Goal: Register for event/course

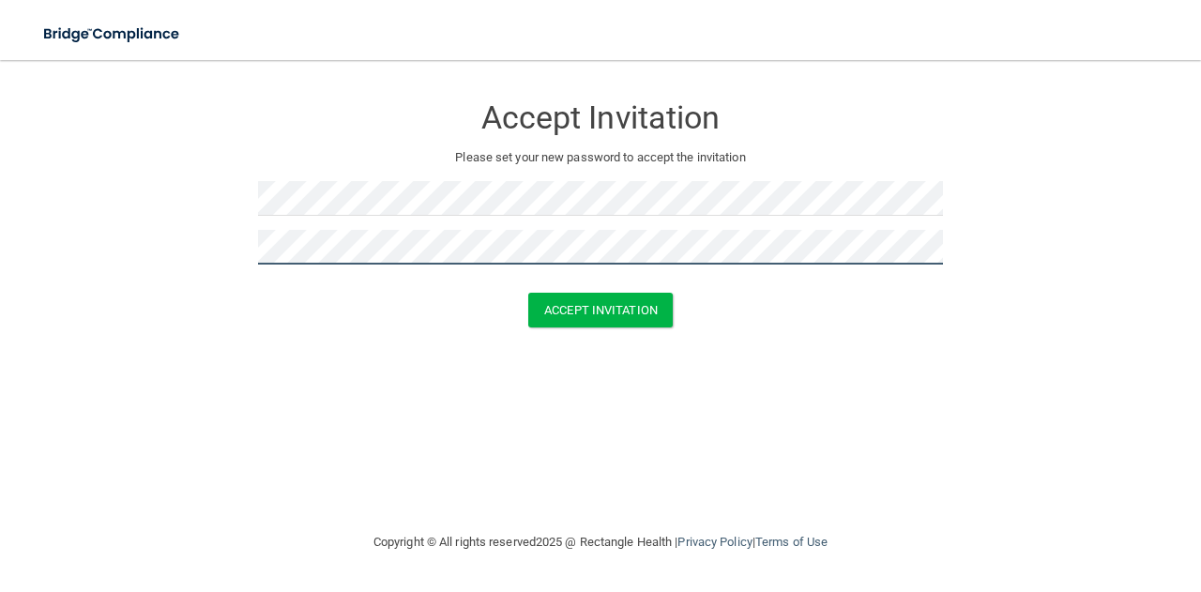
click at [528, 293] on button "Accept Invitation" at bounding box center [600, 310] width 144 height 35
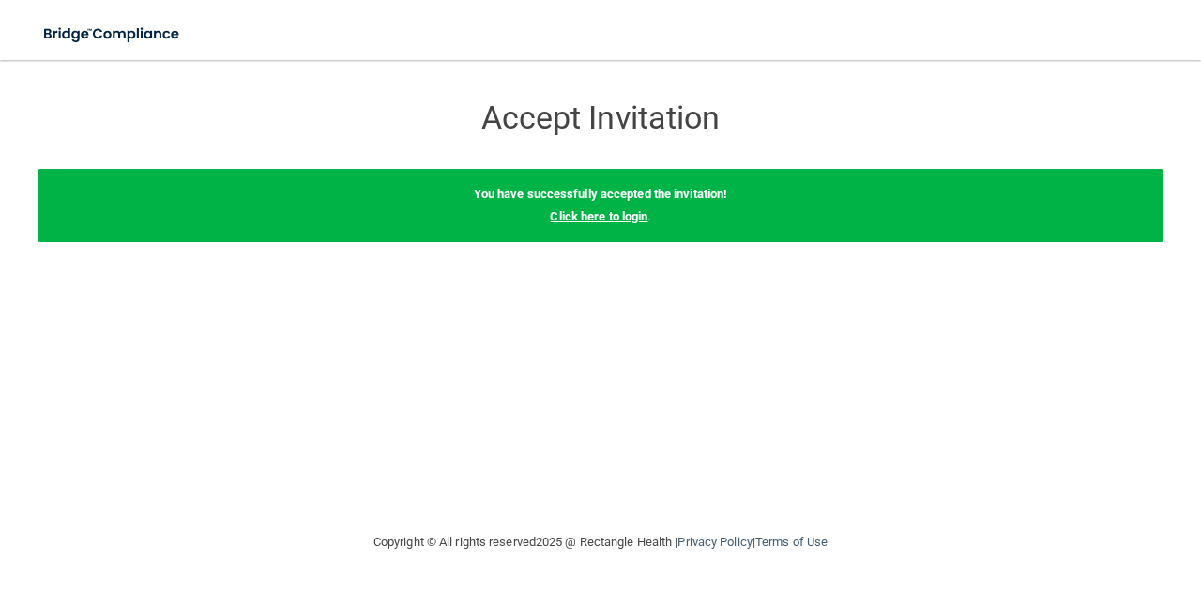
click at [591, 222] on link "Click here to login" at bounding box center [599, 216] width 98 height 14
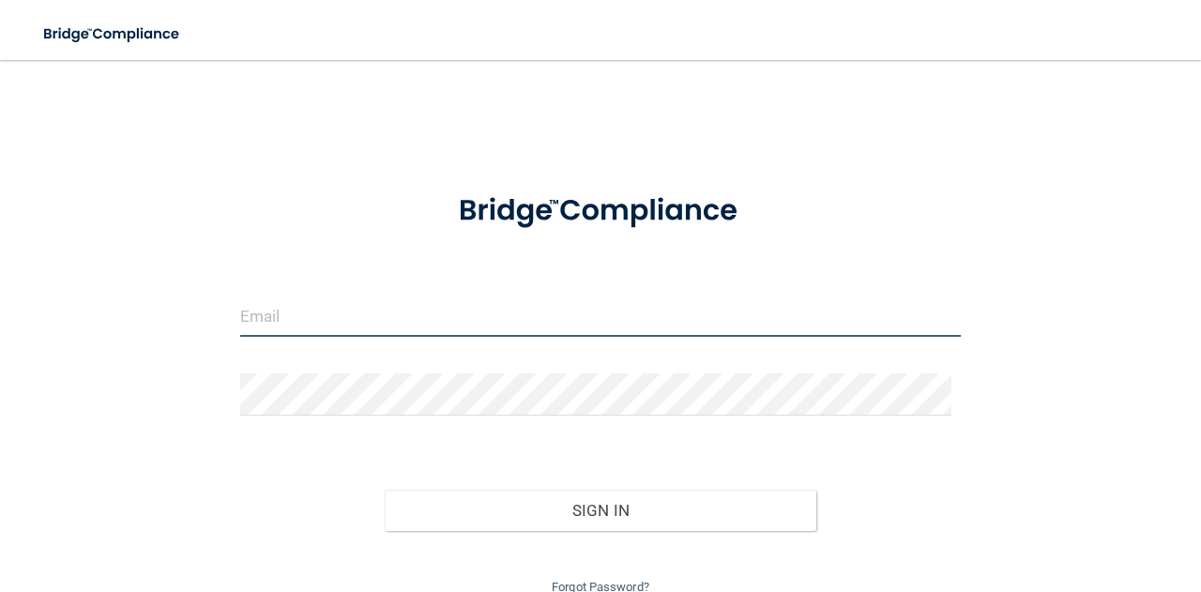
type input "[EMAIL_ADDRESS][DOMAIN_NAME]"
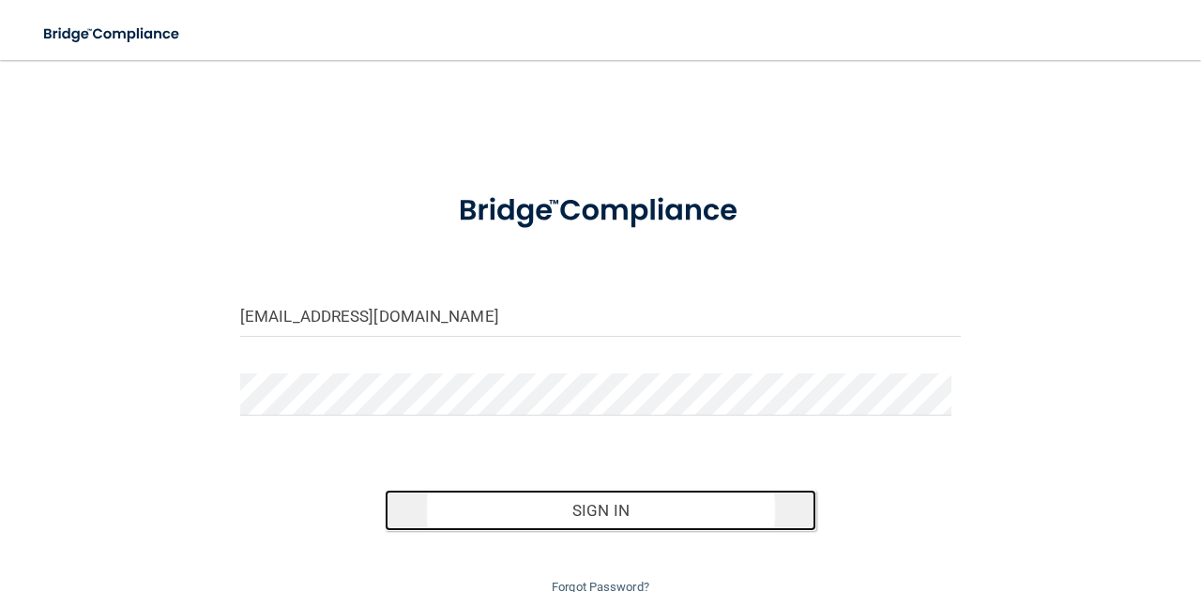
click at [555, 522] on button "Sign In" at bounding box center [601, 510] width 432 height 41
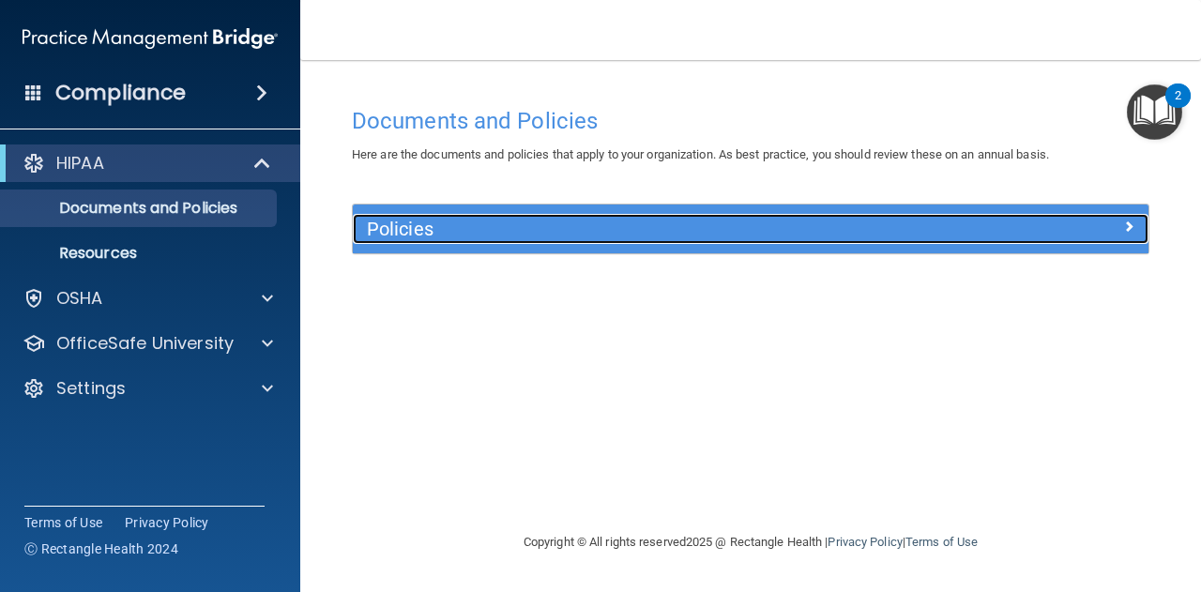
click at [443, 241] on div "Policies" at bounding box center [651, 229] width 597 height 30
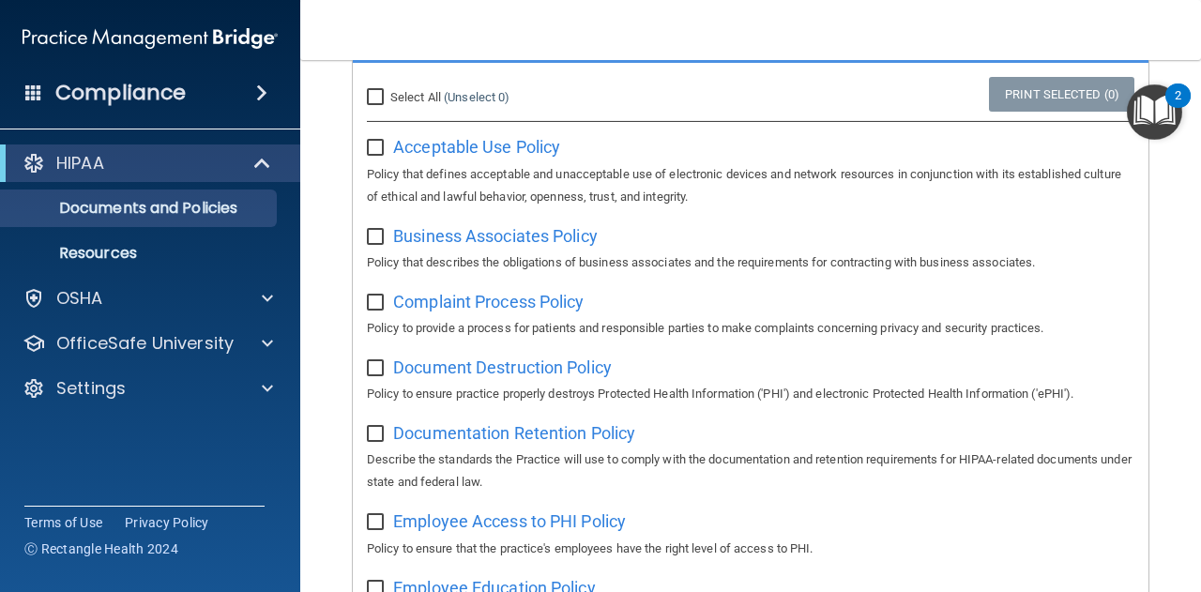
scroll to position [191, 0]
click at [372, 97] on input "Select All (Unselect 0) Unselect All" at bounding box center [378, 96] width 22 height 15
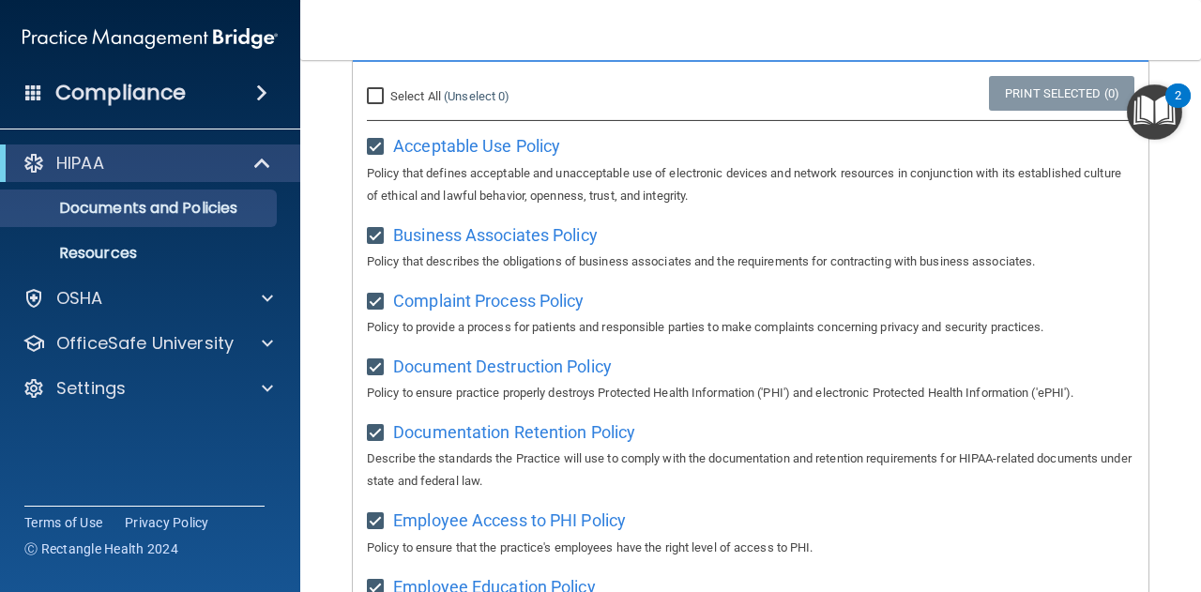
checkbox input "true"
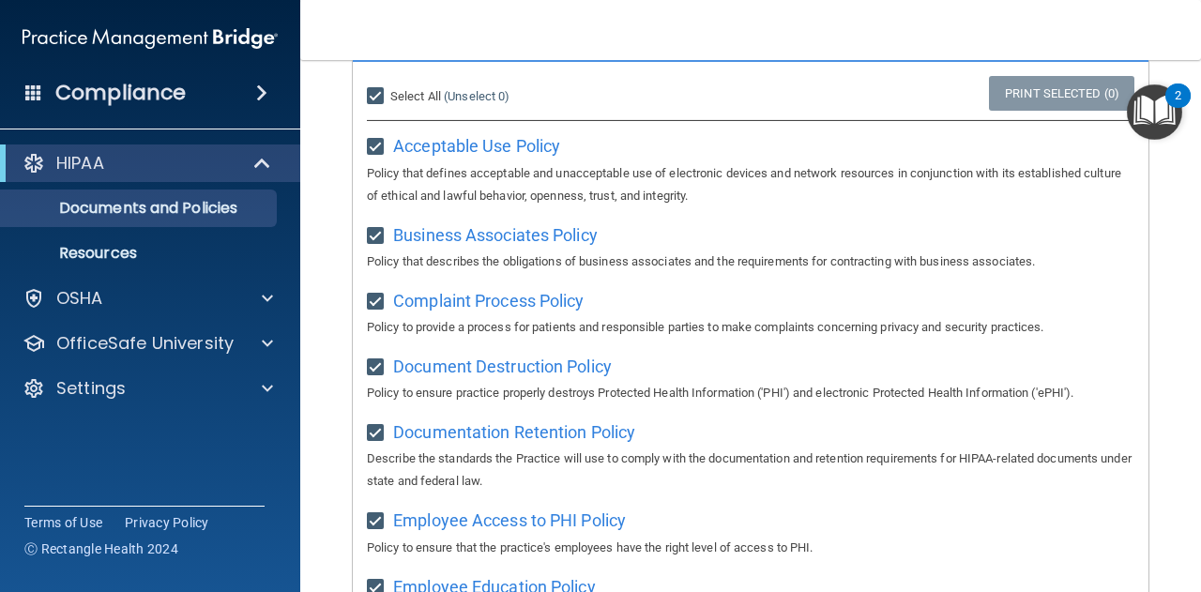
checkbox input "true"
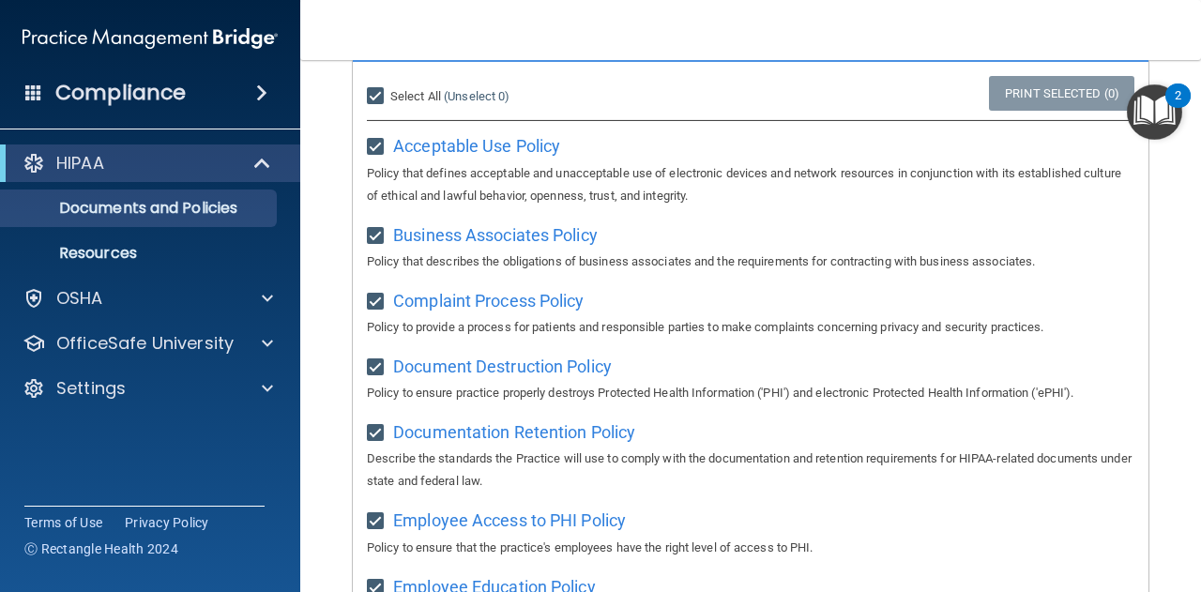
checkbox input "true"
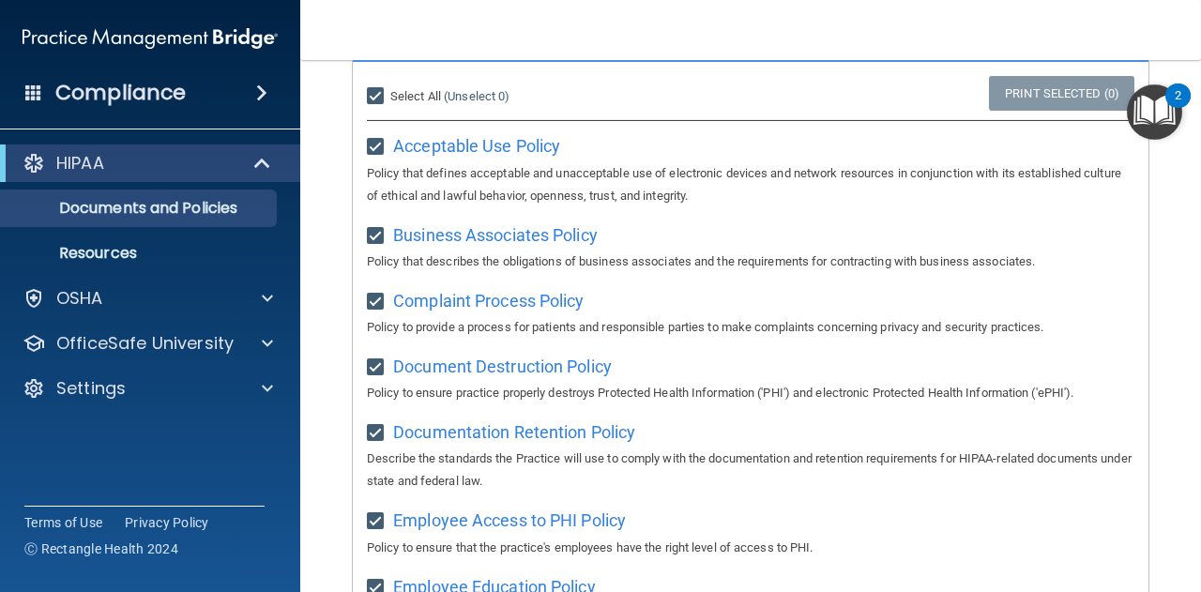
checkbox input "true"
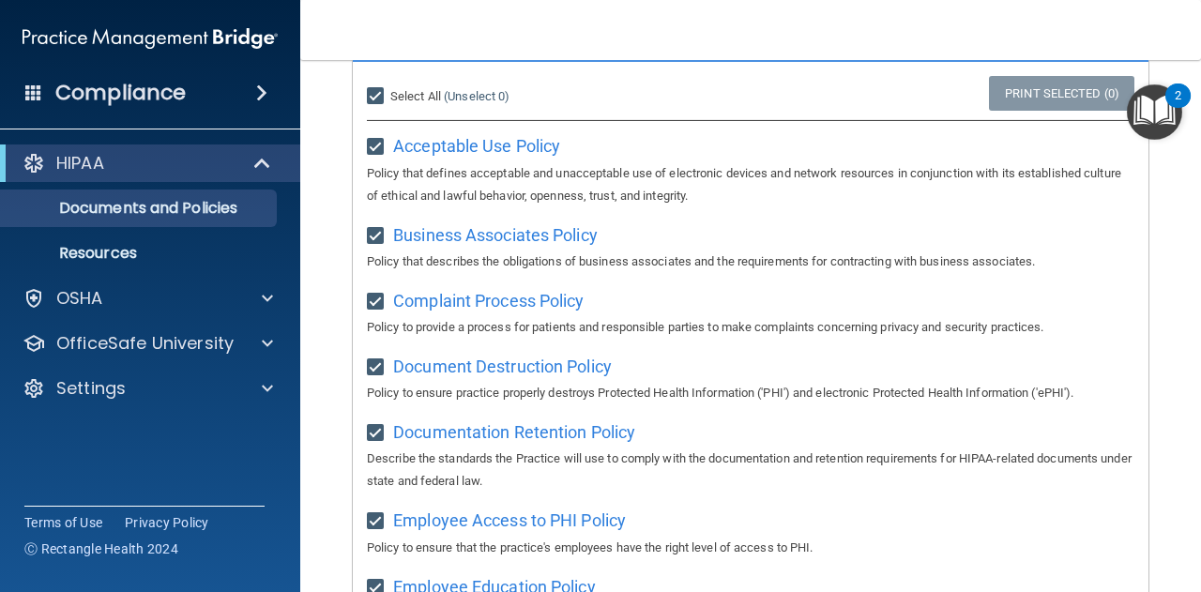
checkbox input "true"
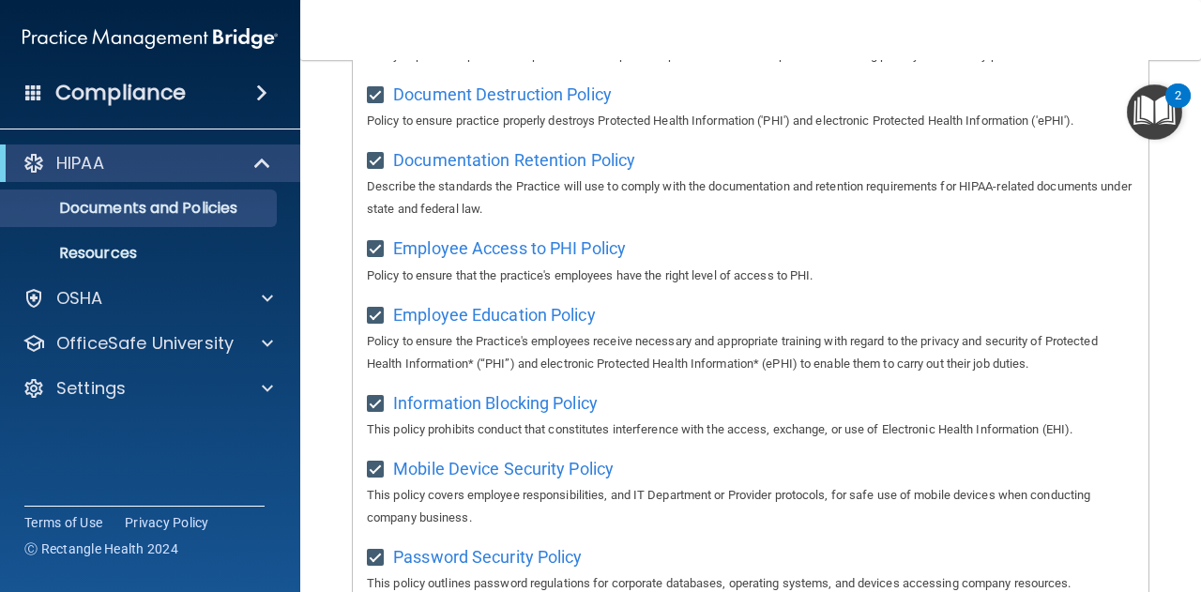
scroll to position [0, 0]
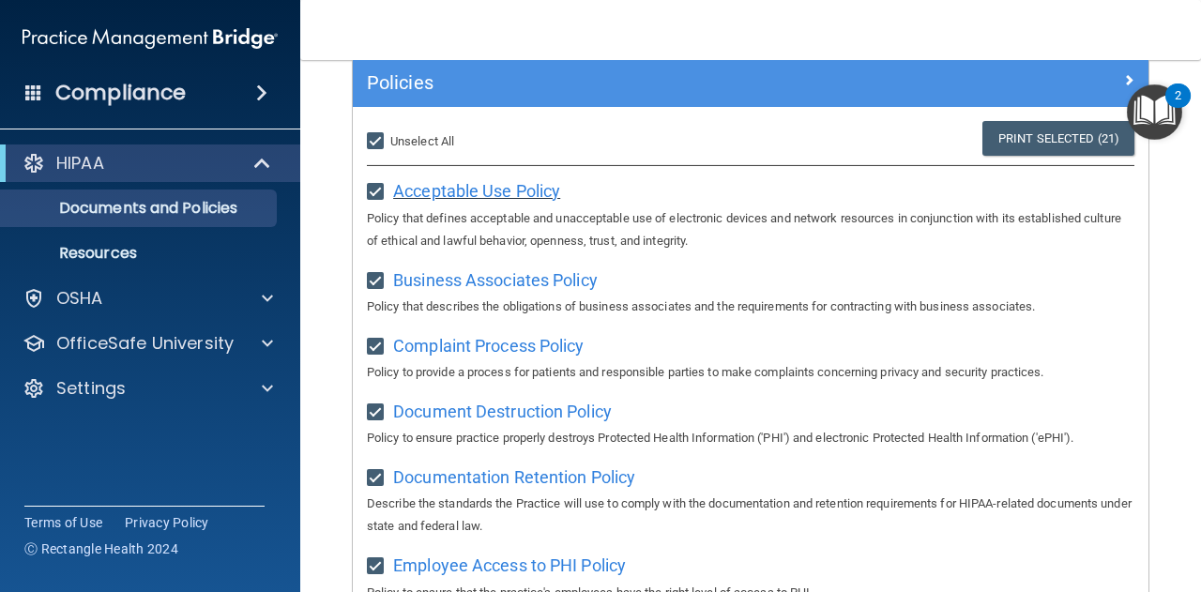
click at [484, 189] on span "Acceptable Use Policy" at bounding box center [476, 191] width 167 height 20
click at [499, 278] on span "Business Associates Policy" at bounding box center [495, 280] width 204 height 20
click at [108, 260] on p "Resources" at bounding box center [140, 253] width 256 height 19
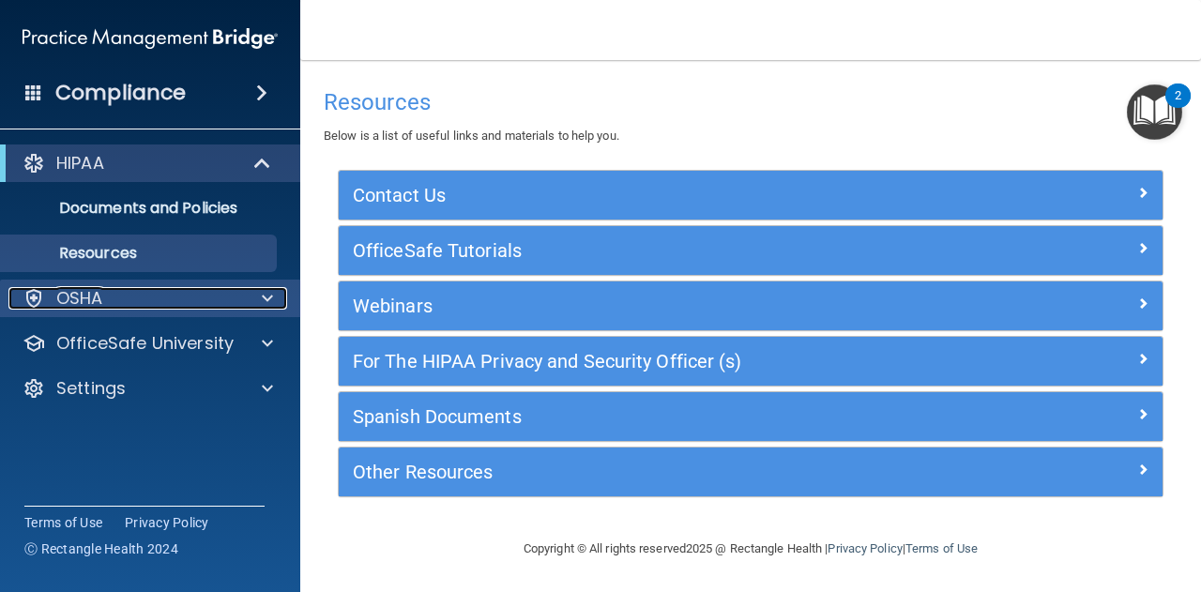
click at [234, 299] on div "OSHA" at bounding box center [124, 298] width 233 height 23
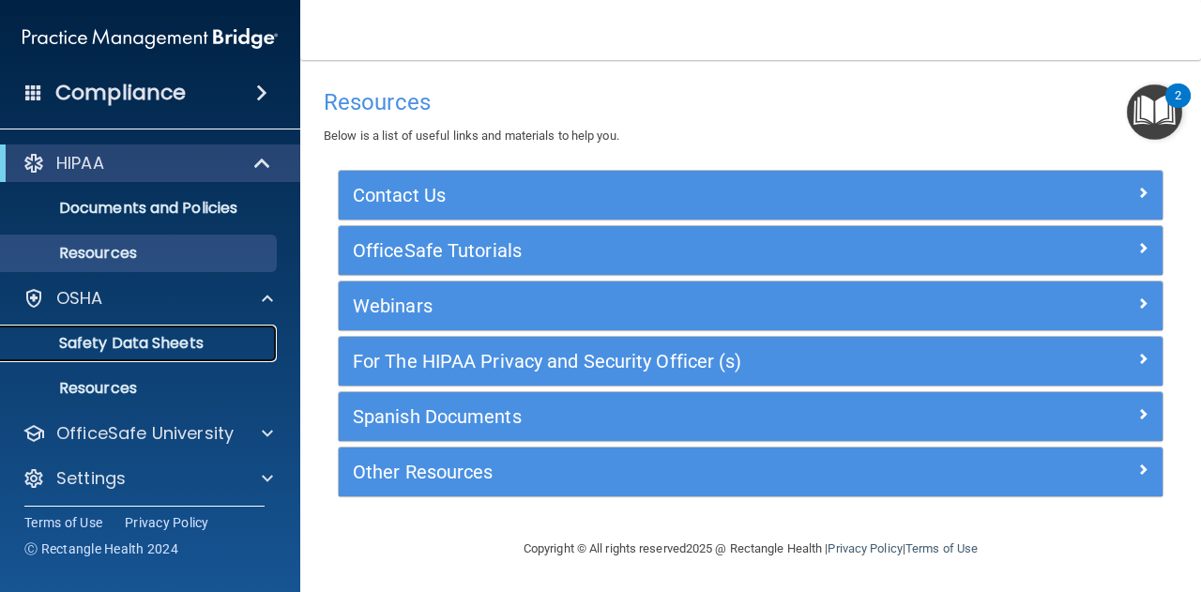
click at [184, 342] on p "Safety Data Sheets" at bounding box center [140, 343] width 256 height 19
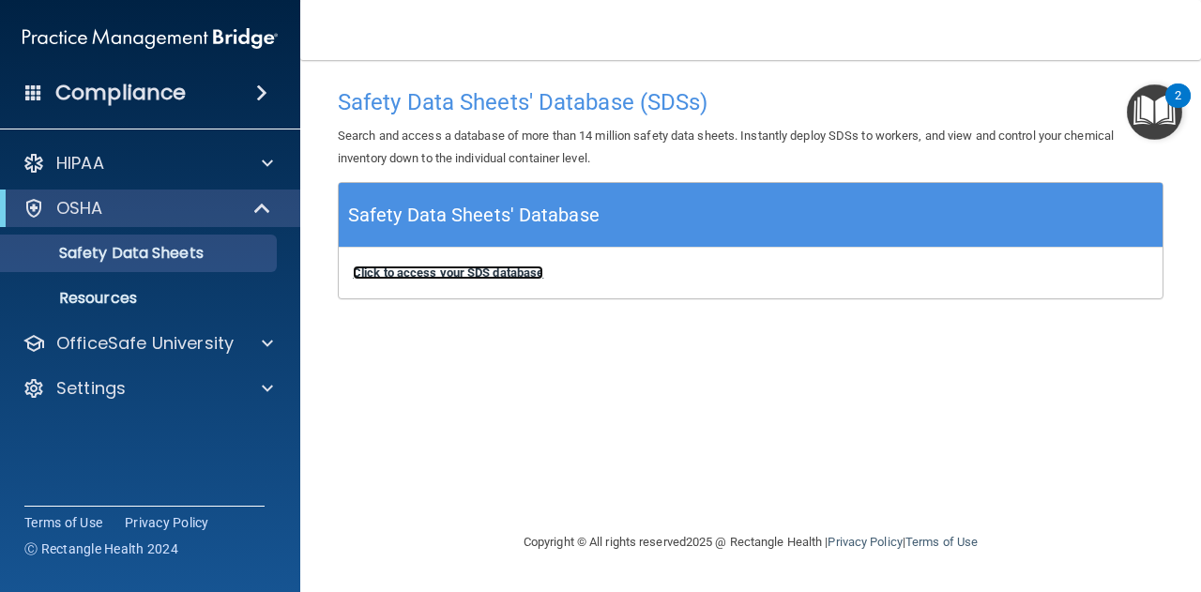
click at [461, 265] on b "Click to access your SDS database" at bounding box center [448, 272] width 190 height 14
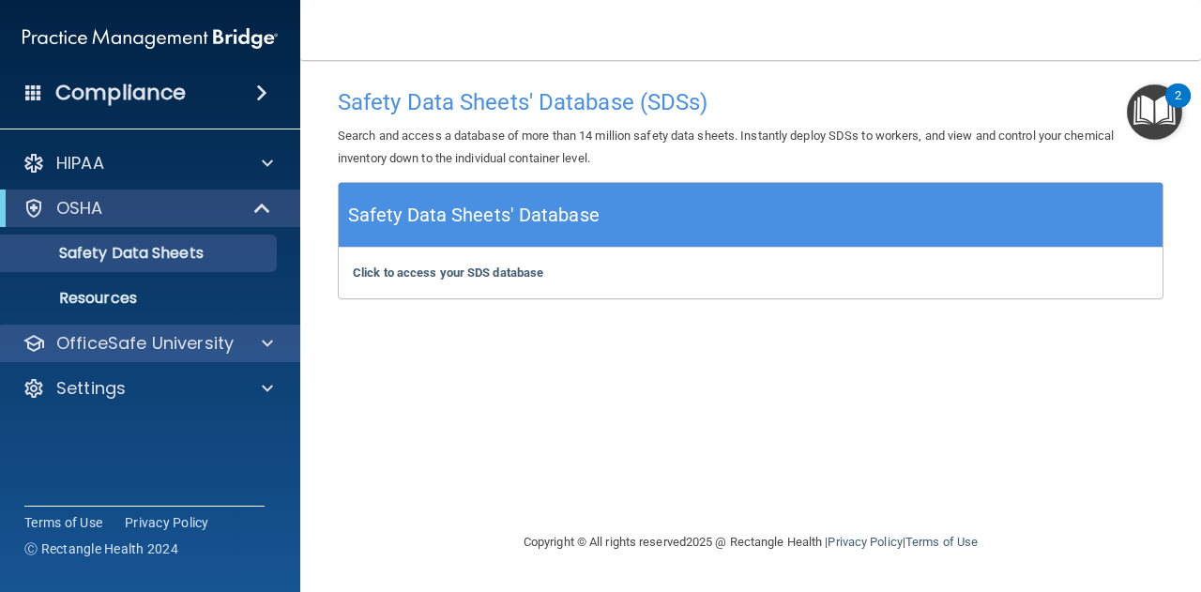
click at [154, 330] on div "OfficeSafe University" at bounding box center [150, 344] width 301 height 38
click at [258, 348] on div at bounding box center [264, 343] width 47 height 23
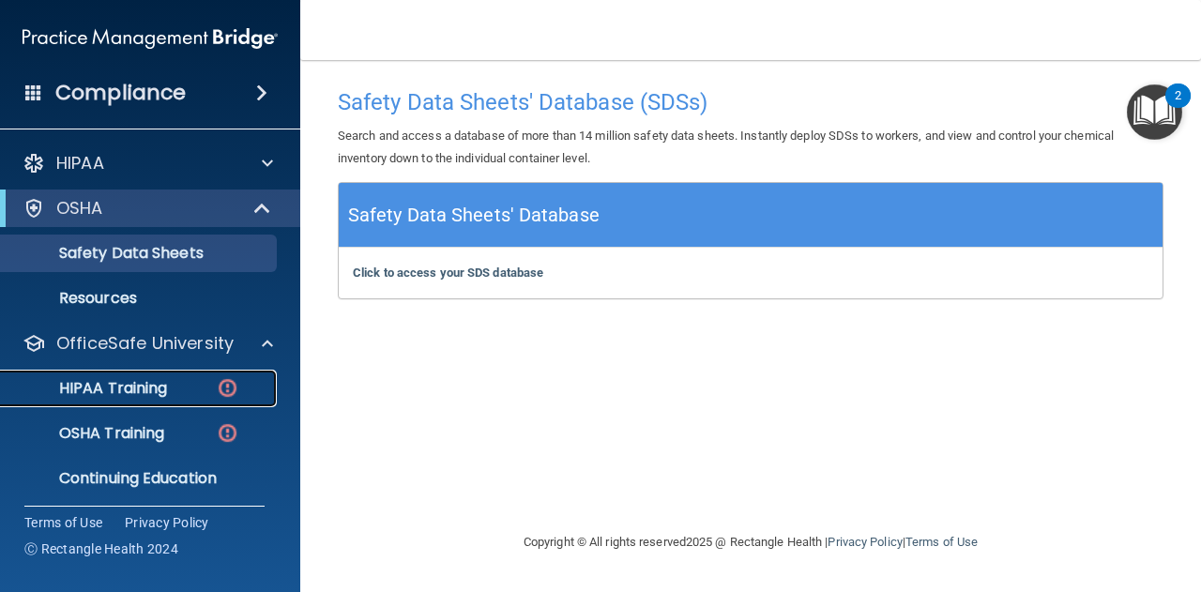
click at [124, 388] on p "HIPAA Training" at bounding box center [89, 388] width 155 height 19
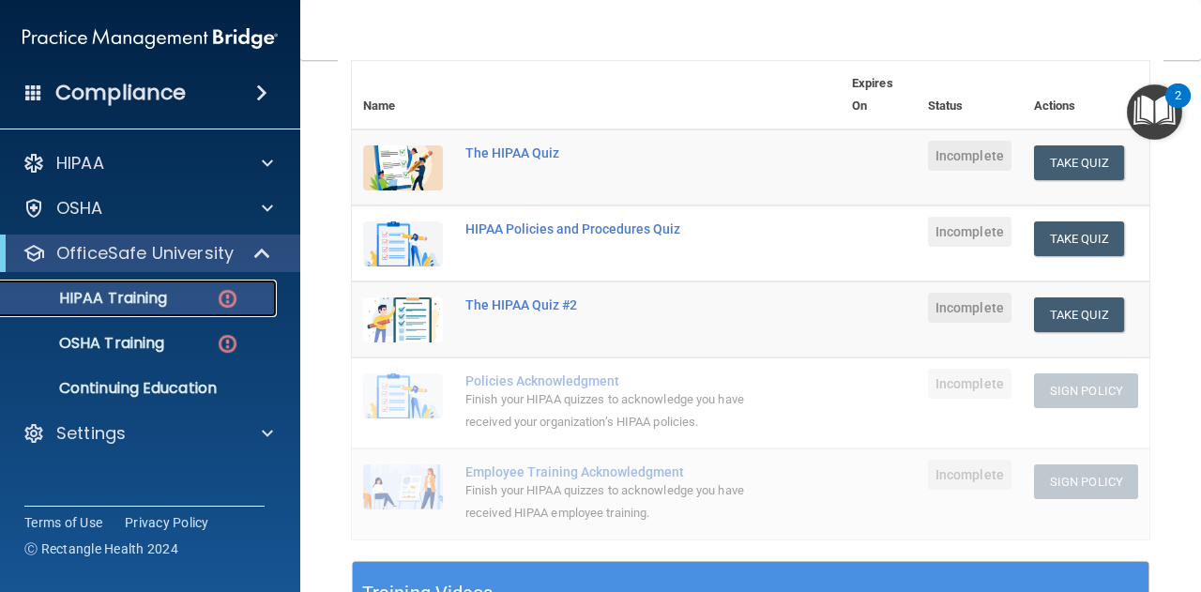
scroll to position [261, 0]
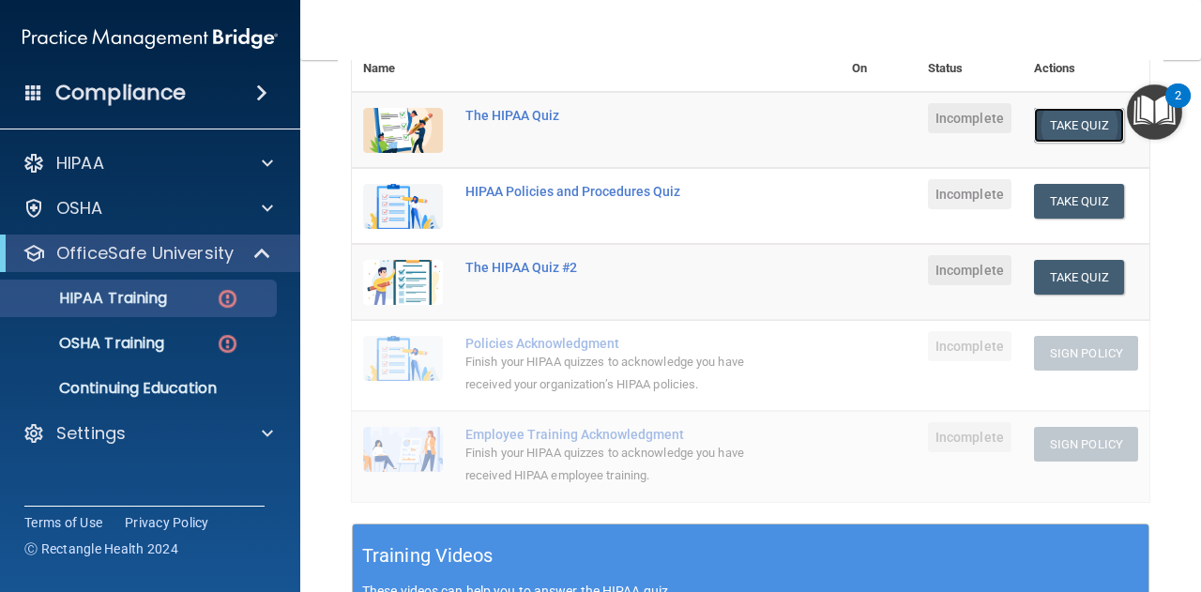
click at [1051, 127] on button "Take Quiz" at bounding box center [1079, 125] width 90 height 35
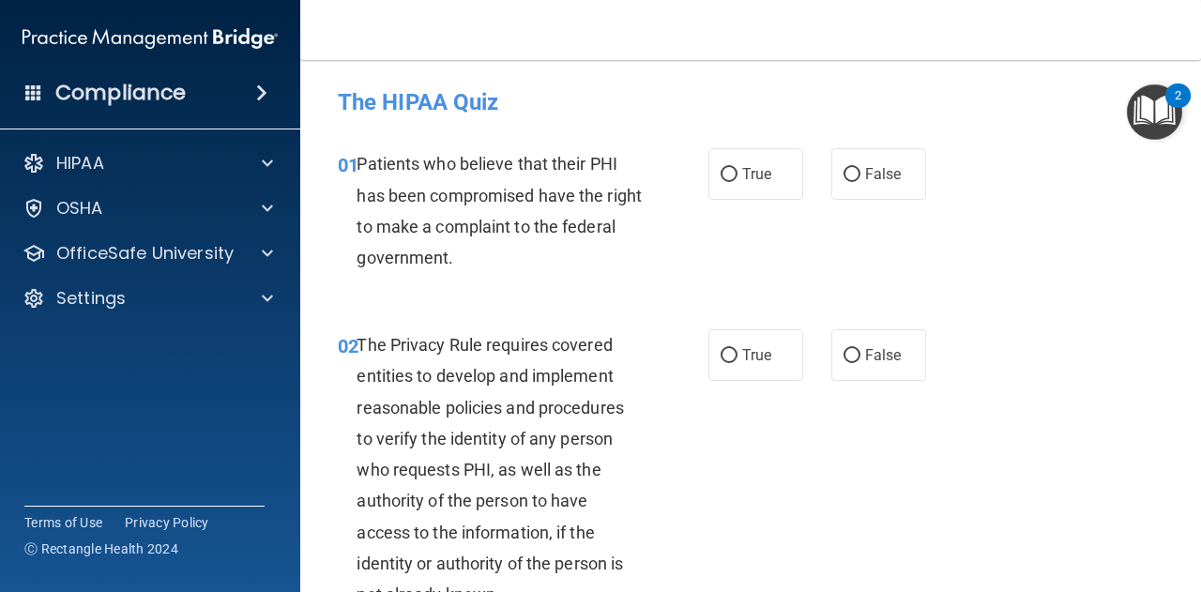
click at [727, 204] on div "01 Patients who believe that their PHI has been compromised have the right to m…" at bounding box center [523, 215] width 427 height 134
click at [720, 179] on input "True" at bounding box center [728, 175] width 17 height 14
radio input "true"
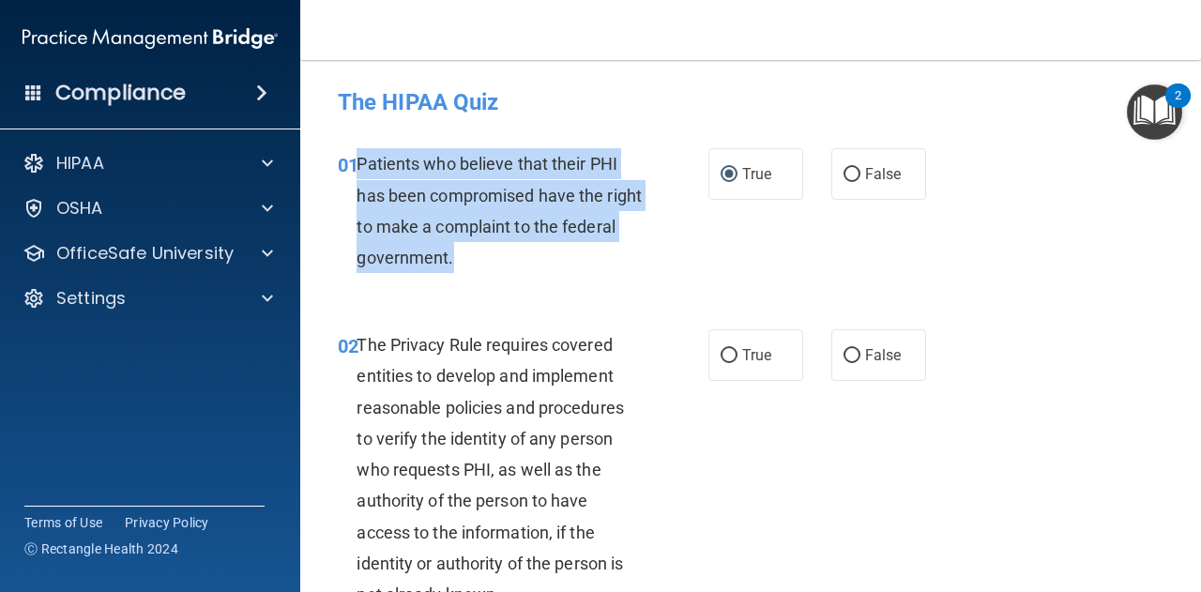
drag, startPoint x: 355, startPoint y: 163, endPoint x: 519, endPoint y: 254, distance: 187.7
click at [519, 254] on div "01 Patients who believe that their PHI has been compromised have the right to m…" at bounding box center [523, 215] width 427 height 134
copy div "Patients who believe that their PHI has been compromised have the right to make…"
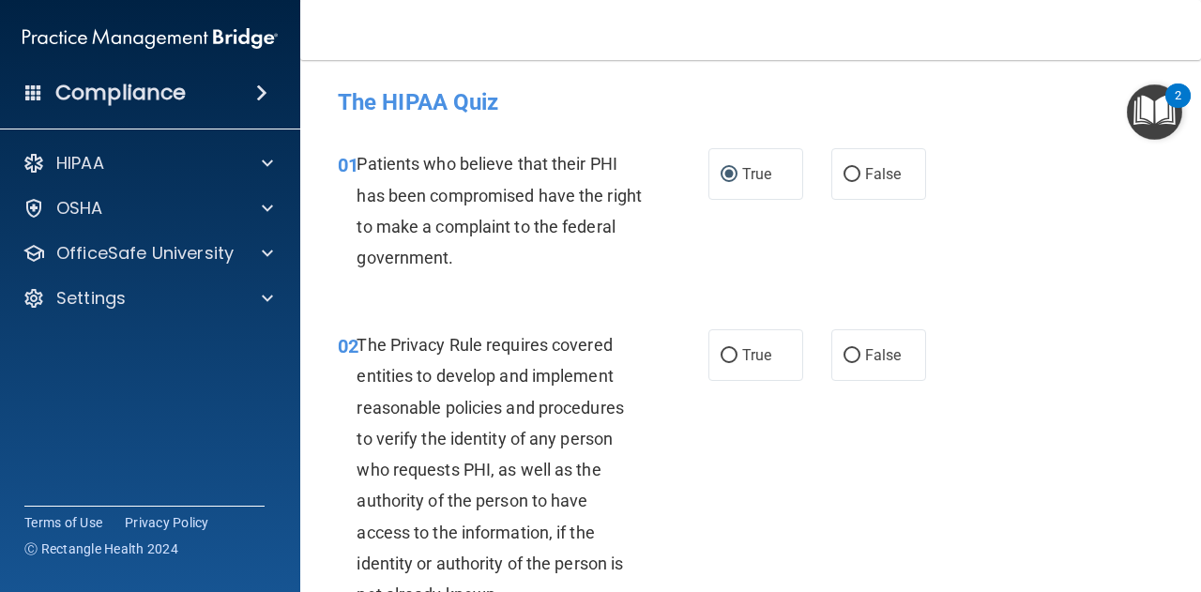
click at [684, 419] on div "02 The Privacy Rule requires covered entities to develop and implement reasonab…" at bounding box center [523, 474] width 427 height 290
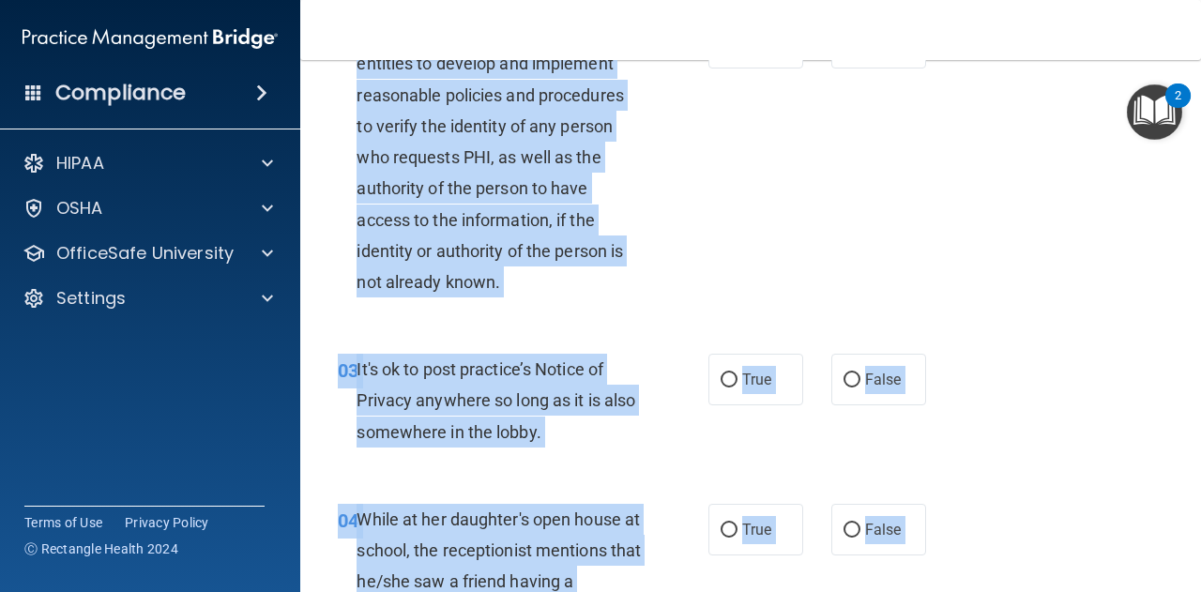
scroll to position [636, 0]
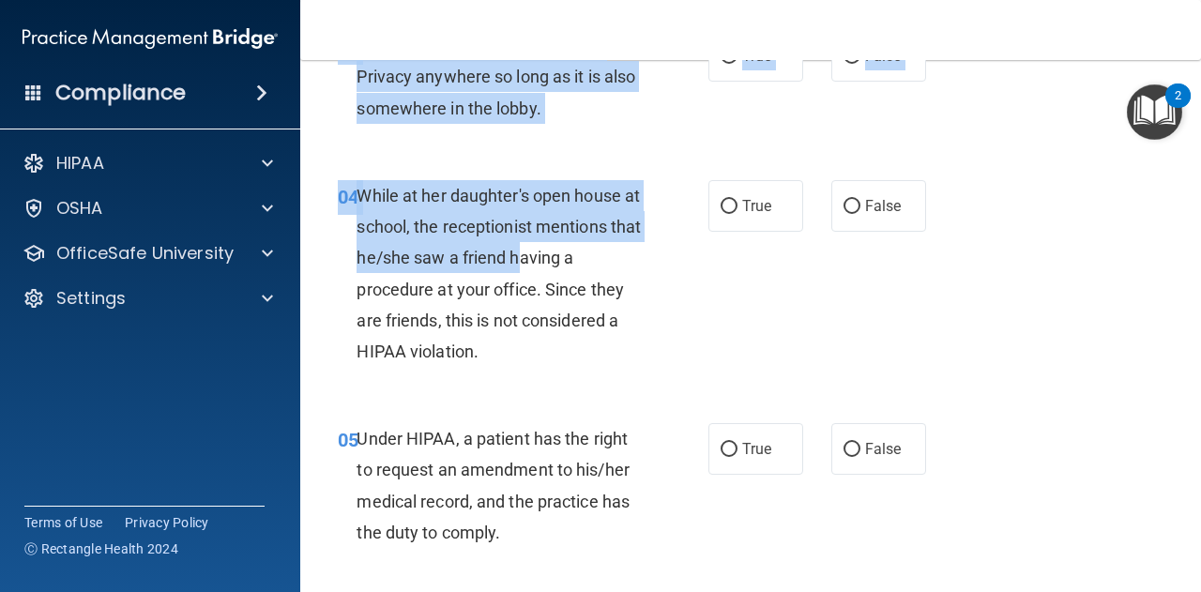
drag, startPoint x: 354, startPoint y: 249, endPoint x: 555, endPoint y: 223, distance: 203.4
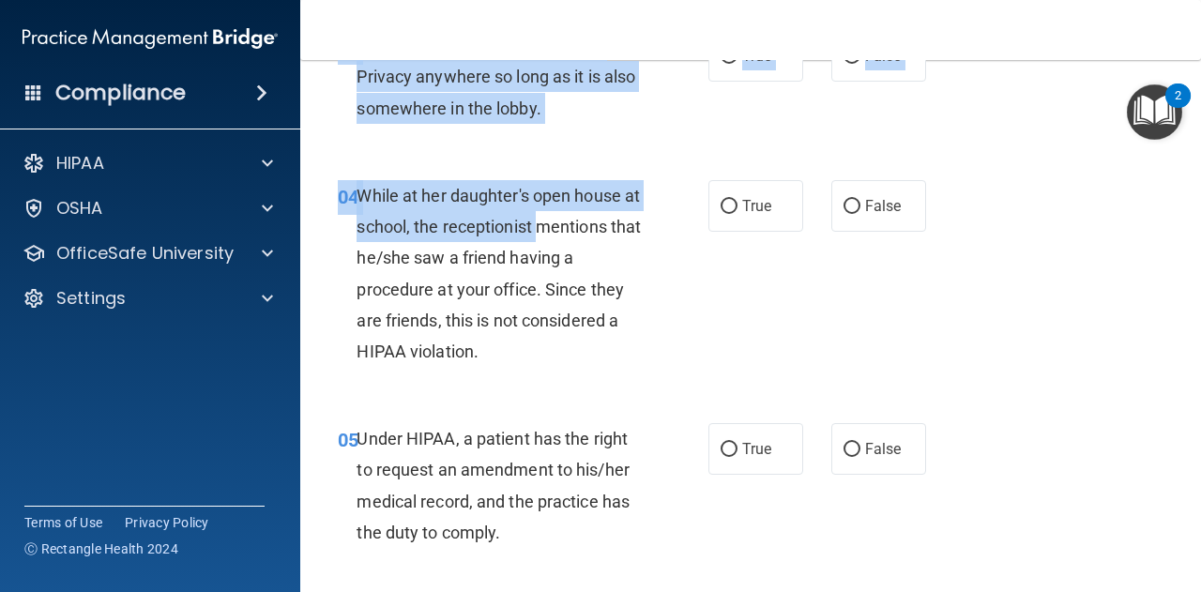
click at [555, 223] on span "While at her daughter's open house at school, the receptionist mentions that he…" at bounding box center [498, 273] width 284 height 175
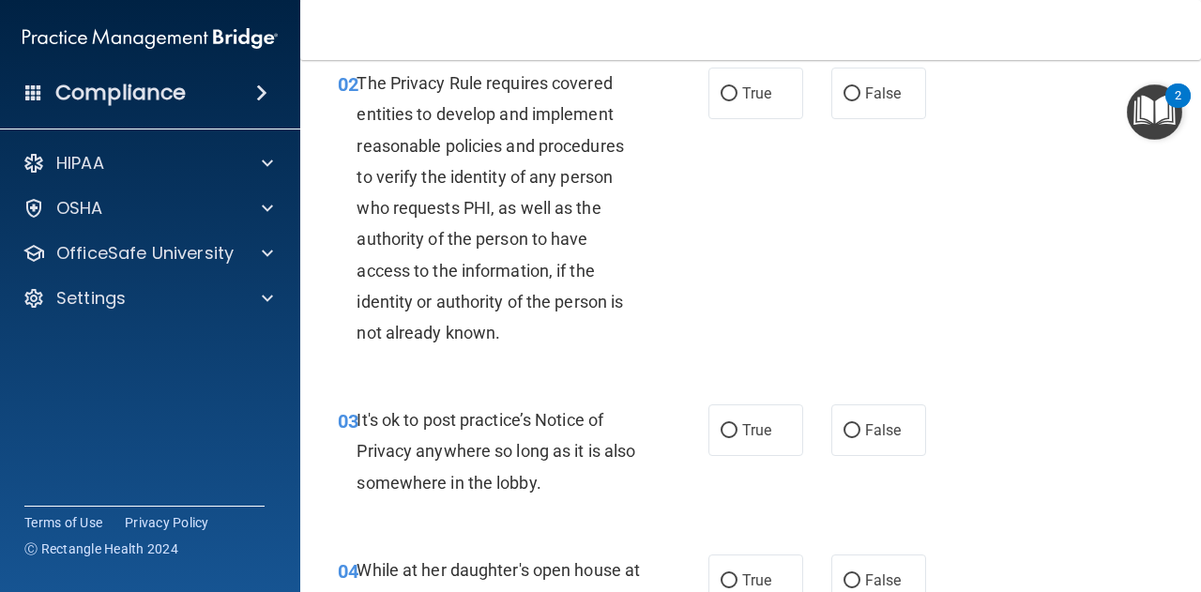
scroll to position [188, 0]
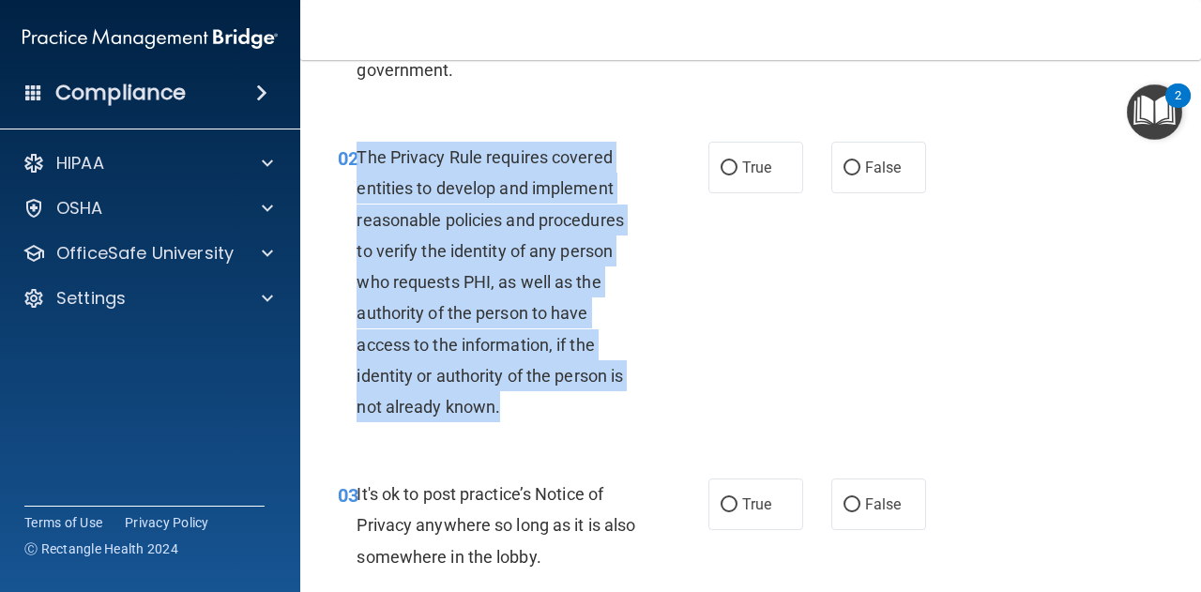
drag, startPoint x: 356, startPoint y: 151, endPoint x: 513, endPoint y: 417, distance: 309.0
click at [513, 417] on div "The Privacy Rule requires covered entities to develop and implement reasonable …" at bounding box center [505, 282] width 299 height 280
copy span "The Privacy Rule requires covered entities to develop and implement reasonable …"
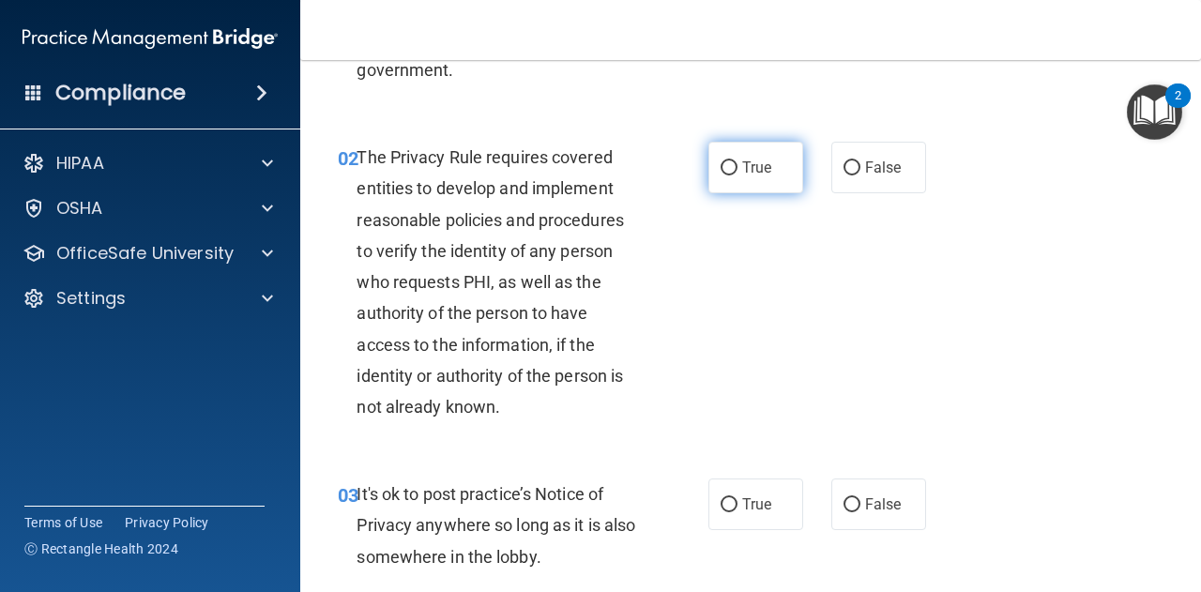
click at [728, 151] on label "True" at bounding box center [755, 168] width 95 height 52
click at [728, 161] on input "True" at bounding box center [728, 168] width 17 height 14
radio input "true"
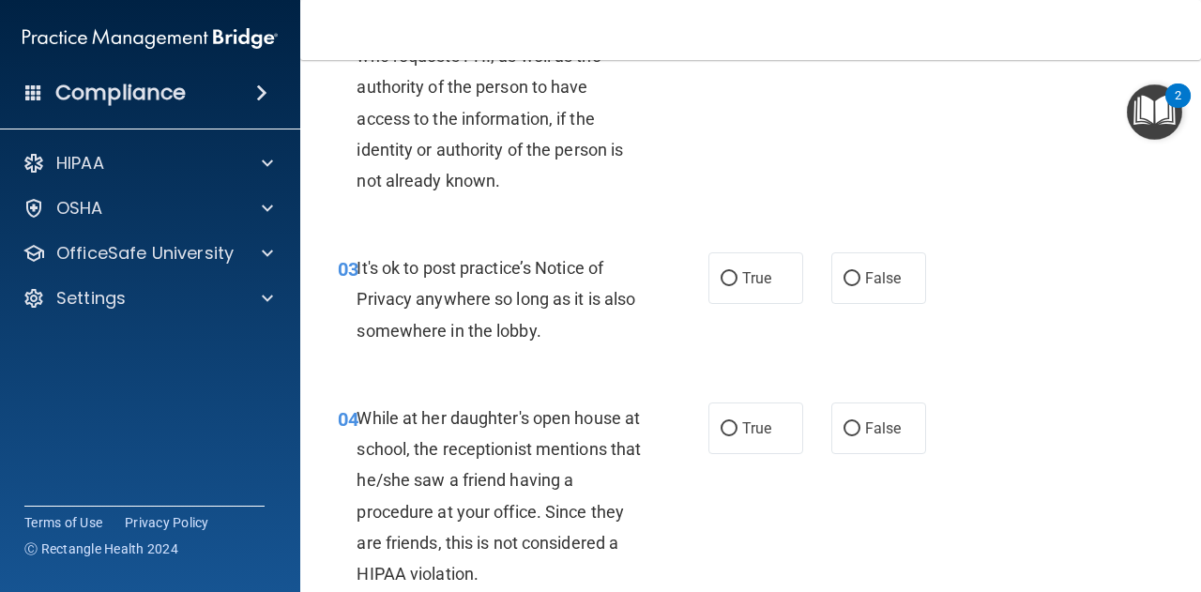
scroll to position [415, 0]
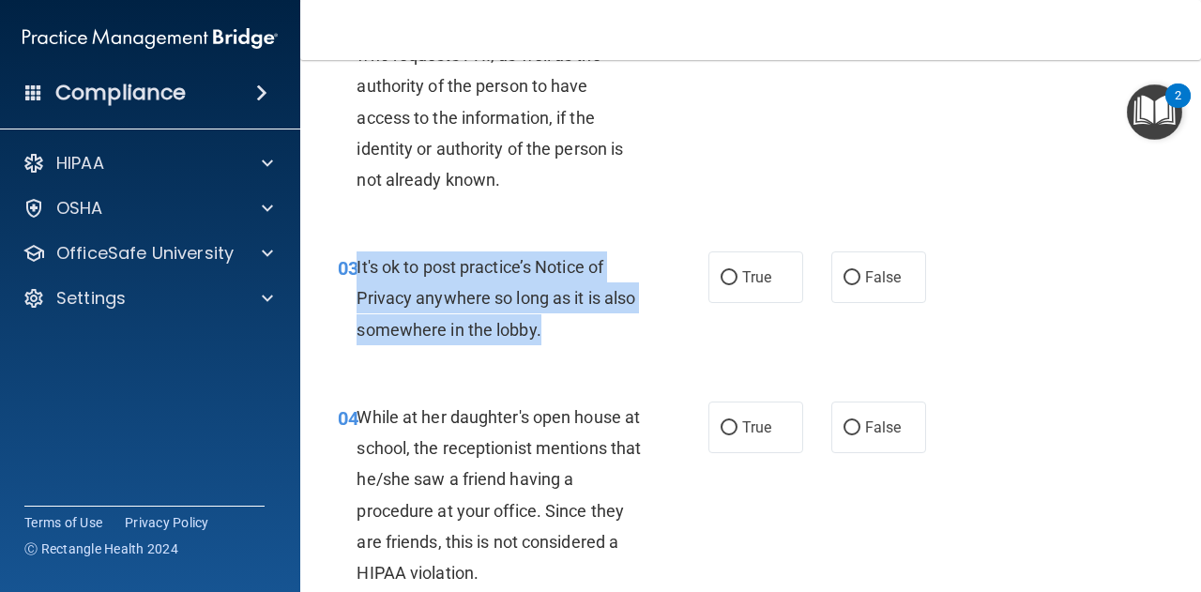
drag, startPoint x: 355, startPoint y: 264, endPoint x: 586, endPoint y: 342, distance: 244.7
click at [586, 342] on div "03 It's ok to post practice’s Notice of Privacy anywhere so long as it is also …" at bounding box center [523, 302] width 427 height 103
copy div "It's ok to post practice’s Notice of Privacy anywhere so long as it is also som…"
click at [843, 279] on input "False" at bounding box center [851, 278] width 17 height 14
radio input "true"
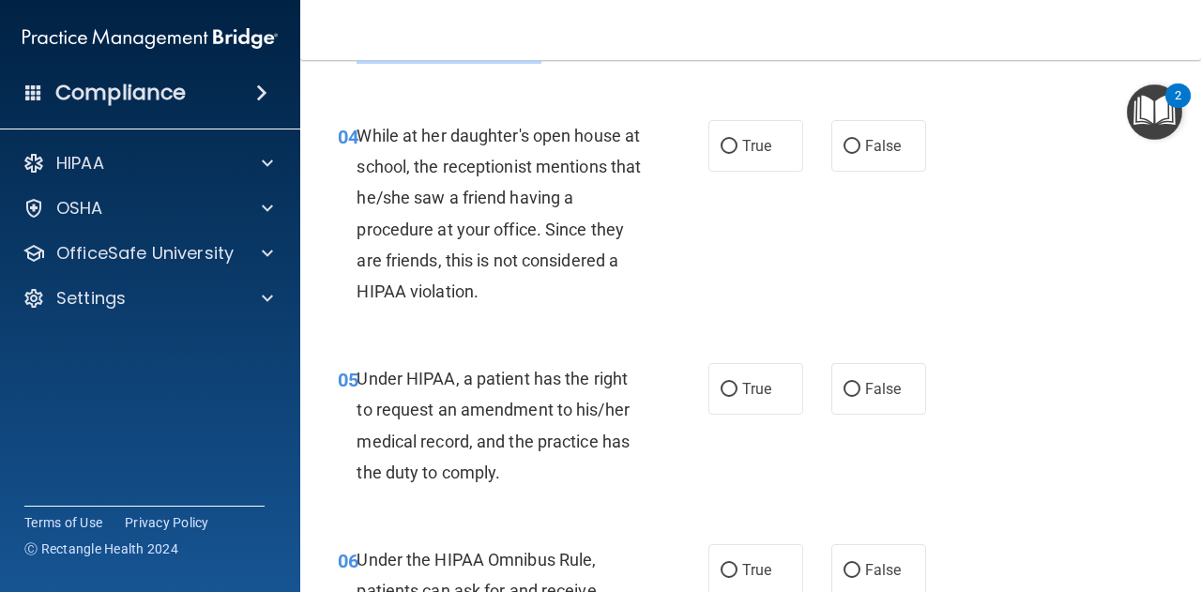
scroll to position [699, 0]
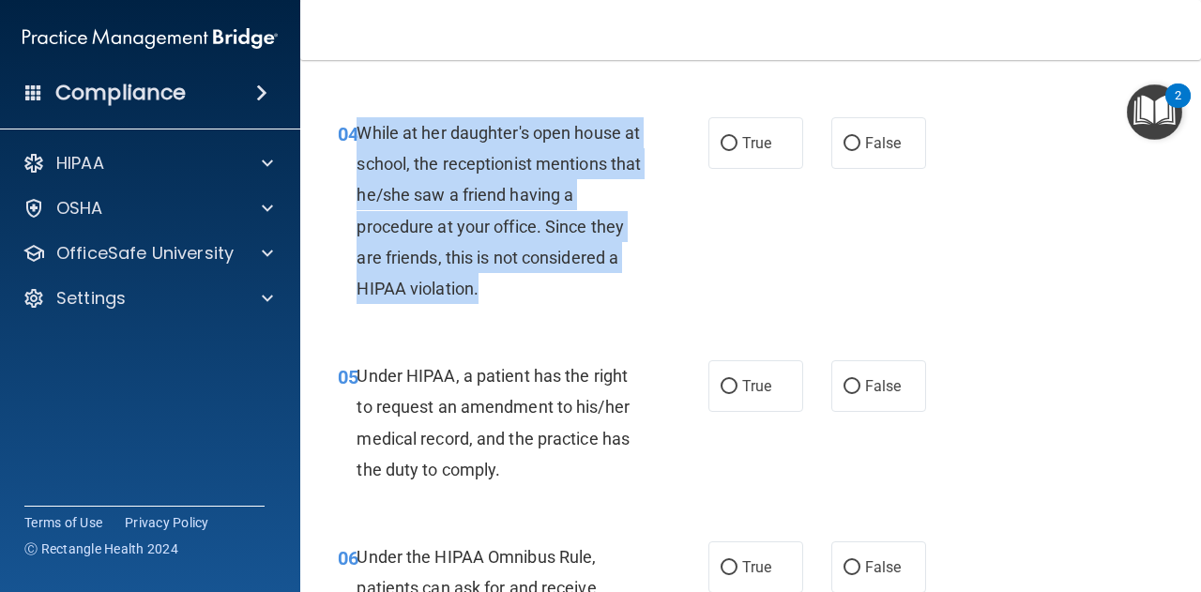
drag, startPoint x: 358, startPoint y: 130, endPoint x: 530, endPoint y: 290, distance: 234.3
click at [530, 290] on div "While at her daughter's open house at school, the receptionist mentions that he…" at bounding box center [505, 210] width 299 height 187
copy span "While at her daughter's open house at school, the receptionist mentions that he…"
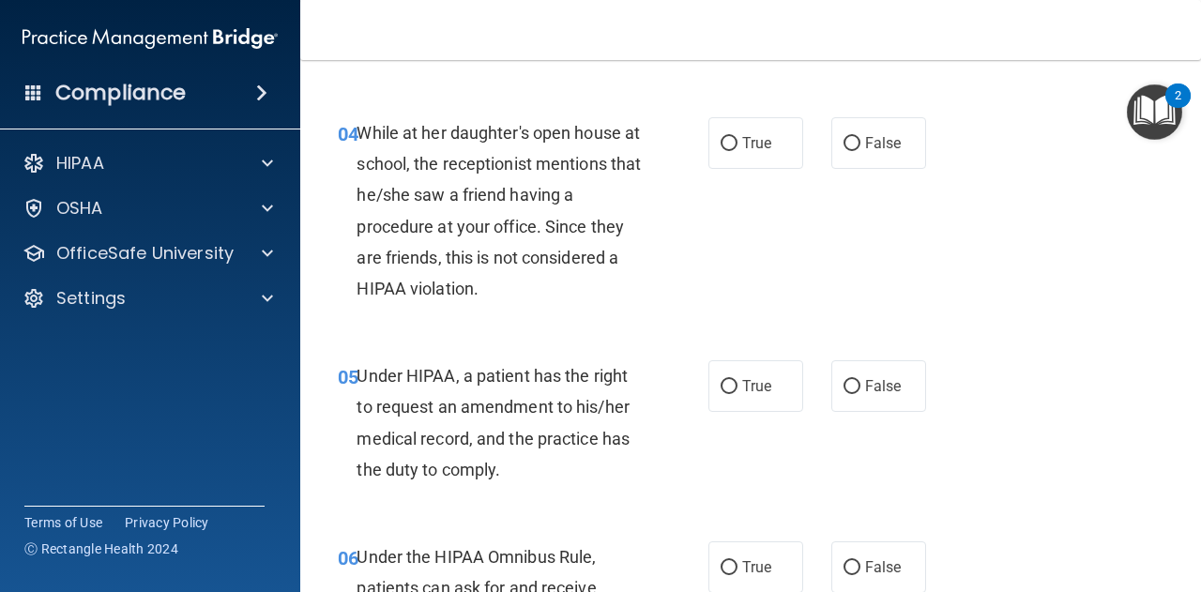
click at [855, 173] on div "04 While at her daughter's open house at school, the receptionist mentions that…" at bounding box center [751, 215] width 854 height 243
click at [852, 150] on label "False" at bounding box center [878, 143] width 95 height 52
click at [852, 150] on input "False" at bounding box center [851, 144] width 17 height 14
radio input "true"
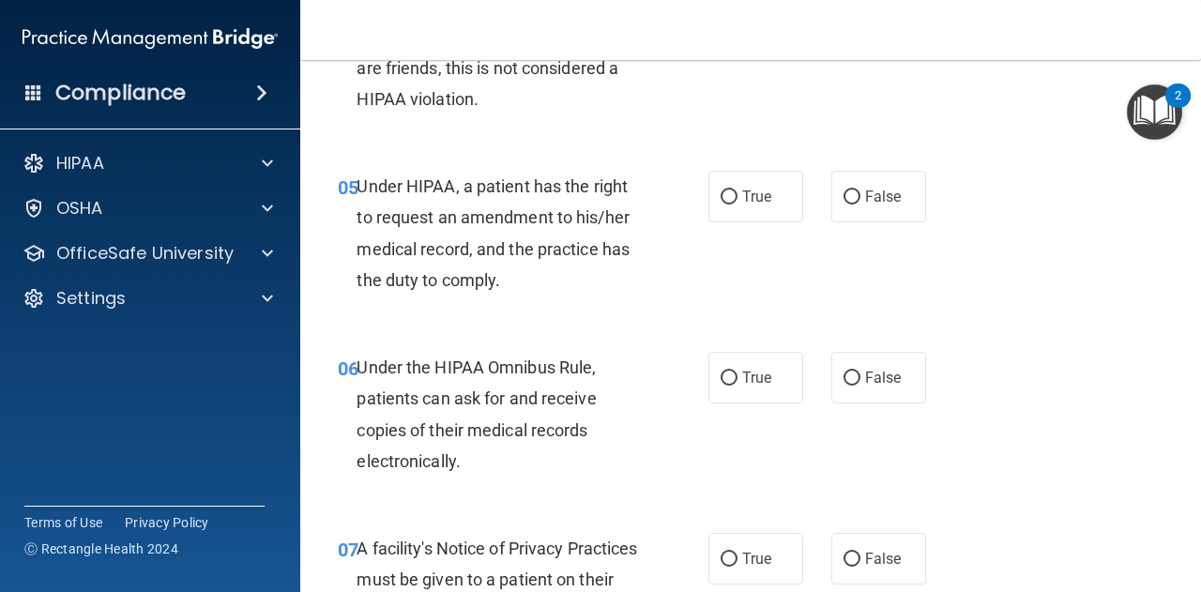
scroll to position [889, 0]
click at [720, 189] on input "True" at bounding box center [728, 196] width 17 height 14
radio input "true"
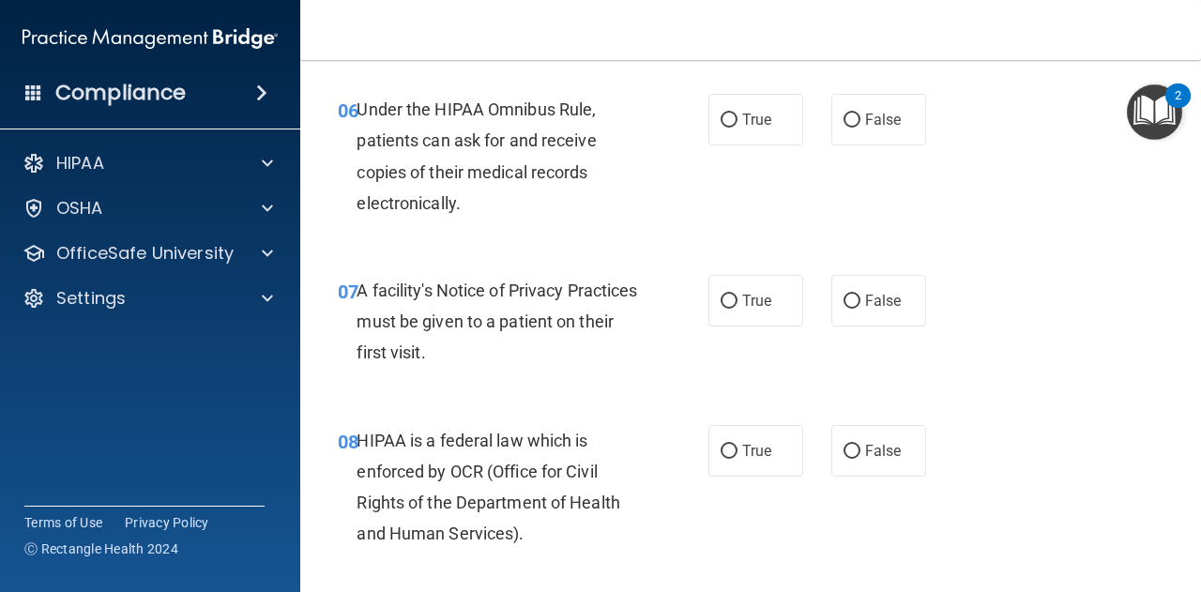
scroll to position [1149, 0]
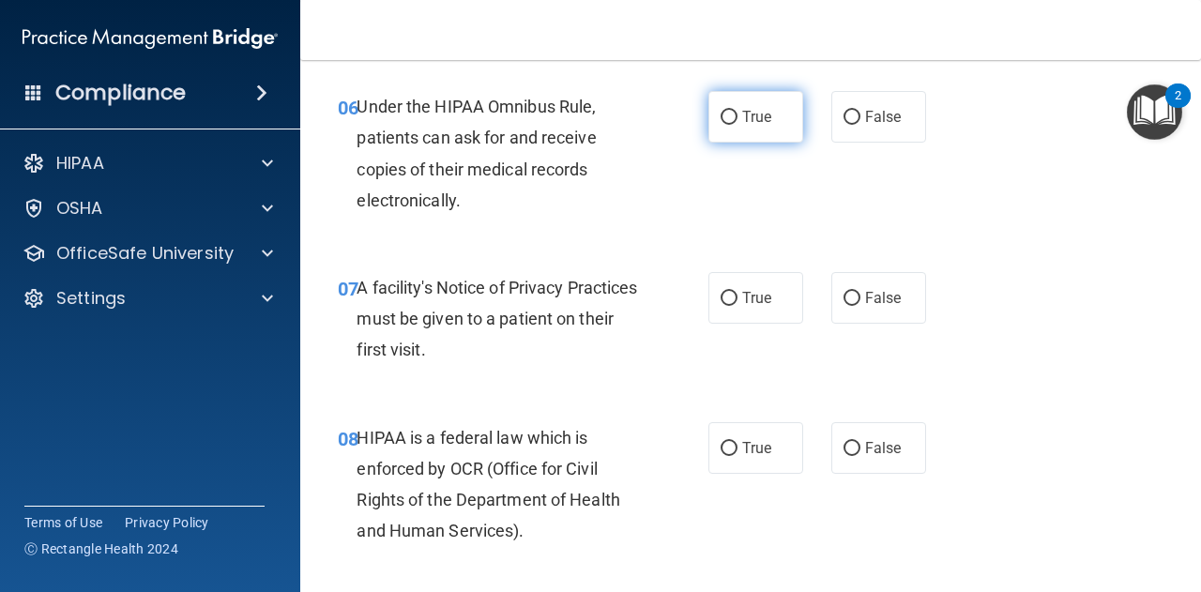
click at [720, 125] on label "True" at bounding box center [755, 117] width 95 height 52
click at [720, 125] on input "True" at bounding box center [728, 118] width 17 height 14
radio input "true"
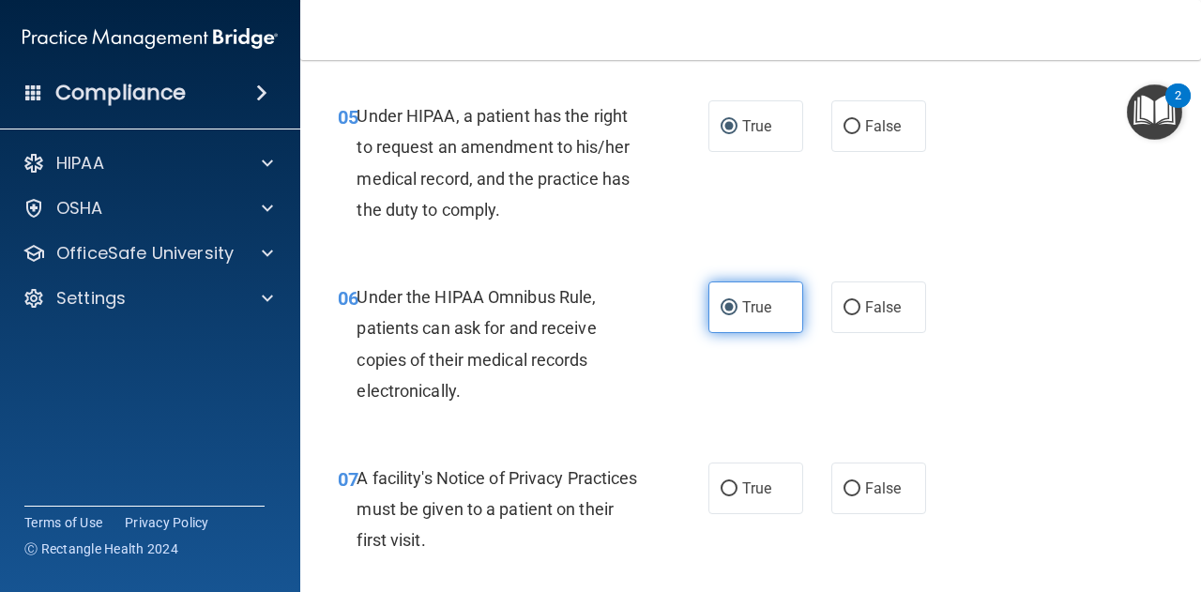
scroll to position [946, 0]
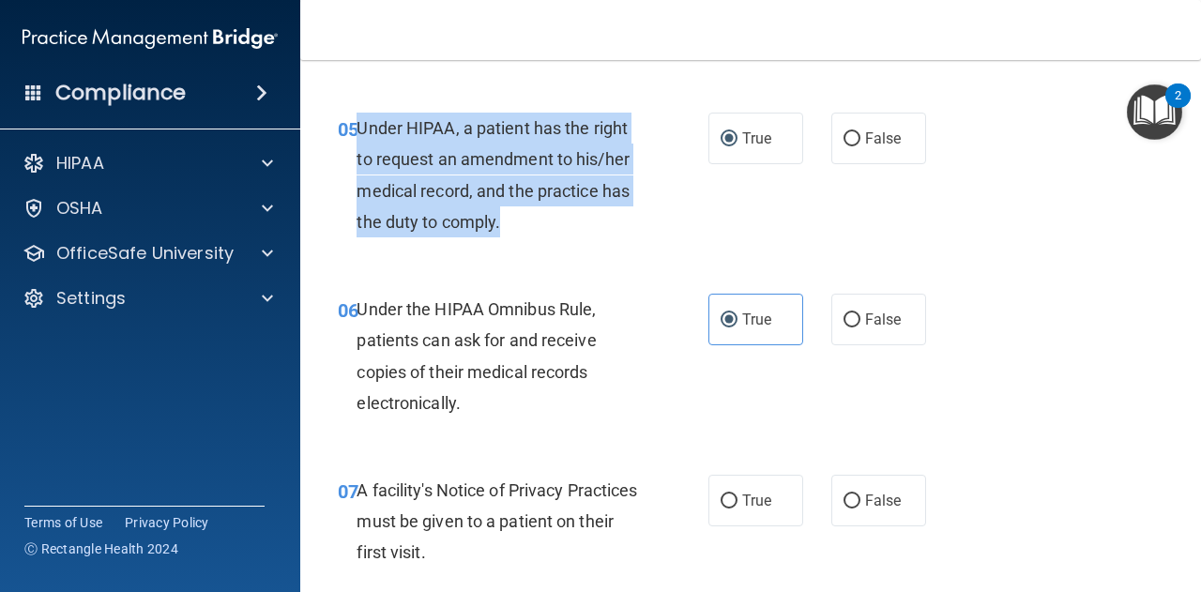
drag, startPoint x: 355, startPoint y: 125, endPoint x: 517, endPoint y: 220, distance: 188.4
click at [517, 220] on div "05 Under HIPAA, a patient has the right to request an amendment to his/her medi…" at bounding box center [523, 180] width 427 height 134
copy div "Under HIPAA, a patient has the right to request an amendment to his/her medical…"
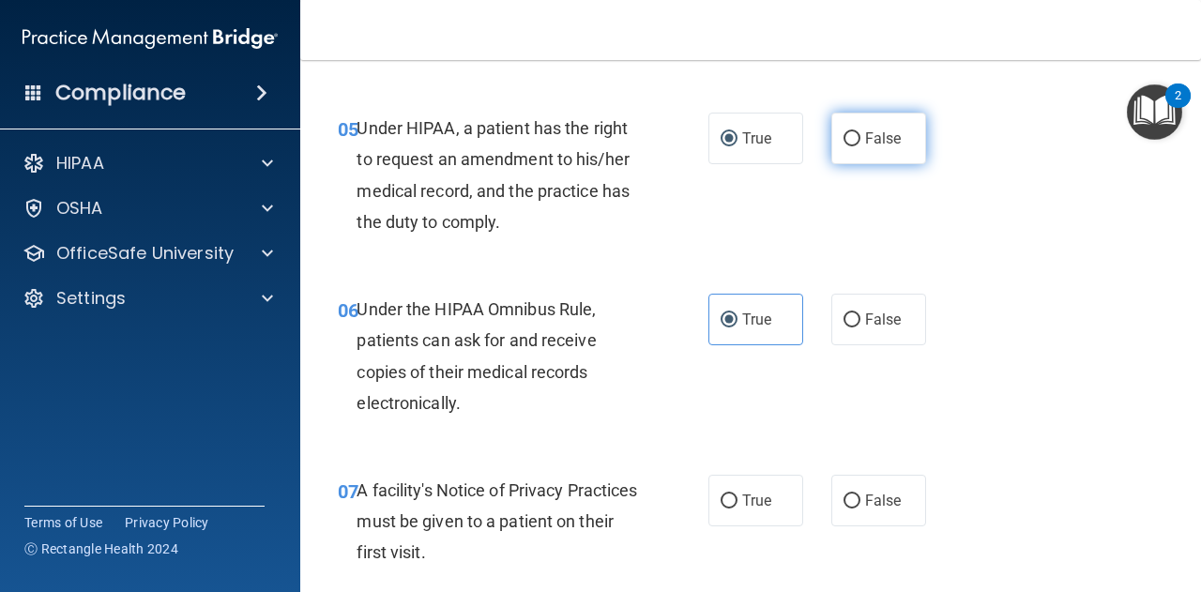
click at [831, 131] on label "False" at bounding box center [878, 139] width 95 height 52
click at [843, 132] on input "False" at bounding box center [851, 139] width 17 height 14
radio input "true"
radio input "false"
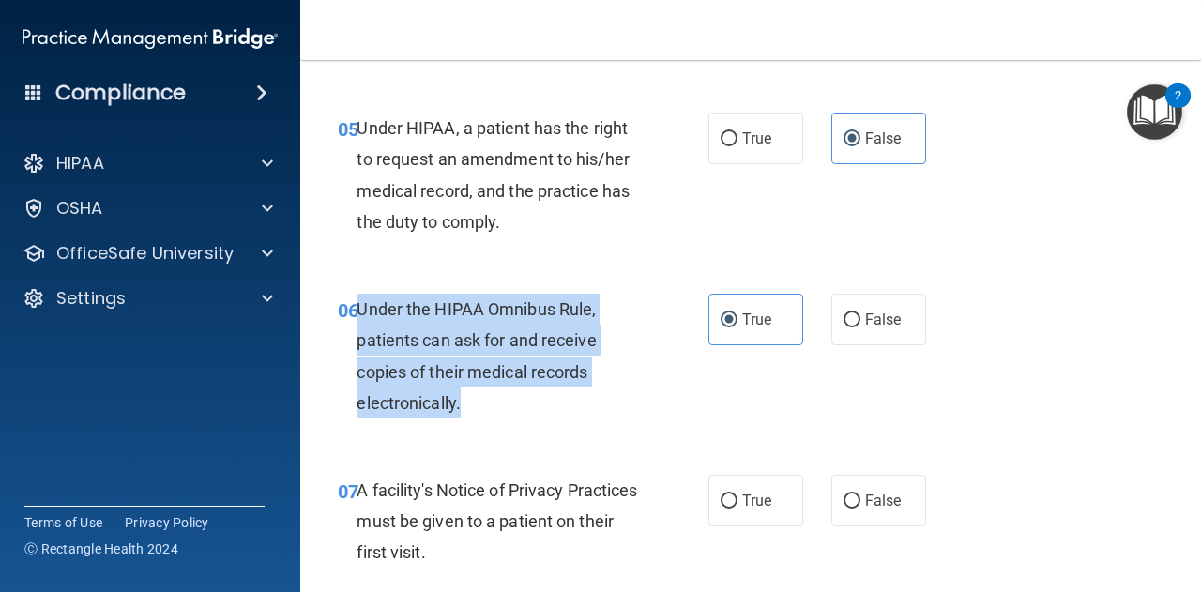
drag, startPoint x: 357, startPoint y: 304, endPoint x: 495, endPoint y: 416, distance: 178.0
click at [495, 416] on div "Under the HIPAA Omnibus Rule, patients can ask for and receive copies of their …" at bounding box center [505, 356] width 299 height 125
copy span "Under the HIPAA Omnibus Rule, patients can ask for and receive copies of their …"
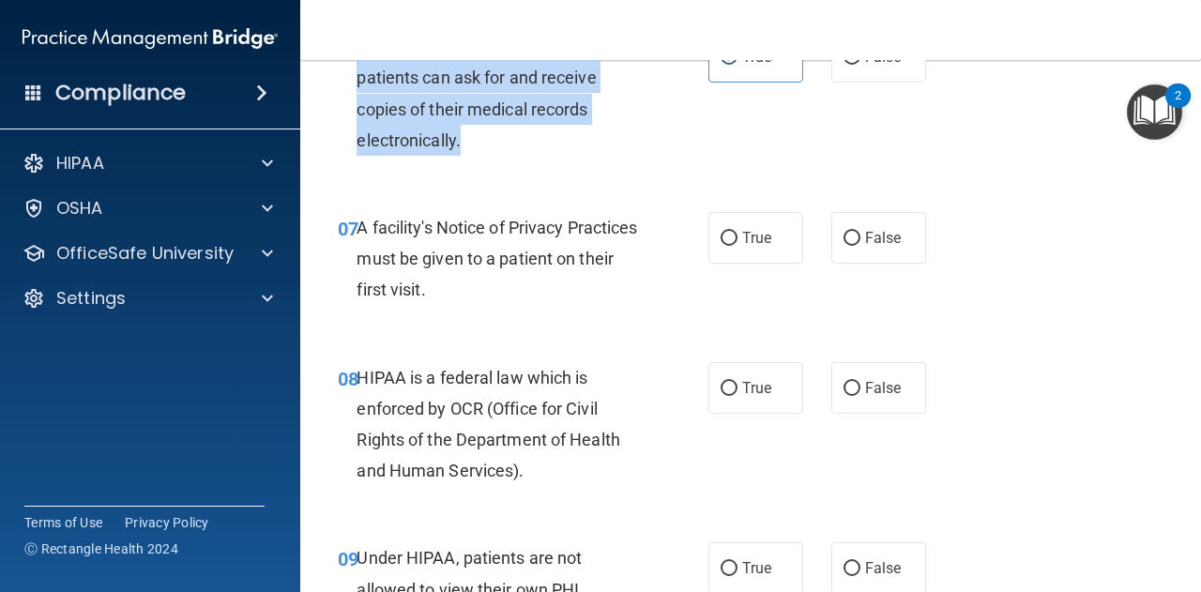
scroll to position [1263, 0]
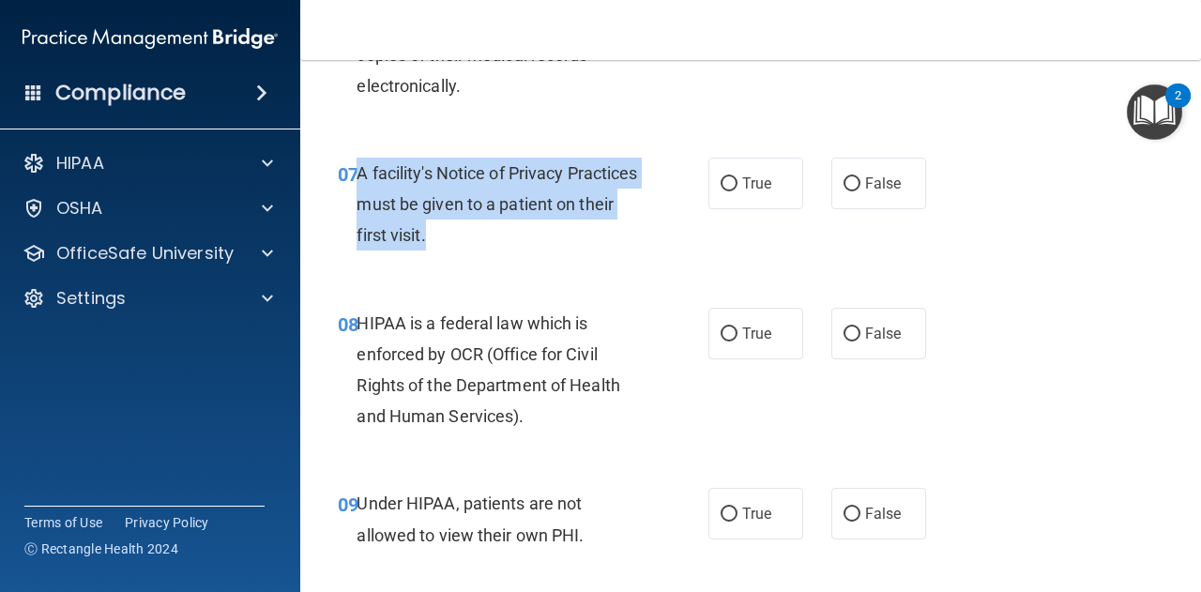
drag, startPoint x: 355, startPoint y: 172, endPoint x: 527, endPoint y: 241, distance: 185.1
click at [527, 241] on div "A facility's Notice of Privacy Practices must be given to a patient on their fi…" at bounding box center [505, 205] width 299 height 94
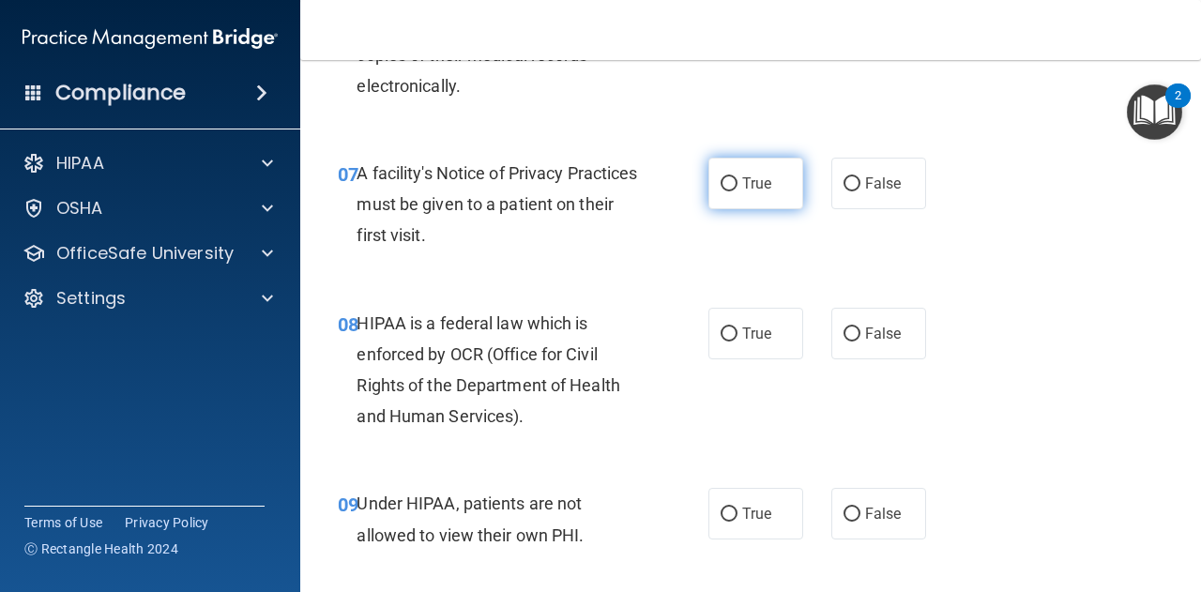
click at [742, 187] on span "True" at bounding box center [756, 183] width 29 height 18
click at [736, 187] on input "True" at bounding box center [728, 184] width 17 height 14
radio input "true"
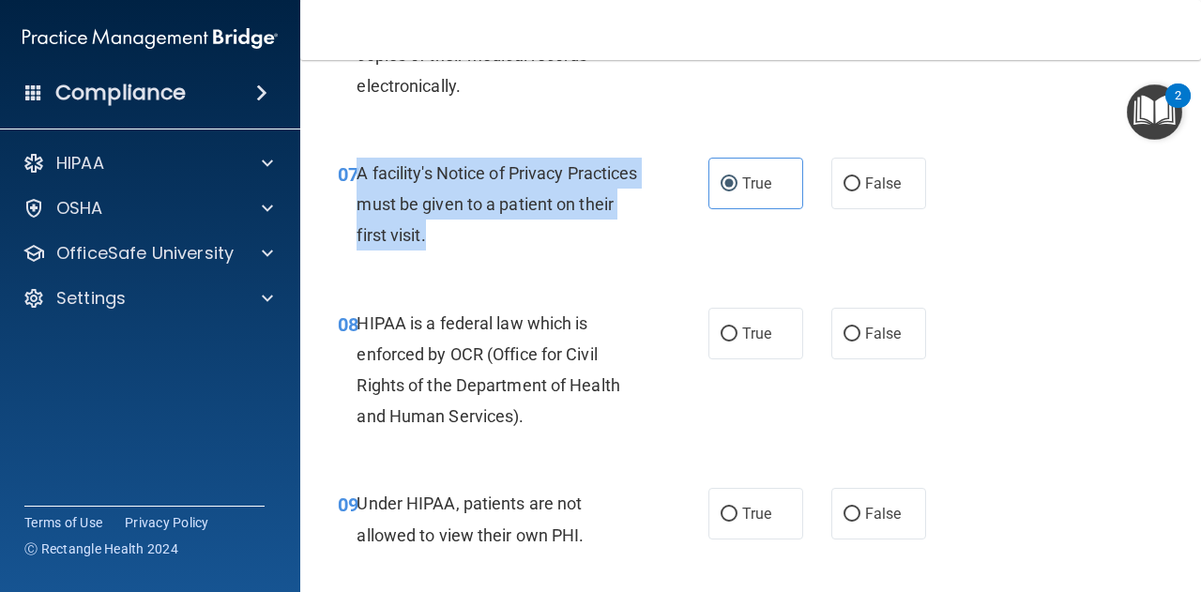
drag, startPoint x: 505, startPoint y: 244, endPoint x: 358, endPoint y: 172, distance: 163.2
click at [358, 172] on div "A facility's Notice of Privacy Practices must be given to a patient on their fi…" at bounding box center [505, 205] width 299 height 94
copy span "A facility's Notice of Privacy Practices must be given to a patient on their fi…"
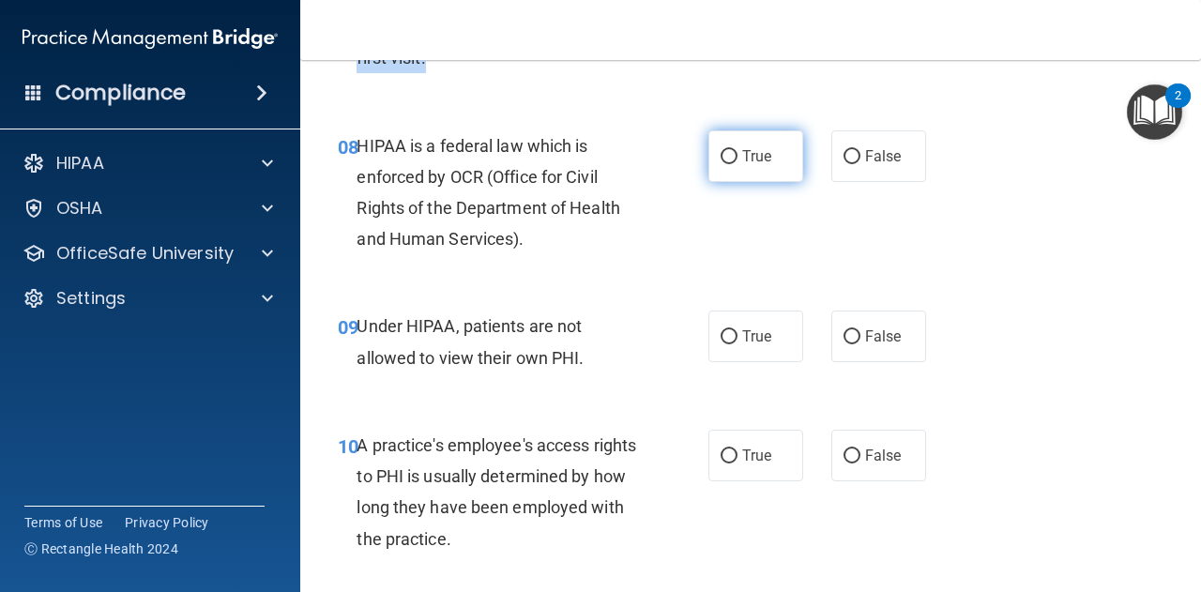
scroll to position [1443, 0]
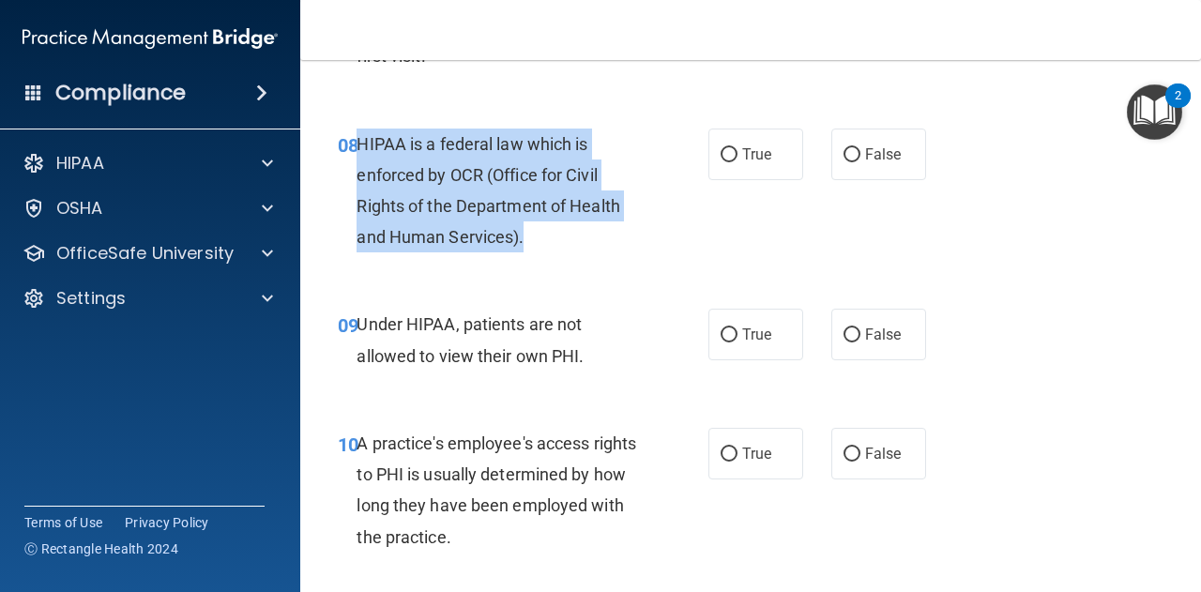
drag, startPoint x: 356, startPoint y: 140, endPoint x: 555, endPoint y: 246, distance: 225.3
click at [555, 246] on div "HIPAA is a federal law which is enforced by OCR (Office for Civil Rights of the…" at bounding box center [505, 190] width 299 height 125
copy span "HIPAA is a federal law which is enforced by OCR (Office for Civil Rights of the…"
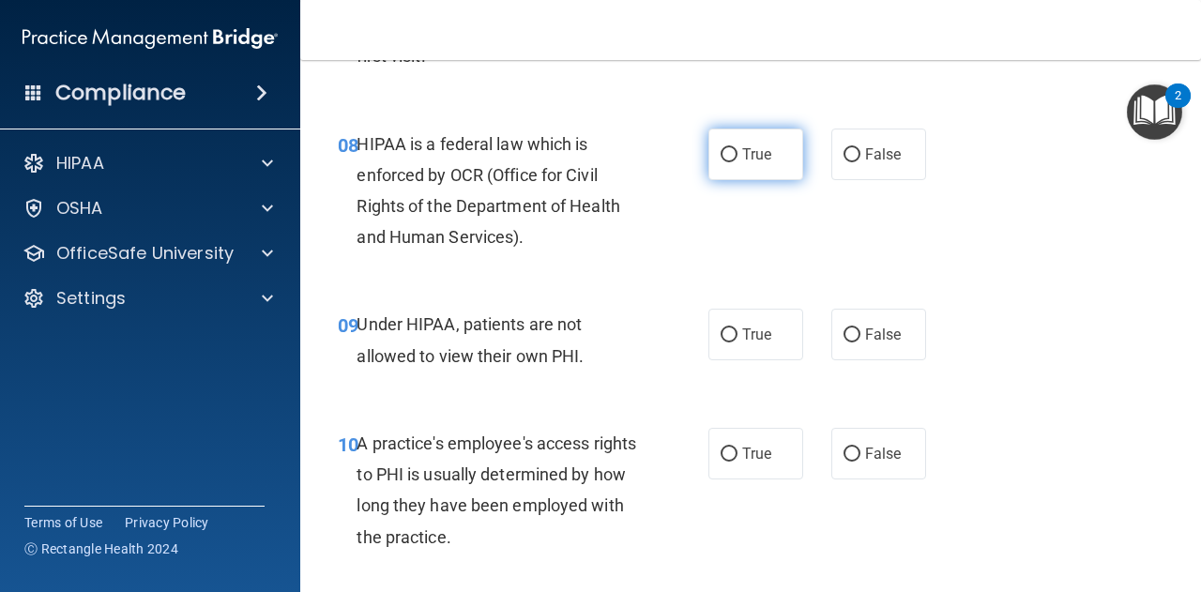
click at [742, 154] on span "True" at bounding box center [756, 154] width 29 height 18
click at [734, 154] on input "True" at bounding box center [728, 155] width 17 height 14
radio input "true"
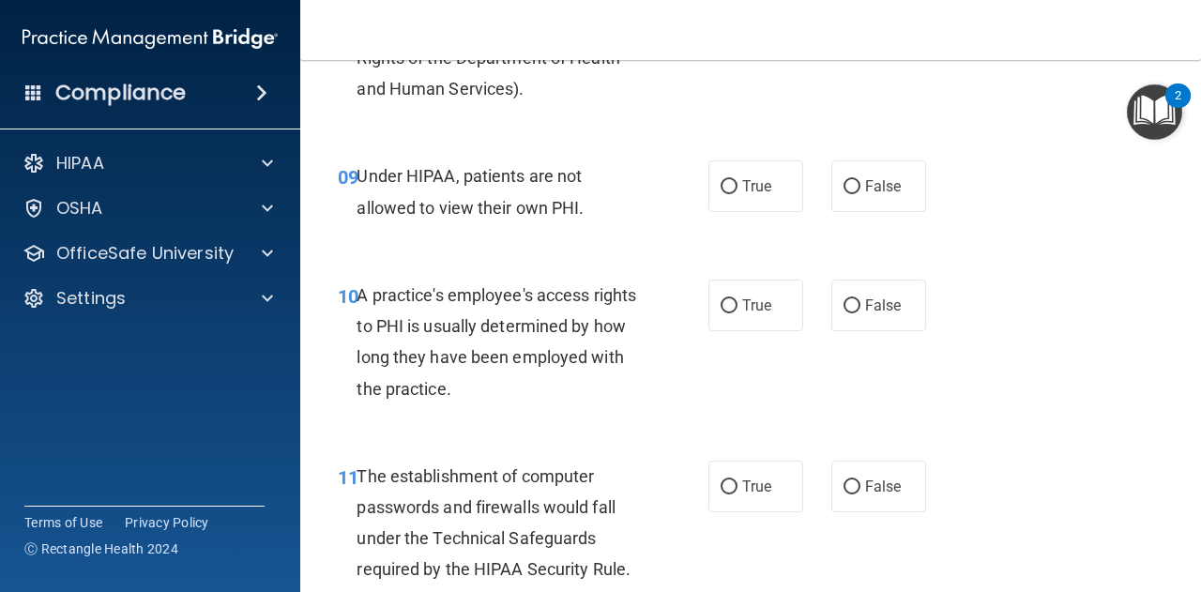
scroll to position [1593, 0]
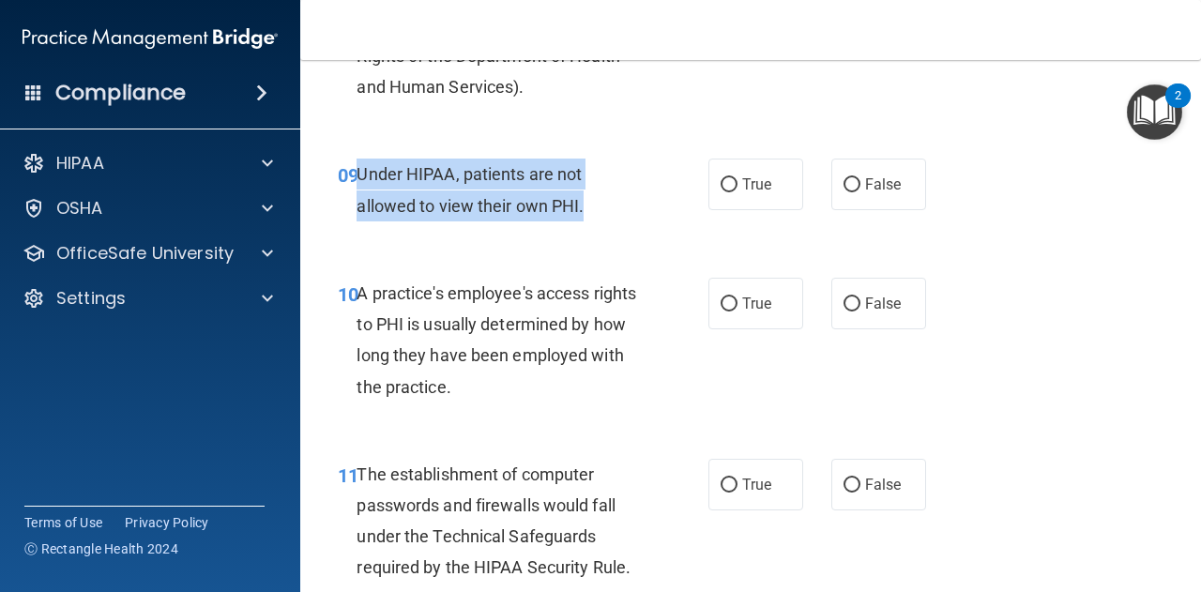
drag, startPoint x: 358, startPoint y: 170, endPoint x: 614, endPoint y: 199, distance: 257.7
click at [614, 199] on div "Under HIPAA, patients are not allowed to view their own PHI." at bounding box center [505, 190] width 299 height 62
copy span "Under HIPAA, patients are not allowed to view their own PHI."
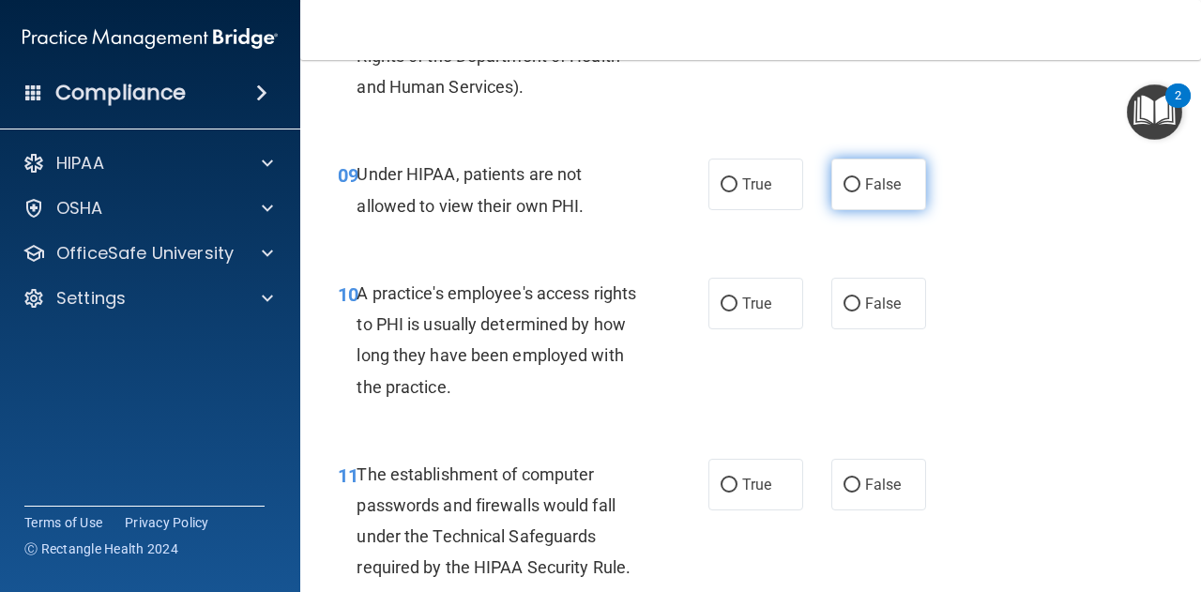
click at [868, 185] on span "False" at bounding box center [883, 184] width 37 height 18
click at [860, 185] on input "False" at bounding box center [851, 185] width 17 height 14
radio input "true"
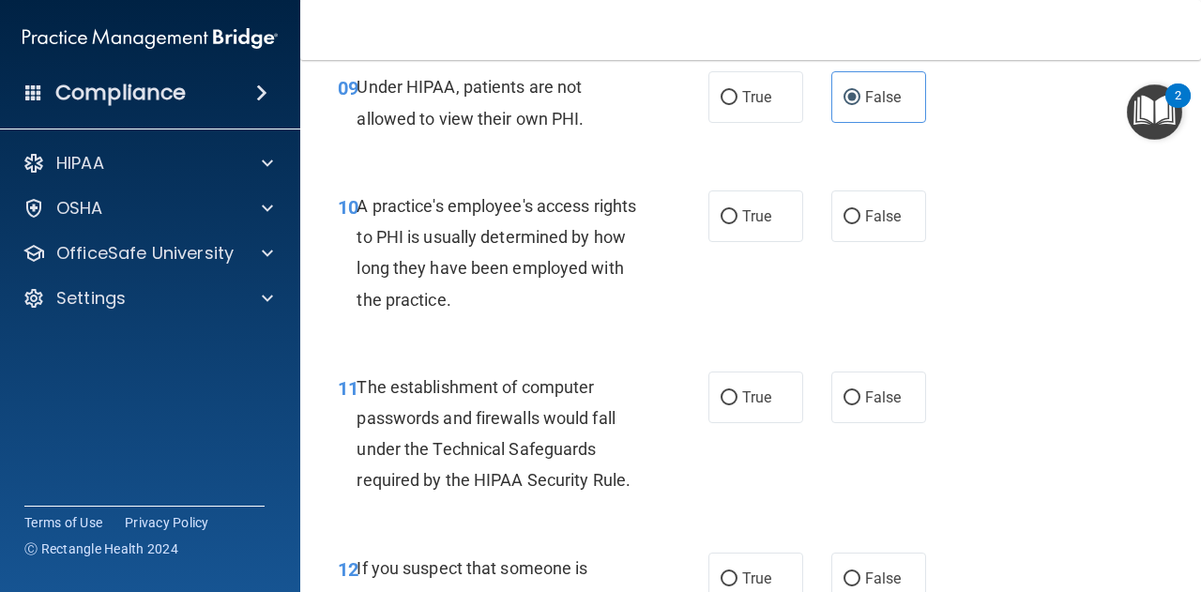
scroll to position [1681, 0]
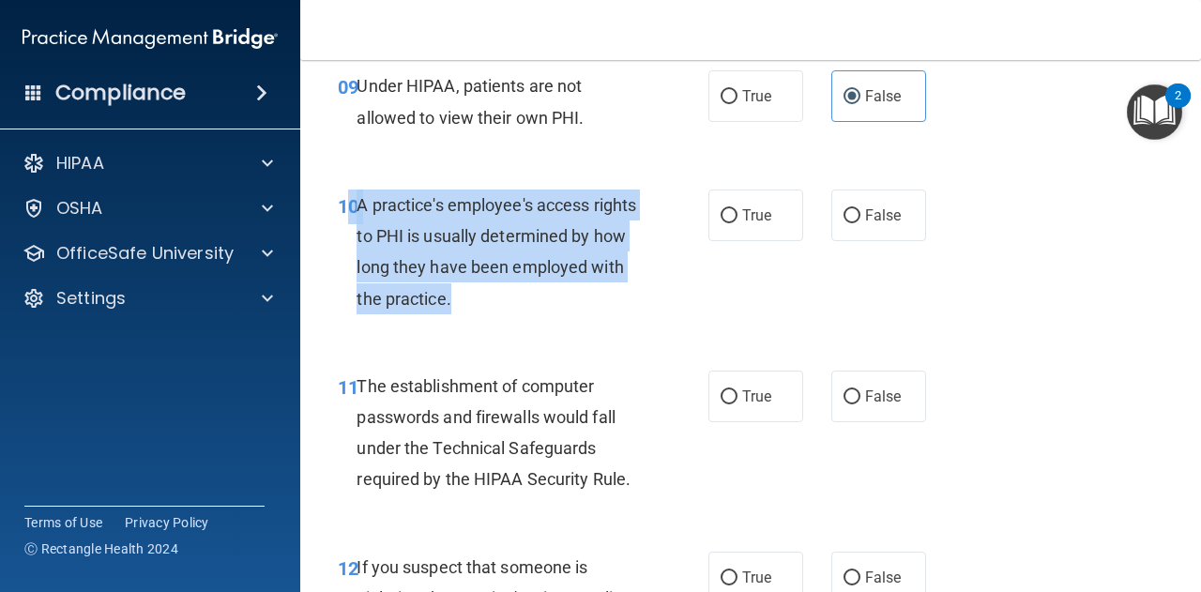
drag, startPoint x: 351, startPoint y: 202, endPoint x: 572, endPoint y: 297, distance: 241.1
click at [572, 297] on div "10 A practice's employee's access rights to PHI is usually determined by how lo…" at bounding box center [523, 256] width 427 height 134
click at [572, 297] on div "A practice's employee's access rights to PHI is usually determined by how long …" at bounding box center [505, 251] width 299 height 125
drag, startPoint x: 572, startPoint y: 297, endPoint x: 357, endPoint y: 196, distance: 237.5
click at [357, 196] on div "A practice's employee's access rights to PHI is usually determined by how long …" at bounding box center [505, 251] width 299 height 125
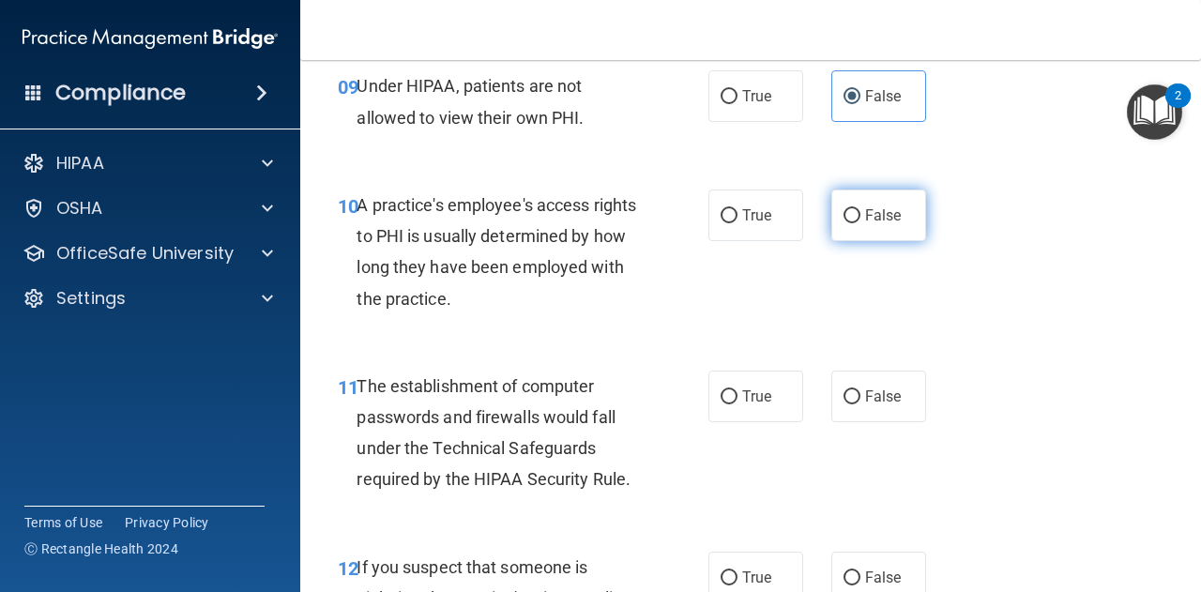
click at [862, 204] on label "False" at bounding box center [878, 215] width 95 height 52
click at [860, 209] on input "False" at bounding box center [851, 216] width 17 height 14
radio input "true"
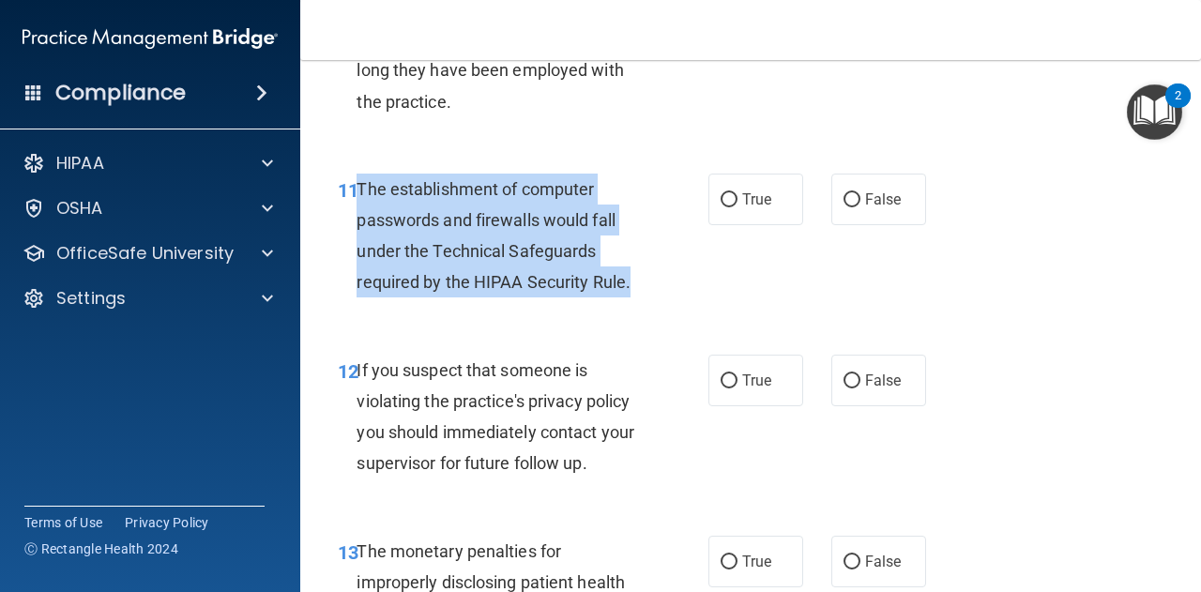
drag, startPoint x: 355, startPoint y: 187, endPoint x: 657, endPoint y: 275, distance: 314.6
click at [657, 275] on div "11 The establishment of computer passwords and firewalls would fall under the T…" at bounding box center [523, 241] width 427 height 134
copy div "The establishment of computer passwords and firewalls would fall under the Tech…"
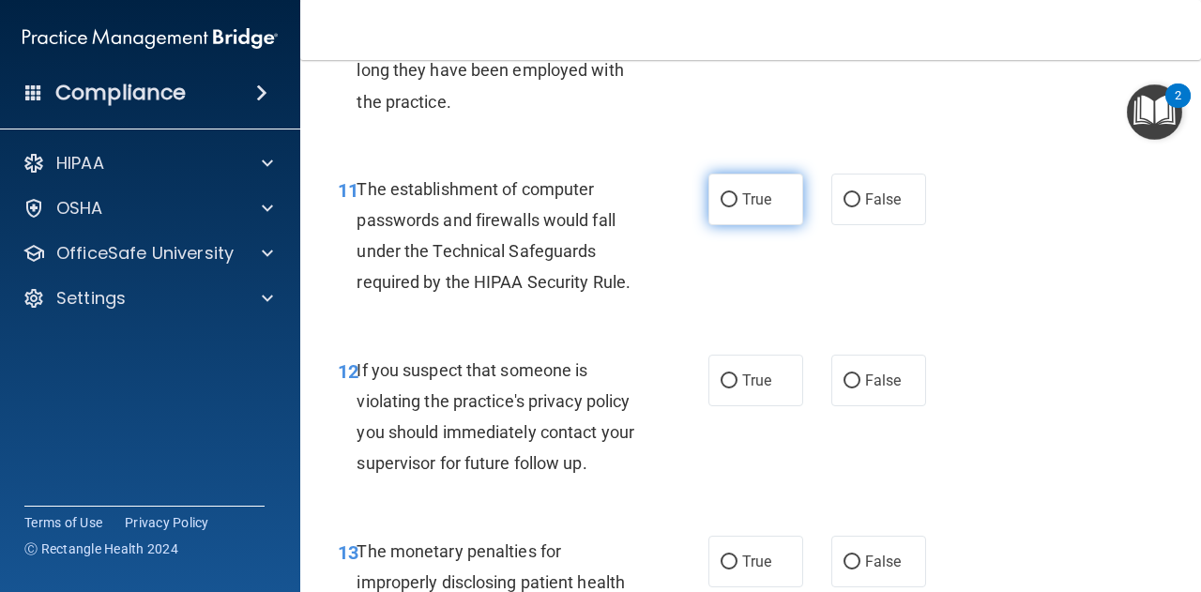
click at [737, 174] on label "True" at bounding box center [755, 200] width 95 height 52
click at [737, 193] on input "True" at bounding box center [728, 200] width 17 height 14
radio input "true"
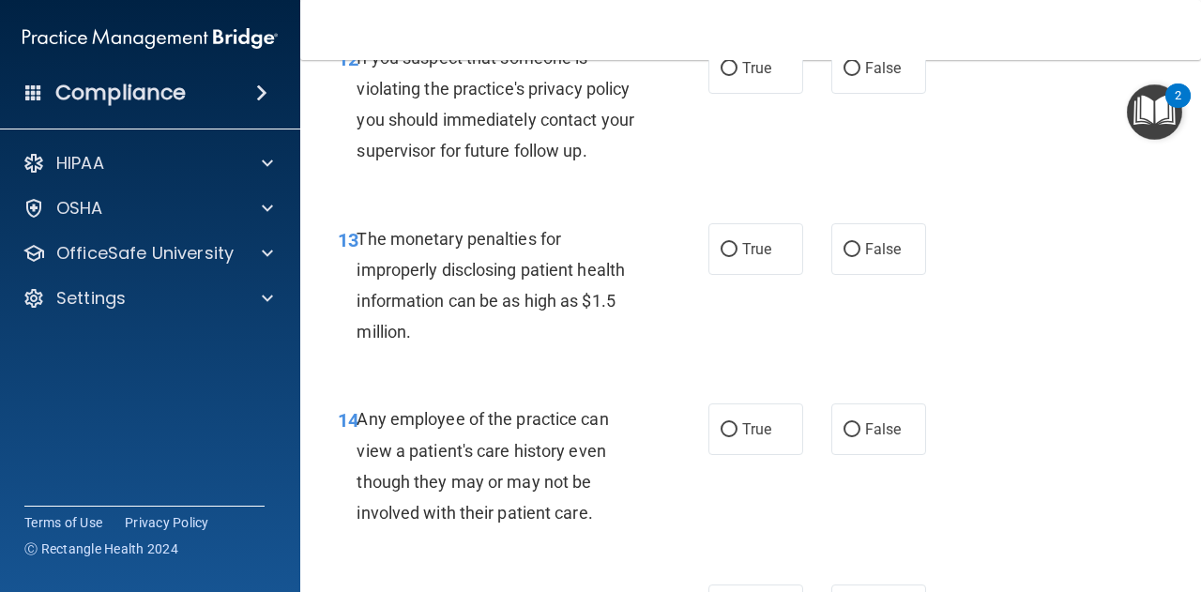
scroll to position [2158, 0]
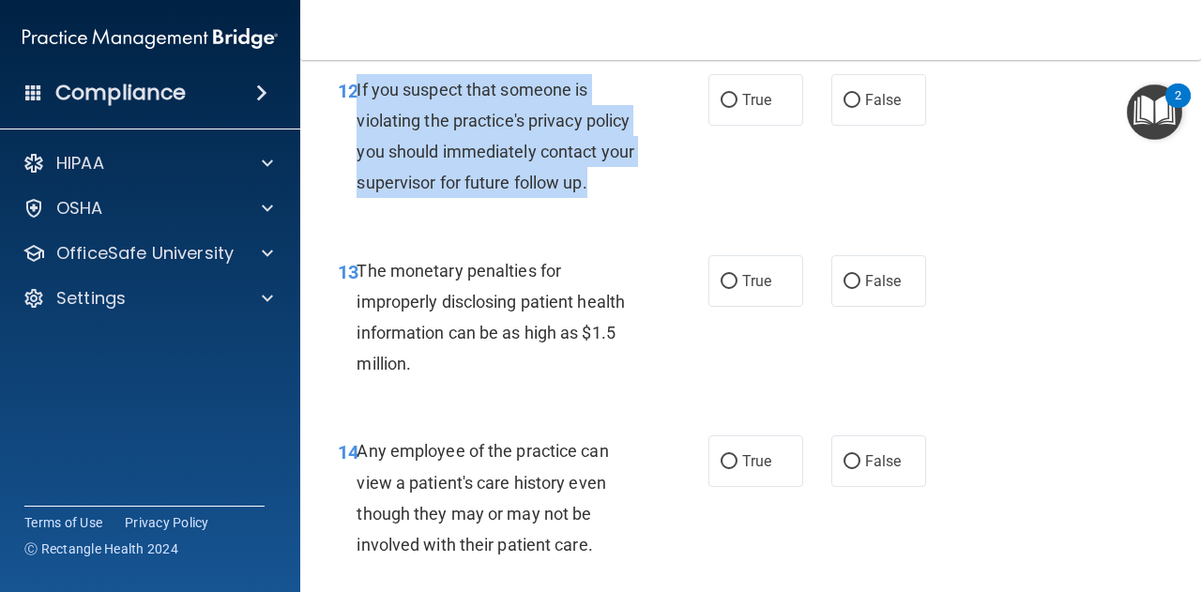
drag, startPoint x: 356, startPoint y: 87, endPoint x: 638, endPoint y: 189, distance: 299.4
click at [638, 189] on div "If you suspect that someone is violating the practice's privacy policy you shou…" at bounding box center [505, 136] width 299 height 125
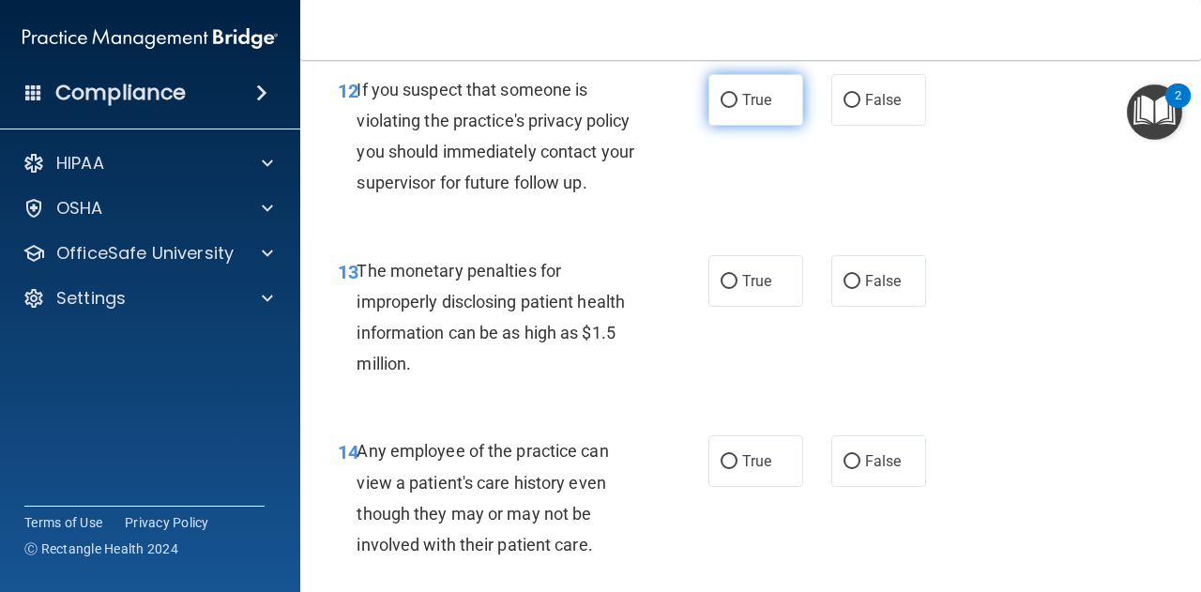
click at [754, 91] on span "True" at bounding box center [756, 100] width 29 height 18
click at [737, 94] on input "True" at bounding box center [728, 101] width 17 height 14
radio input "true"
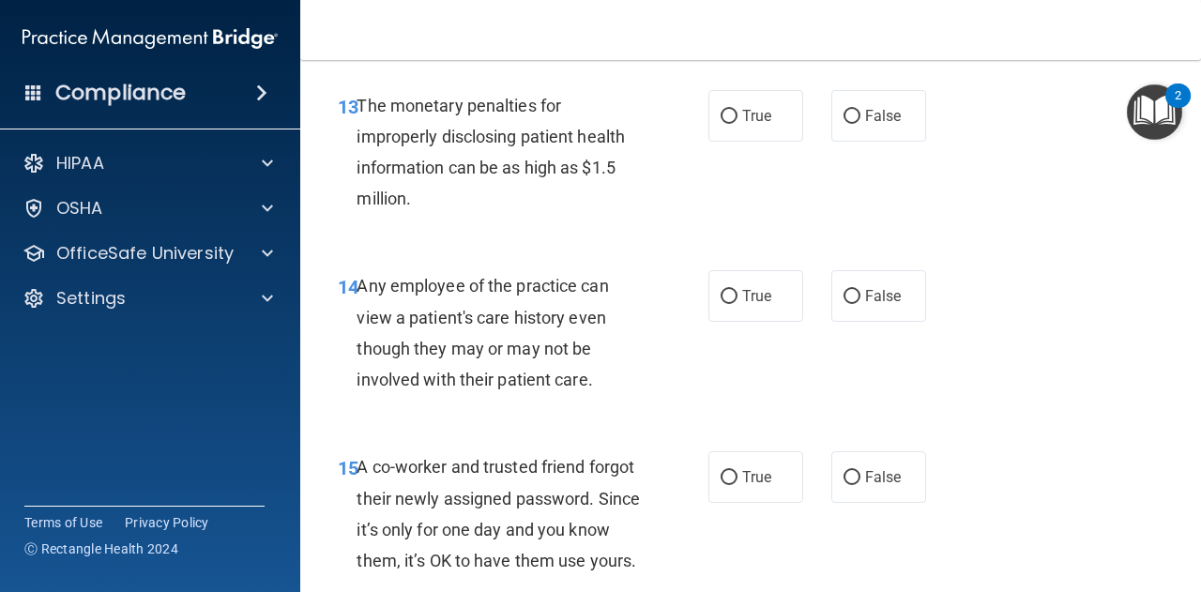
scroll to position [2326, 0]
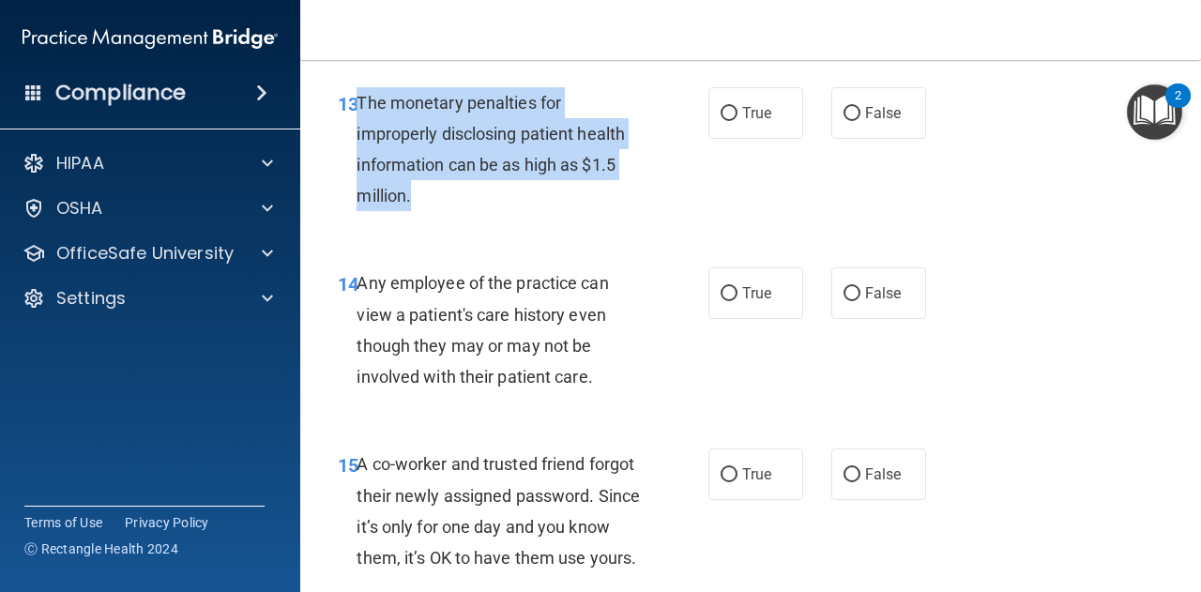
drag, startPoint x: 358, startPoint y: 99, endPoint x: 491, endPoint y: 194, distance: 163.4
click at [491, 194] on div "The monetary penalties for improperly disclosing patient health information can…" at bounding box center [505, 149] width 299 height 125
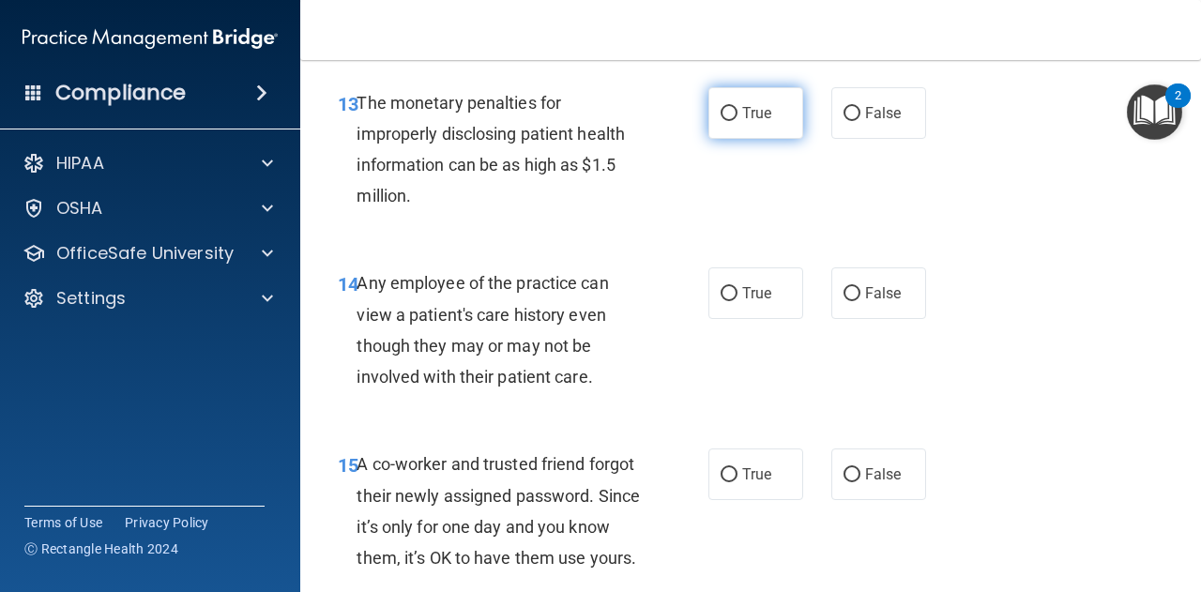
click at [762, 98] on label "True" at bounding box center [755, 113] width 95 height 52
click at [737, 107] on input "True" at bounding box center [728, 114] width 17 height 14
radio input "true"
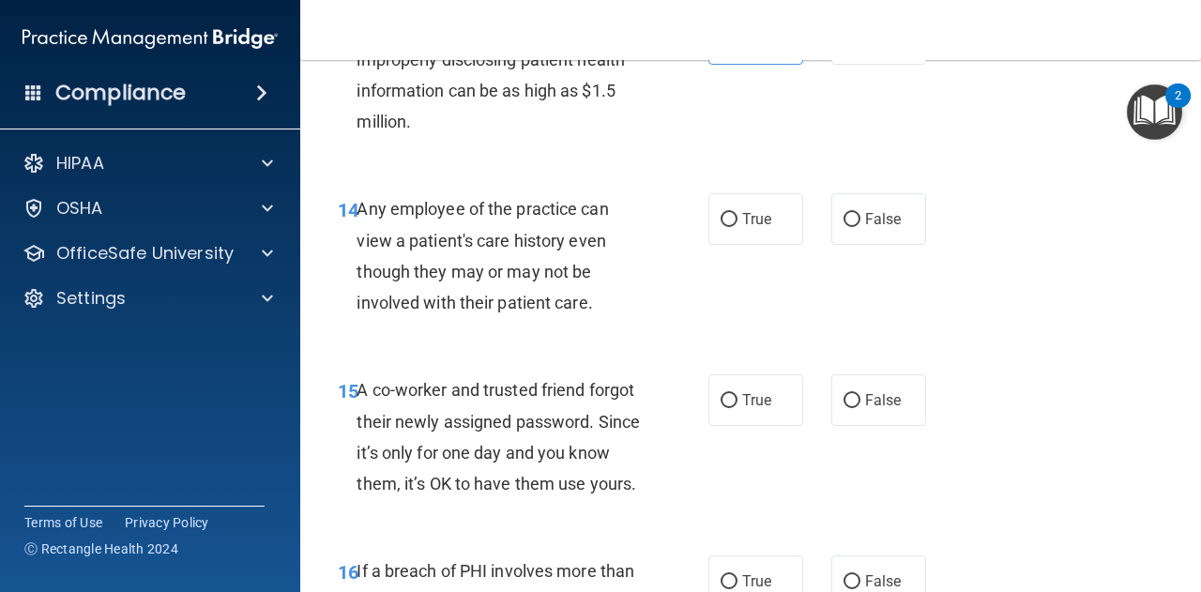
scroll to position [2401, 0]
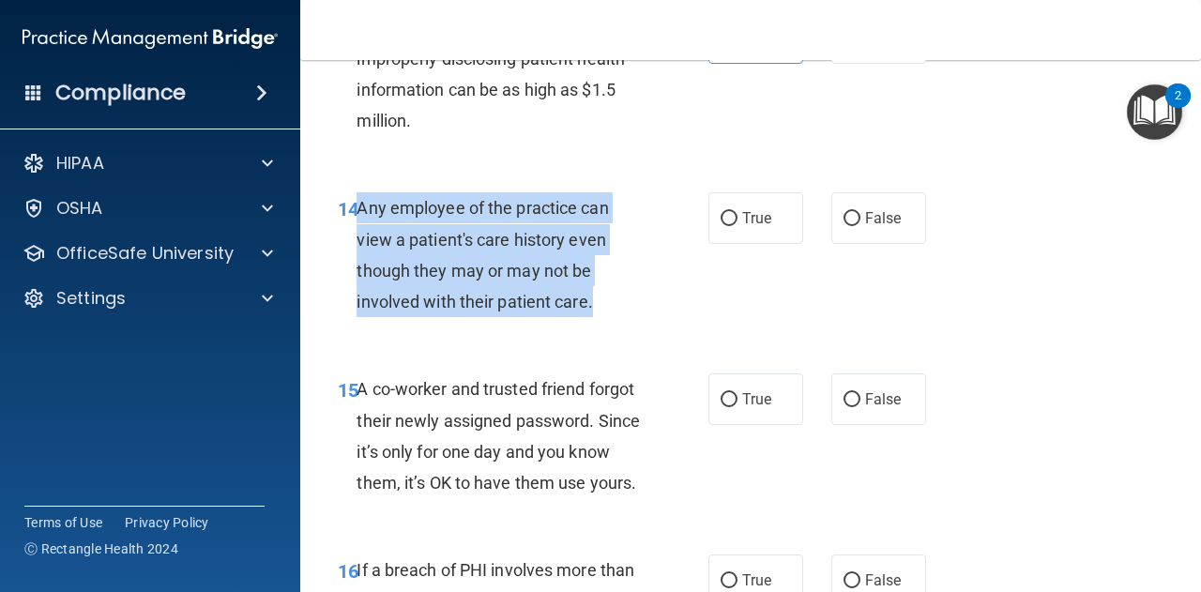
drag, startPoint x: 358, startPoint y: 204, endPoint x: 636, endPoint y: 306, distance: 295.9
click at [636, 306] on div "Any employee of the practice can view a patient's care history even though they…" at bounding box center [505, 254] width 299 height 125
click at [844, 225] on input "False" at bounding box center [851, 219] width 17 height 14
radio input "true"
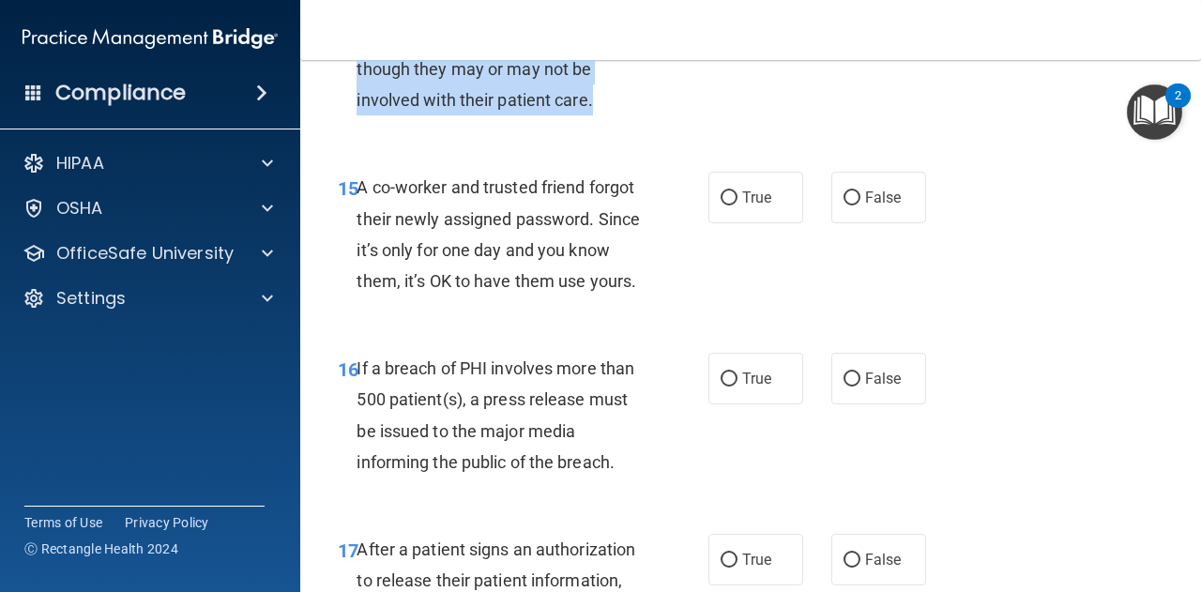
scroll to position [2604, 0]
click at [848, 196] on input "False" at bounding box center [851, 197] width 17 height 14
radio input "true"
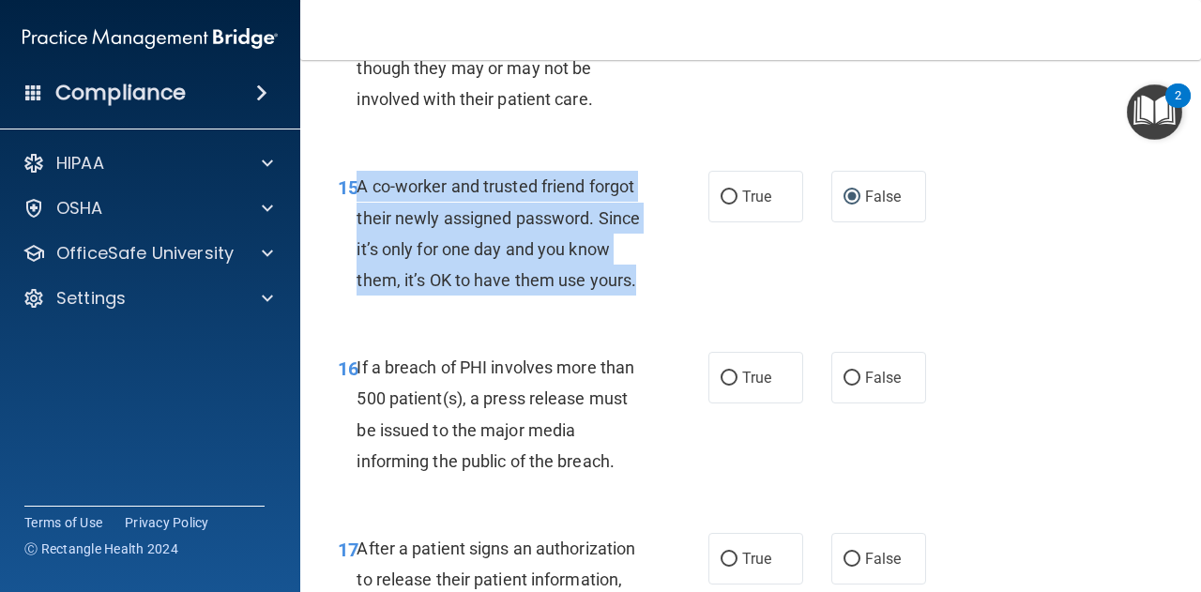
drag, startPoint x: 359, startPoint y: 189, endPoint x: 509, endPoint y: 320, distance: 198.8
click at [509, 295] on div "A co-worker and trusted friend forgot their newly assigned password. Since it’s…" at bounding box center [505, 233] width 299 height 125
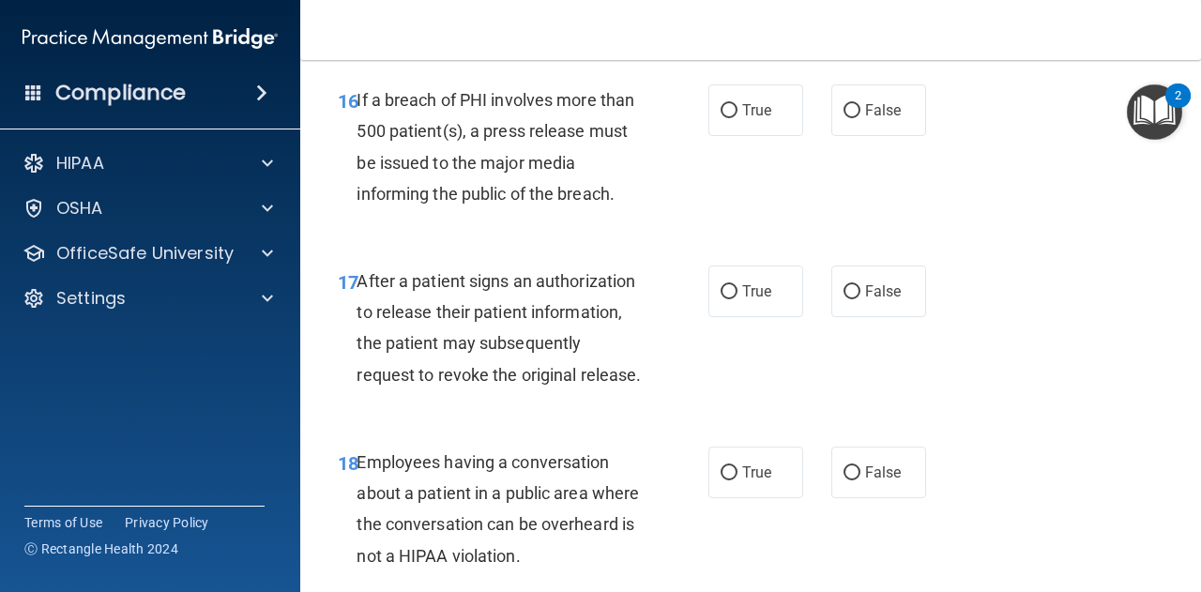
scroll to position [2872, 0]
click at [742, 118] on span "True" at bounding box center [756, 109] width 29 height 18
click at [737, 117] on input "True" at bounding box center [728, 110] width 17 height 14
radio input "true"
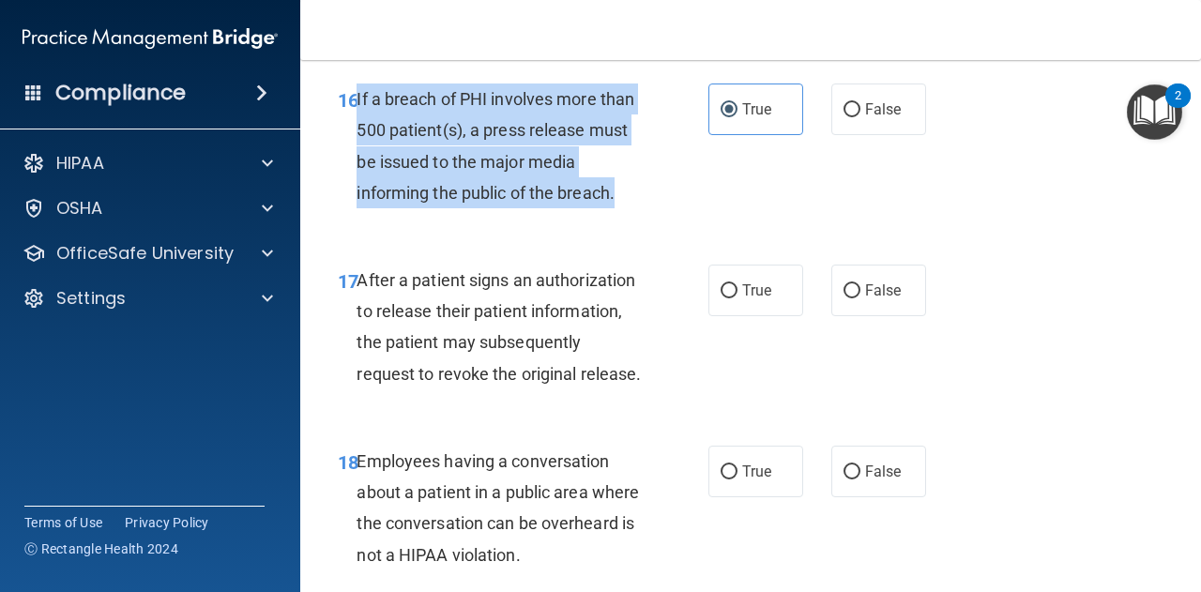
drag, startPoint x: 356, startPoint y: 126, endPoint x: 654, endPoint y: 228, distance: 314.4
click at [654, 218] on div "16 If a breach of PHI involves more than 500 patient(s), a press release must b…" at bounding box center [523, 150] width 427 height 134
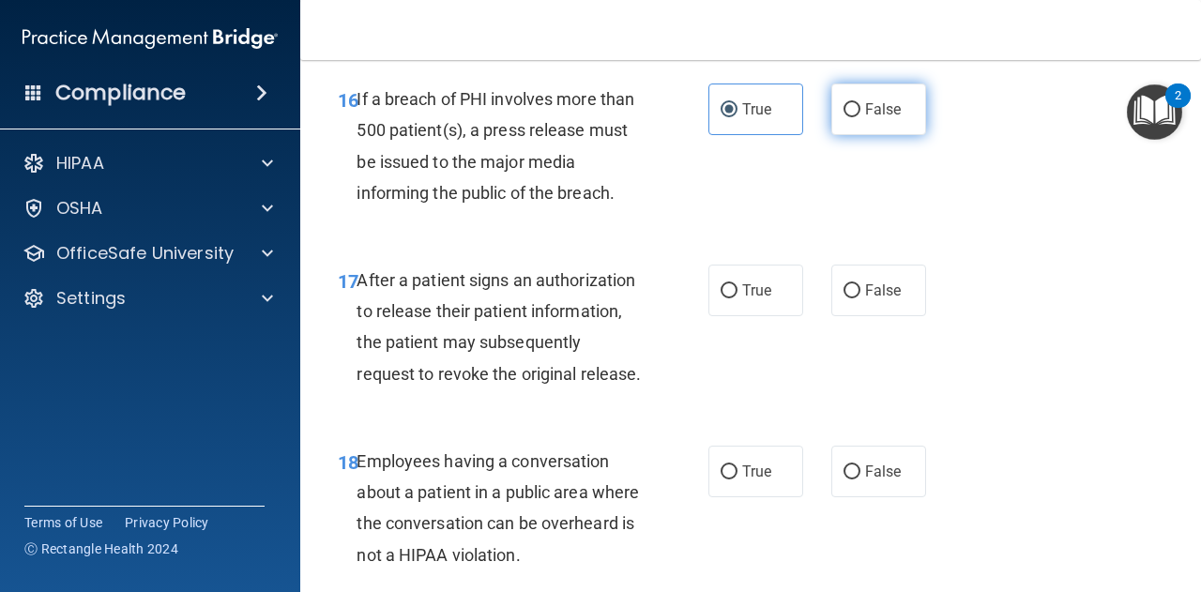
click at [885, 119] on label "False" at bounding box center [878, 109] width 95 height 52
click at [860, 117] on input "False" at bounding box center [851, 110] width 17 height 14
radio input "true"
radio input "false"
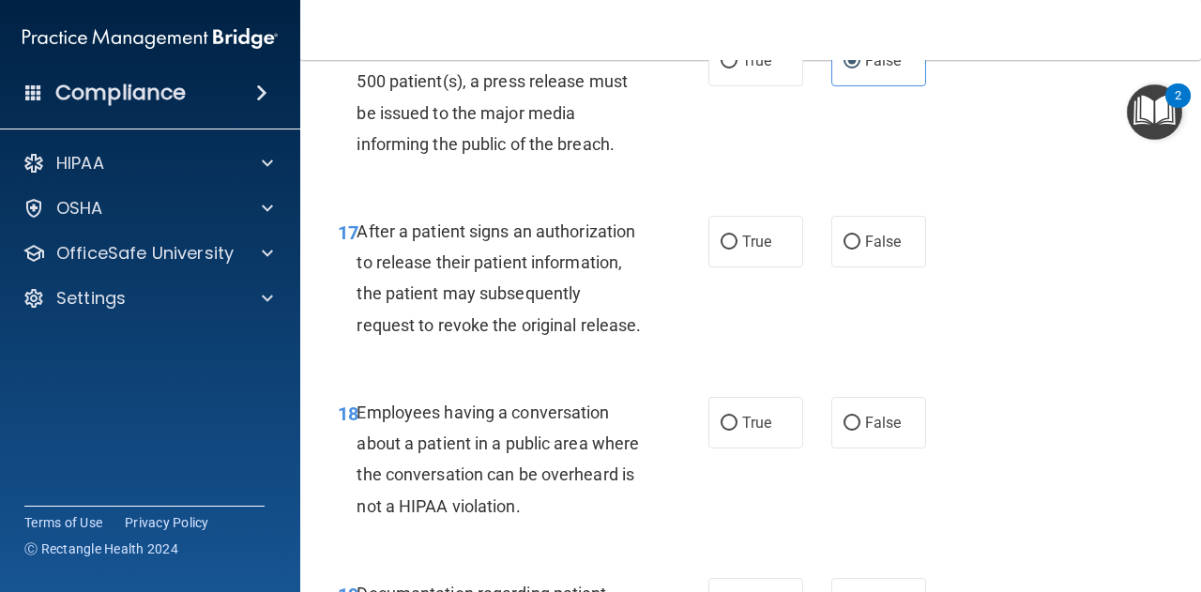
scroll to position [2943, 0]
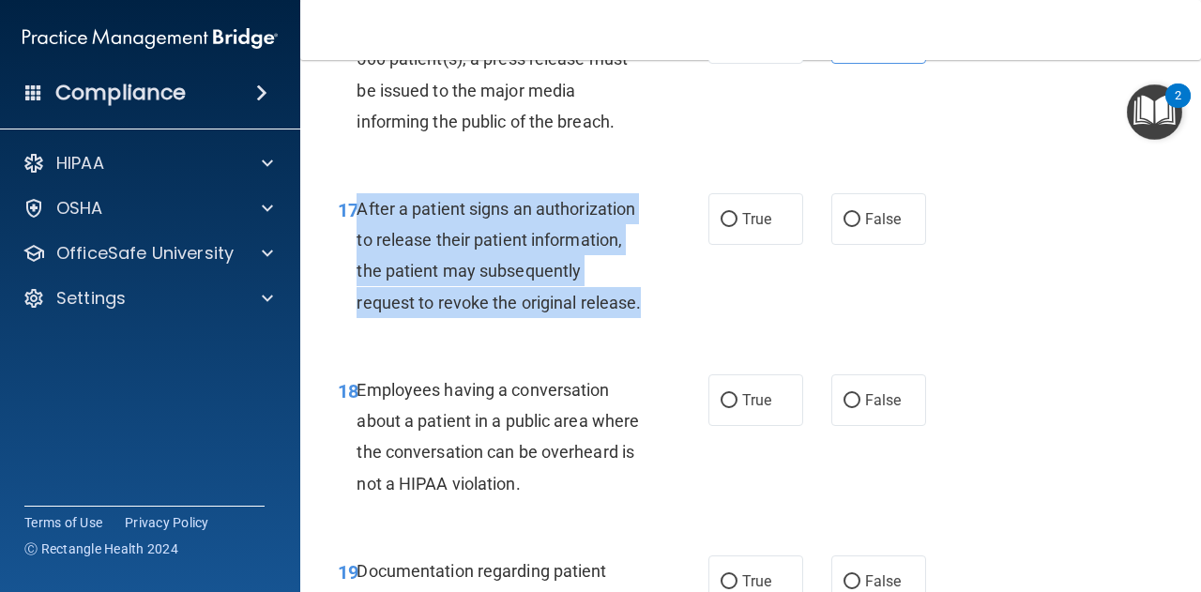
drag, startPoint x: 358, startPoint y: 239, endPoint x: 522, endPoint y: 360, distance: 203.9
click at [522, 318] on div "After a patient signs an authorization to release their patient information, th…" at bounding box center [505, 255] width 299 height 125
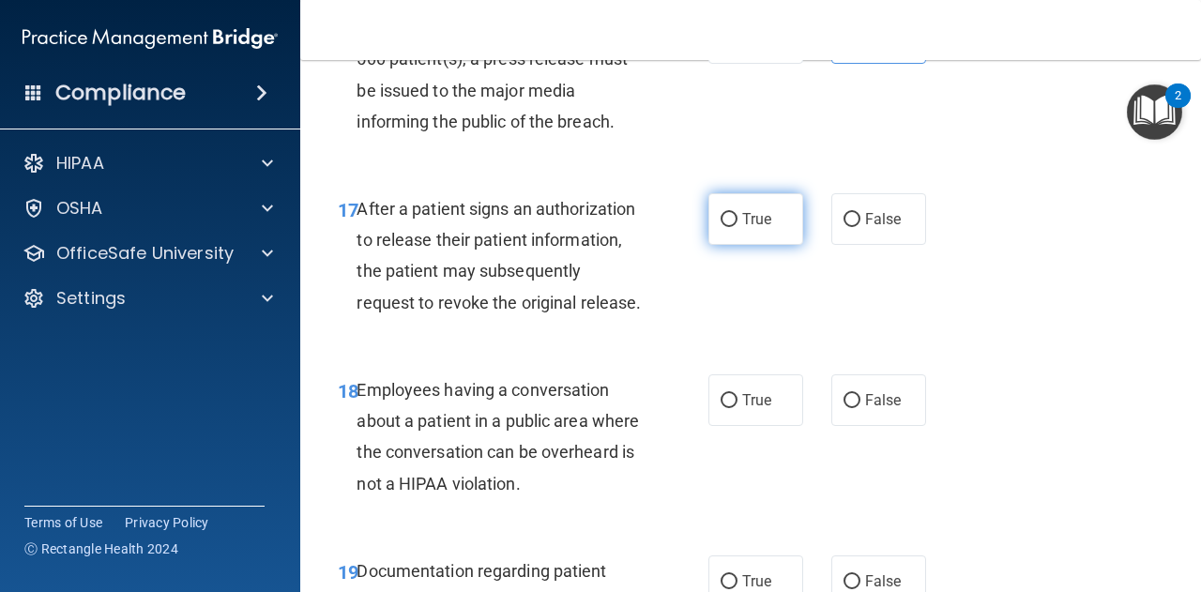
click at [711, 245] on label "True" at bounding box center [755, 219] width 95 height 52
click at [720, 227] on input "True" at bounding box center [728, 220] width 17 height 14
radio input "true"
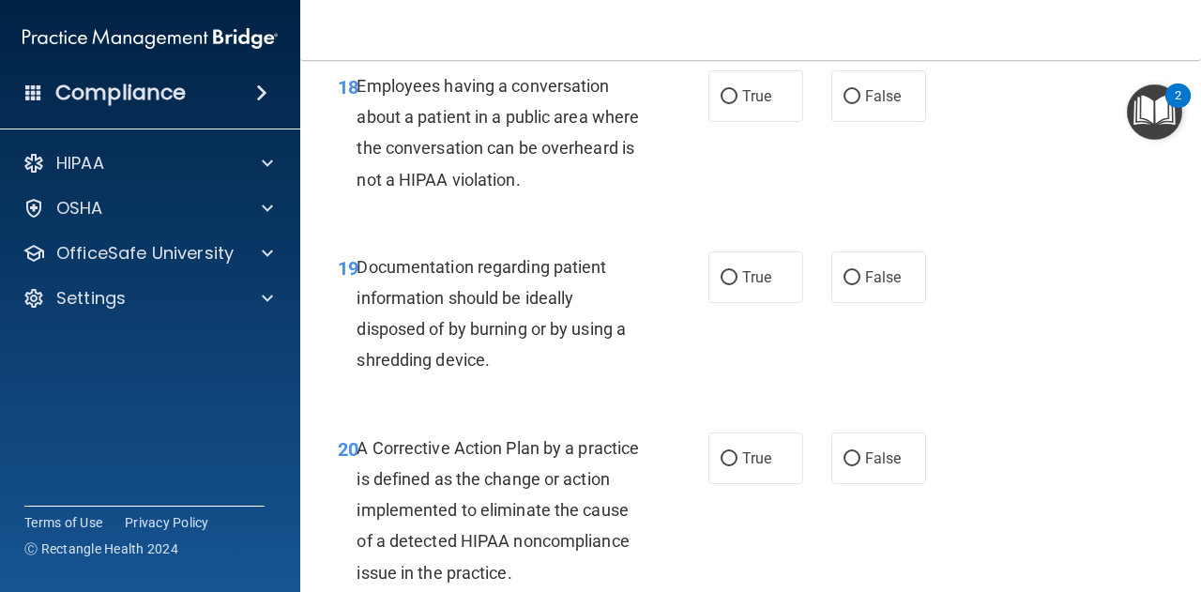
scroll to position [3248, 0]
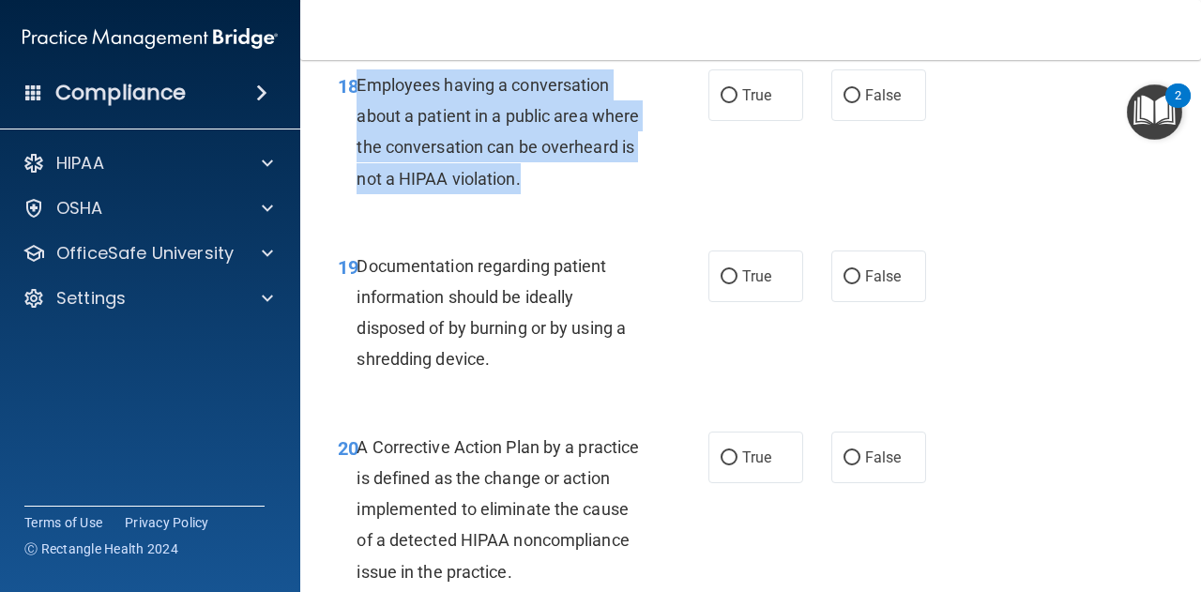
drag, startPoint x: 357, startPoint y: 144, endPoint x: 671, endPoint y: 238, distance: 327.3
click at [671, 204] on div "18 Employees having a conversation about a patient in a public area where the c…" at bounding box center [523, 136] width 427 height 134
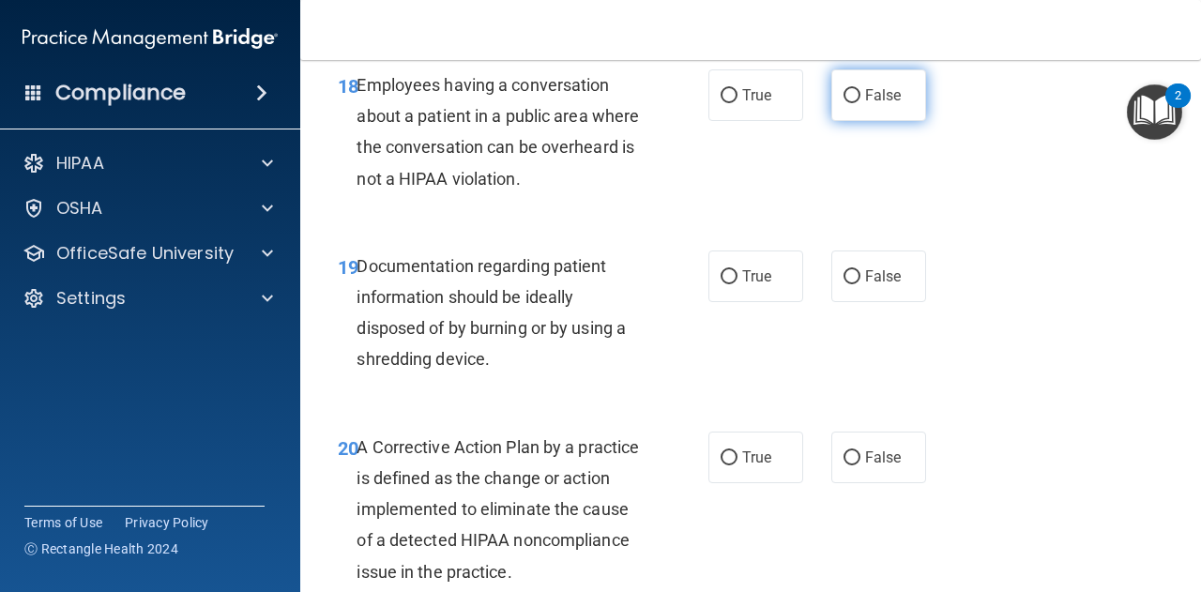
click at [865, 104] on span "False" at bounding box center [883, 95] width 37 height 18
click at [860, 103] on input "False" at bounding box center [851, 96] width 17 height 14
radio input "true"
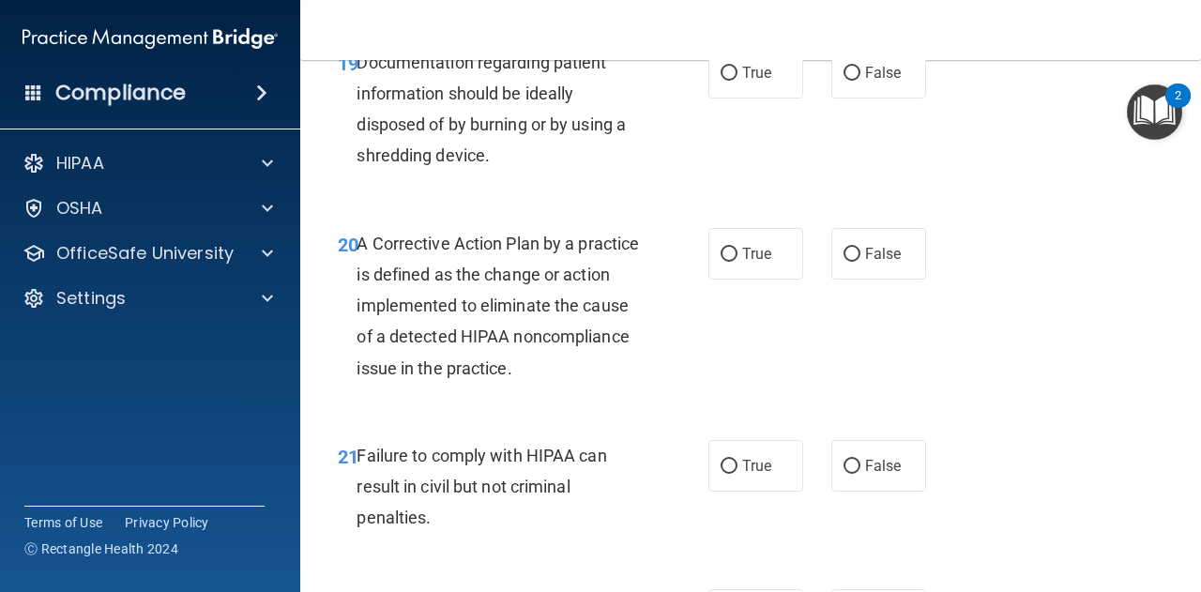
scroll to position [3453, 0]
drag, startPoint x: 360, startPoint y: 117, endPoint x: 567, endPoint y: 246, distance: 243.1
click at [567, 204] on div "19 Documentation regarding patient information should be ideally disposed of by…" at bounding box center [751, 113] width 854 height 181
click at [479, 165] on span "Documentation regarding patient information should be ideally disposed of by bu…" at bounding box center [490, 108] width 269 height 113
drag, startPoint x: 502, startPoint y: 219, endPoint x: 371, endPoint y: 115, distance: 166.8
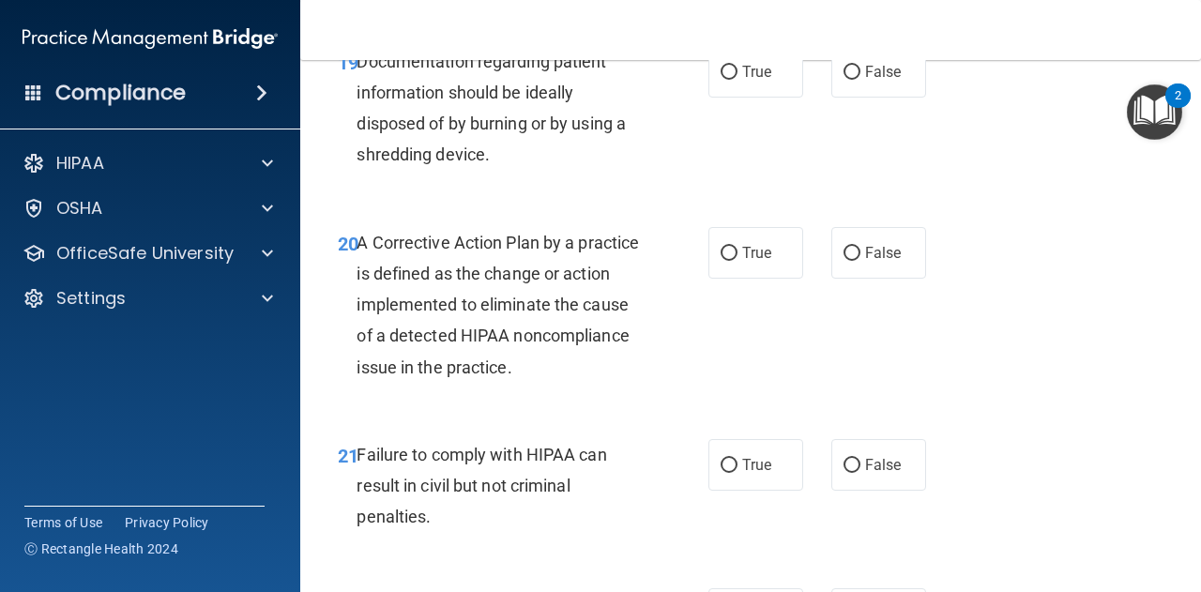
drag, startPoint x: 371, startPoint y: 115, endPoint x: 348, endPoint y: 98, distance: 28.9
click at [348, 98] on div "19 Documentation regarding patient information should be ideally disposed of by…" at bounding box center [751, 113] width 854 height 181
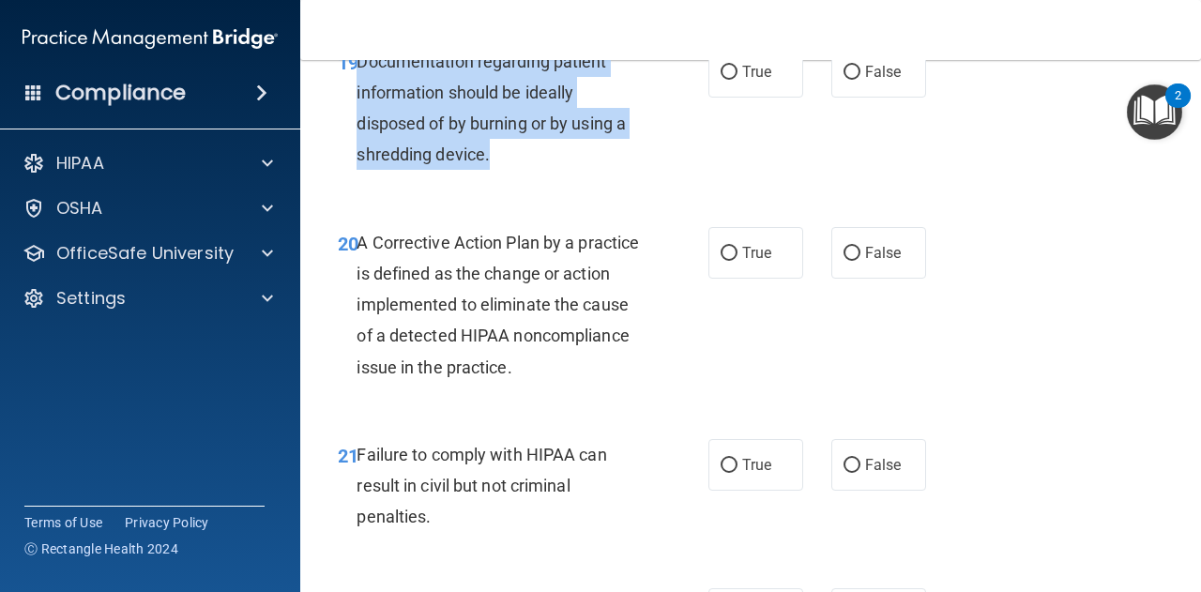
drag, startPoint x: 356, startPoint y: 122, endPoint x: 488, endPoint y: 229, distance: 169.3
click at [488, 171] on div "Documentation regarding patient information should be ideally disposed of by bu…" at bounding box center [505, 108] width 299 height 125
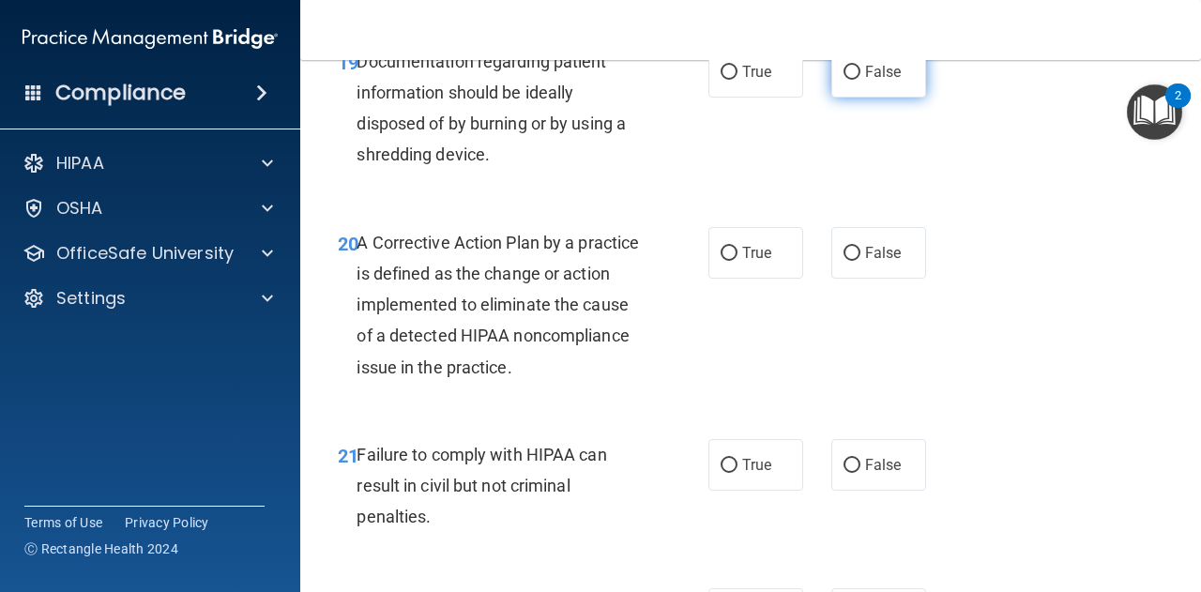
click at [879, 98] on label "False" at bounding box center [878, 72] width 95 height 52
click at [860, 80] on input "False" at bounding box center [851, 73] width 17 height 14
radio input "true"
click at [766, 98] on label "True" at bounding box center [755, 72] width 95 height 52
click at [737, 80] on input "True" at bounding box center [728, 73] width 17 height 14
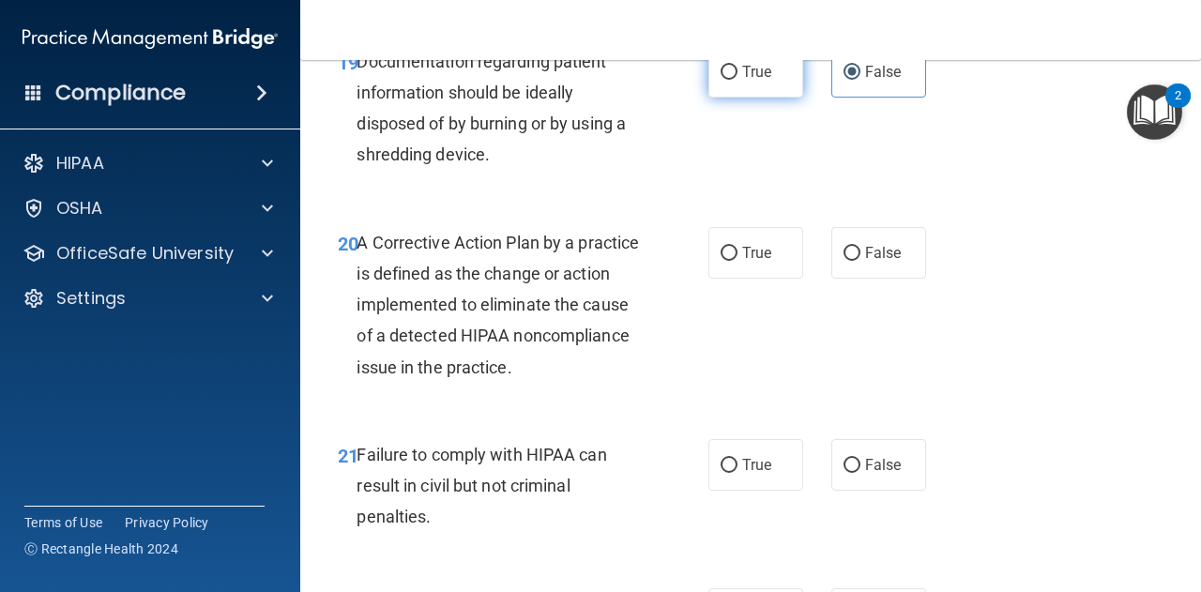
radio input "true"
radio input "false"
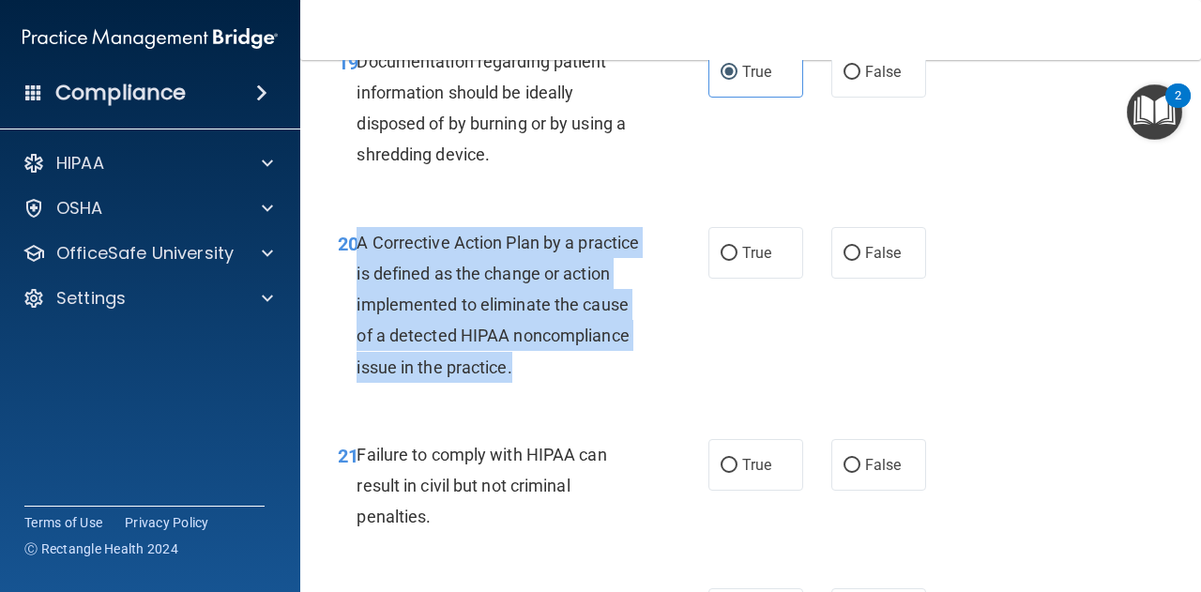
drag, startPoint x: 361, startPoint y: 303, endPoint x: 681, endPoint y: 423, distance: 341.6
click at [681, 392] on div "20 A Corrective Action Plan by a practice is defined as the change or action im…" at bounding box center [523, 309] width 427 height 165
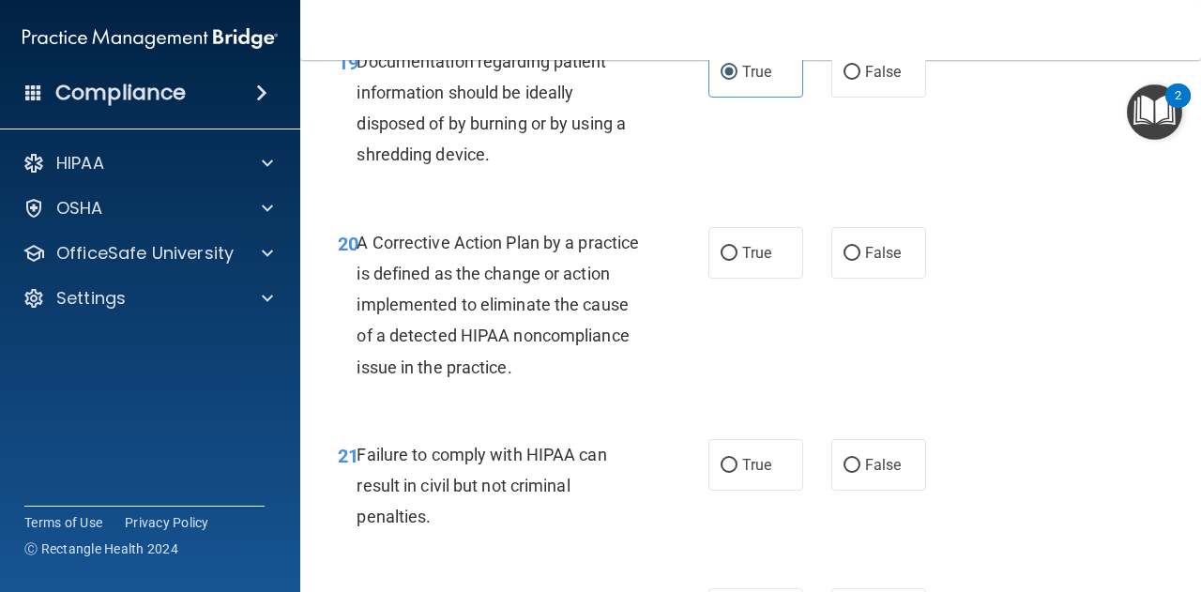
click at [730, 341] on div "20 A Corrective Action Plan by a practice is defined as the change or action im…" at bounding box center [751, 310] width 854 height 212
click at [730, 279] on label "True" at bounding box center [755, 253] width 95 height 52
click at [730, 261] on input "True" at bounding box center [728, 254] width 17 height 14
radio input "true"
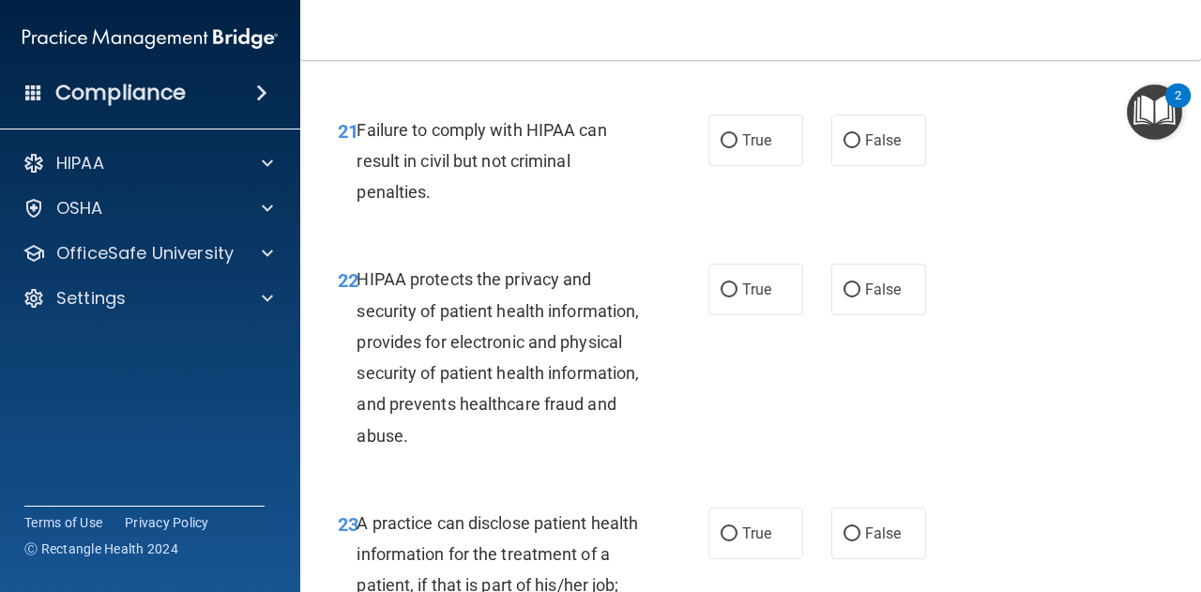
scroll to position [3778, 0]
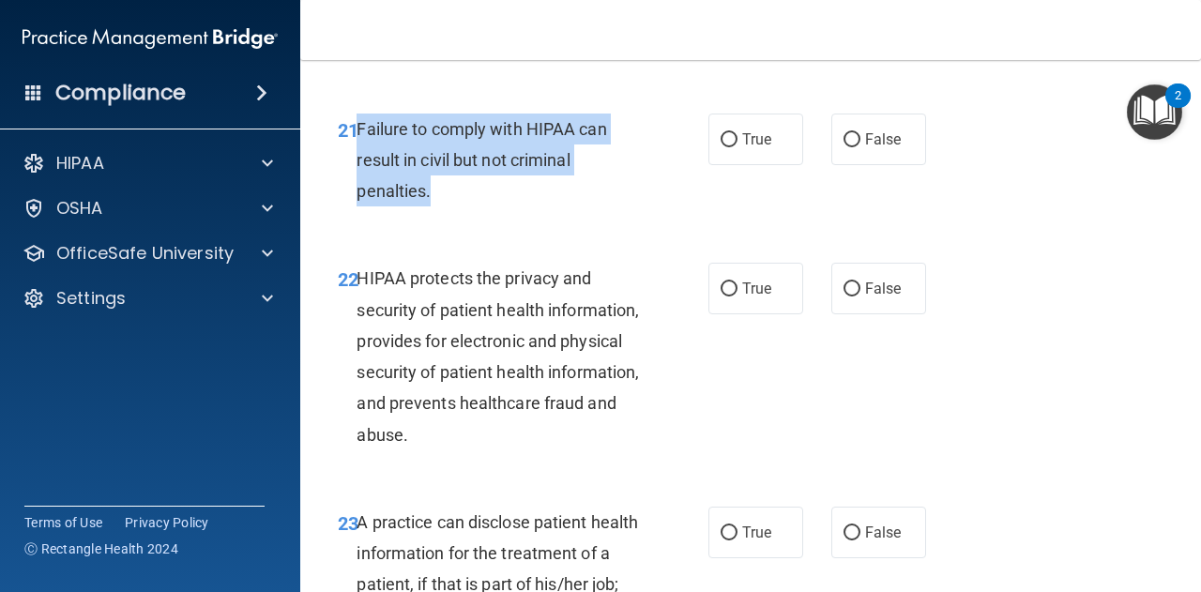
drag, startPoint x: 357, startPoint y: 190, endPoint x: 439, endPoint y: 254, distance: 103.6
click at [439, 207] on div "Failure to comply with HIPAA can result in civil but not criminal penalties." at bounding box center [505, 160] width 299 height 94
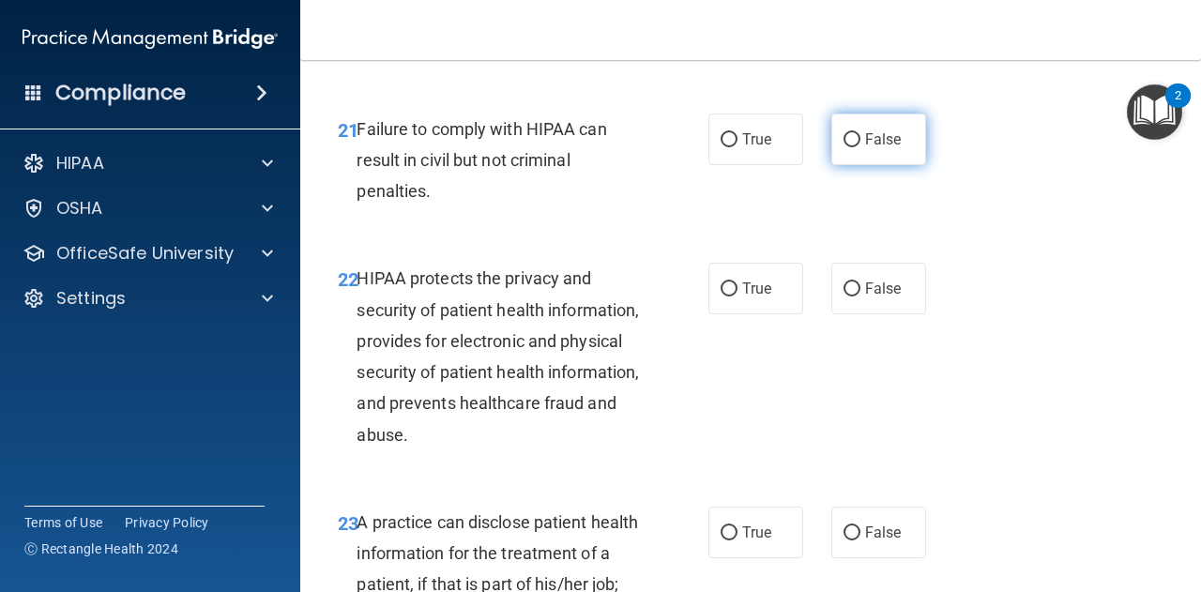
click at [891, 165] on label "False" at bounding box center [878, 139] width 95 height 52
click at [860, 147] on input "False" at bounding box center [851, 140] width 17 height 14
radio input "true"
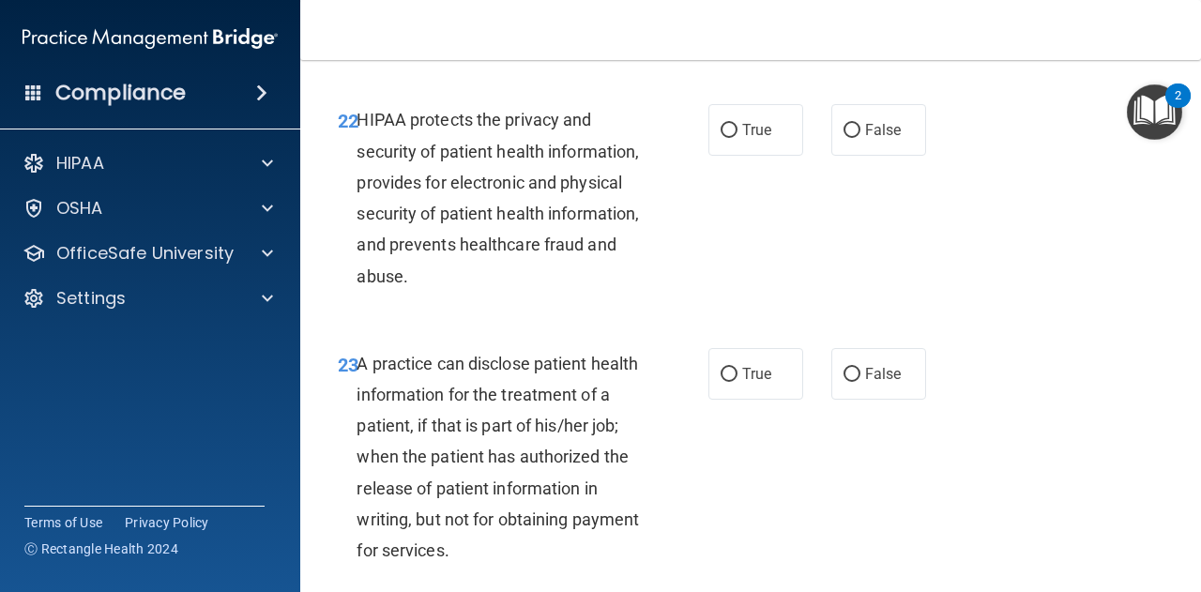
scroll to position [3949, 0]
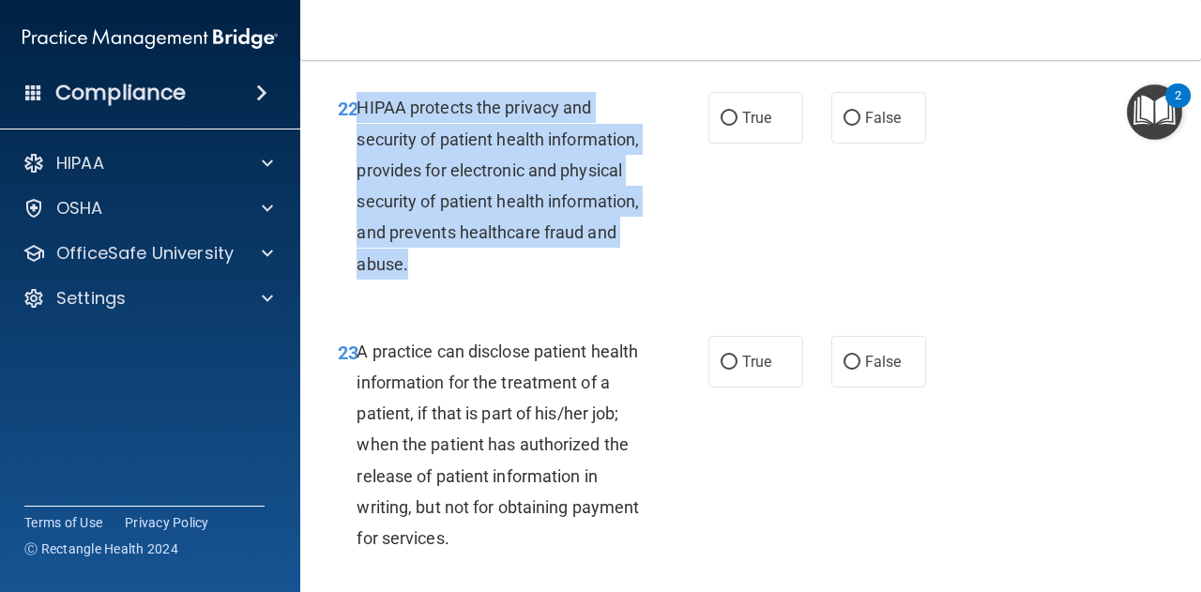
drag, startPoint x: 361, startPoint y: 168, endPoint x: 639, endPoint y: 337, distance: 324.9
click at [639, 279] on div "HIPAA protects the privacy and security of patient health information, provides…" at bounding box center [505, 185] width 299 height 187
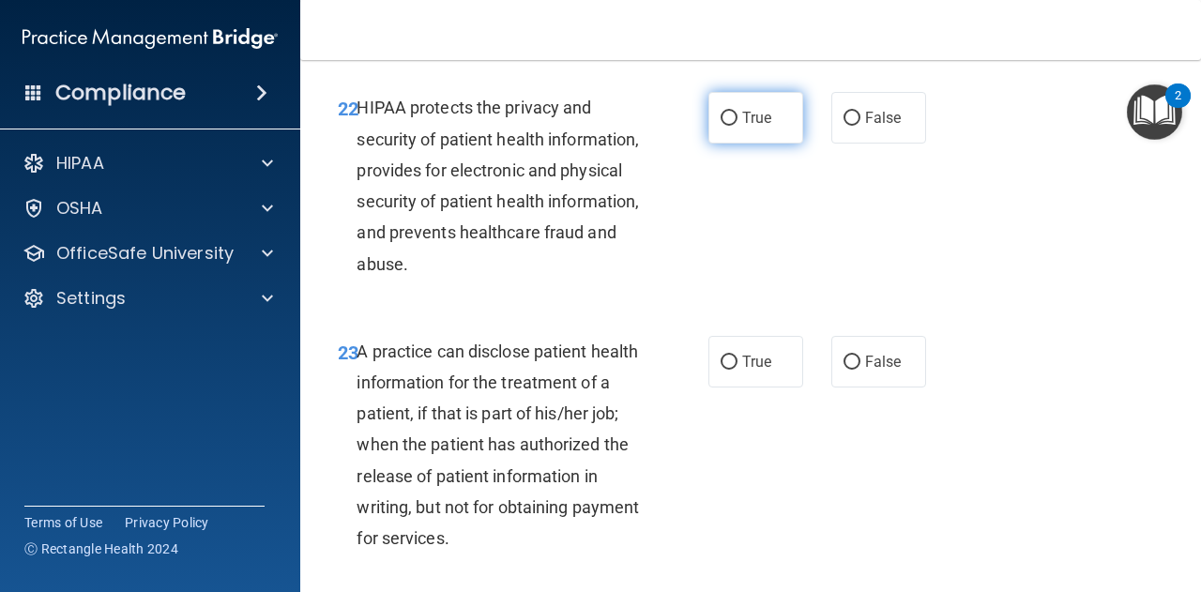
click at [758, 127] on span "True" at bounding box center [756, 118] width 29 height 18
click at [737, 126] on input "True" at bounding box center [728, 119] width 17 height 14
radio input "true"
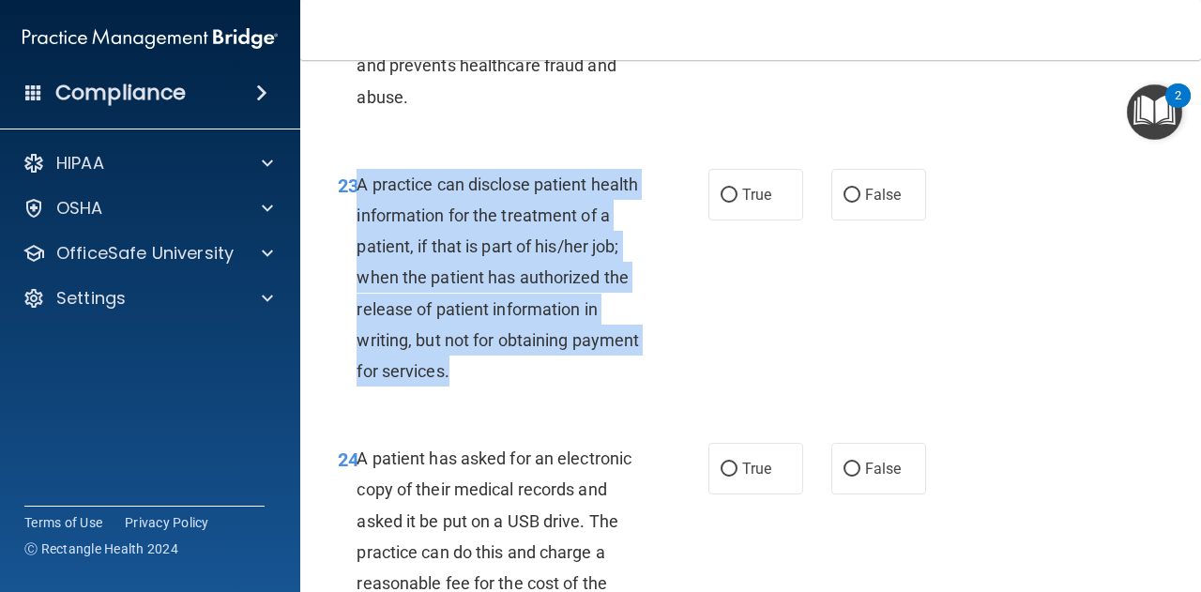
drag, startPoint x: 355, startPoint y: 249, endPoint x: 572, endPoint y: 421, distance: 277.7
click at [572, 397] on div "23 A practice can disclose patient health information for the treatment of a pa…" at bounding box center [523, 283] width 427 height 228
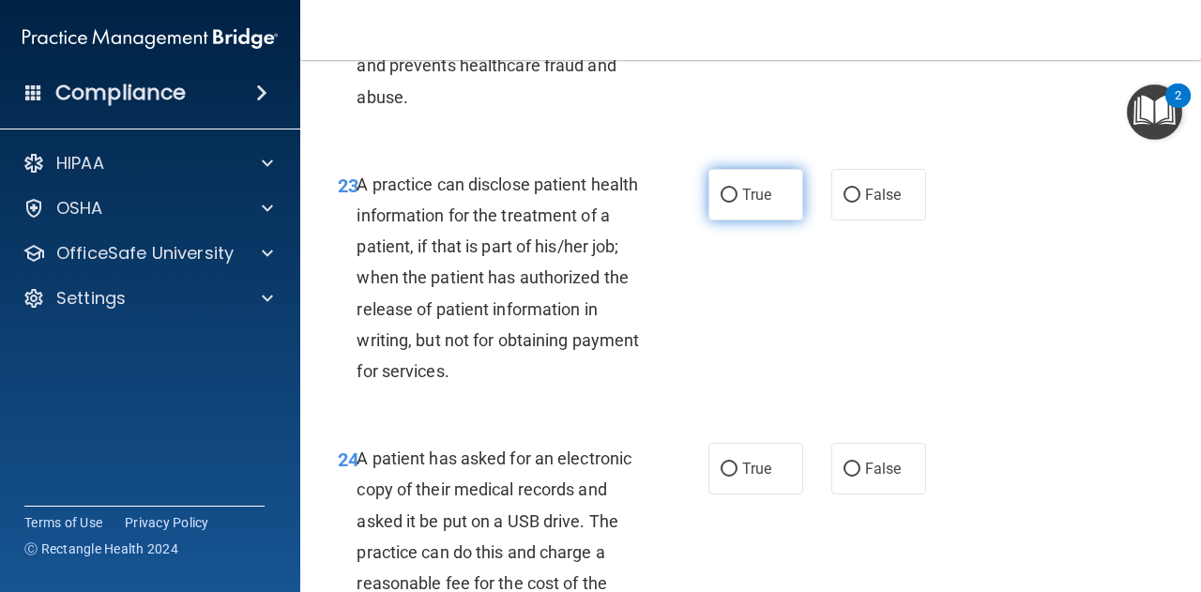
click at [739, 220] on label "True" at bounding box center [755, 195] width 95 height 52
click at [737, 203] on input "True" at bounding box center [728, 196] width 17 height 14
radio input "true"
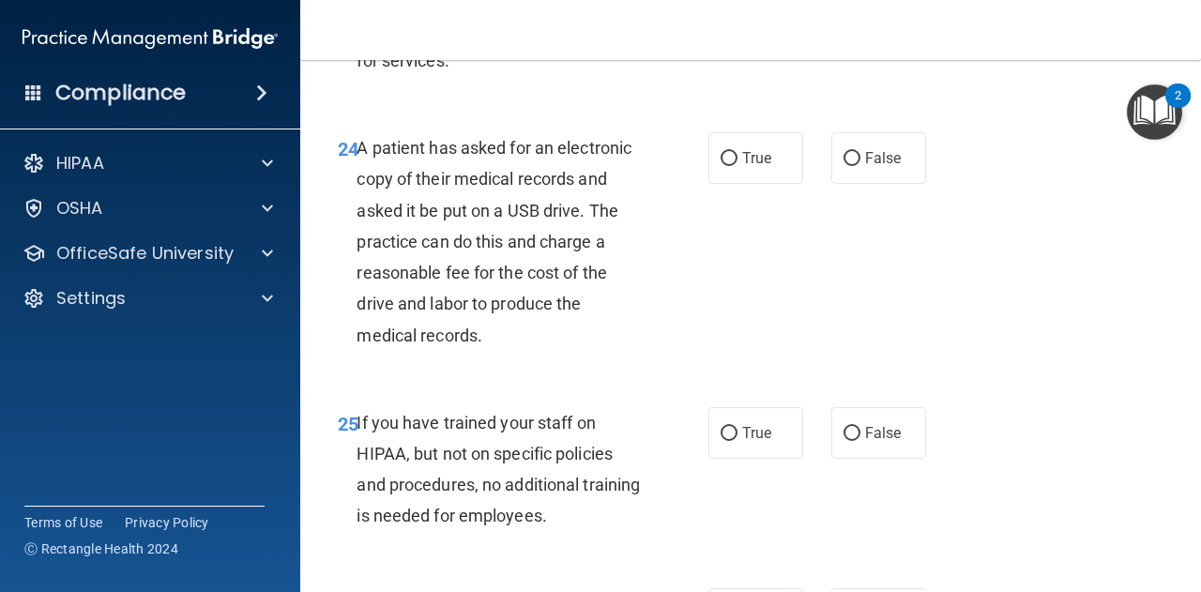
scroll to position [4430, 0]
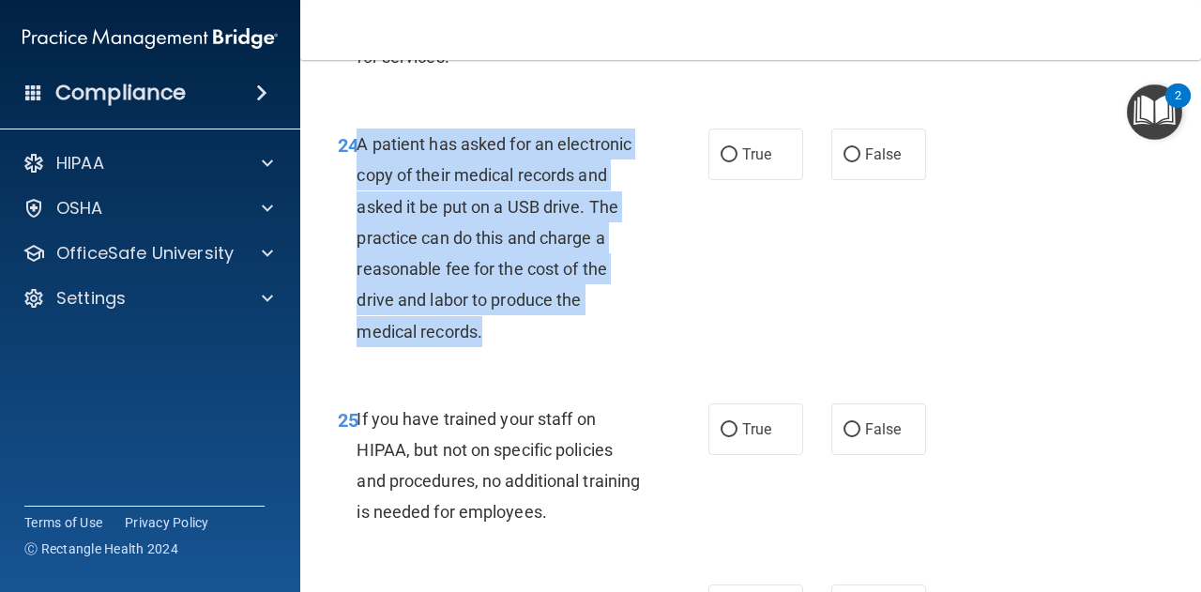
drag, startPoint x: 356, startPoint y: 204, endPoint x: 538, endPoint y: 393, distance: 262.7
click at [538, 347] on div "A patient has asked for an electronic copy of their medical records and asked i…" at bounding box center [505, 237] width 299 height 219
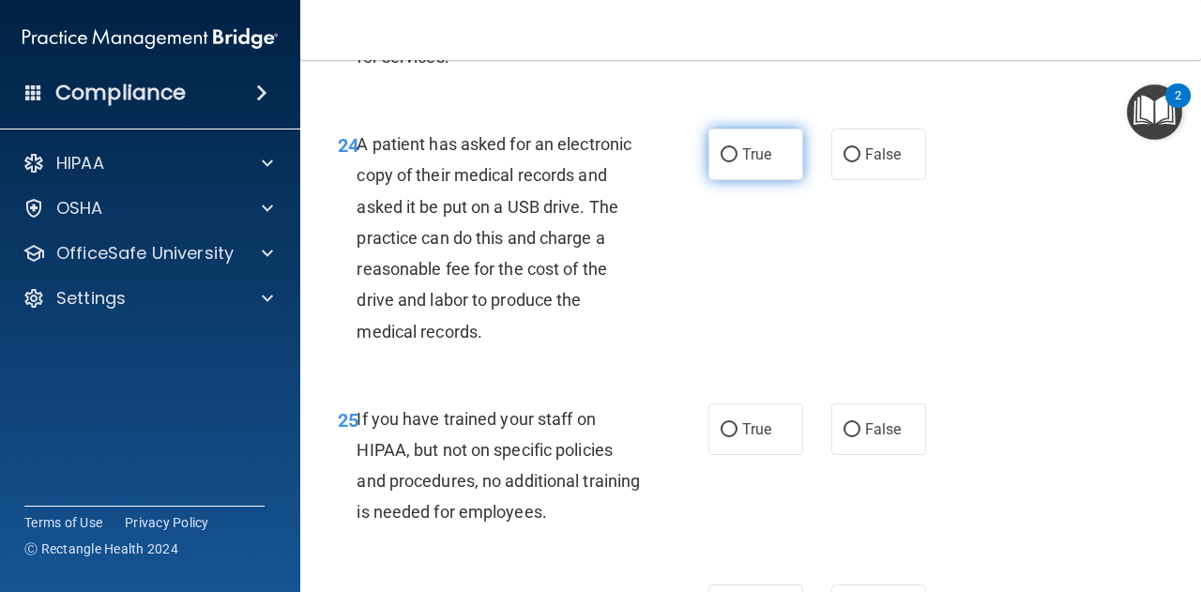
click at [733, 180] on label "True" at bounding box center [755, 154] width 95 height 52
click at [733, 162] on input "True" at bounding box center [728, 155] width 17 height 14
radio input "true"
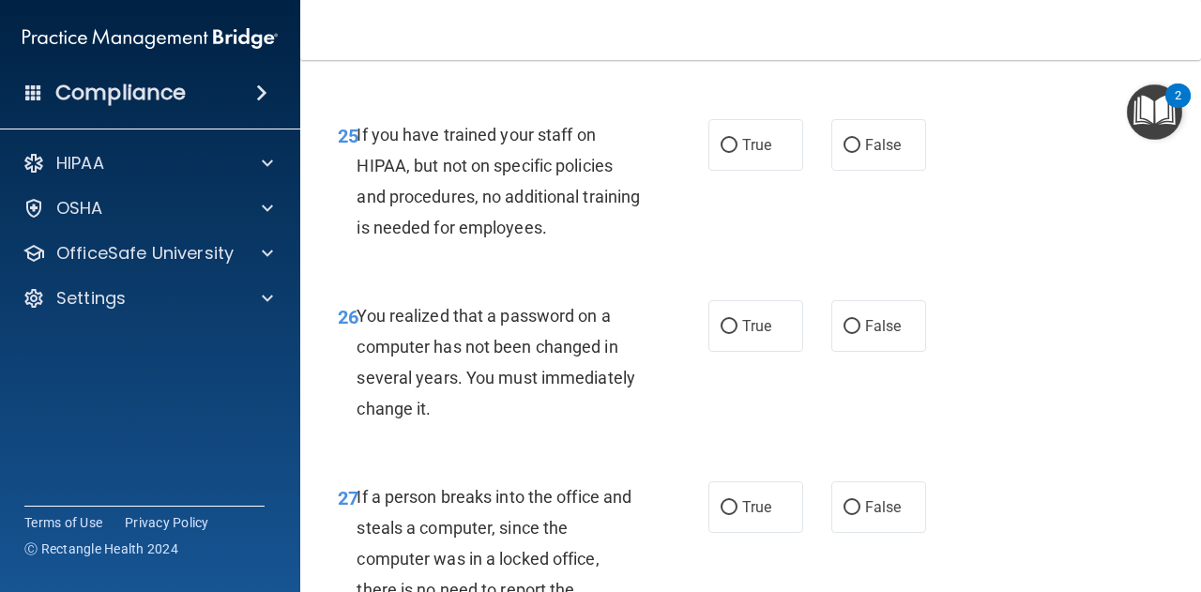
scroll to position [4715, 0]
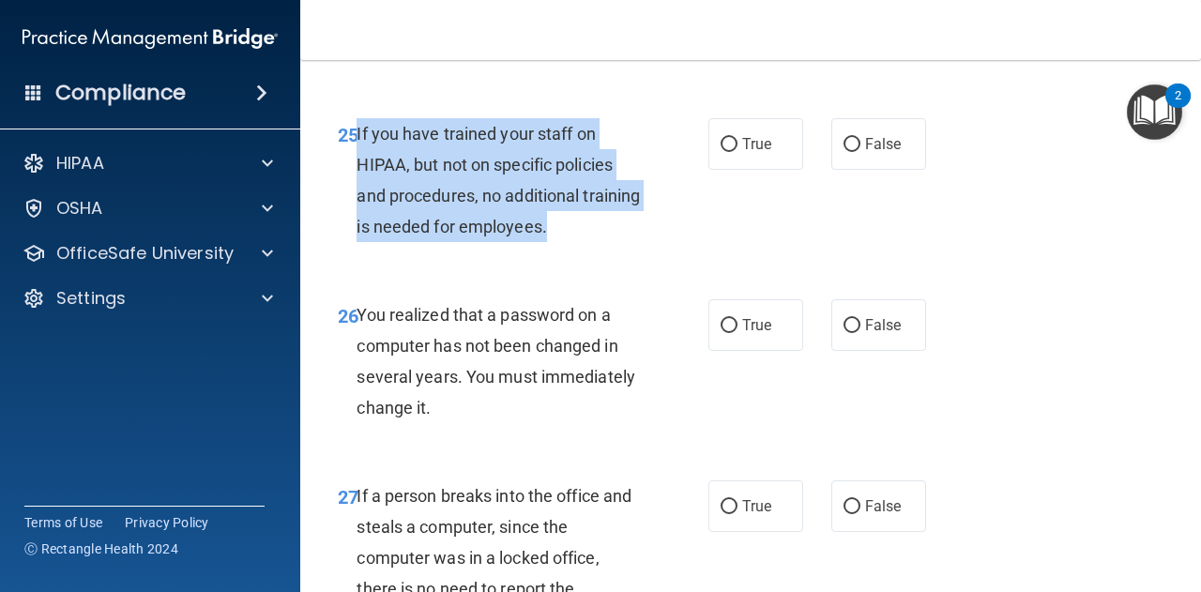
drag, startPoint x: 355, startPoint y: 193, endPoint x: 628, endPoint y: 292, distance: 291.1
click at [628, 252] on div "25 If you have trained your staff on HIPAA, but not on specific policies and pr…" at bounding box center [523, 185] width 427 height 134
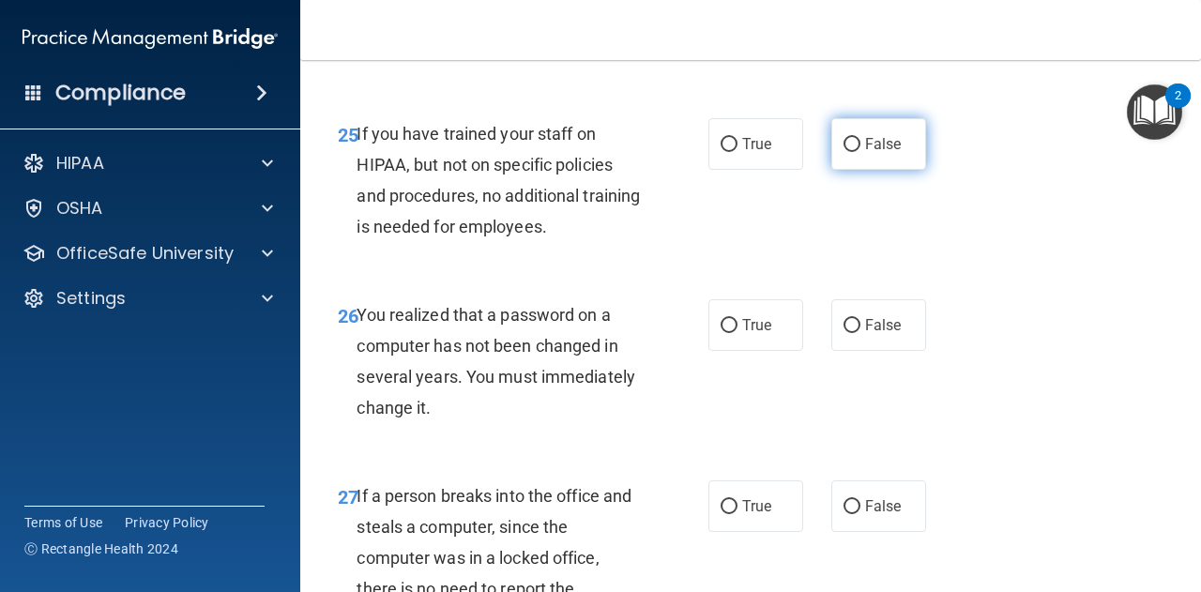
click at [854, 170] on label "False" at bounding box center [878, 144] width 95 height 52
click at [854, 152] on input "False" at bounding box center [851, 145] width 17 height 14
radio input "true"
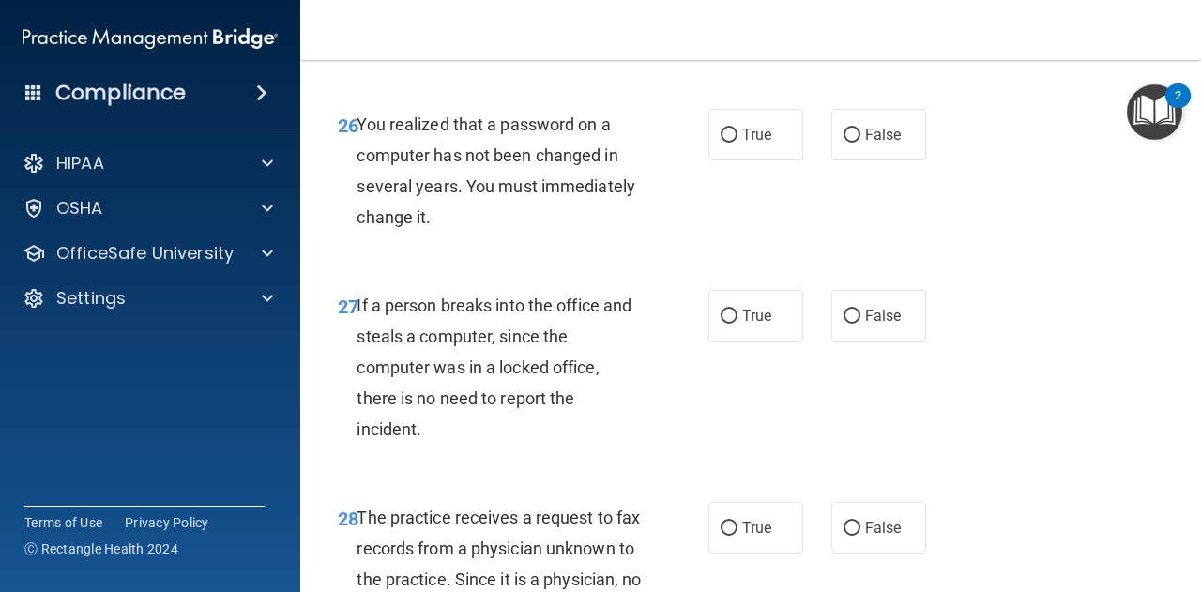
scroll to position [4906, 0]
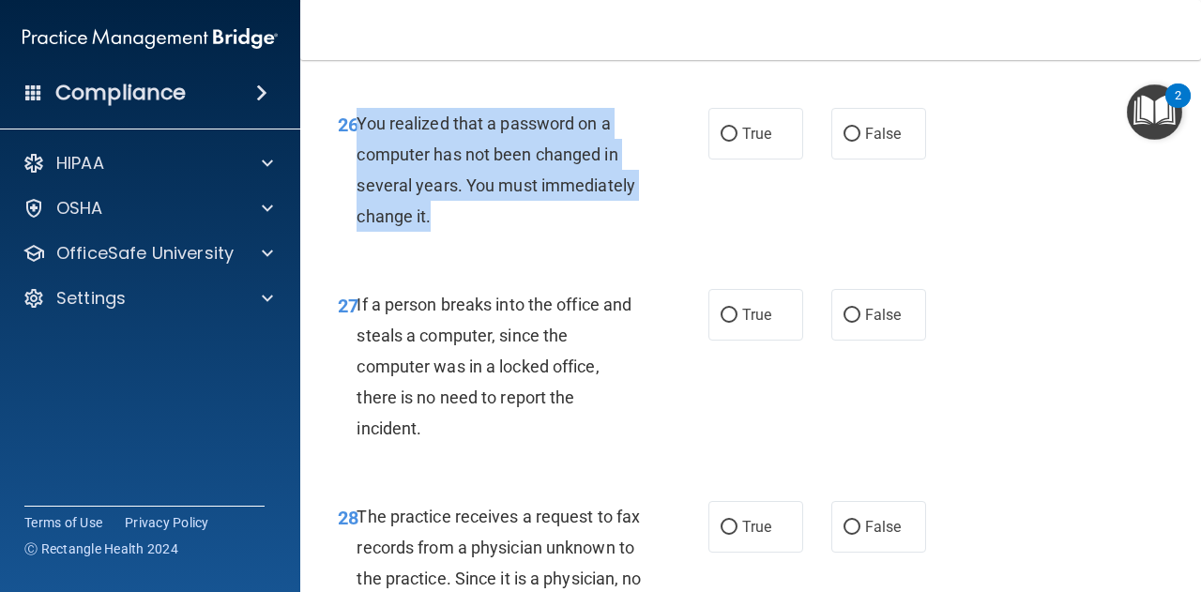
drag, startPoint x: 356, startPoint y: 180, endPoint x: 550, endPoint y: 290, distance: 222.2
click at [550, 233] on div "You realized that a password on a computer has not been changed in several year…" at bounding box center [505, 170] width 299 height 125
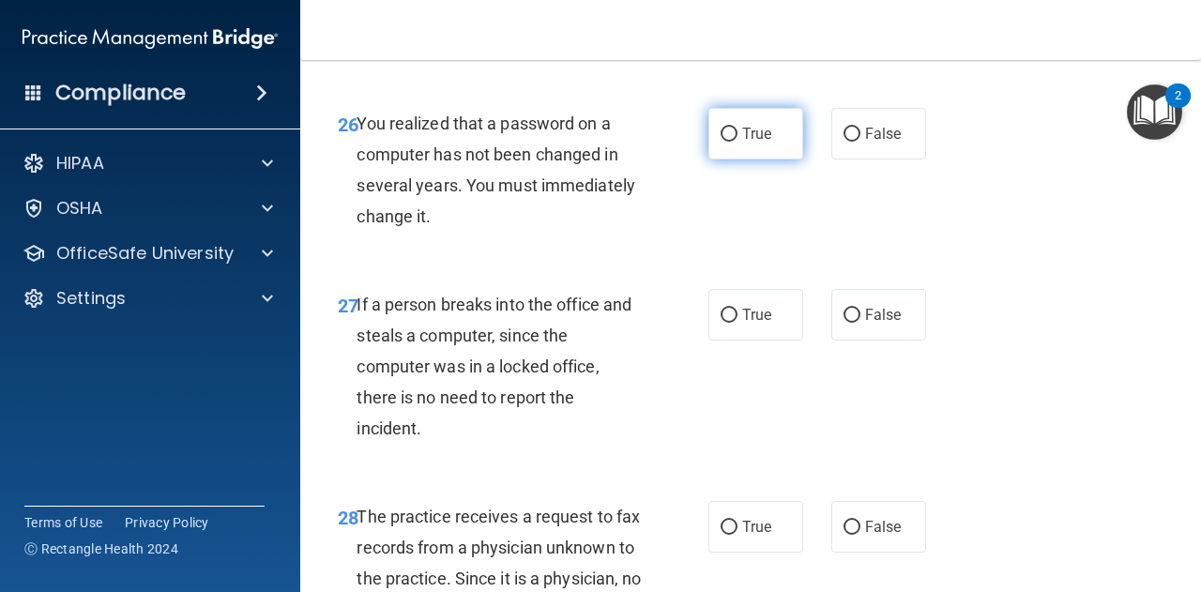
click at [732, 159] on label "True" at bounding box center [755, 134] width 95 height 52
click at [732, 142] on input "True" at bounding box center [728, 135] width 17 height 14
radio input "true"
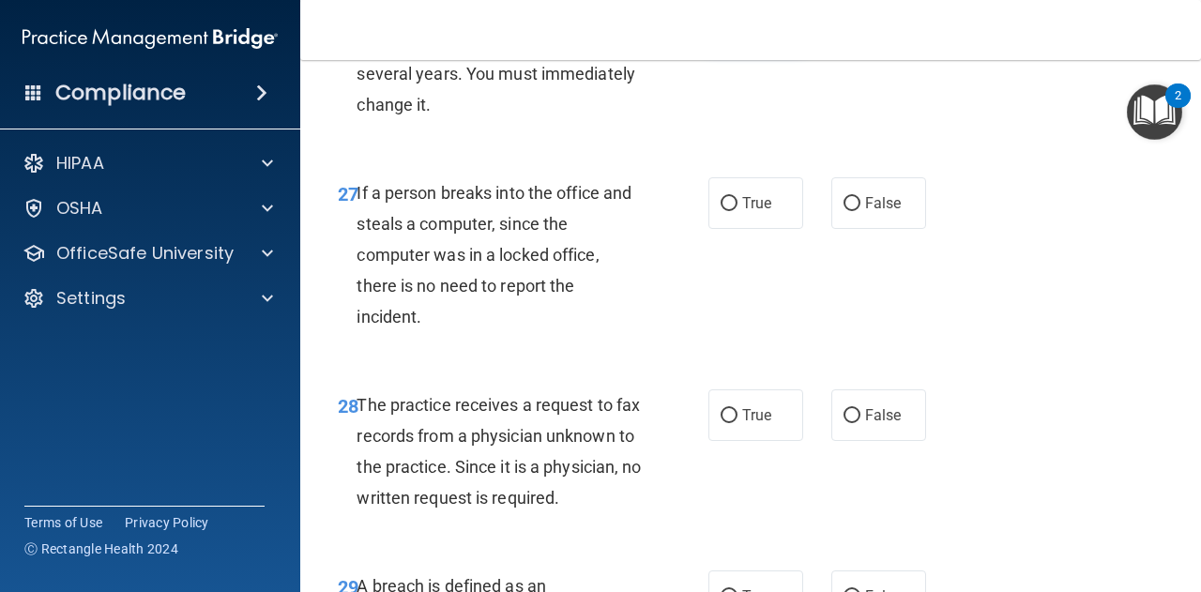
scroll to position [5023, 0]
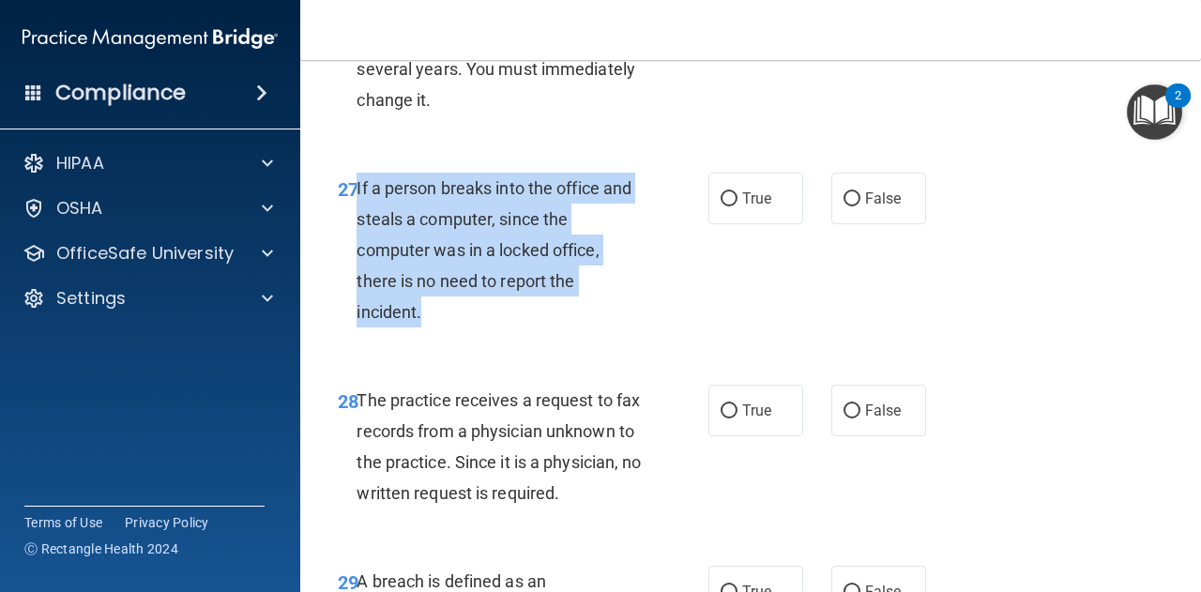
drag, startPoint x: 355, startPoint y: 250, endPoint x: 504, endPoint y: 373, distance: 192.5
click at [504, 328] on div "If a person breaks into the office and steals a computer, since the computer wa…" at bounding box center [505, 251] width 299 height 156
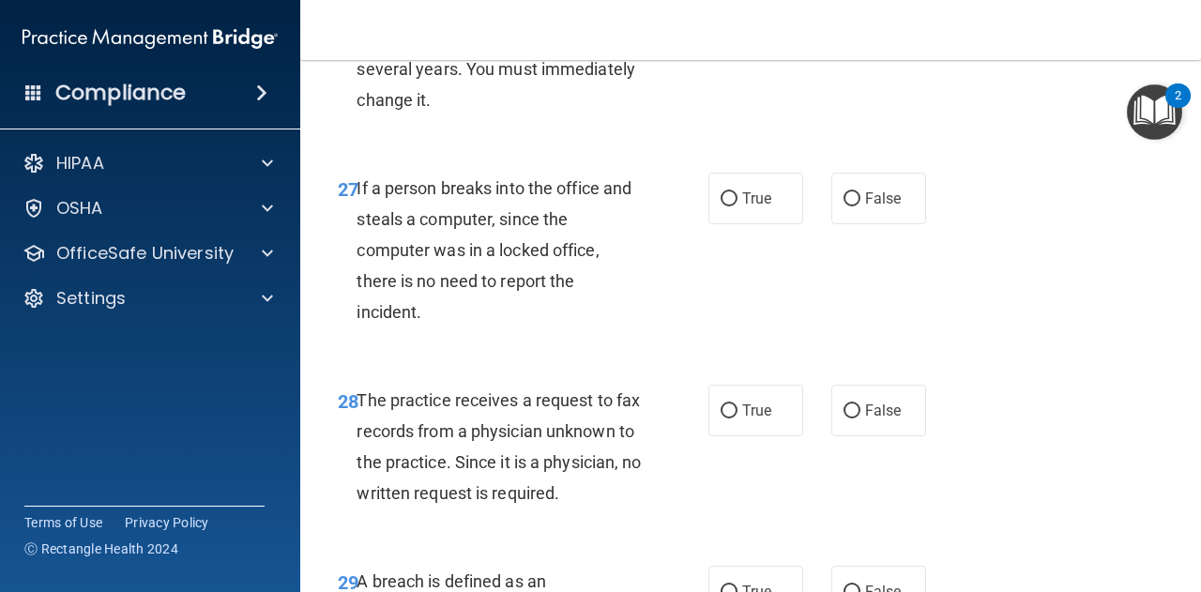
click at [816, 224] on div "True False" at bounding box center [822, 199] width 228 height 52
click at [853, 224] on label "False" at bounding box center [878, 199] width 95 height 52
click at [853, 206] on input "False" at bounding box center [851, 199] width 17 height 14
radio input "true"
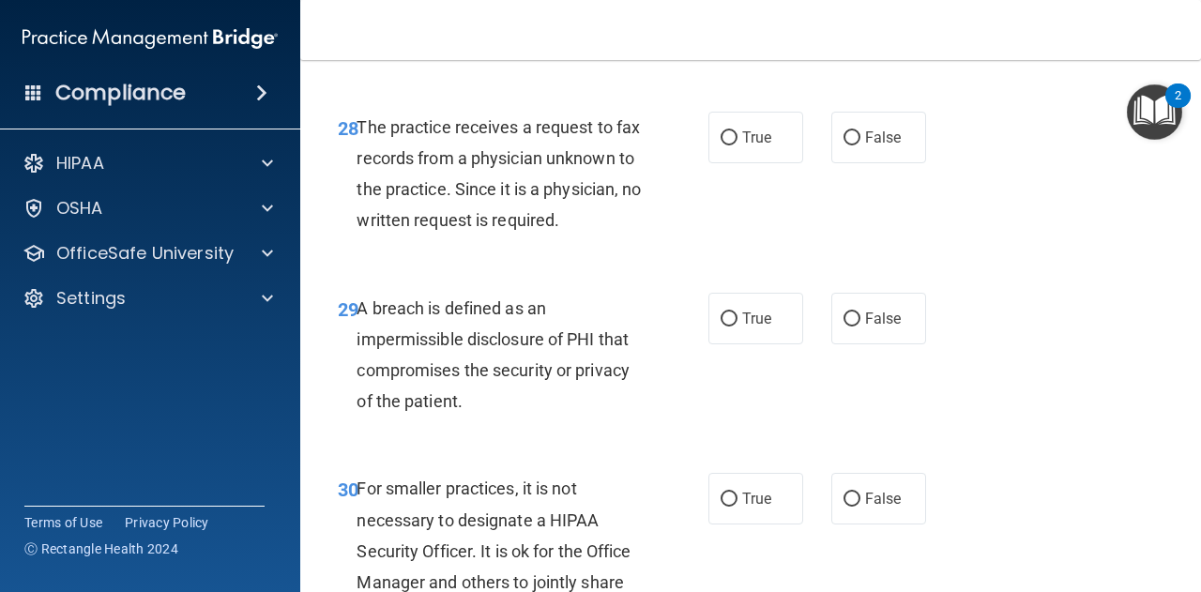
scroll to position [5297, 0]
click at [364, 189] on span "The practice receives a request to fax records from a physician unknown to the …" at bounding box center [498, 172] width 284 height 113
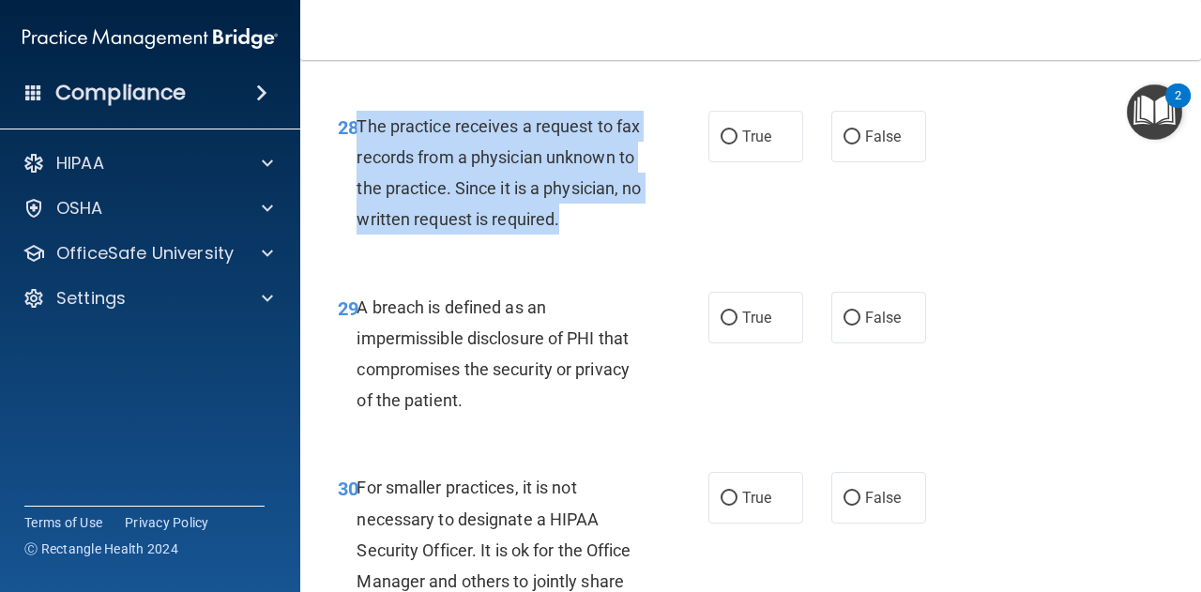
drag, startPoint x: 356, startPoint y: 187, endPoint x: 507, endPoint y: 331, distance: 209.0
click at [507, 245] on div "28 The practice receives a request to fax records from a physician unknown to t…" at bounding box center [523, 178] width 427 height 134
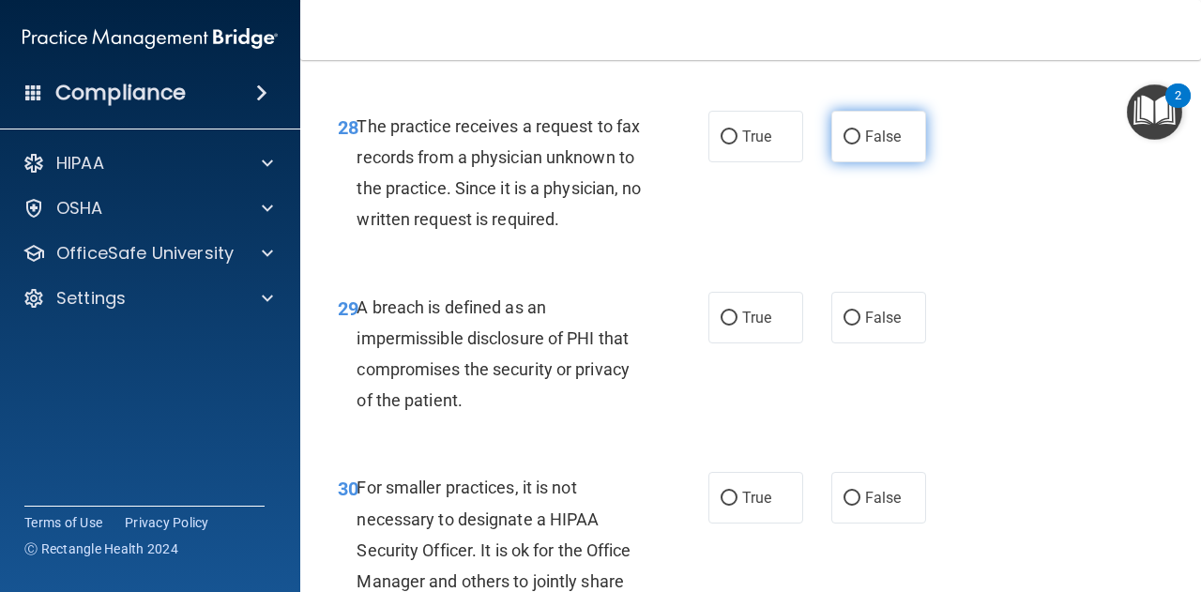
click at [871, 162] on label "False" at bounding box center [878, 137] width 95 height 52
click at [860, 144] on input "False" at bounding box center [851, 137] width 17 height 14
radio input "true"
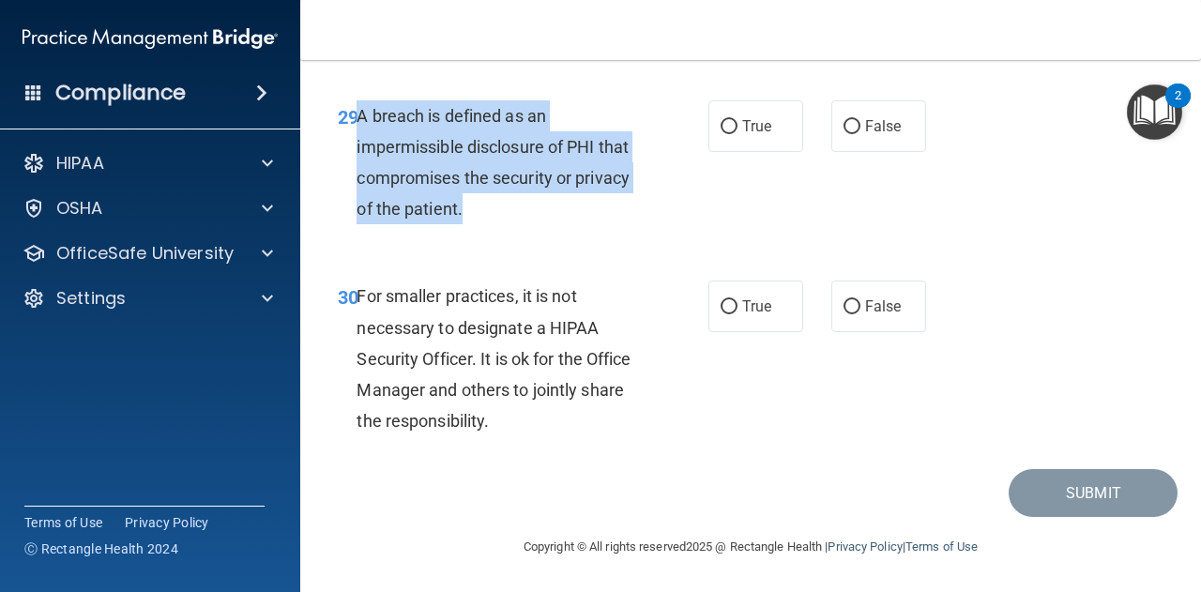
drag, startPoint x: 359, startPoint y: 117, endPoint x: 486, endPoint y: 205, distance: 154.3
click at [486, 205] on div "A breach is defined as an impermissible disclosure of PHI that compromises the …" at bounding box center [505, 162] width 299 height 125
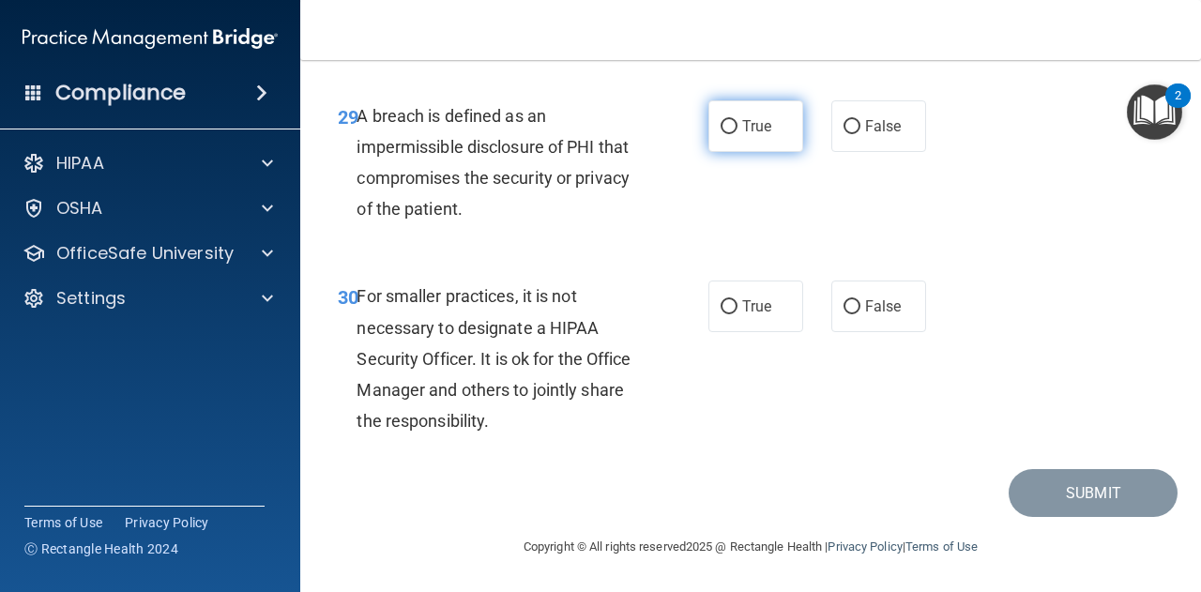
click at [749, 120] on label "True" at bounding box center [755, 126] width 95 height 52
click at [737, 120] on input "True" at bounding box center [728, 127] width 17 height 14
radio input "true"
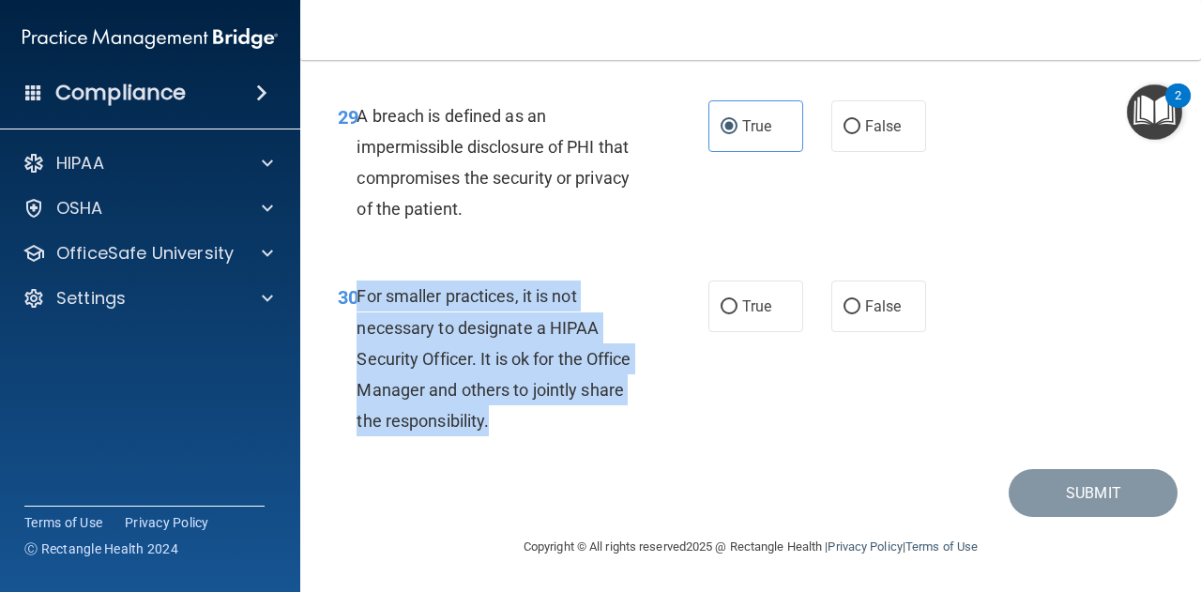
drag, startPoint x: 355, startPoint y: 299, endPoint x: 555, endPoint y: 431, distance: 239.9
click at [555, 431] on div "30 For smaller practices, it is not necessary to designate a HIPAA Security Off…" at bounding box center [523, 362] width 427 height 165
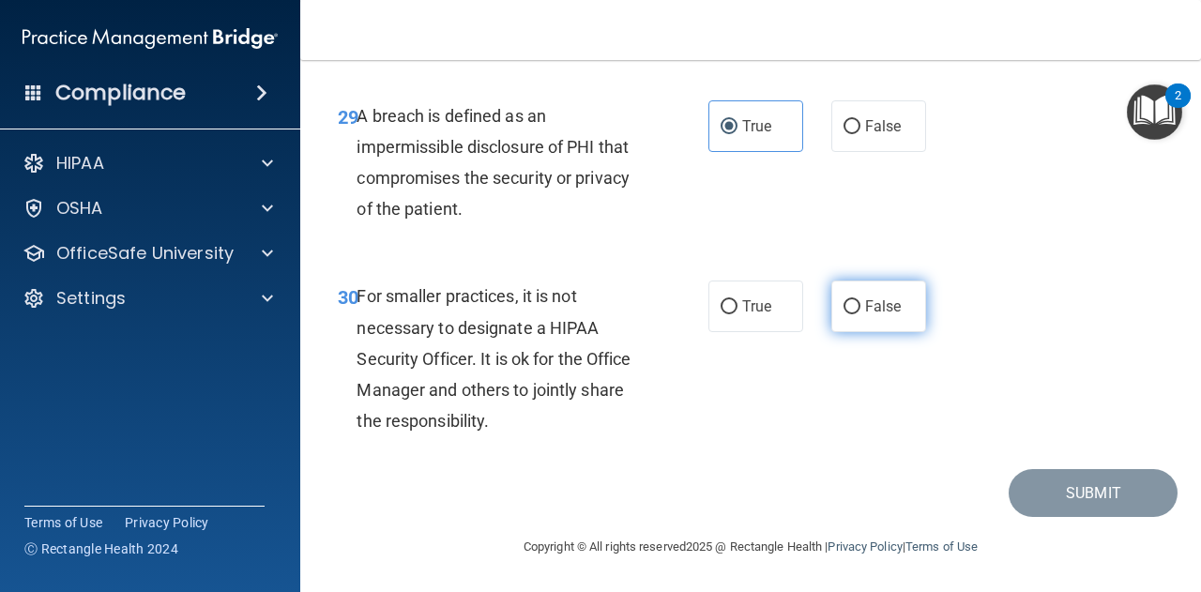
click at [908, 312] on label "False" at bounding box center [878, 306] width 95 height 52
click at [860, 312] on input "False" at bounding box center [851, 307] width 17 height 14
radio input "true"
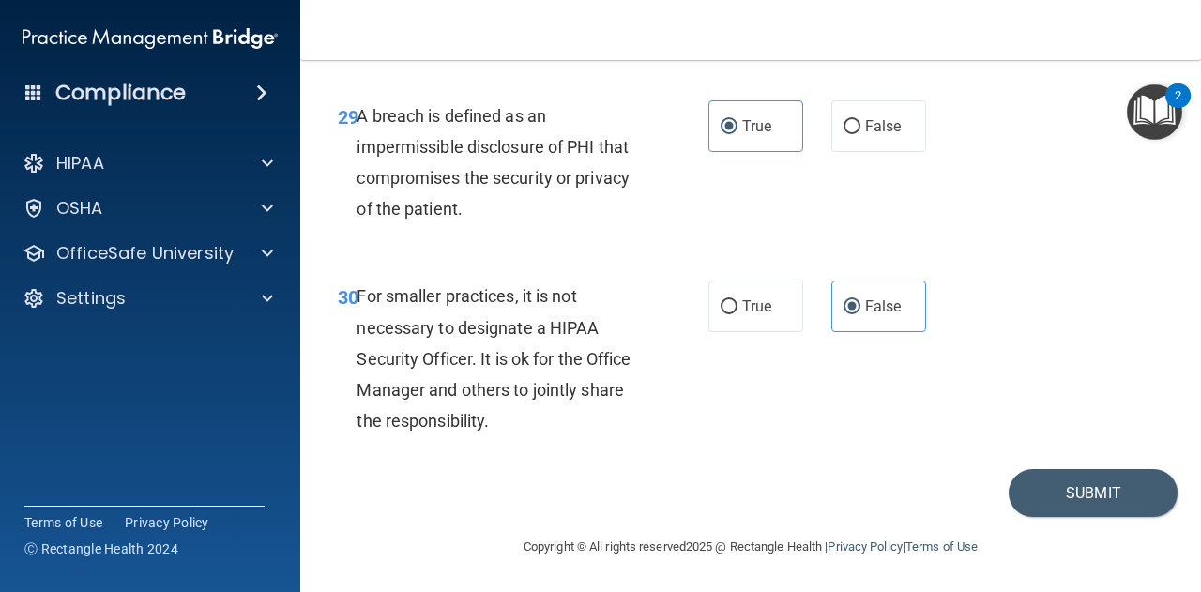
scroll to position [5581, 0]
click at [1025, 401] on div "30 For smaller practices, it is not necessary to designate a HIPAA Security Off…" at bounding box center [751, 363] width 854 height 212
click at [1051, 493] on button "Submit" at bounding box center [1092, 493] width 169 height 48
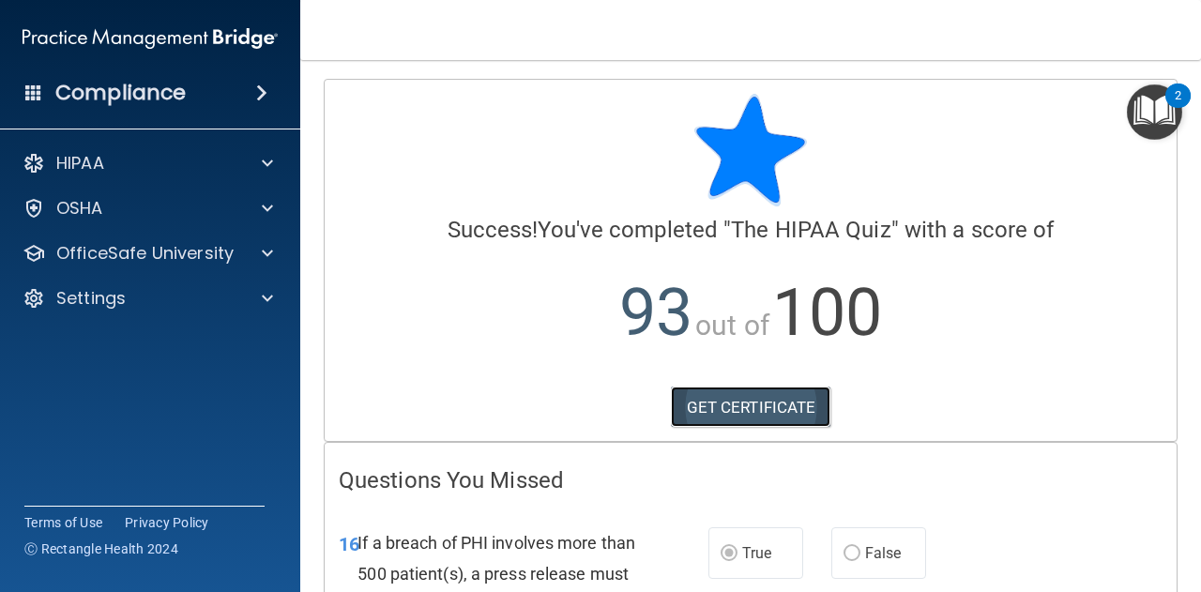
click at [774, 404] on link "GET CERTIFICATE" at bounding box center [751, 406] width 160 height 41
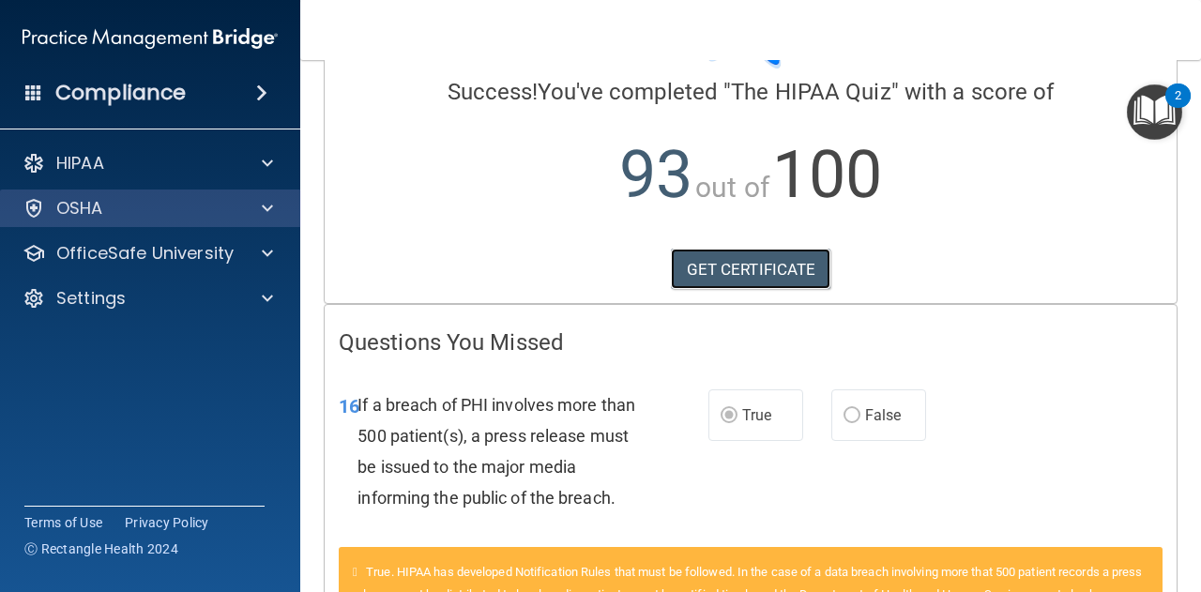
scroll to position [139, 0]
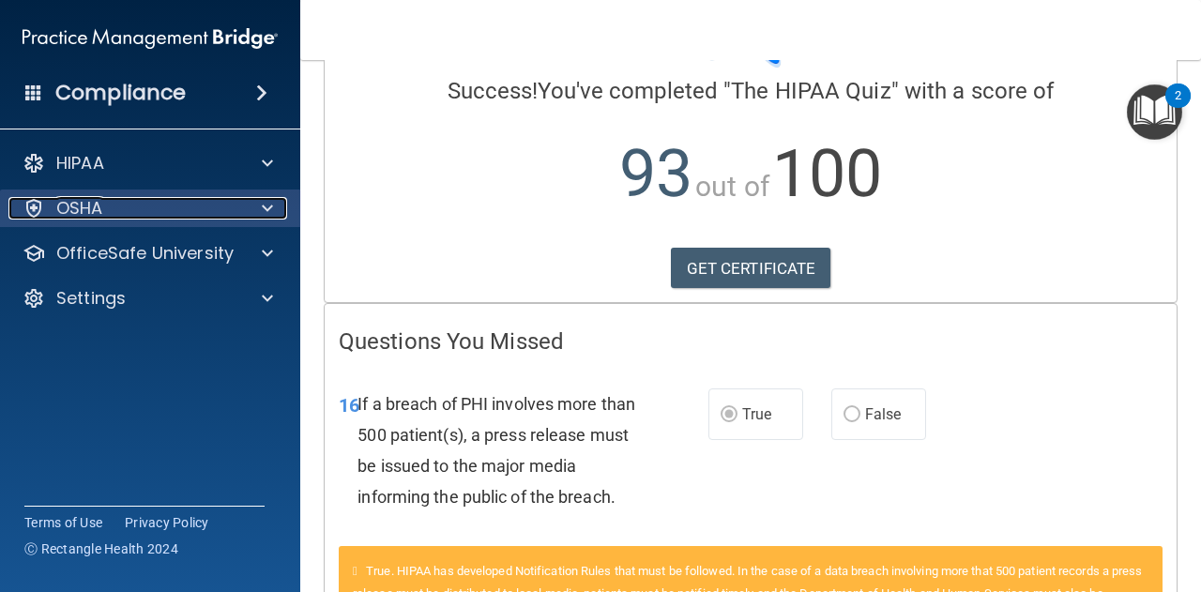
click at [263, 204] on span at bounding box center [267, 208] width 11 height 23
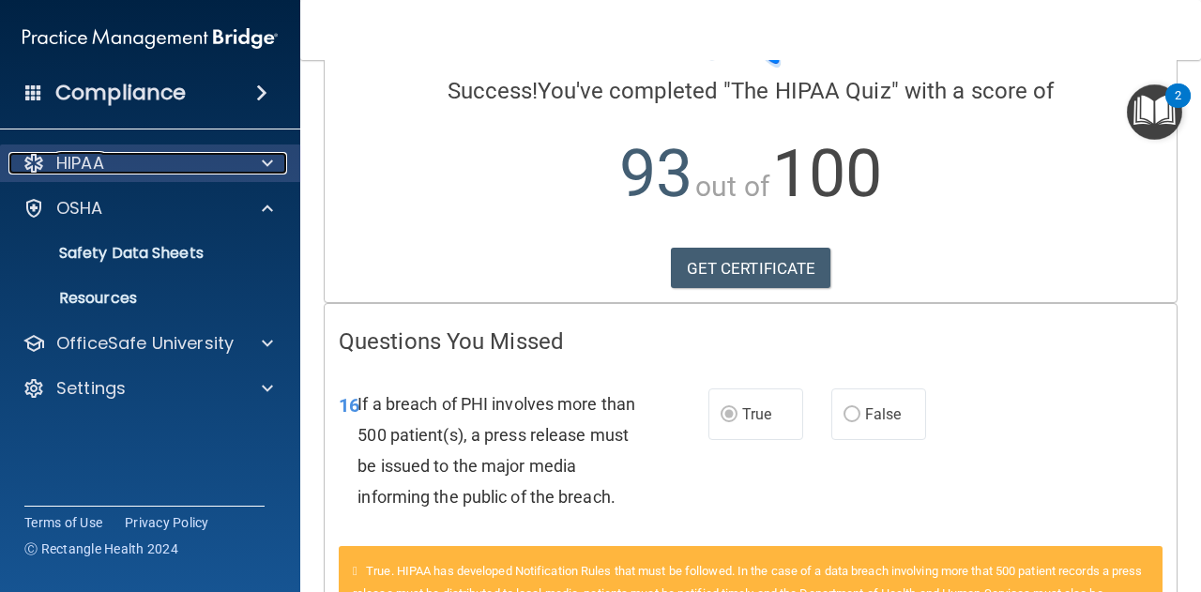
click at [125, 153] on div "HIPAA" at bounding box center [124, 163] width 233 height 23
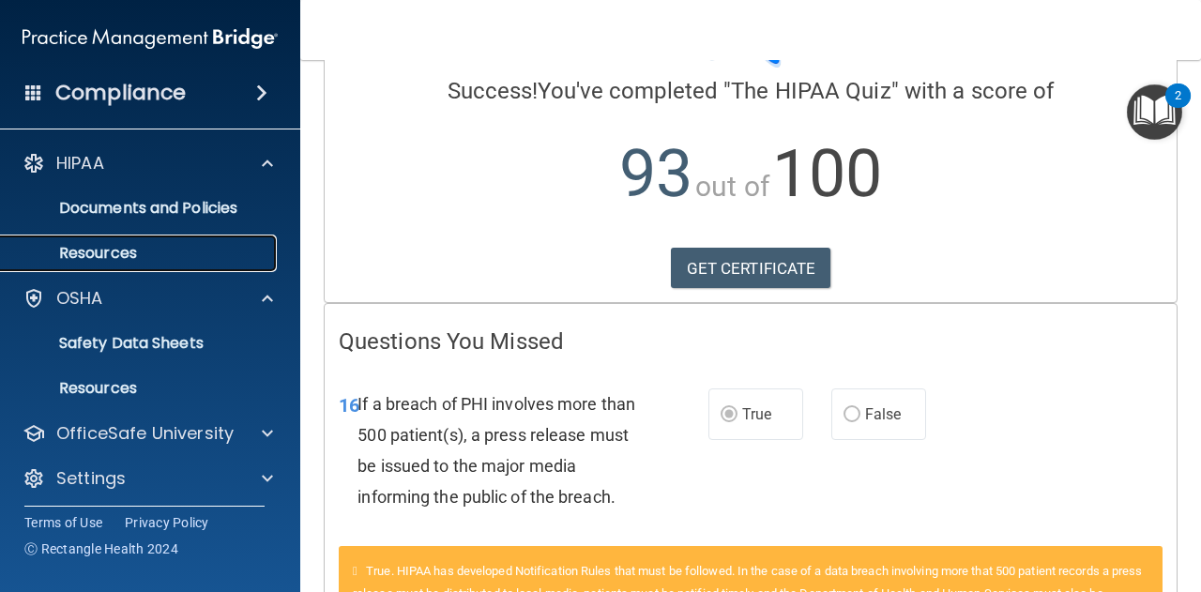
click at [117, 253] on p "Resources" at bounding box center [140, 253] width 256 height 19
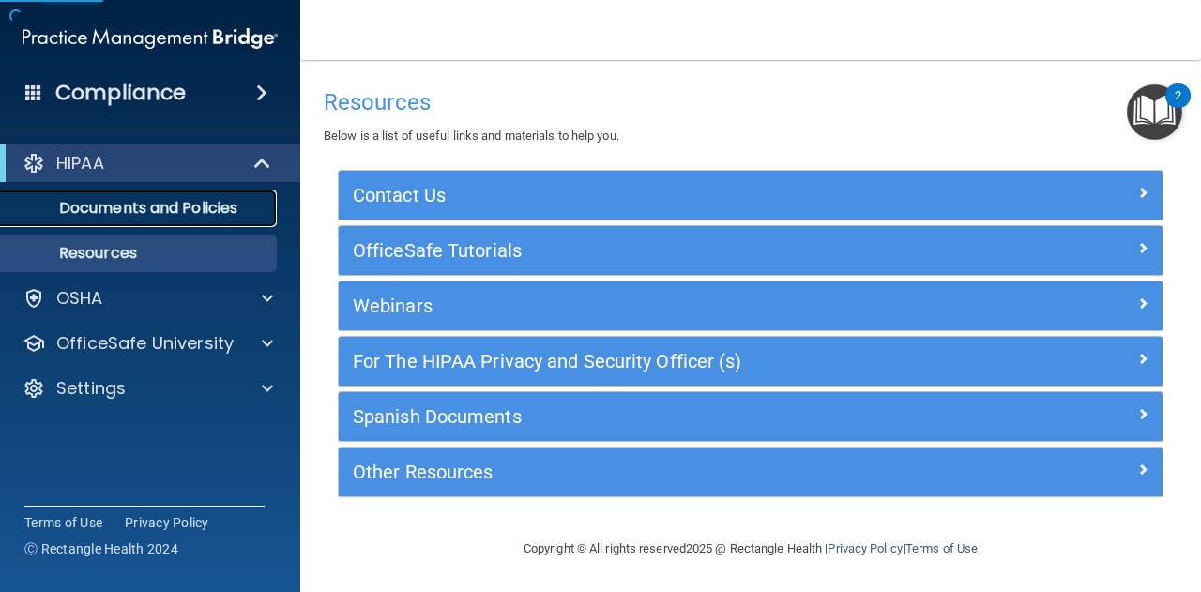
click at [146, 214] on p "Documents and Policies" at bounding box center [140, 208] width 256 height 19
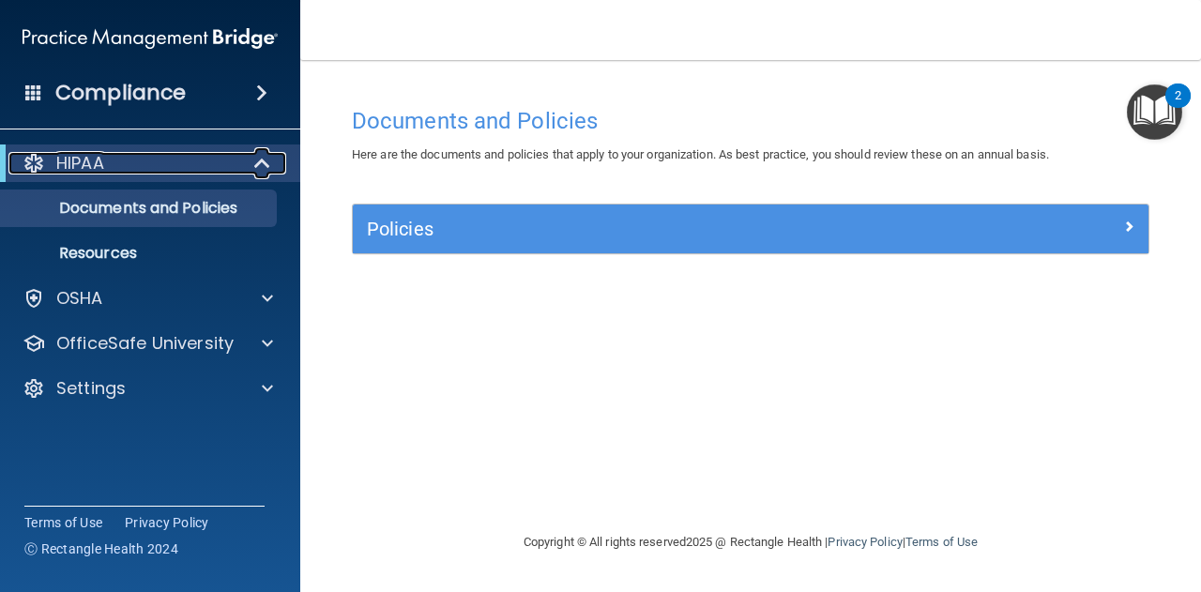
click at [256, 159] on span at bounding box center [264, 163] width 16 height 23
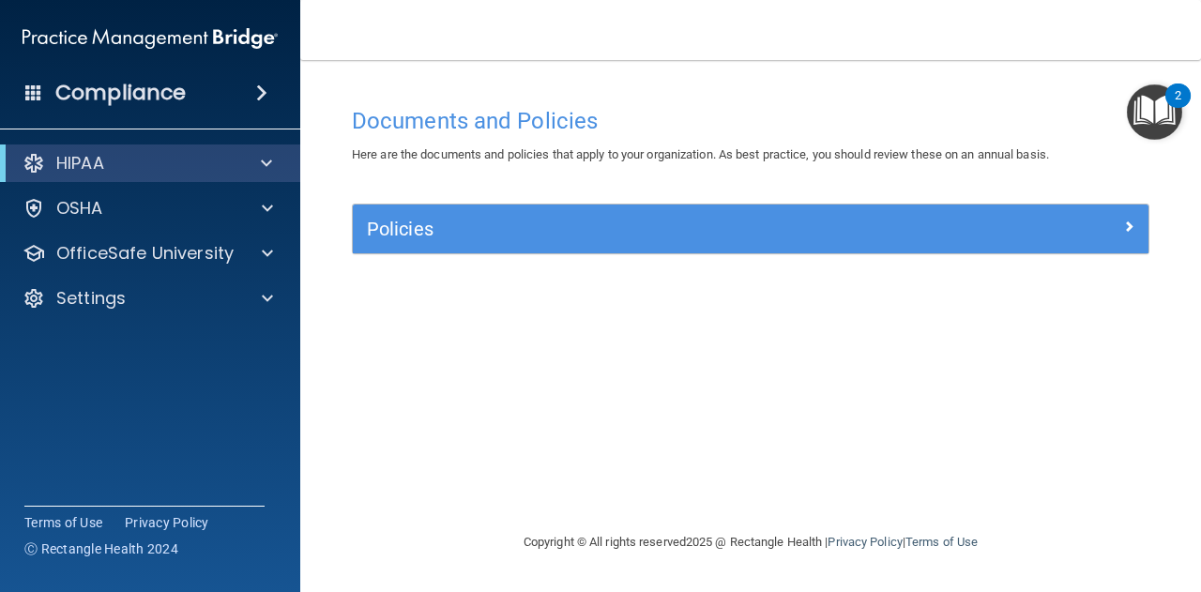
click at [266, 91] on span at bounding box center [261, 93] width 11 height 23
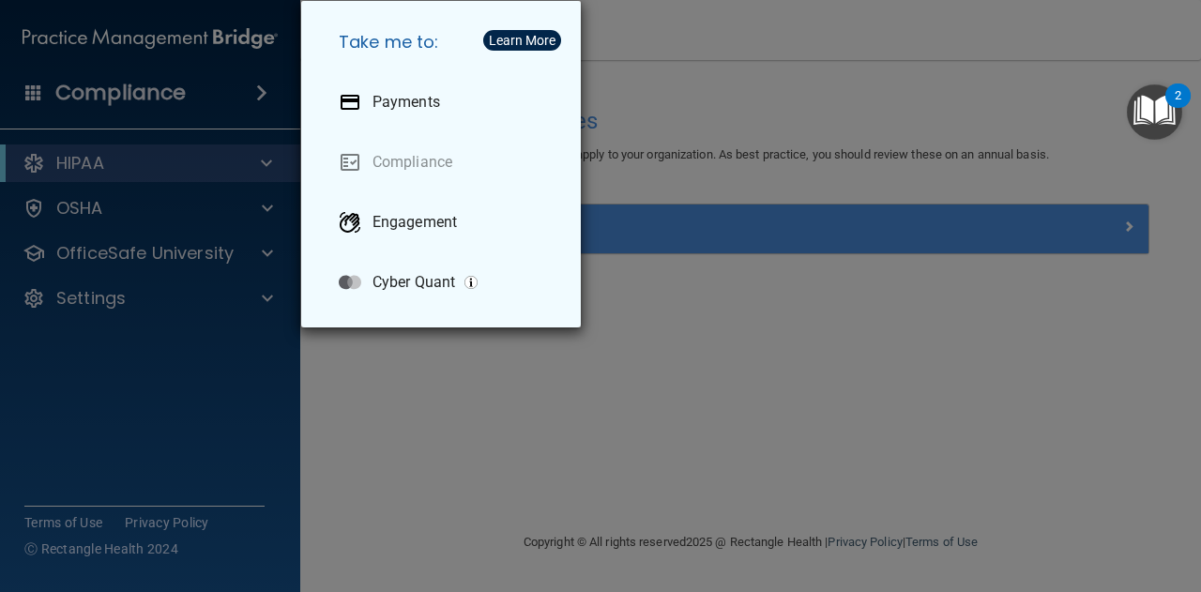
click at [216, 255] on div "Take me to: Payments Compliance Engagement Cyber Quant" at bounding box center [600, 296] width 1201 height 592
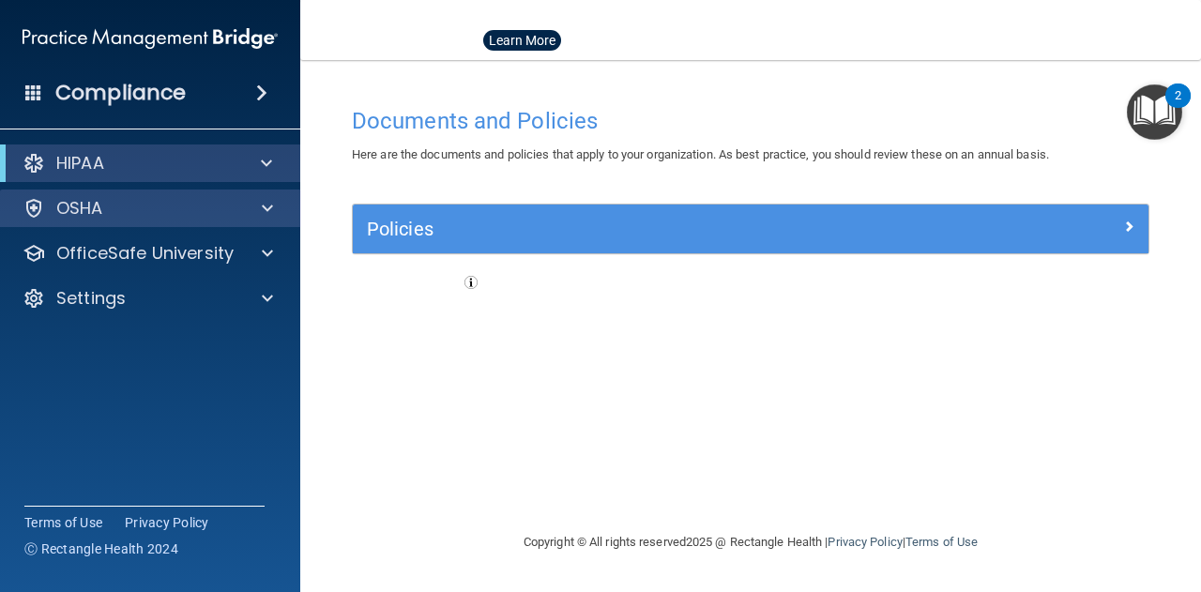
click at [257, 196] on div "OSHA" at bounding box center [150, 208] width 301 height 38
click at [75, 212] on p "OSHA" at bounding box center [79, 208] width 47 height 23
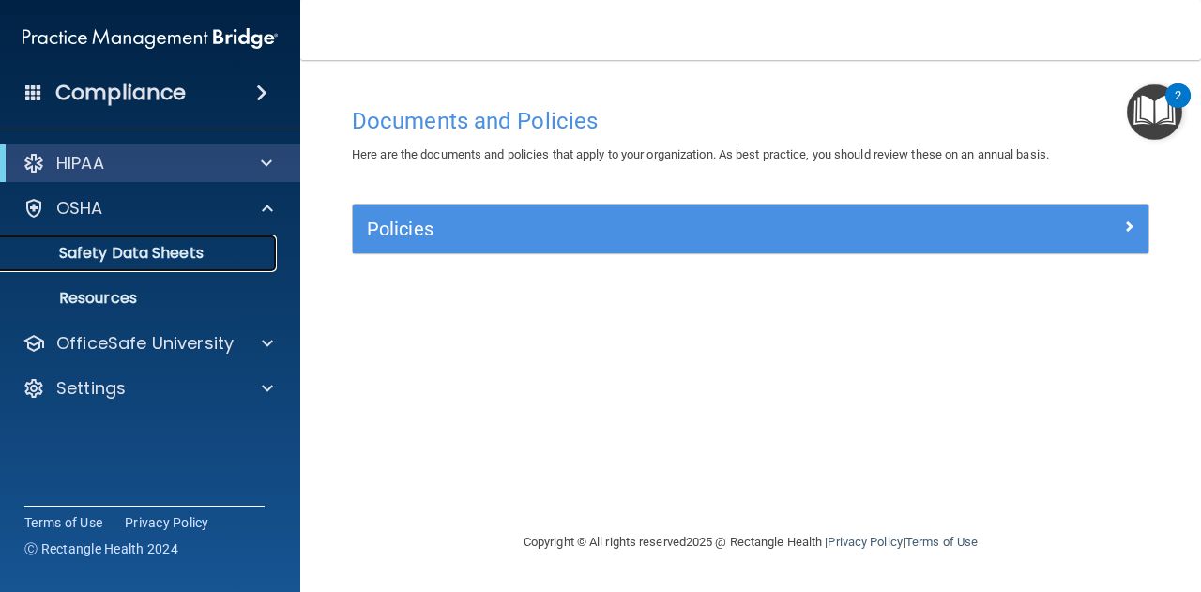
click at [116, 247] on p "Safety Data Sheets" at bounding box center [140, 253] width 256 height 19
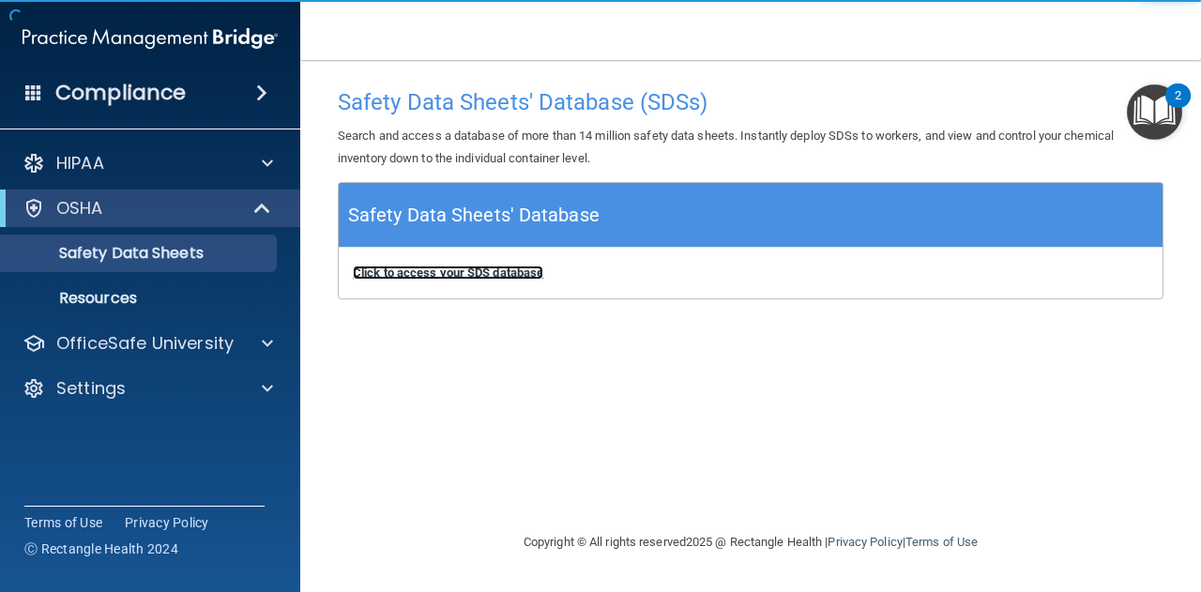
click at [466, 267] on b "Click to access your SDS database" at bounding box center [448, 272] width 190 height 14
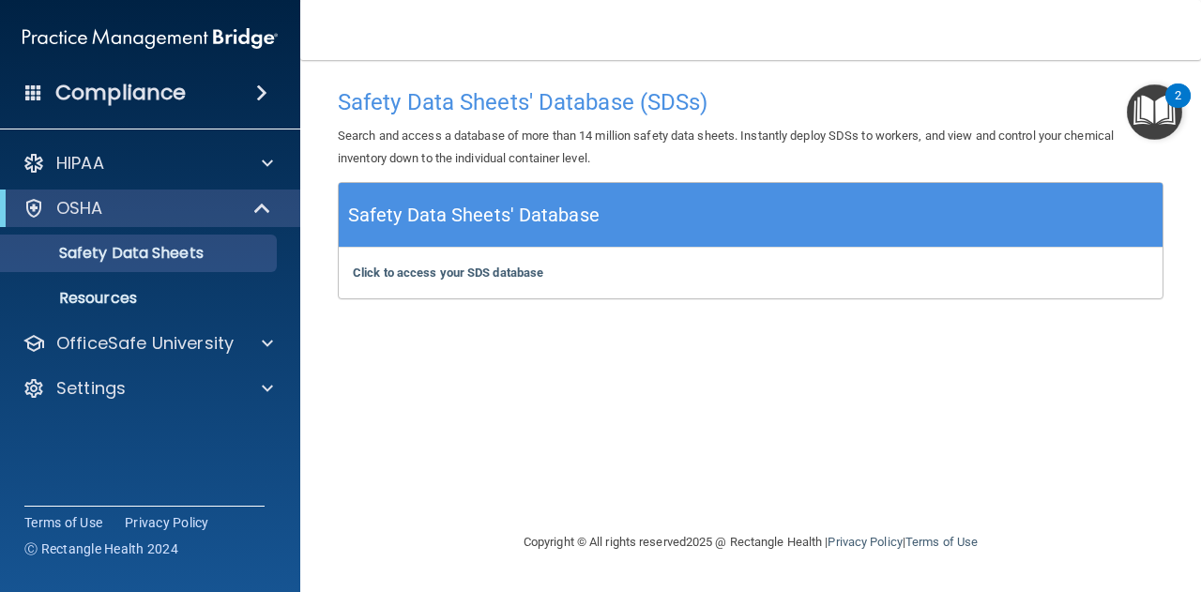
click at [166, 93] on h4 "Compliance" at bounding box center [120, 93] width 130 height 26
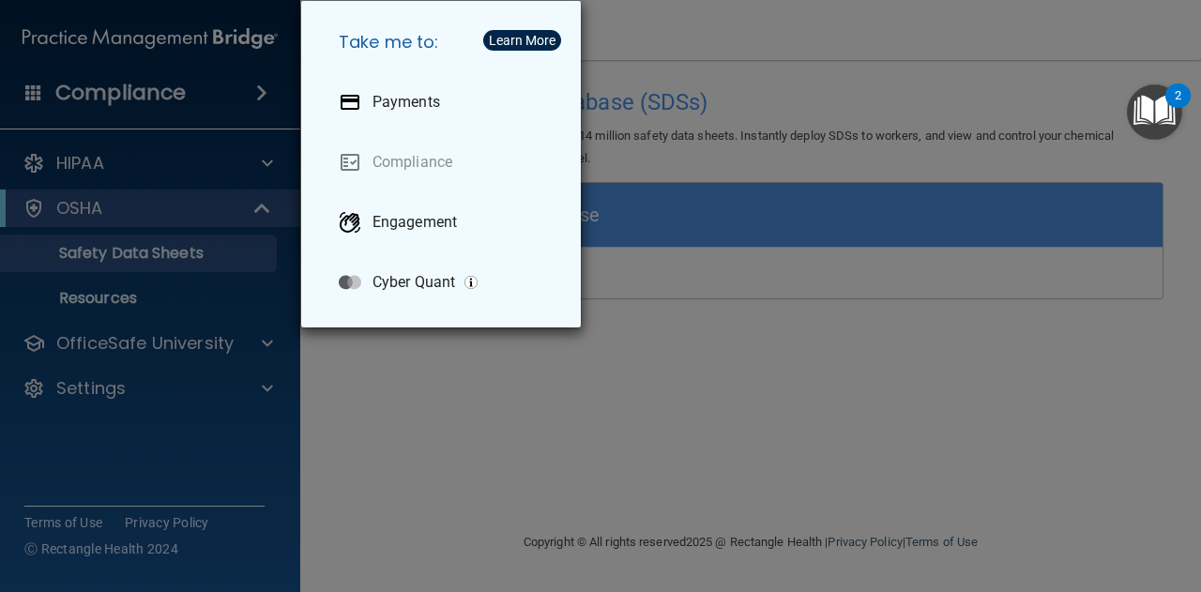
click at [717, 114] on div "Take me to: Payments Compliance Engagement Cyber Quant" at bounding box center [600, 296] width 1201 height 592
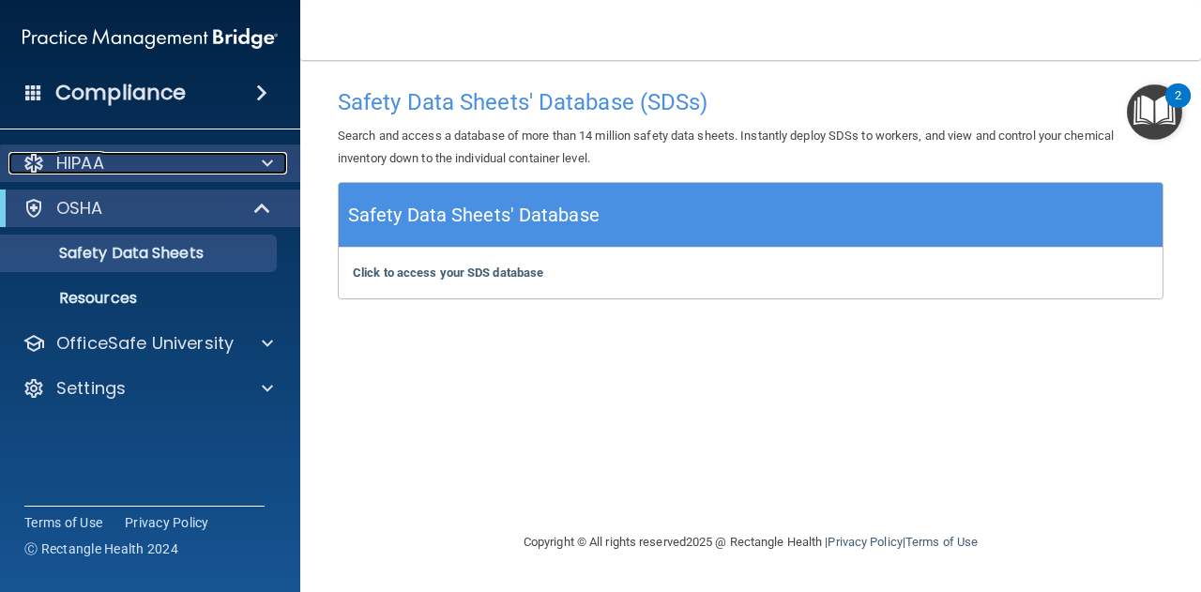
click at [218, 168] on div "HIPAA" at bounding box center [124, 163] width 233 height 23
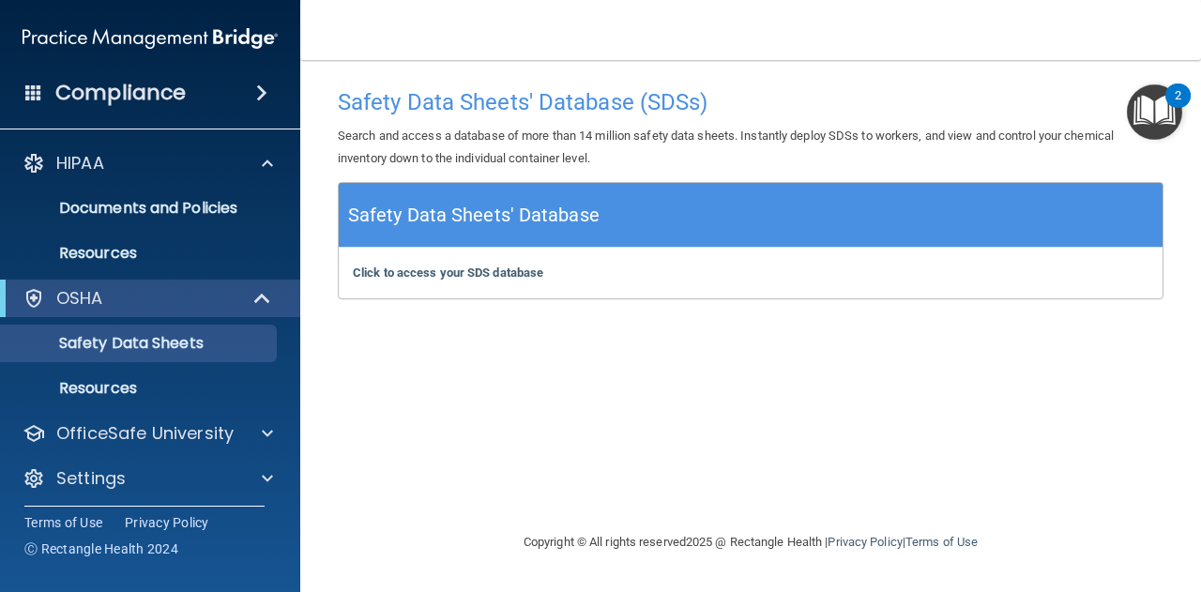
click at [719, 467] on div "Safety Data Sheets' Database (SDSs) Search and access a database of more than 1…" at bounding box center [750, 295] width 825 height 433
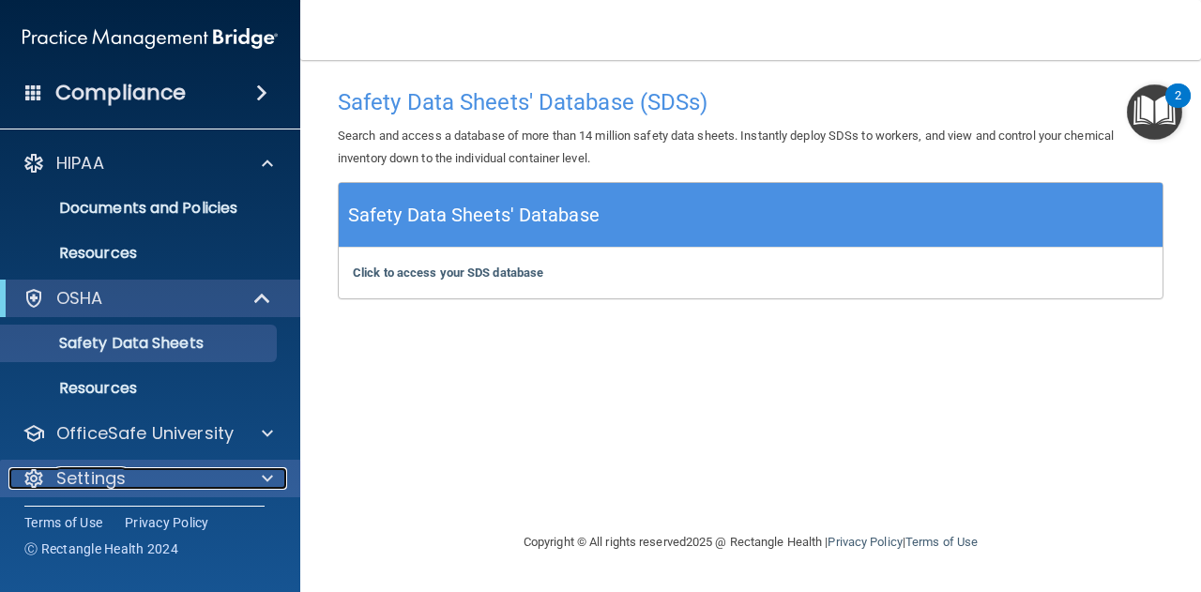
click at [209, 470] on div "Settings" at bounding box center [124, 478] width 233 height 23
click at [255, 477] on div at bounding box center [264, 478] width 47 height 23
click at [275, 476] on div at bounding box center [264, 478] width 47 height 23
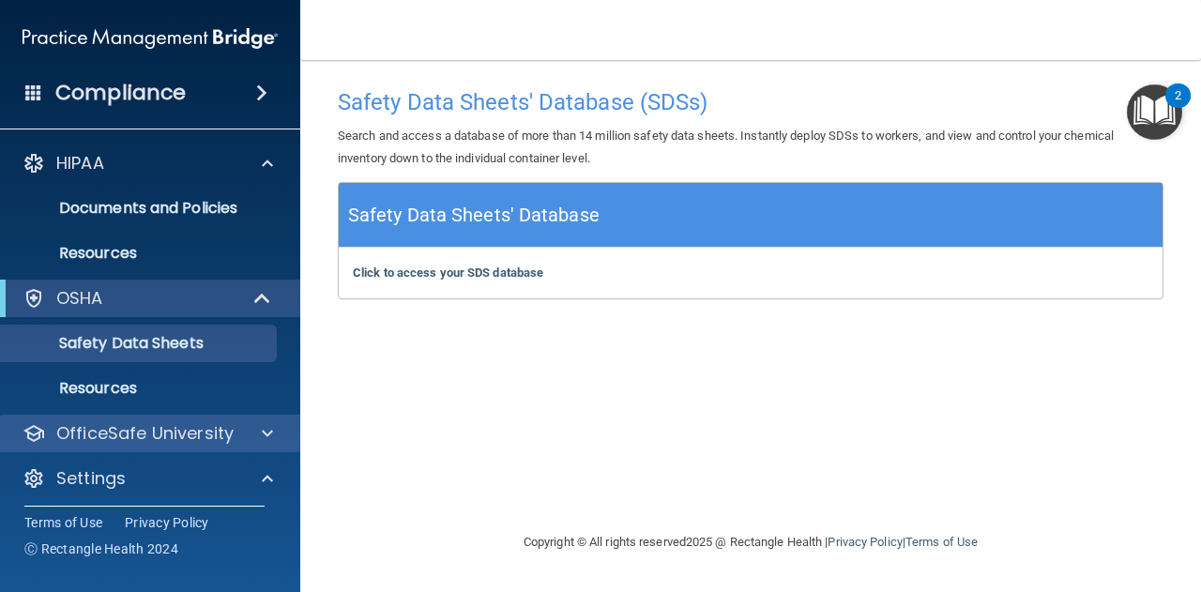
click at [259, 420] on div "OfficeSafe University" at bounding box center [150, 434] width 301 height 38
click at [272, 434] on span at bounding box center [267, 433] width 11 height 23
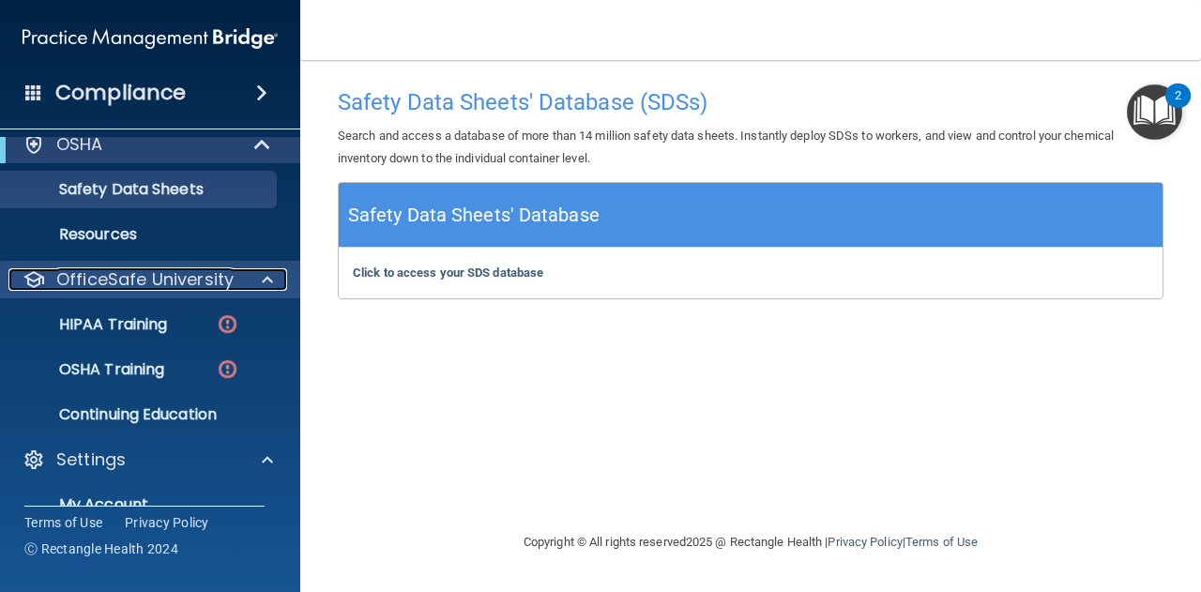
scroll to position [164, 0]
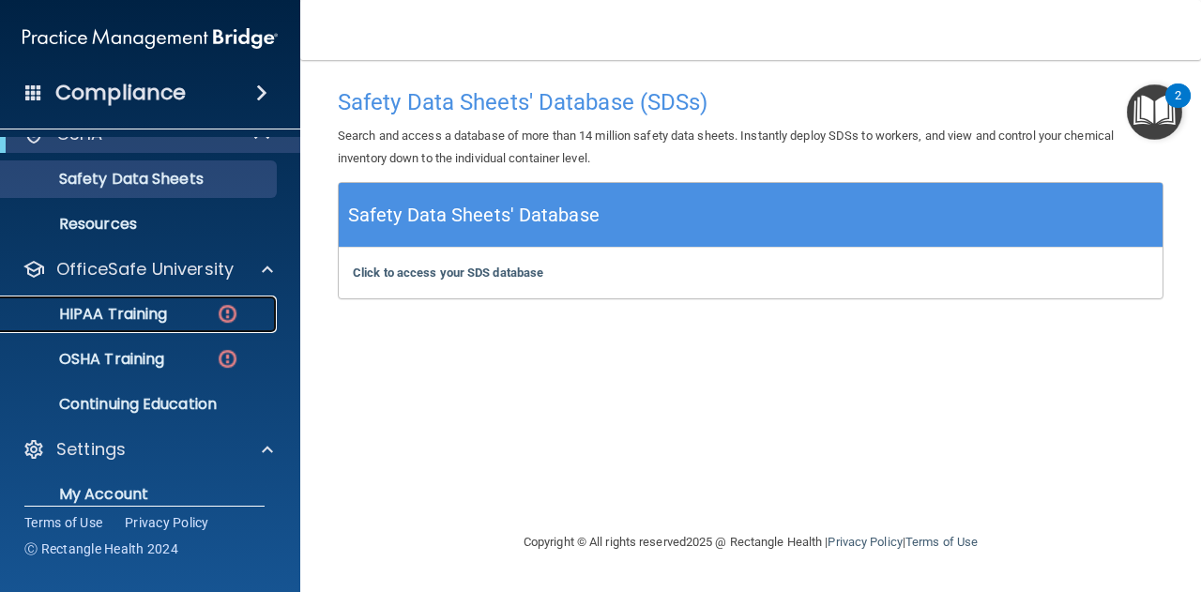
click at [227, 317] on img at bounding box center [227, 313] width 23 height 23
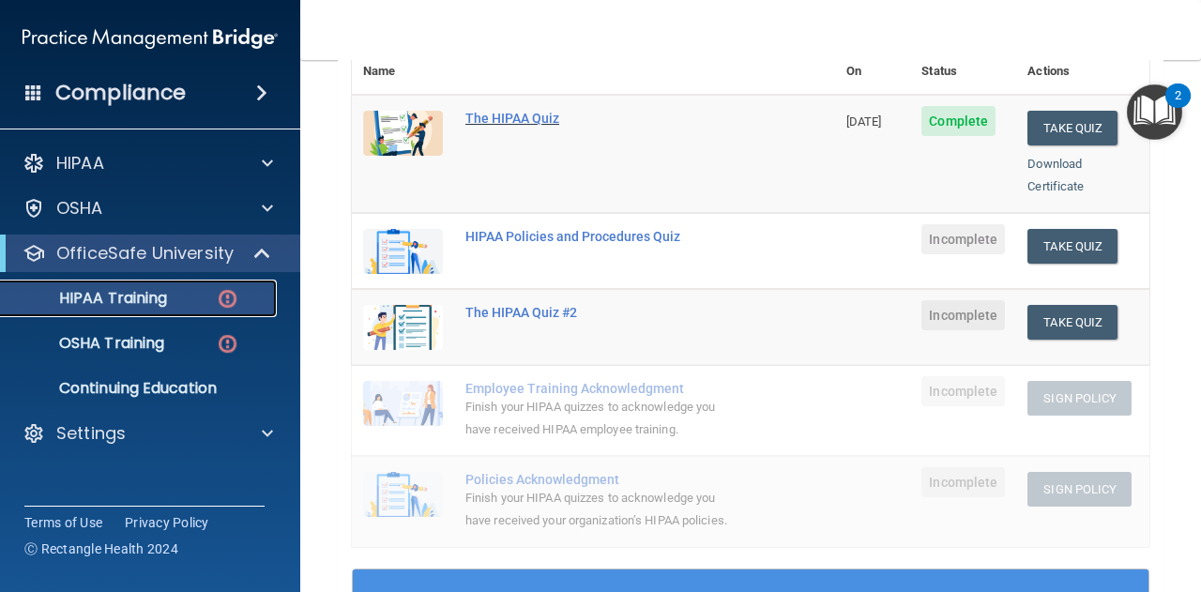
scroll to position [256, 0]
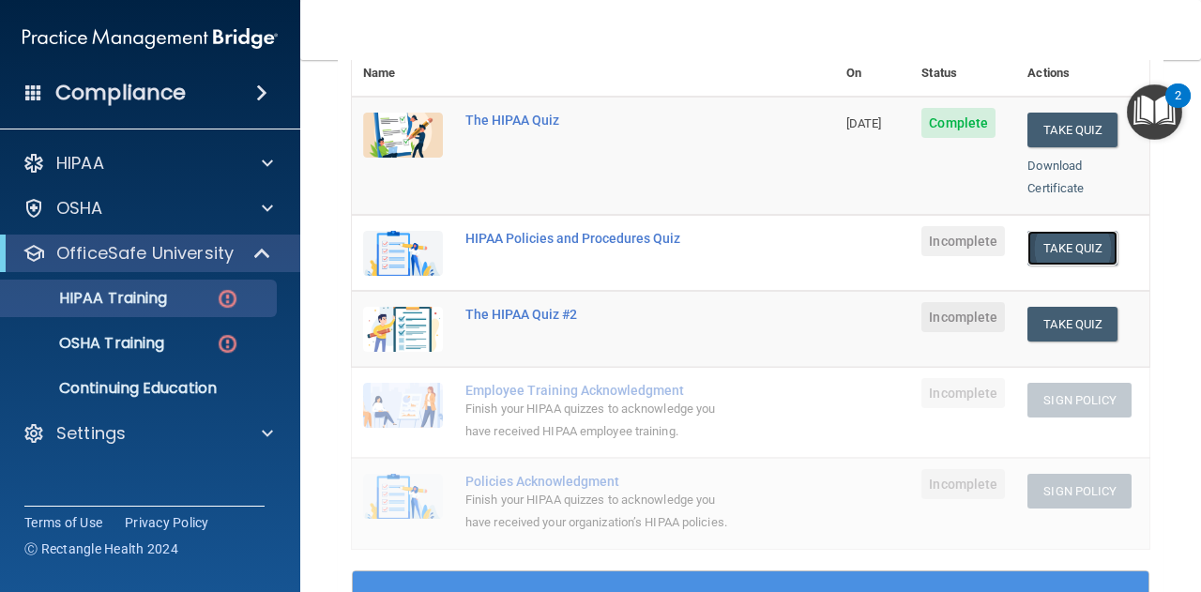
click at [1069, 231] on button "Take Quiz" at bounding box center [1072, 248] width 90 height 35
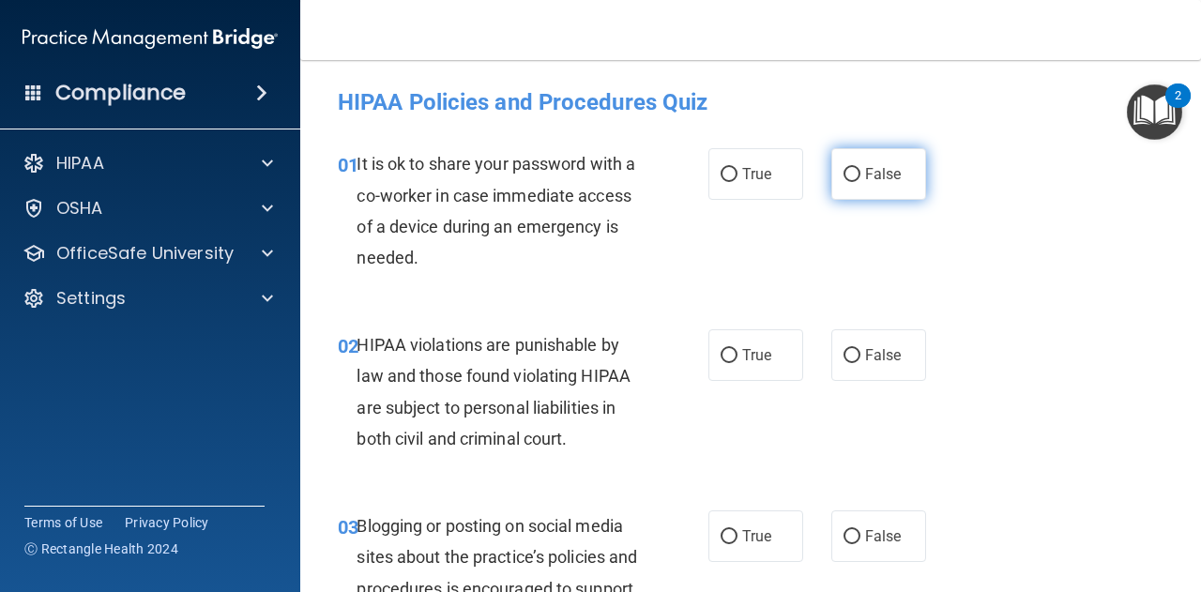
click at [860, 160] on label "False" at bounding box center [878, 174] width 95 height 52
click at [860, 168] on input "False" at bounding box center [851, 175] width 17 height 14
radio input "true"
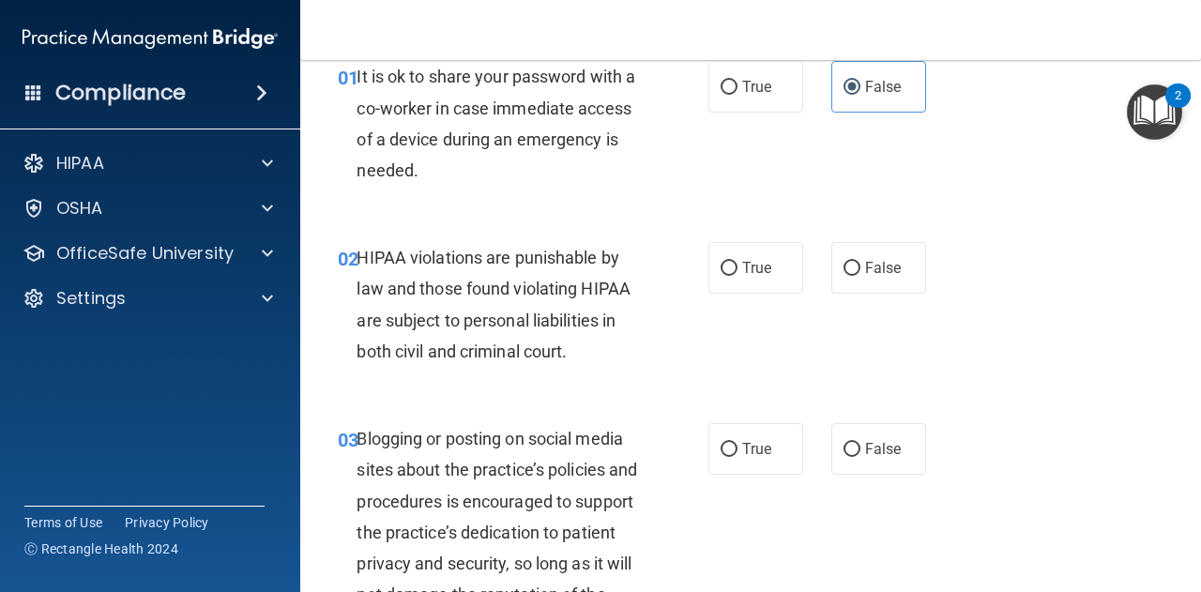
scroll to position [88, 0]
click at [728, 269] on input "True" at bounding box center [728, 268] width 17 height 14
radio input "true"
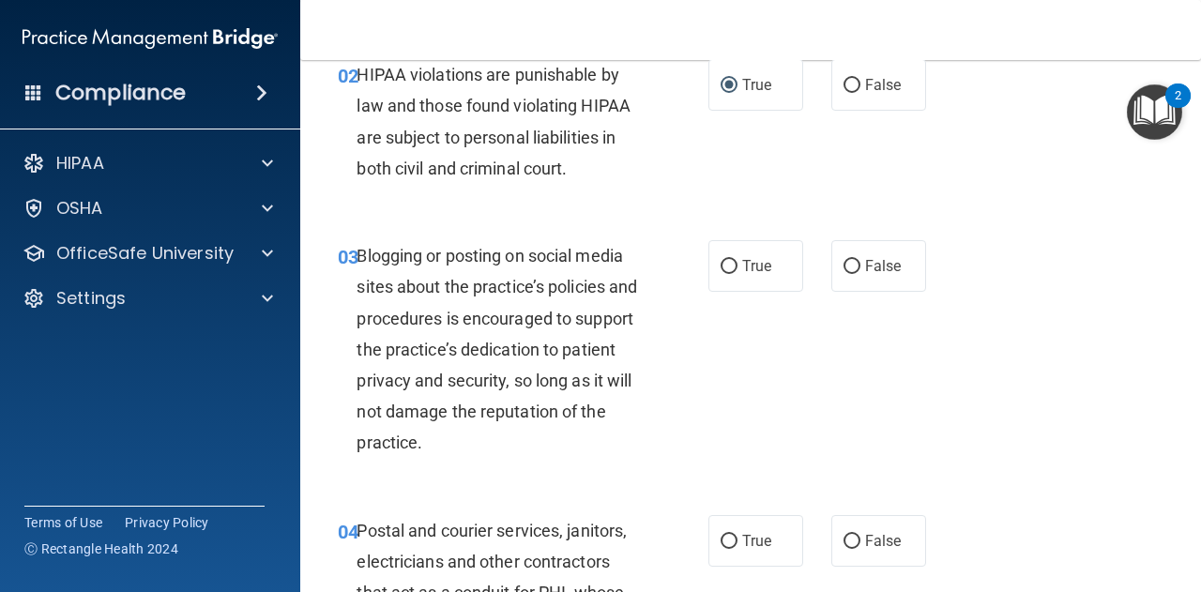
scroll to position [174, 0]
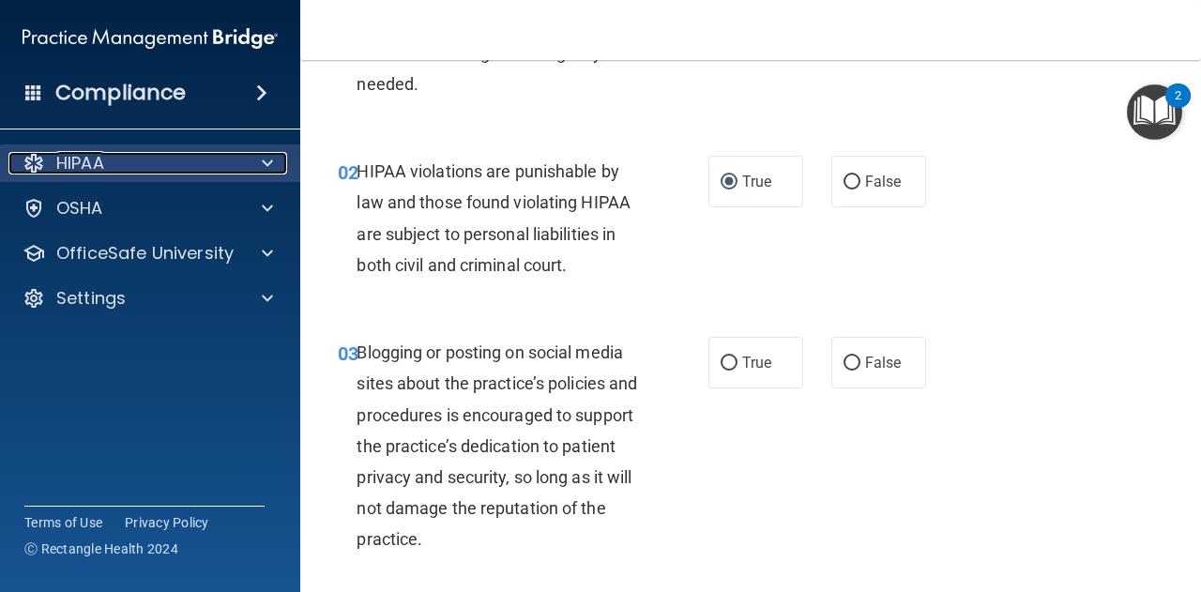
click at [271, 160] on span at bounding box center [267, 163] width 11 height 23
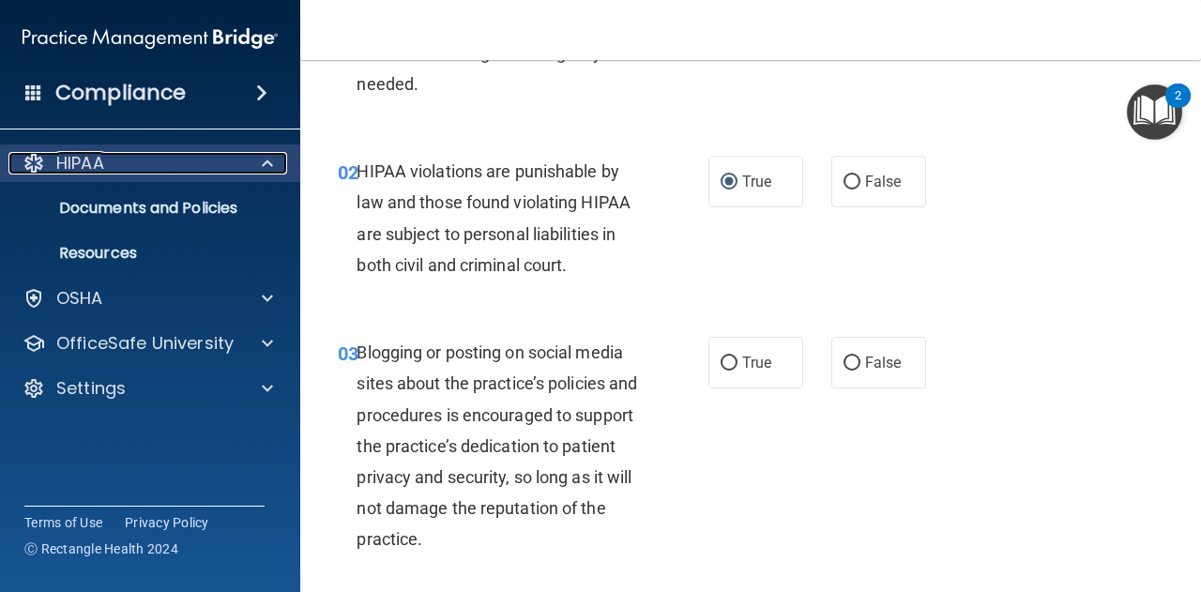
click at [272, 158] on span at bounding box center [267, 163] width 11 height 23
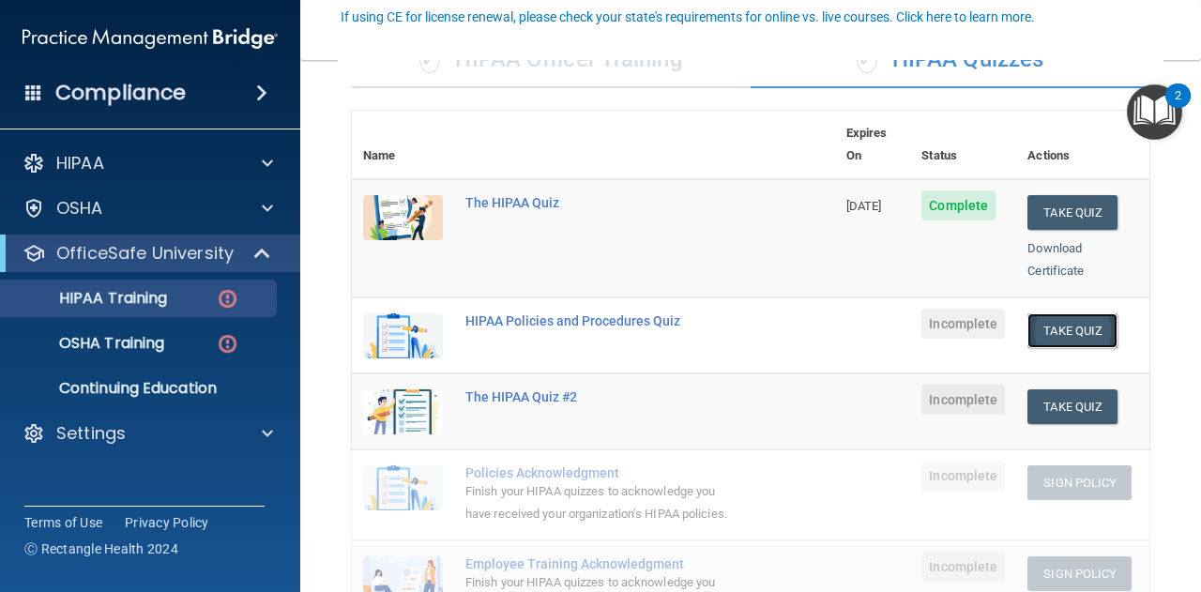
click at [1052, 313] on button "Take Quiz" at bounding box center [1072, 330] width 90 height 35
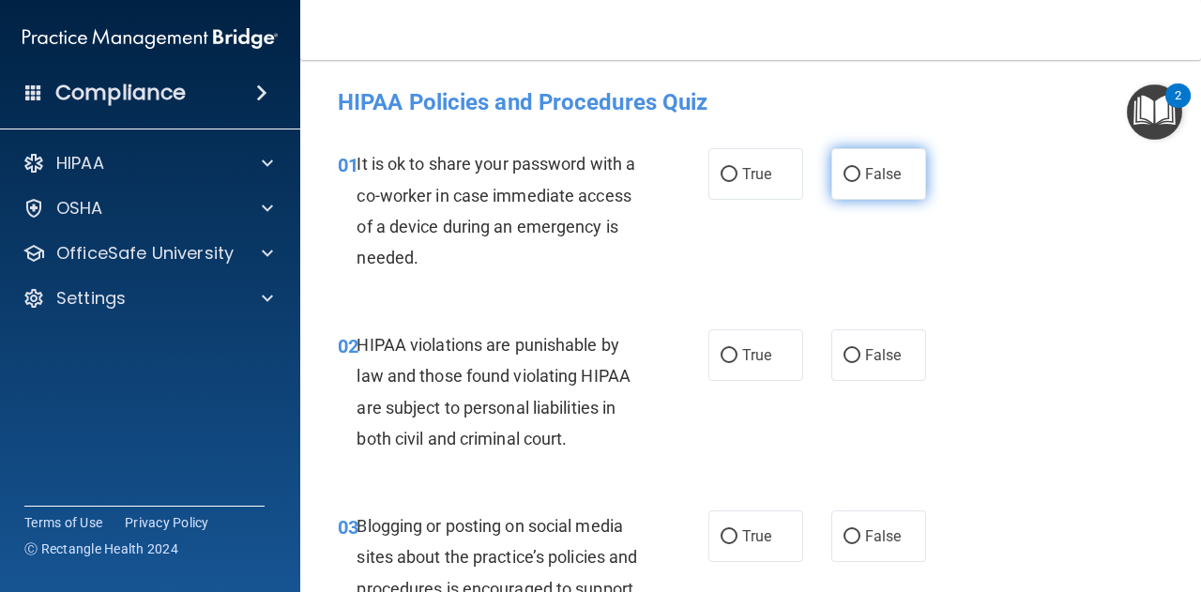
click at [869, 175] on span "False" at bounding box center [883, 174] width 37 height 18
click at [860, 175] on input "False" at bounding box center [851, 175] width 17 height 14
radio input "true"
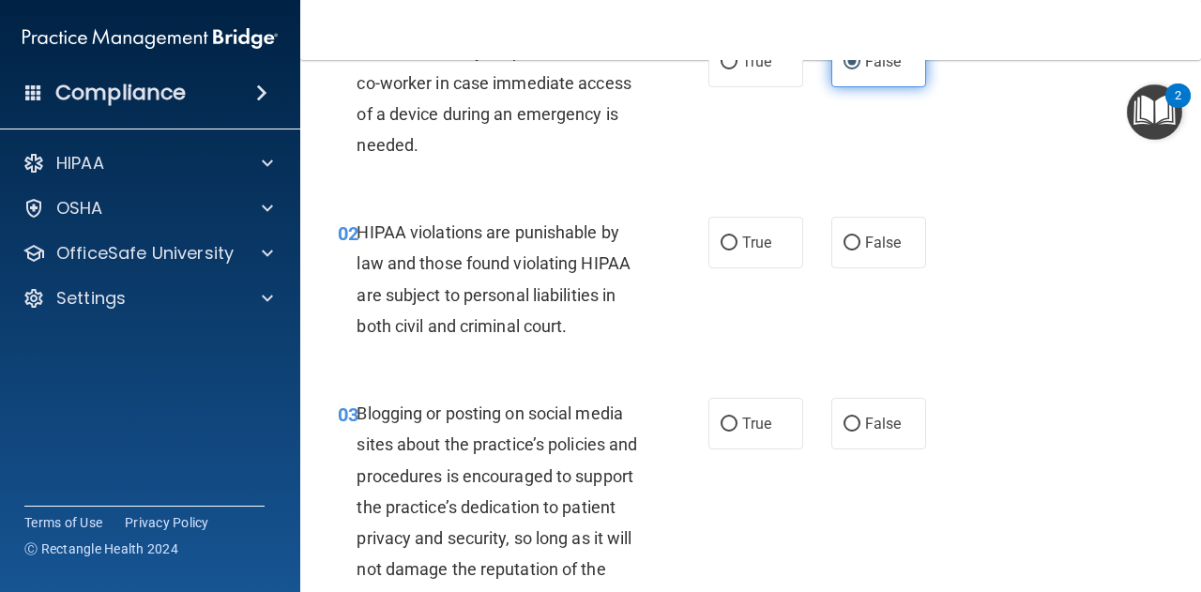
scroll to position [118, 0]
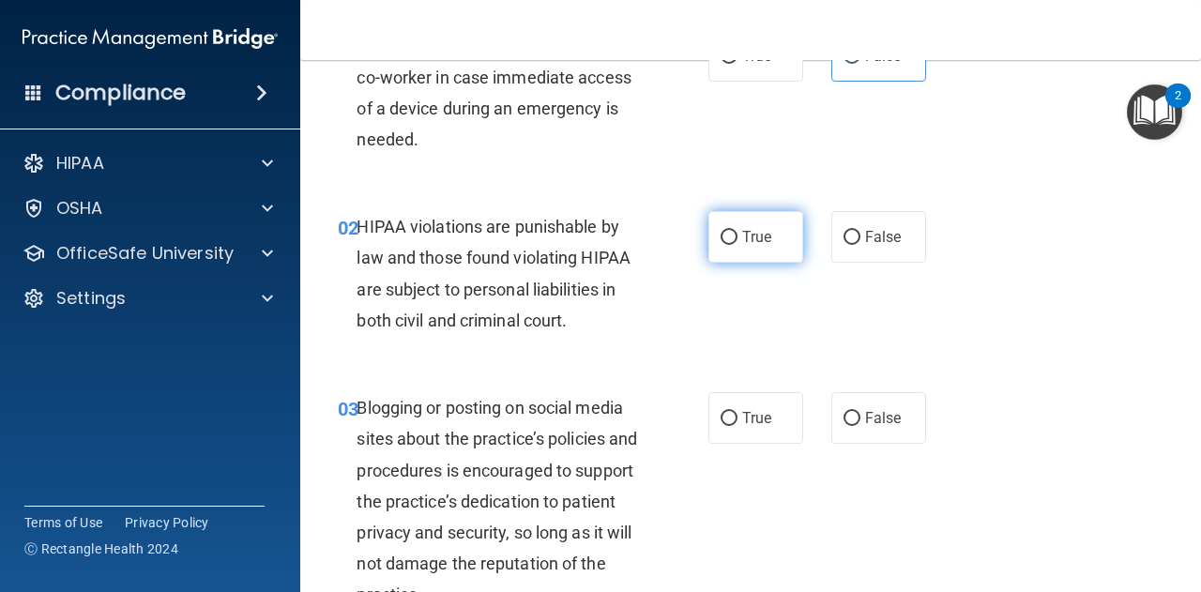
click at [749, 235] on span "True" at bounding box center [756, 237] width 29 height 18
click at [737, 235] on input "True" at bounding box center [728, 238] width 17 height 14
radio input "true"
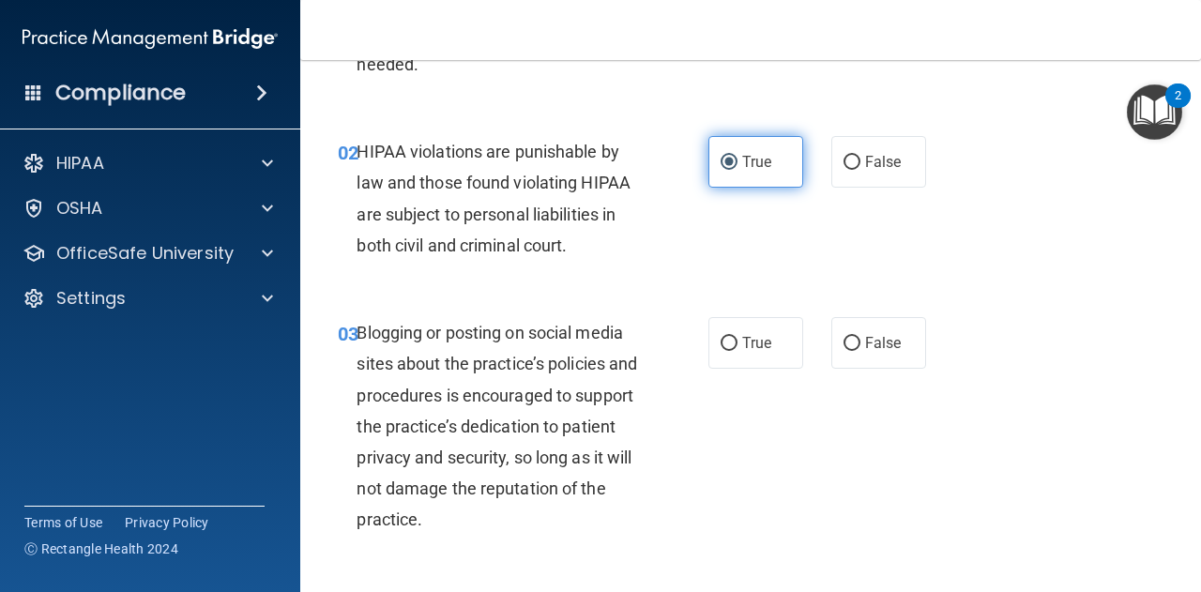
scroll to position [195, 0]
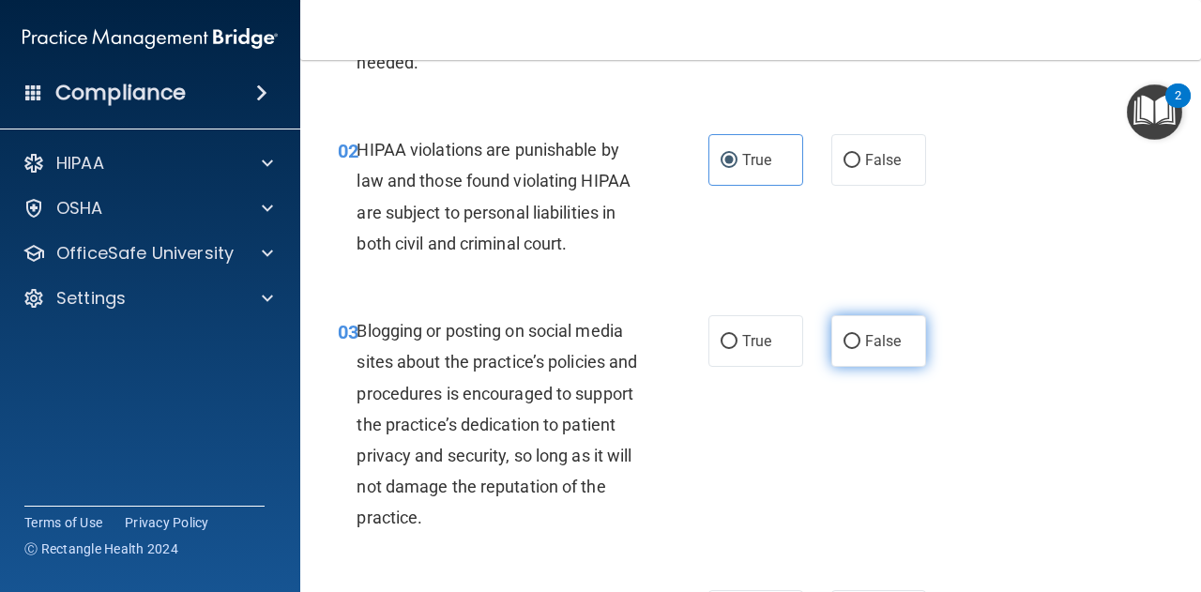
click at [850, 342] on input "False" at bounding box center [851, 342] width 17 height 14
radio input "true"
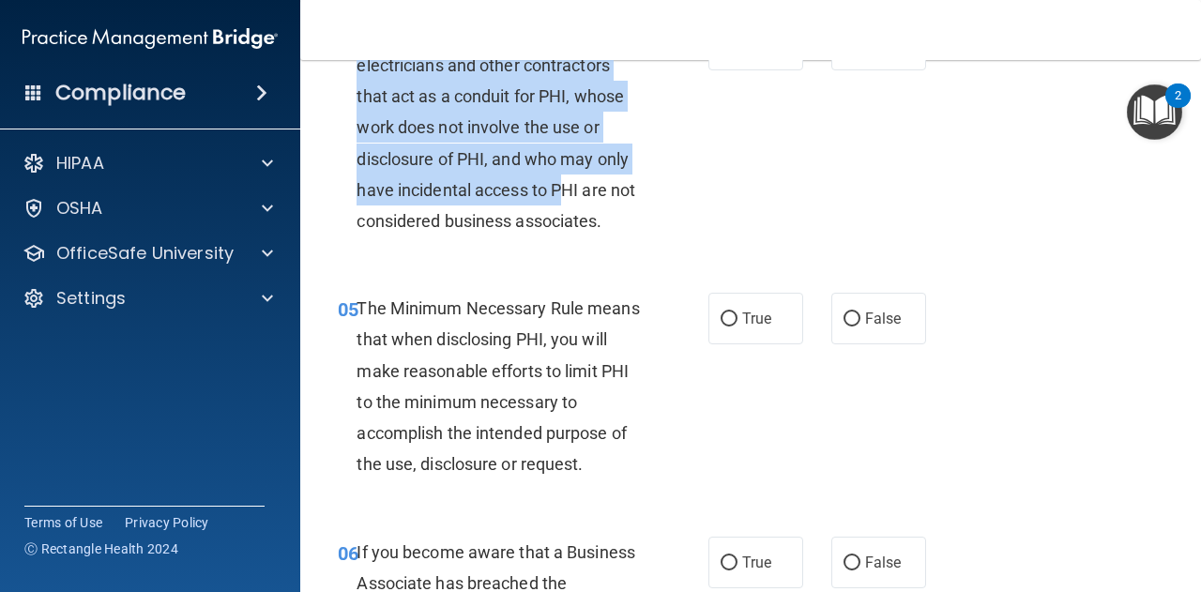
drag, startPoint x: 353, startPoint y: 326, endPoint x: 563, endPoint y: 184, distance: 253.9
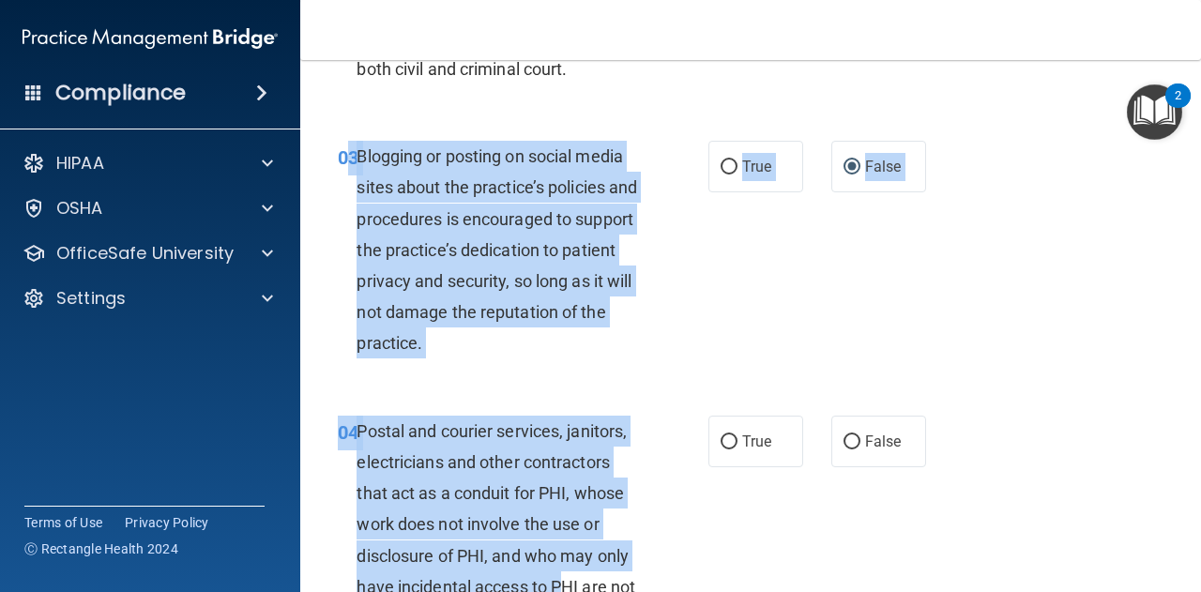
scroll to position [331, 0]
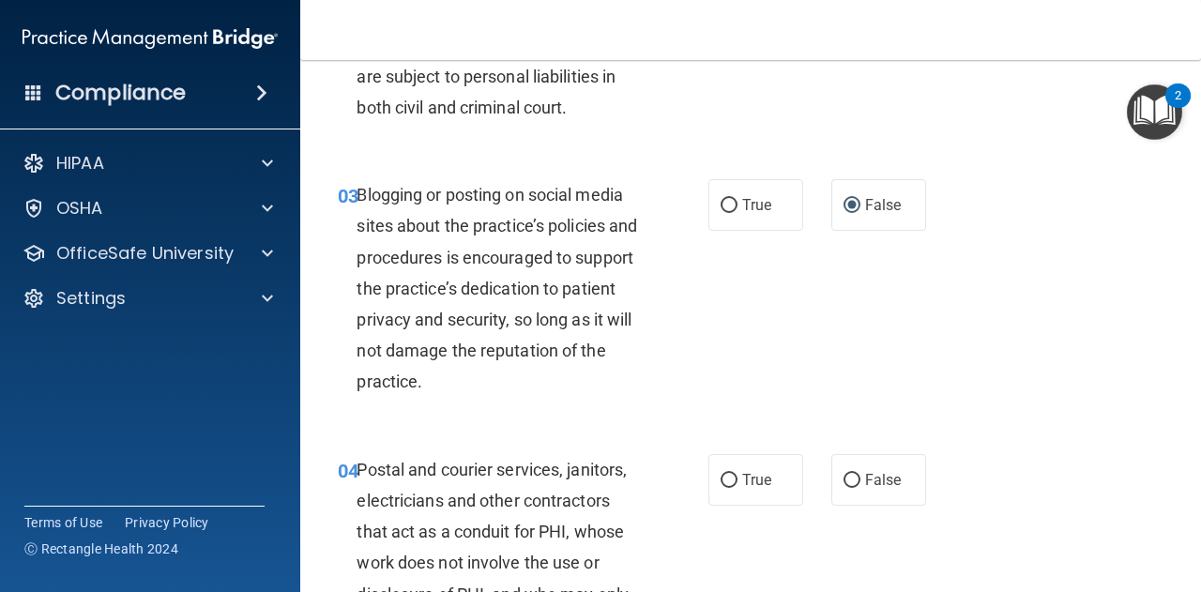
click at [403, 177] on div "03 Blogging or posting on social media sites about the practice’s policies and …" at bounding box center [751, 293] width 854 height 275
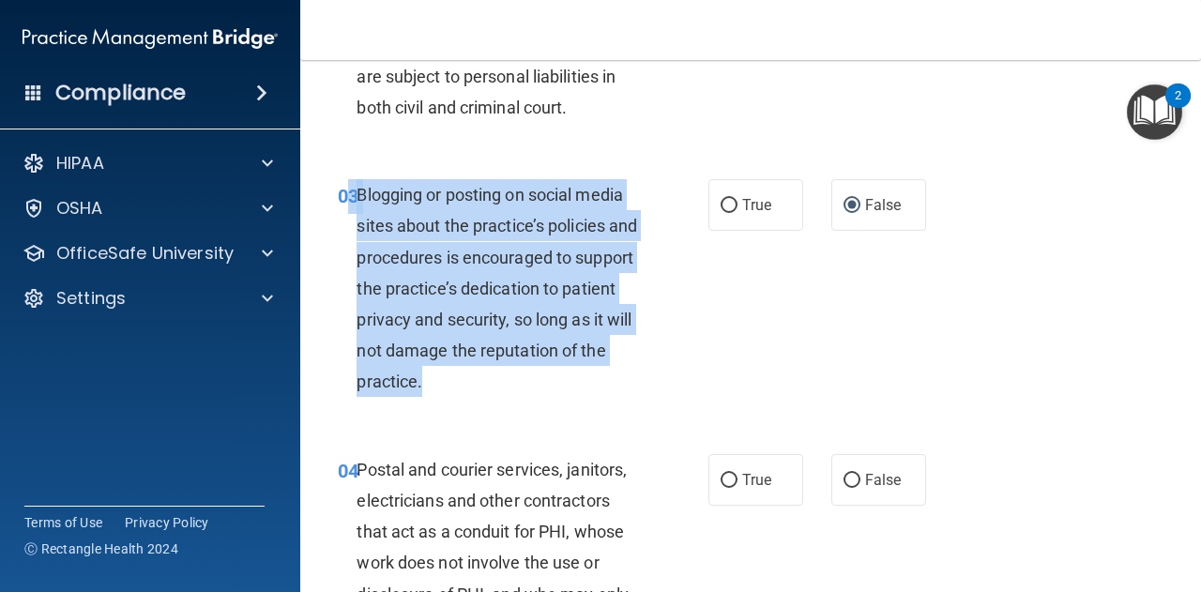
drag, startPoint x: 354, startPoint y: 190, endPoint x: 505, endPoint y: 381, distance: 243.0
click at [505, 381] on div "03 Blogging or posting on social media sites about the practice’s policies and …" at bounding box center [523, 293] width 427 height 228
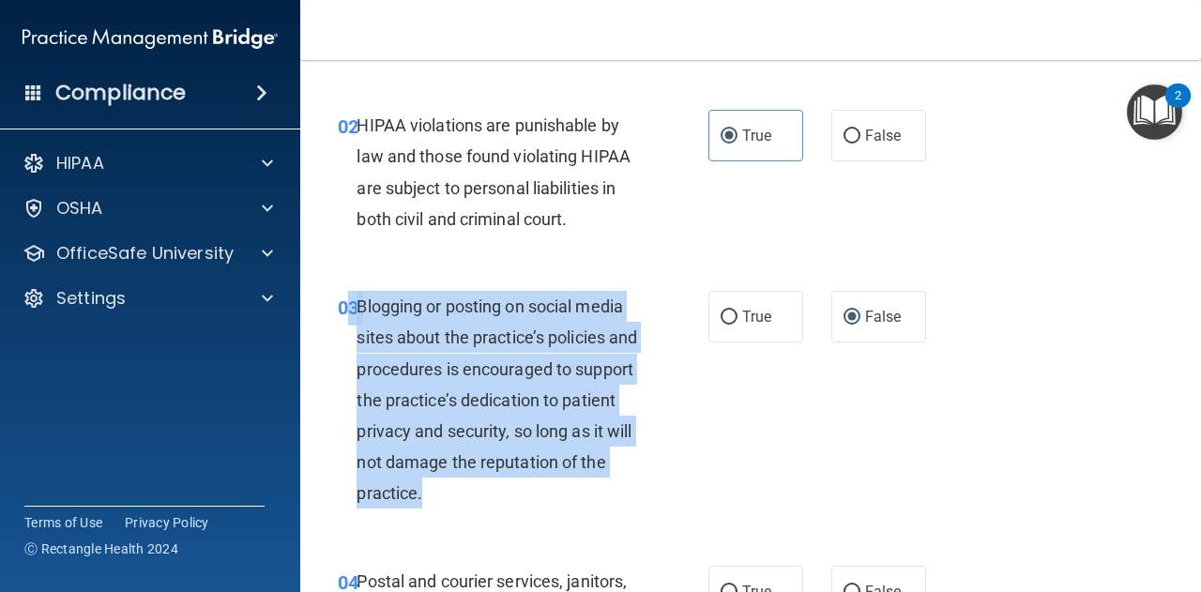
scroll to position [221, 0]
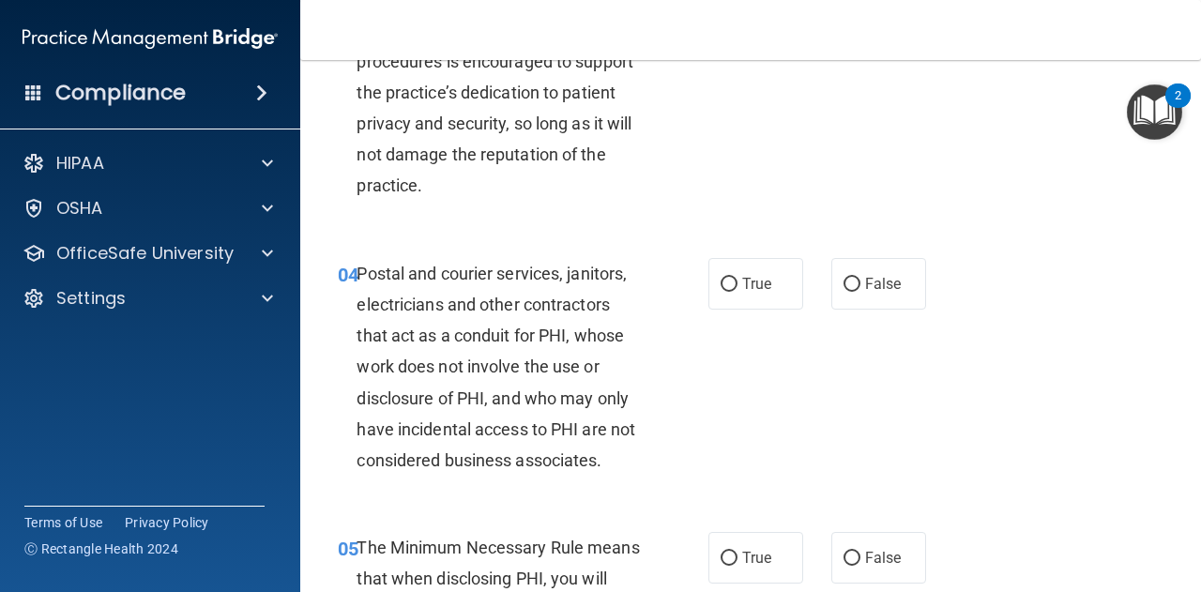
click at [527, 312] on span "Postal and courier services, janitors, electricians and other contractors that …" at bounding box center [495, 367] width 279 height 206
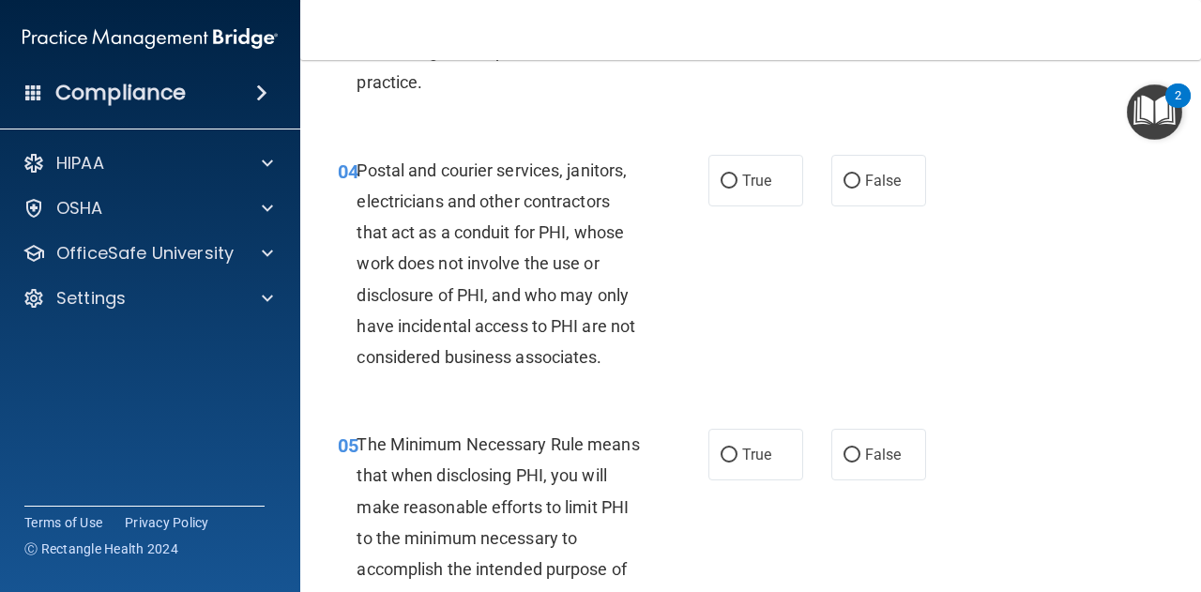
scroll to position [633, 0]
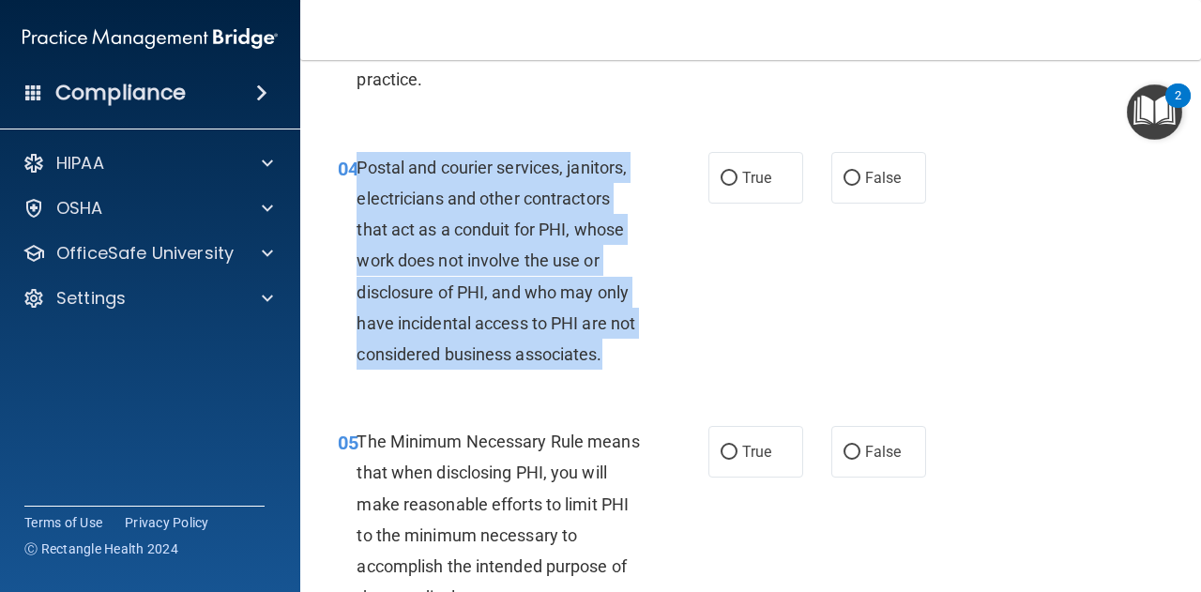
drag, startPoint x: 355, startPoint y: 164, endPoint x: 659, endPoint y: 355, distance: 359.9
click at [659, 355] on div "04 Postal and courier services, janitors, electricians and other contractors th…" at bounding box center [523, 266] width 427 height 228
click at [720, 174] on input "True" at bounding box center [728, 179] width 17 height 14
radio input "true"
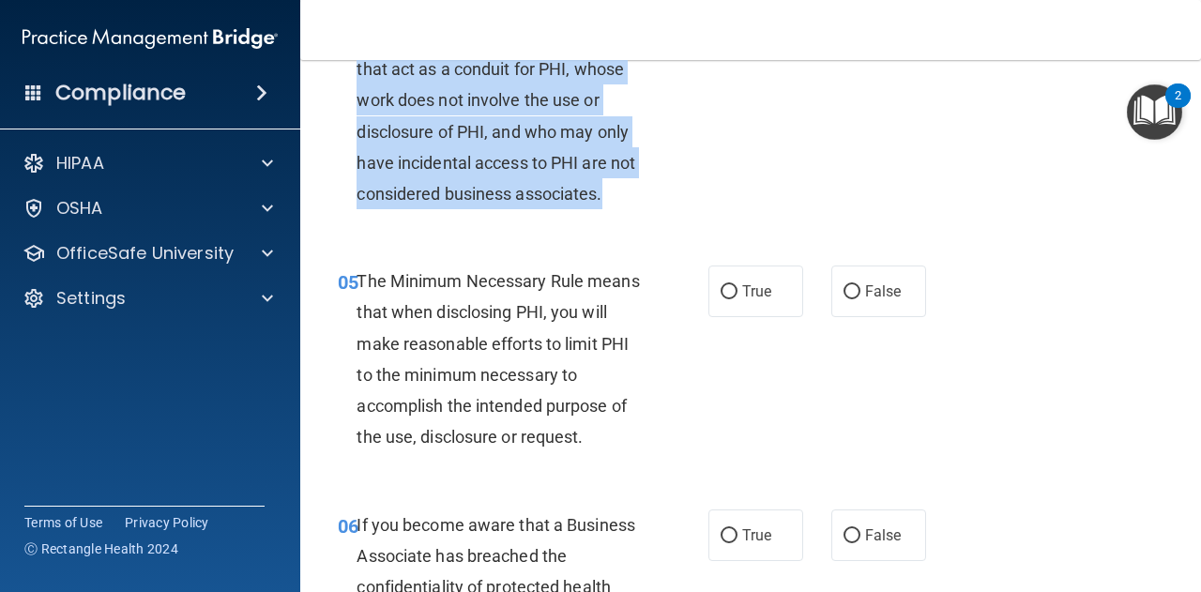
scroll to position [884, 0]
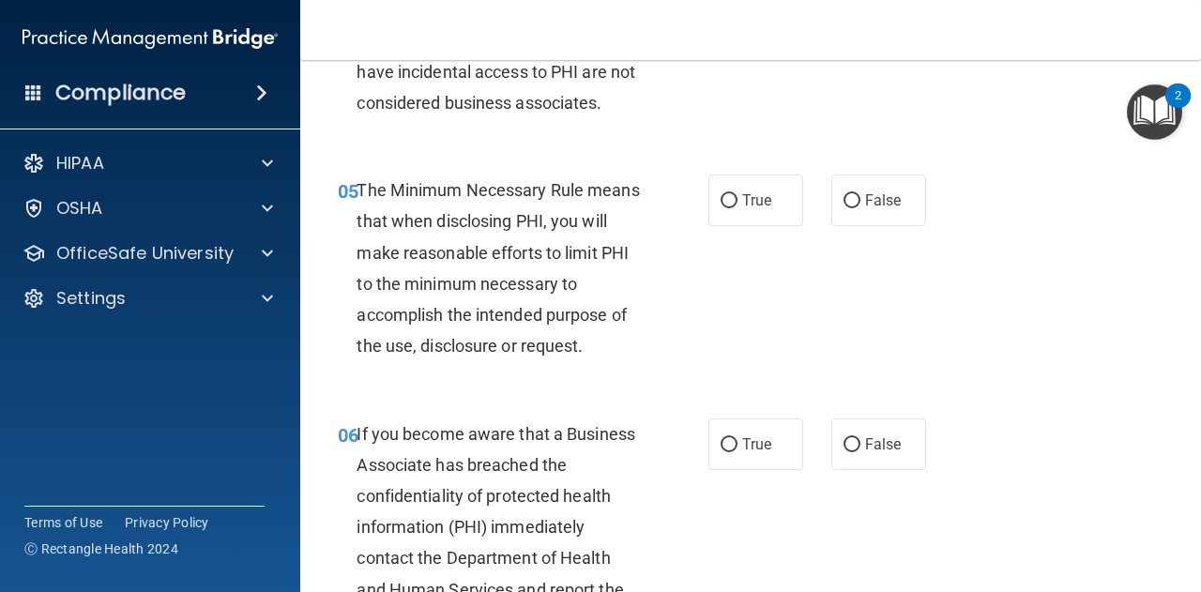
click at [714, 318] on div "05 The Minimum Necessary Rule means that when disclosing PHI, you will make rea…" at bounding box center [523, 272] width 427 height 196
click at [720, 195] on input "True" at bounding box center [728, 201] width 17 height 14
radio input "true"
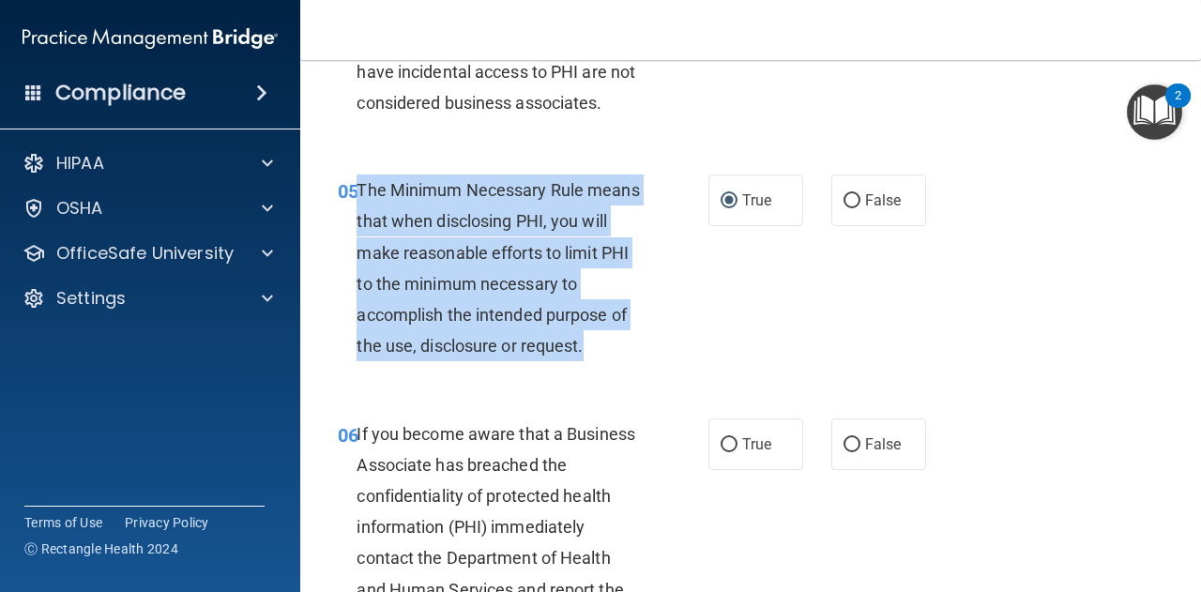
drag, startPoint x: 358, startPoint y: 187, endPoint x: 630, endPoint y: 341, distance: 313.0
click at [630, 341] on div "The Minimum Necessary Rule means that when disclosing PHI, you will make reason…" at bounding box center [505, 267] width 299 height 187
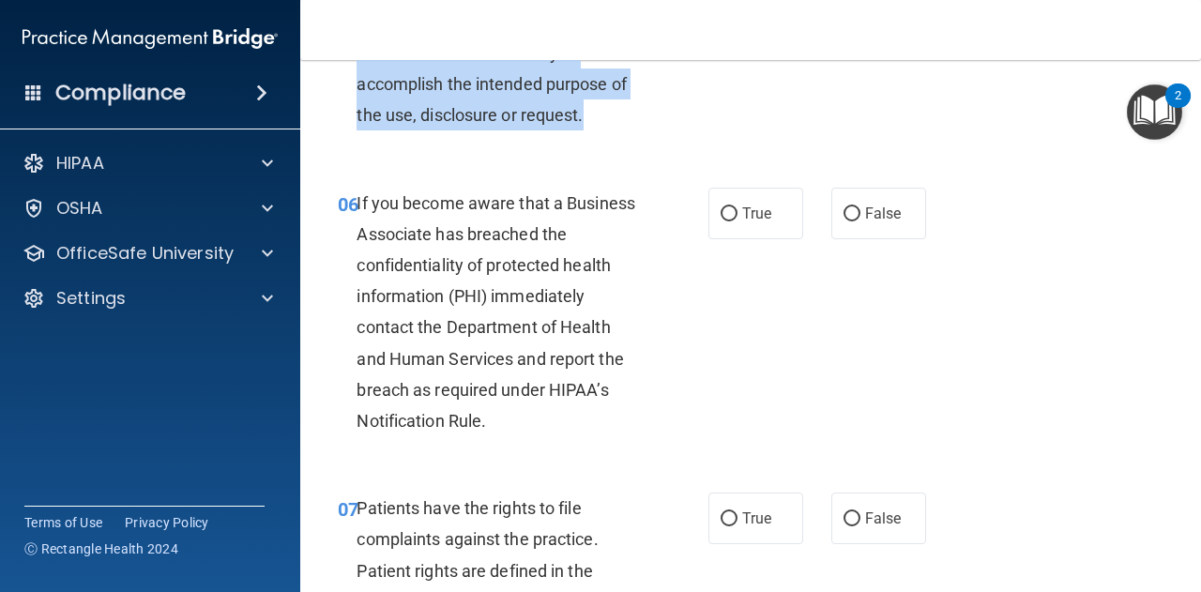
scroll to position [1124, 0]
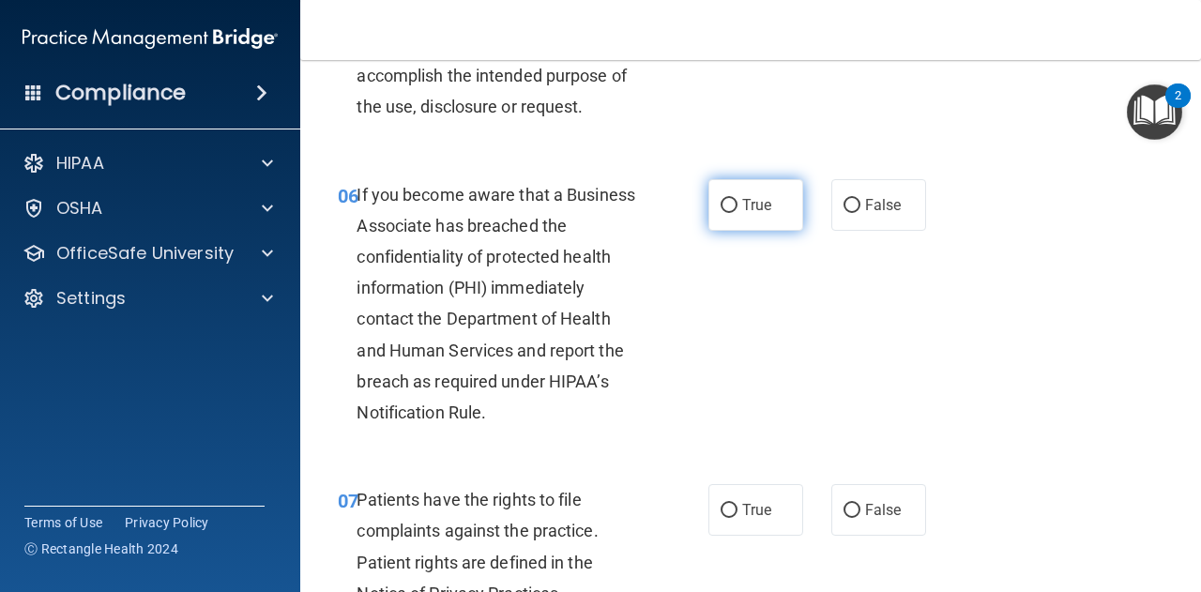
click at [742, 208] on span "True" at bounding box center [756, 205] width 29 height 18
click at [737, 208] on input "True" at bounding box center [728, 206] width 17 height 14
radio input "true"
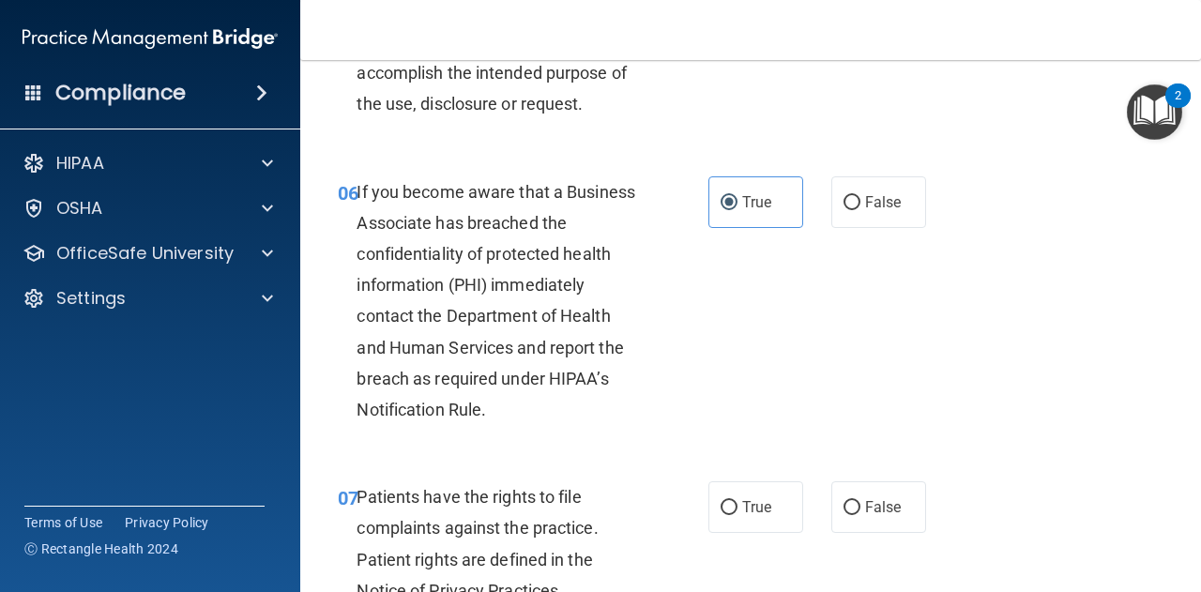
scroll to position [1126, 0]
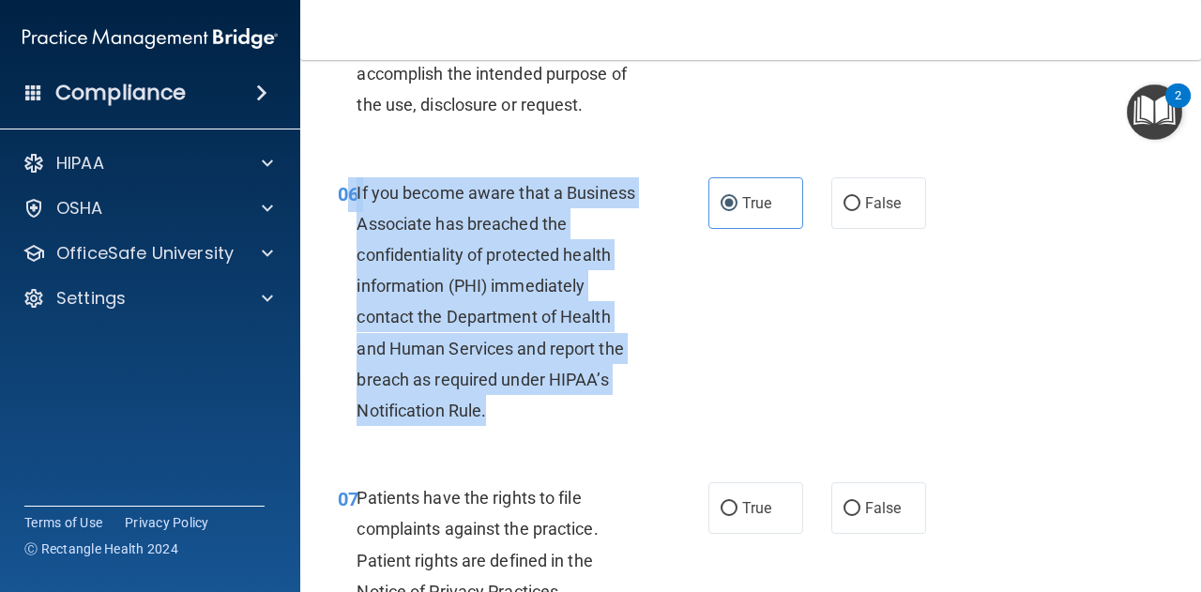
drag, startPoint x: 354, startPoint y: 189, endPoint x: 552, endPoint y: 399, distance: 288.6
click at [552, 399] on div "06 If you become aware that a Business Associate has breached the confidentiali…" at bounding box center [523, 306] width 427 height 259
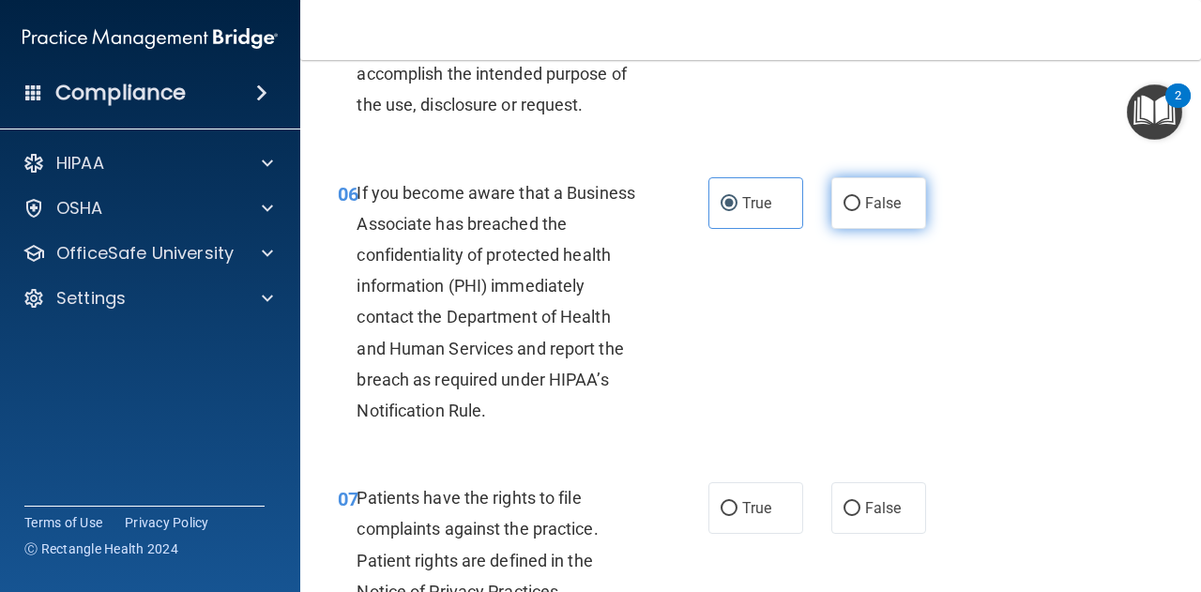
click at [861, 188] on label "False" at bounding box center [878, 203] width 95 height 52
click at [860, 197] on input "False" at bounding box center [851, 204] width 17 height 14
radio input "true"
radio input "false"
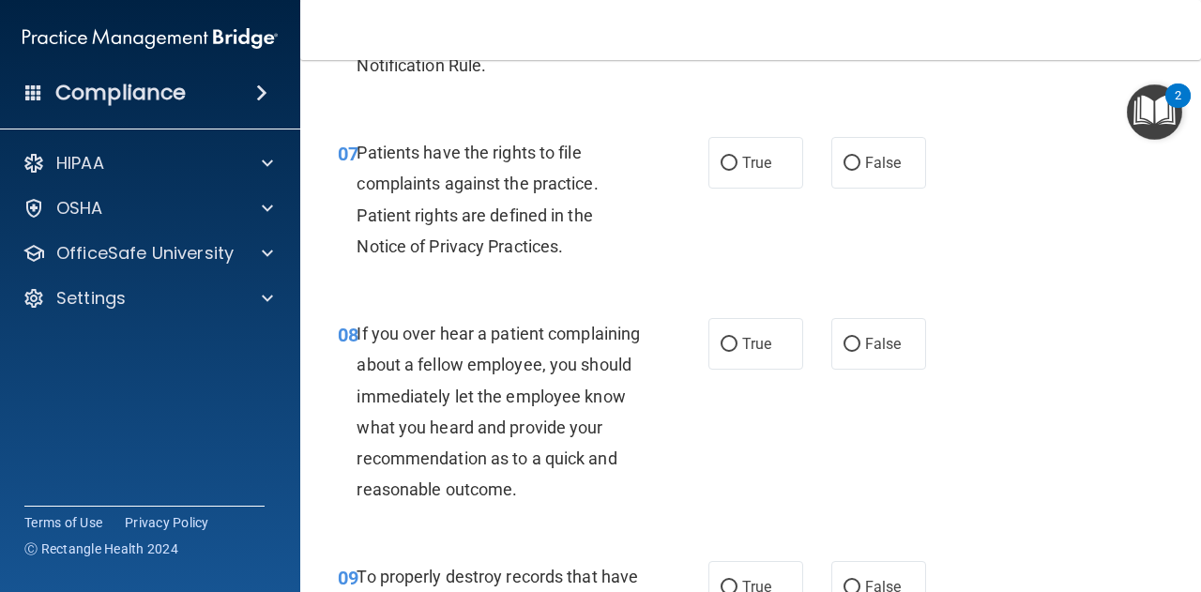
scroll to position [1474, 0]
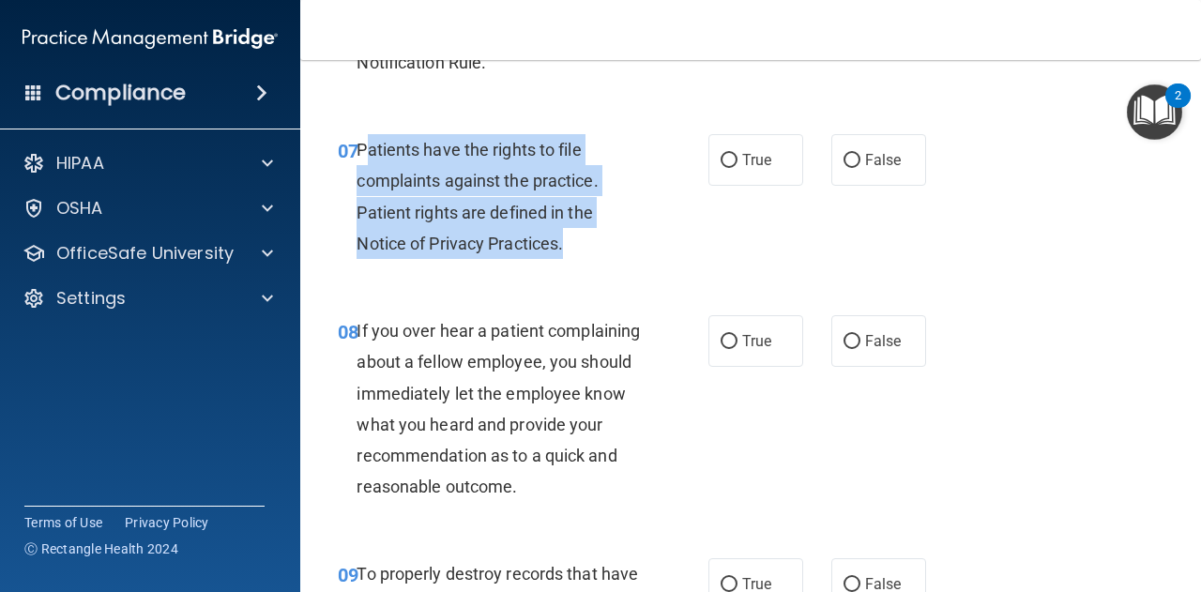
drag, startPoint x: 366, startPoint y: 149, endPoint x: 598, endPoint y: 260, distance: 257.6
click at [598, 260] on div "07 Patients have the rights to file complaints against the practice. Patient ri…" at bounding box center [523, 201] width 427 height 134
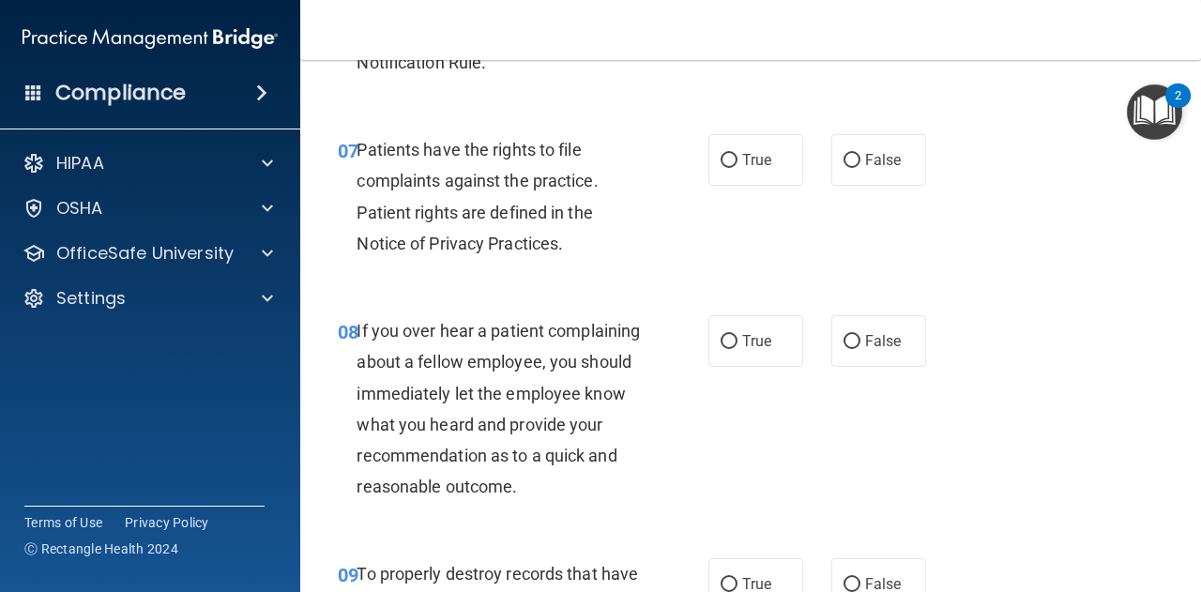
click at [356, 145] on span "Patients have the rights to file complaints against the practice. Patient right…" at bounding box center [476, 196] width 241 height 113
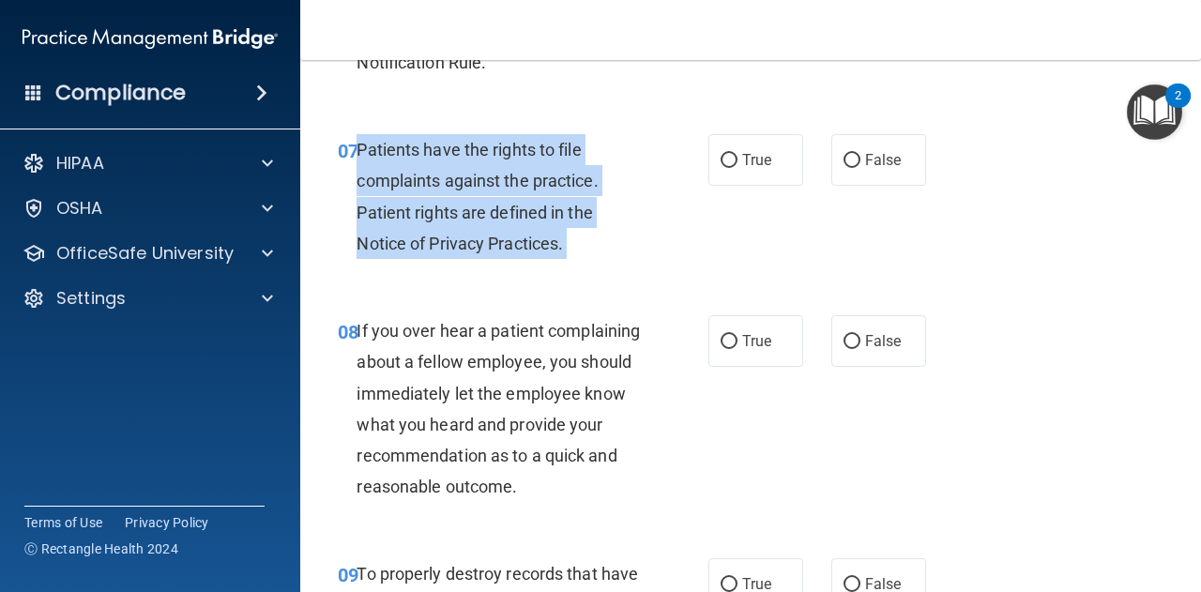
drag, startPoint x: 356, startPoint y: 145, endPoint x: 622, endPoint y: 243, distance: 282.8
click at [622, 243] on div "Patients have the rights to file complaints against the practice. Patient right…" at bounding box center [505, 196] width 299 height 125
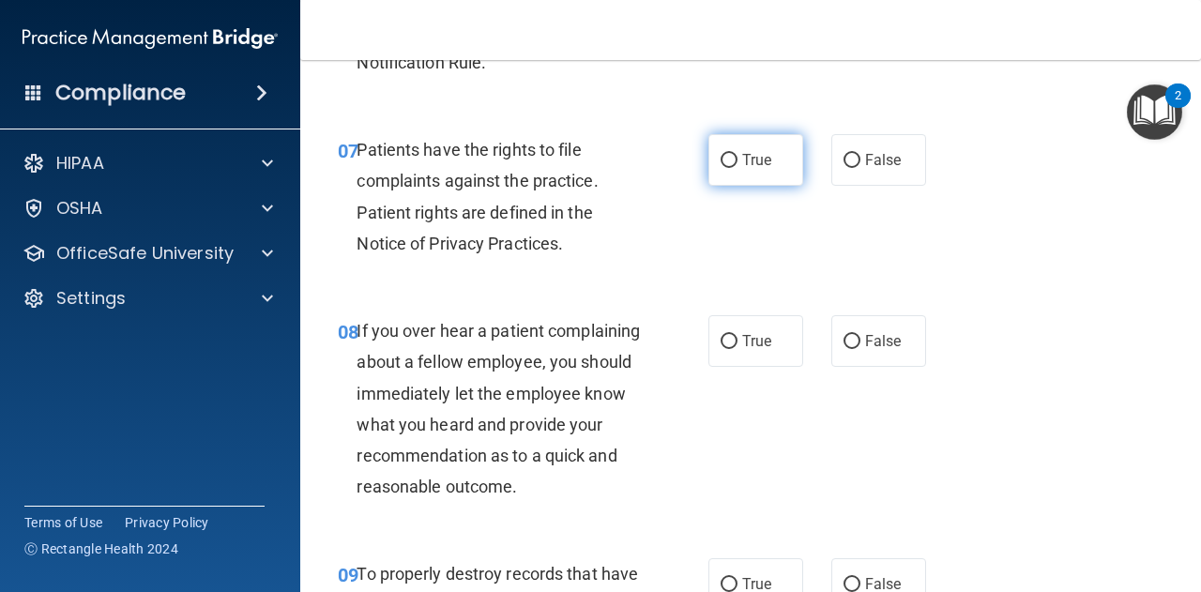
click at [745, 164] on span "True" at bounding box center [756, 160] width 29 height 18
click at [737, 164] on input "True" at bounding box center [728, 161] width 17 height 14
radio input "true"
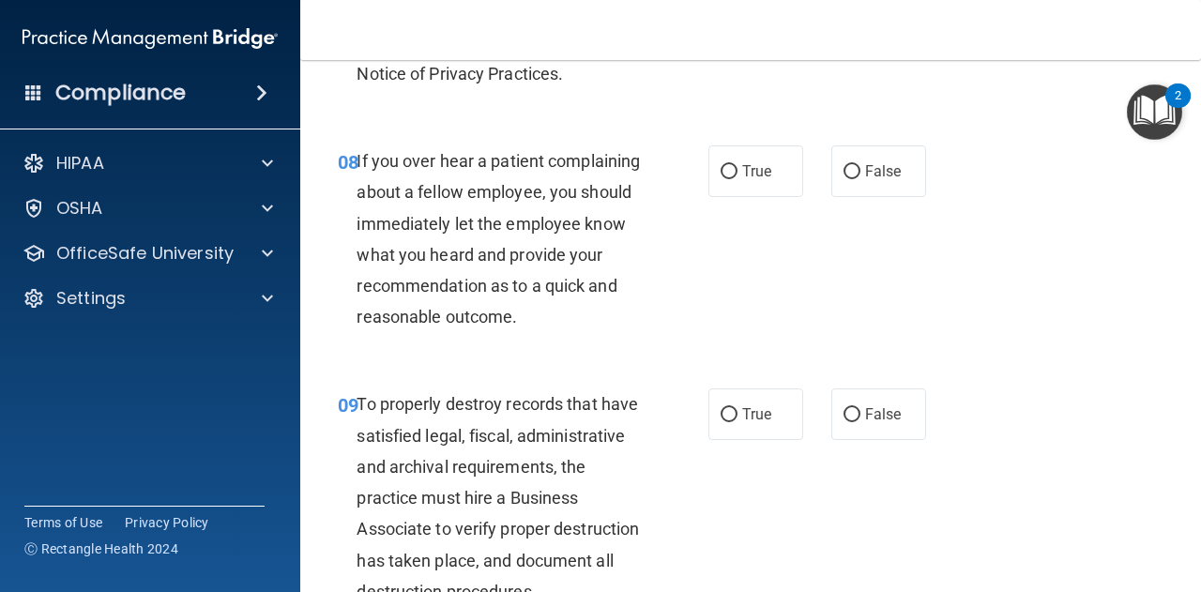
scroll to position [1646, 0]
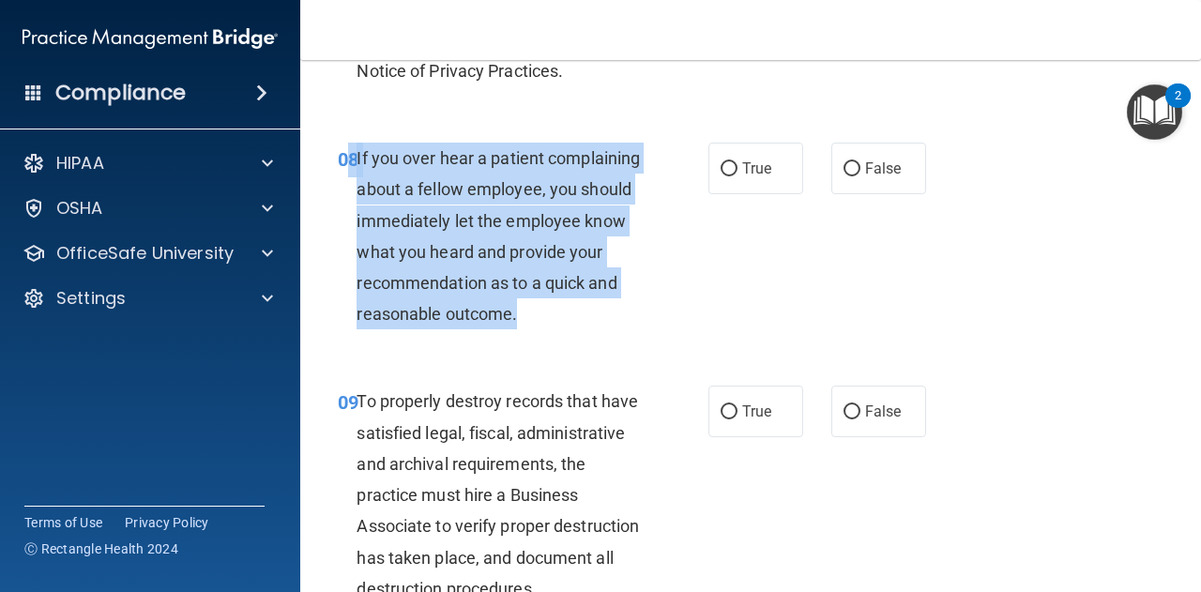
drag, startPoint x: 354, startPoint y: 158, endPoint x: 583, endPoint y: 348, distance: 298.4
click at [583, 339] on div "08 If you over hear a patient complaining about a fellow employee, you should i…" at bounding box center [523, 241] width 427 height 196
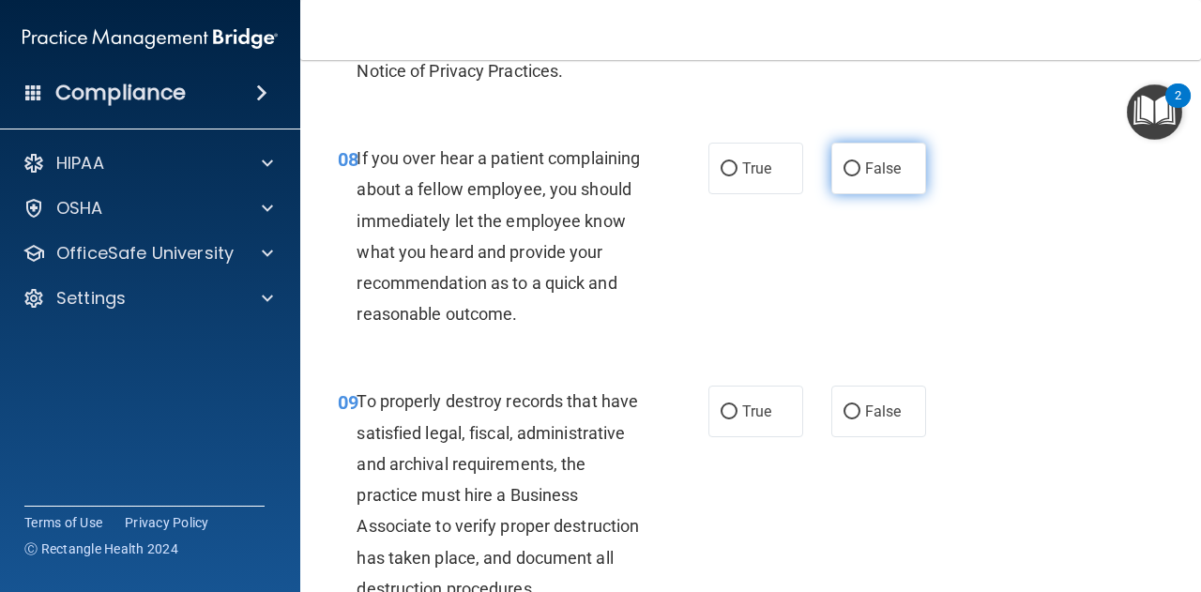
click at [865, 175] on span "False" at bounding box center [883, 168] width 37 height 18
click at [855, 175] on input "False" at bounding box center [851, 169] width 17 height 14
radio input "true"
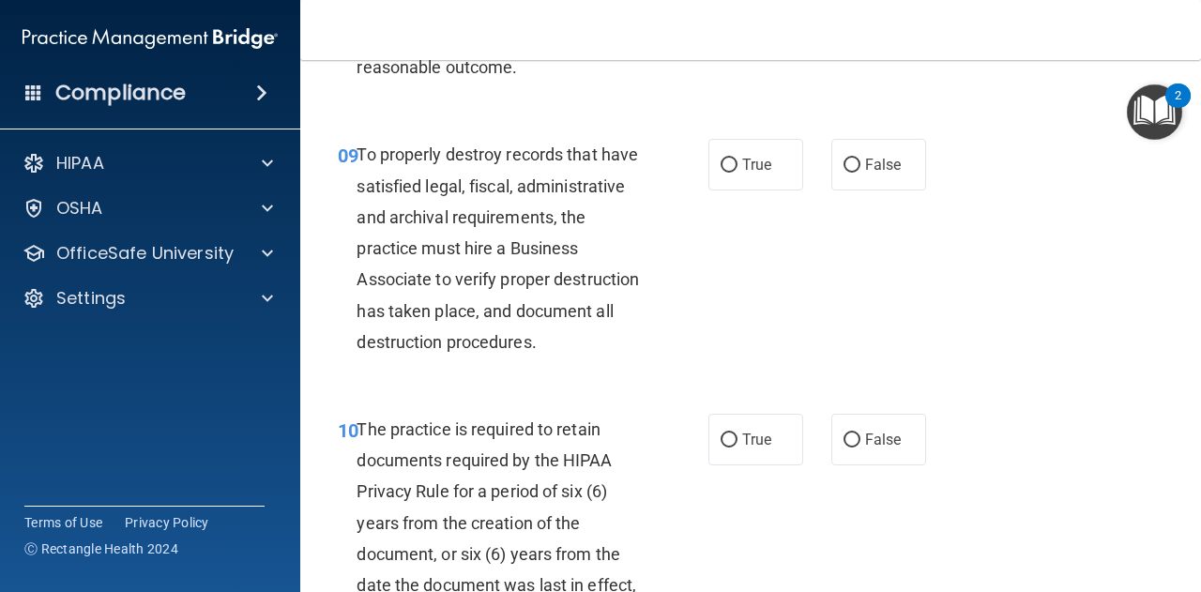
scroll to position [1894, 0]
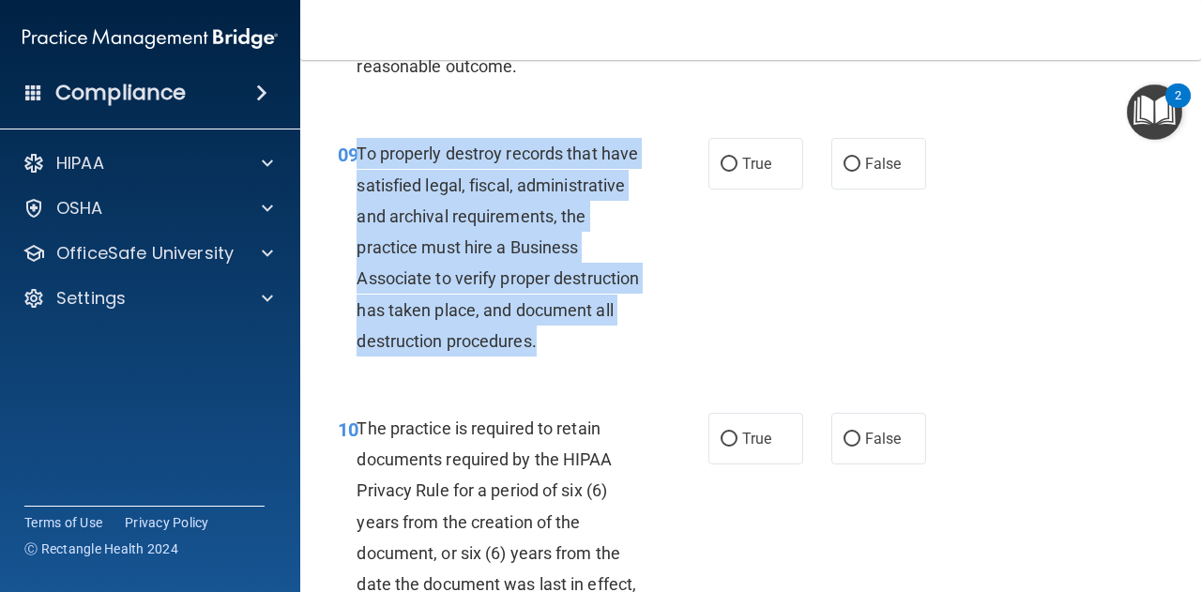
drag, startPoint x: 357, startPoint y: 185, endPoint x: 594, endPoint y: 422, distance: 334.9
click at [594, 366] on div "09 To properly destroy records that have satisfied legal, fiscal, administrativ…" at bounding box center [523, 252] width 427 height 228
click at [615, 356] on div "To properly destroy records that have satisfied legal, fiscal, administrative a…" at bounding box center [505, 247] width 299 height 219
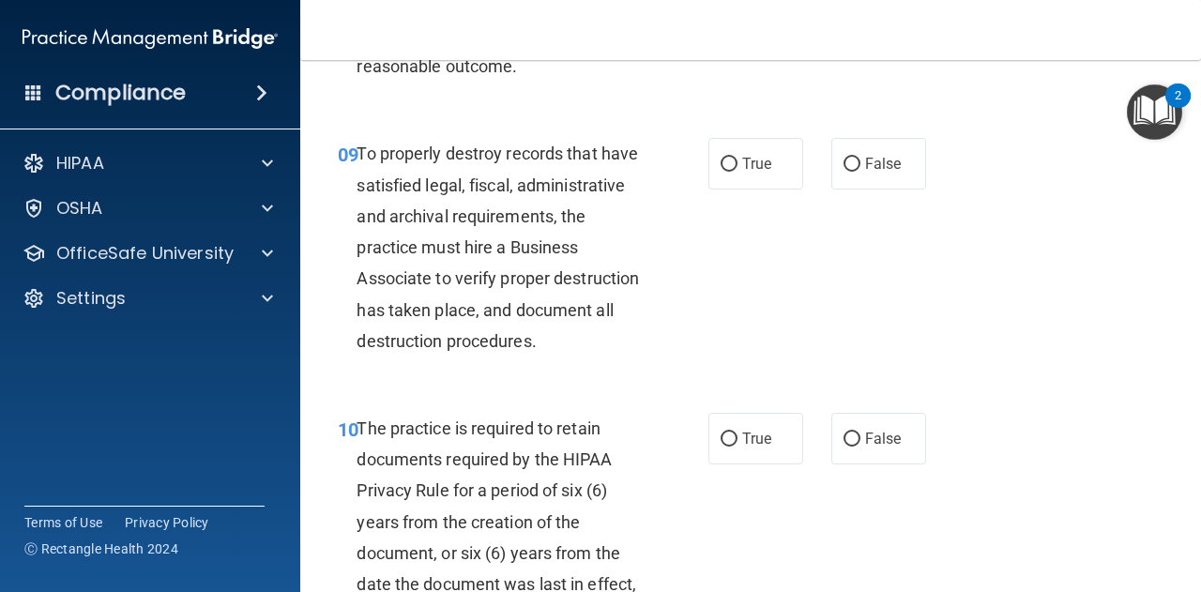
drag, startPoint x: 461, startPoint y: 396, endPoint x: 388, endPoint y: 219, distance: 191.8
drag, startPoint x: 388, startPoint y: 219, endPoint x: 357, endPoint y: 173, distance: 55.4
click at [357, 173] on div "To properly destroy records that have satisfied legal, fiscal, administrative a…" at bounding box center [505, 247] width 299 height 219
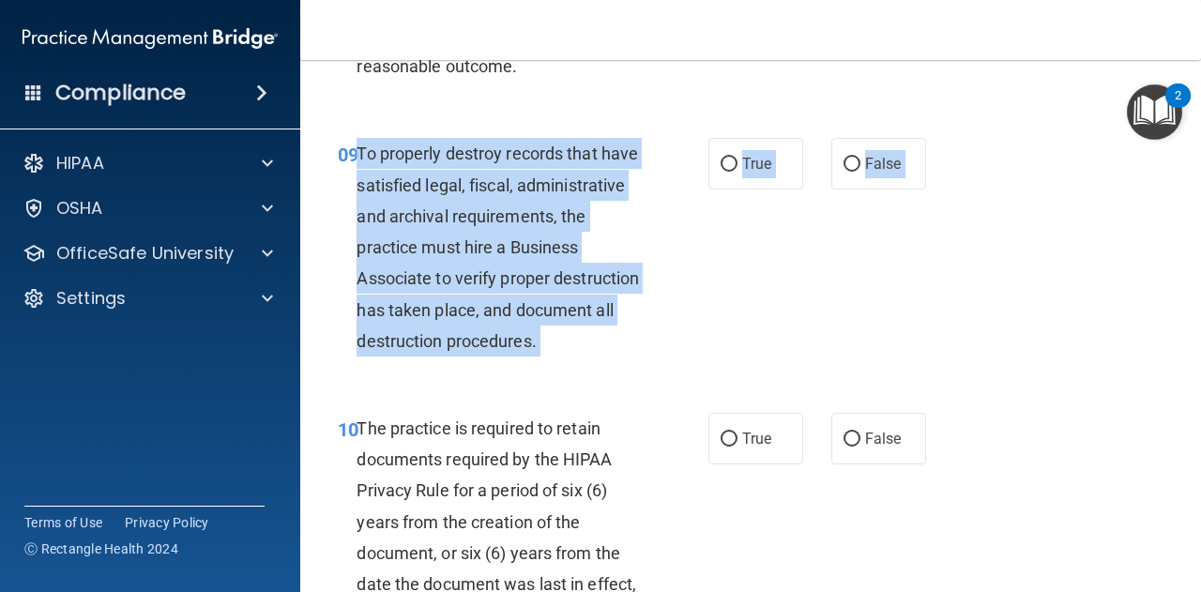
drag, startPoint x: 357, startPoint y: 179, endPoint x: 486, endPoint y: 459, distance: 307.6
click at [358, 184] on span "To properly destroy records that have satisfied legal, fiscal, administrative a…" at bounding box center [497, 247] width 282 height 206
drag, startPoint x: 358, startPoint y: 184, endPoint x: 486, endPoint y: 407, distance: 257.1
click at [486, 356] on div "To properly destroy records that have satisfied legal, fiscal, administrative a…" at bounding box center [505, 247] width 299 height 219
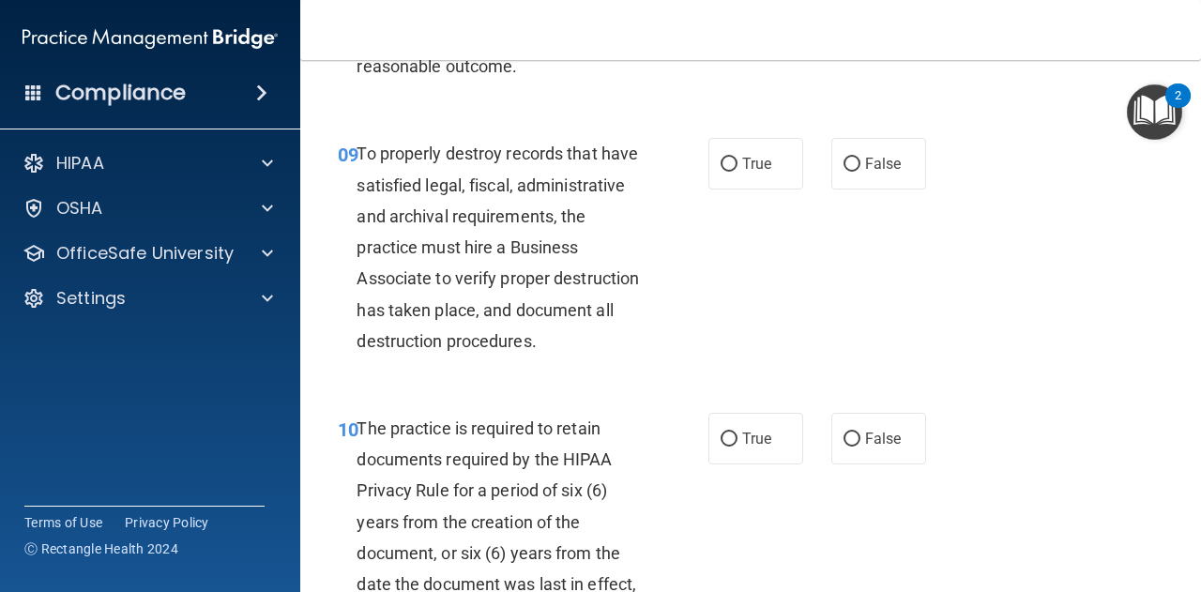
click at [918, 189] on div "True False" at bounding box center [822, 164] width 228 height 52
click at [865, 173] on span "False" at bounding box center [883, 164] width 37 height 18
click at [857, 172] on input "False" at bounding box center [851, 165] width 17 height 14
radio input "true"
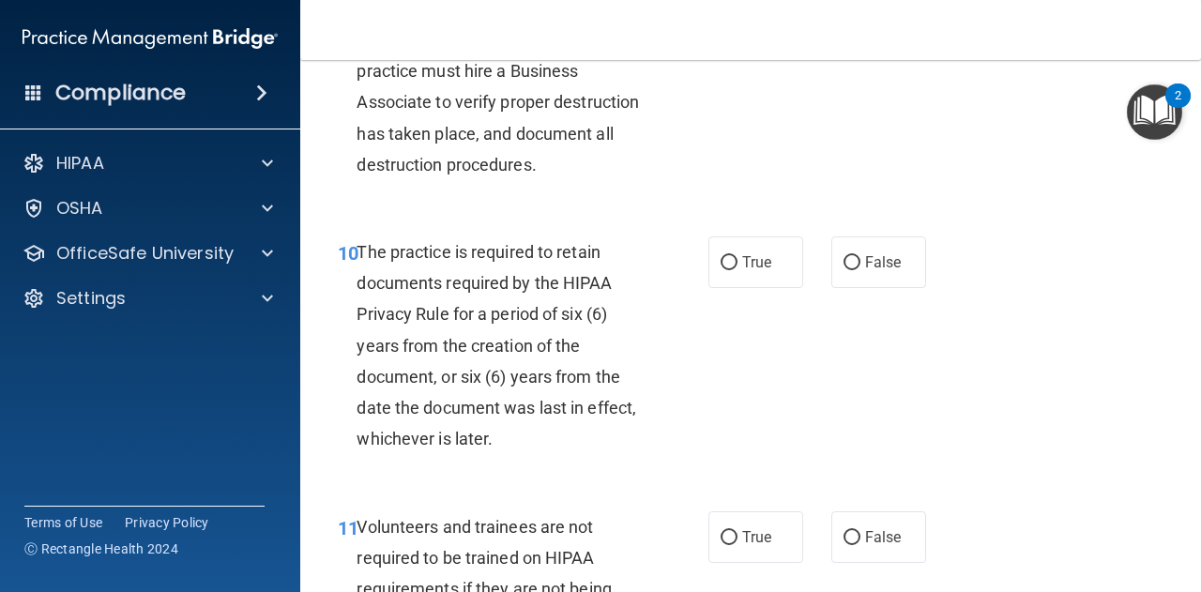
scroll to position [2075, 0]
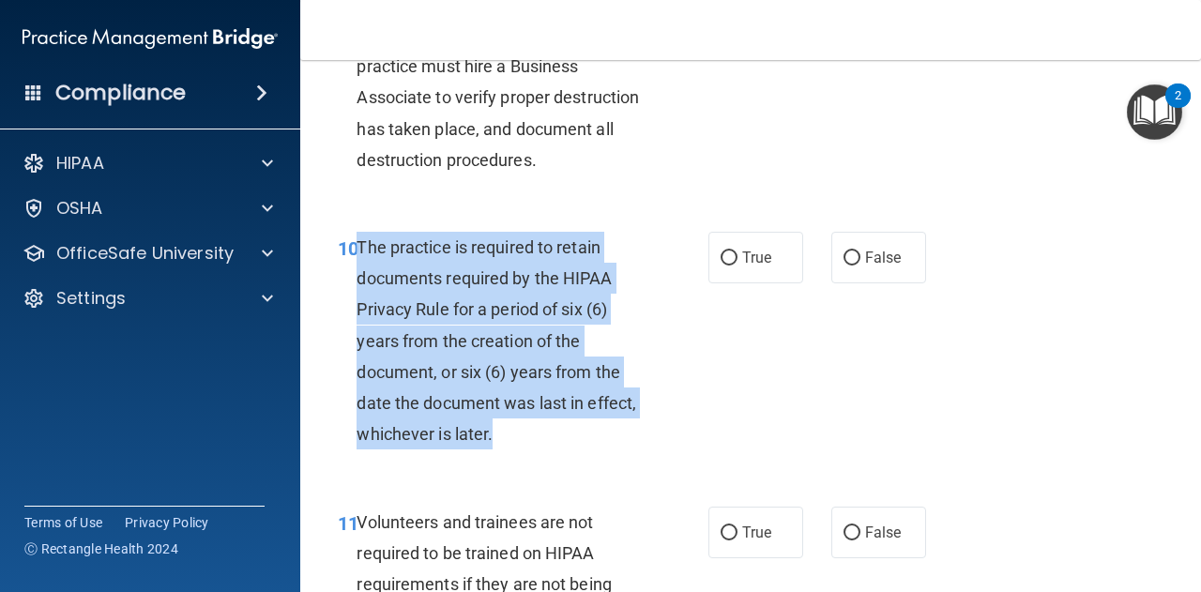
drag, startPoint x: 357, startPoint y: 307, endPoint x: 598, endPoint y: 487, distance: 300.9
click at [598, 450] on div "The practice is required to retain documents required by the HIPAA Privacy Rule…" at bounding box center [505, 341] width 299 height 219
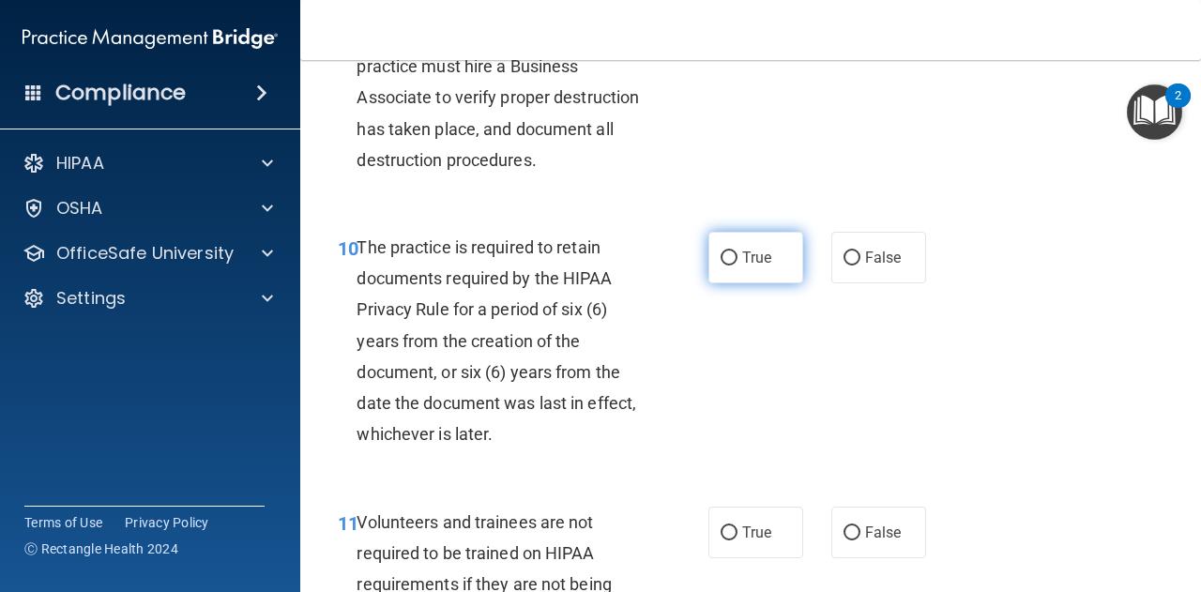
click at [723, 283] on label "True" at bounding box center [755, 258] width 95 height 52
click at [723, 265] on input "True" at bounding box center [728, 258] width 17 height 14
radio input "true"
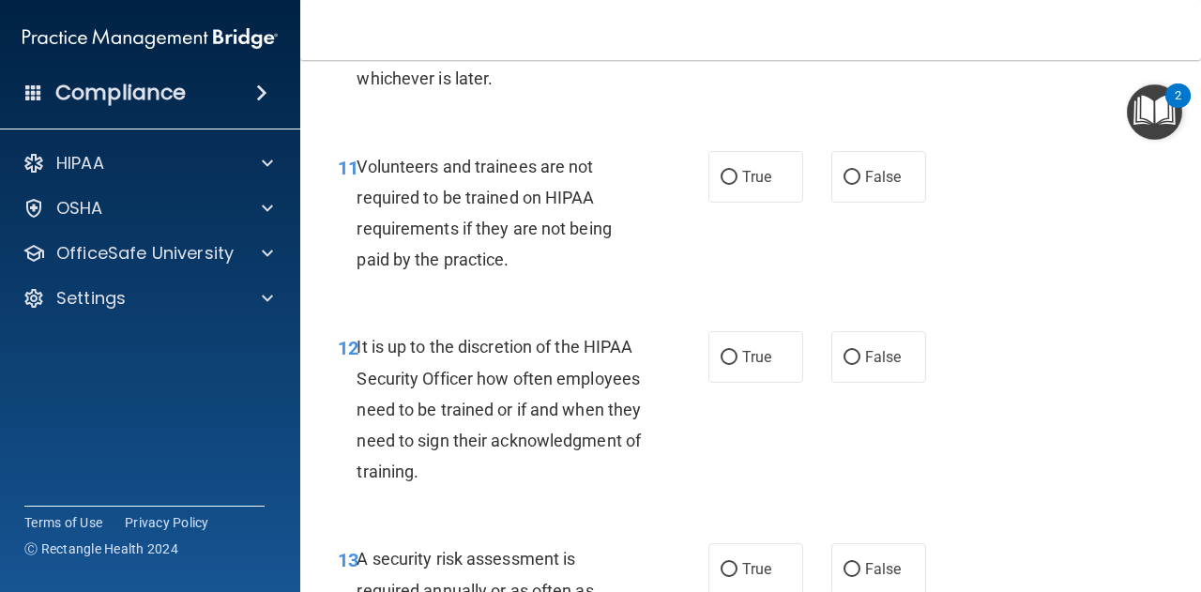
scroll to position [2444, 0]
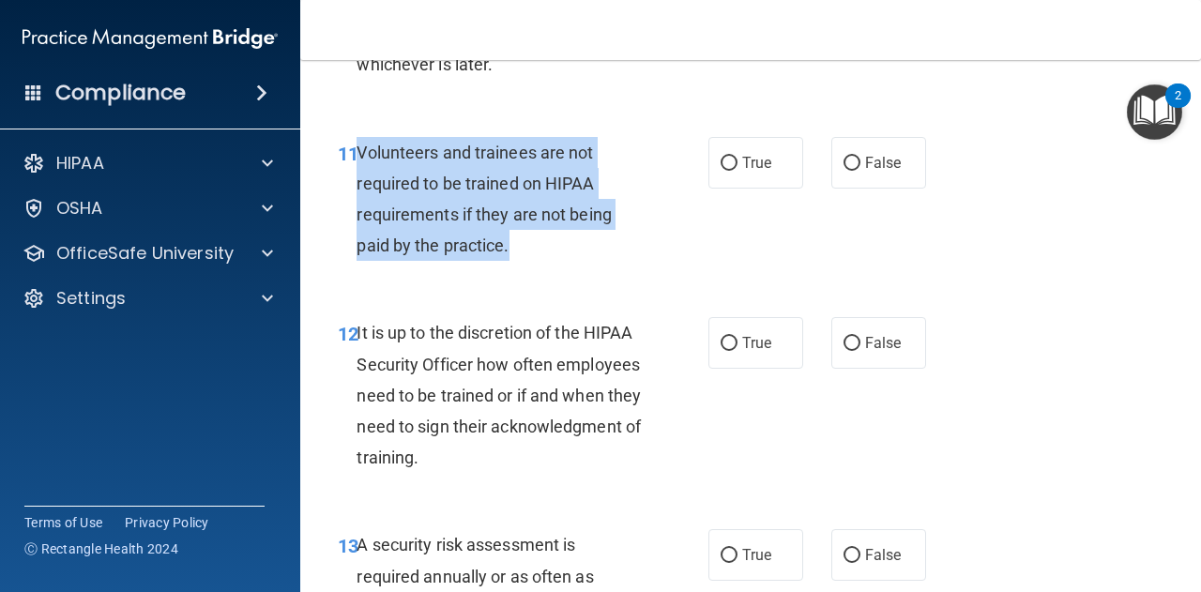
drag, startPoint x: 360, startPoint y: 209, endPoint x: 546, endPoint y: 307, distance: 209.8
click at [546, 262] on div "Volunteers and trainees are not required to be trained on HIPAA requirements if…" at bounding box center [505, 199] width 299 height 125
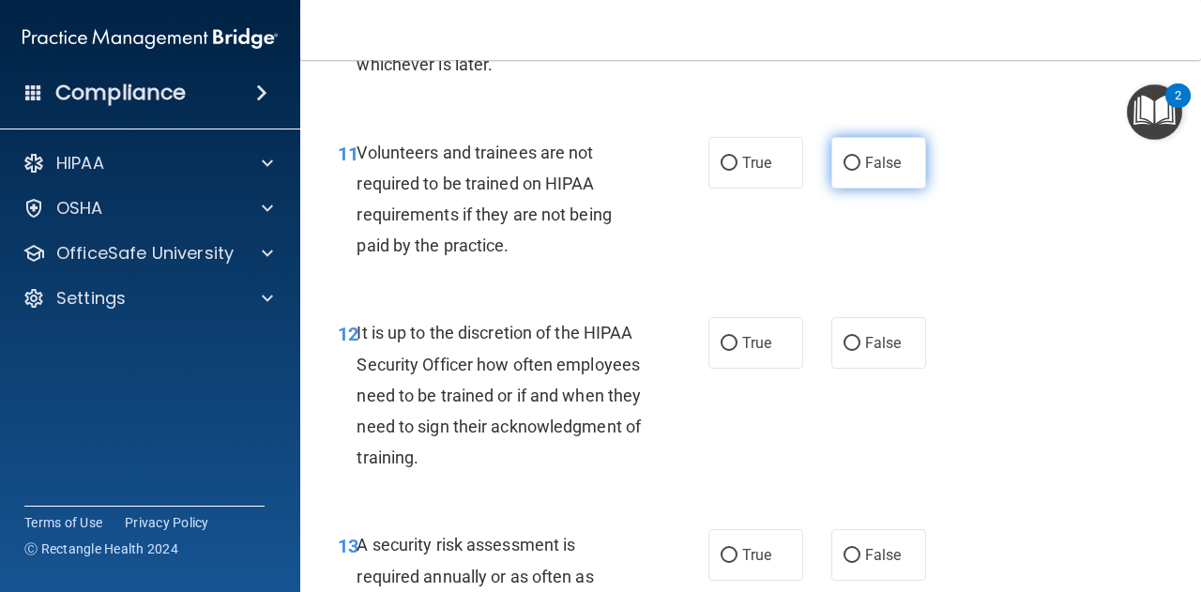
click at [901, 189] on label "False" at bounding box center [878, 163] width 95 height 52
click at [860, 171] on input "False" at bounding box center [851, 164] width 17 height 14
radio input "true"
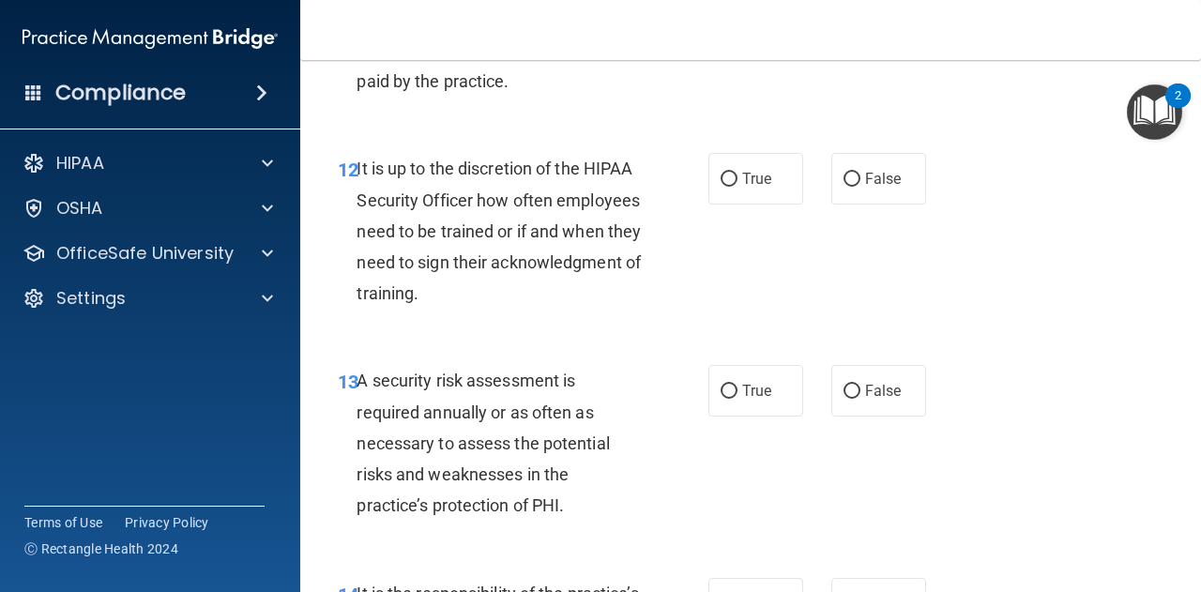
scroll to position [2609, 0]
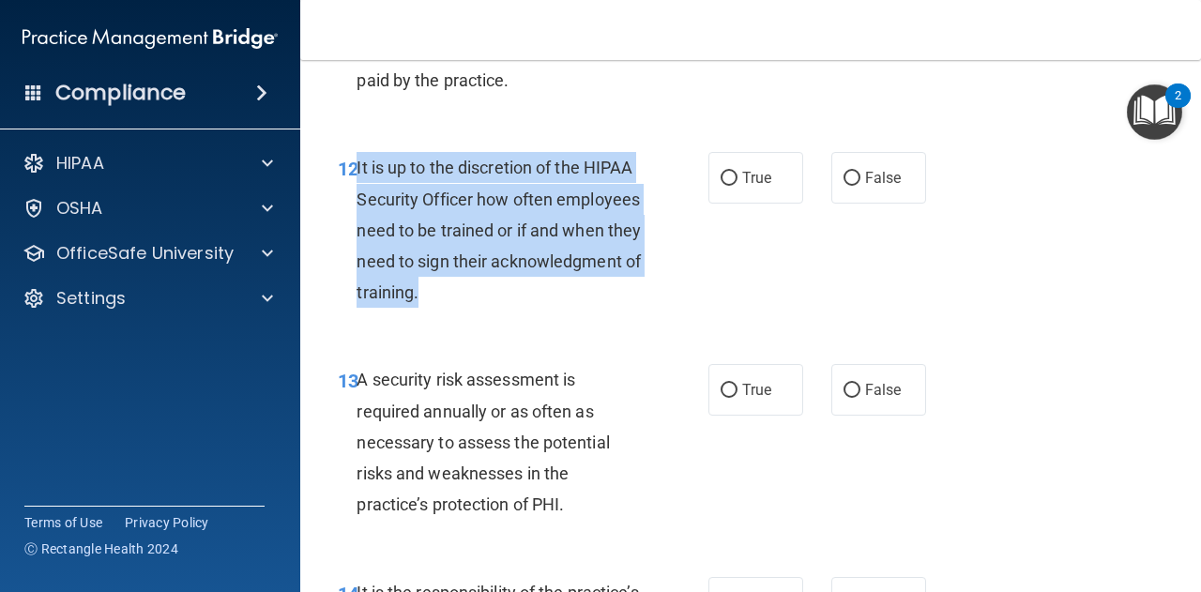
drag, startPoint x: 356, startPoint y: 228, endPoint x: 613, endPoint y: 357, distance: 287.8
click at [613, 308] on div "It is up to the discretion of the HIPAA Security Officer how often employees ne…" at bounding box center [505, 230] width 299 height 156
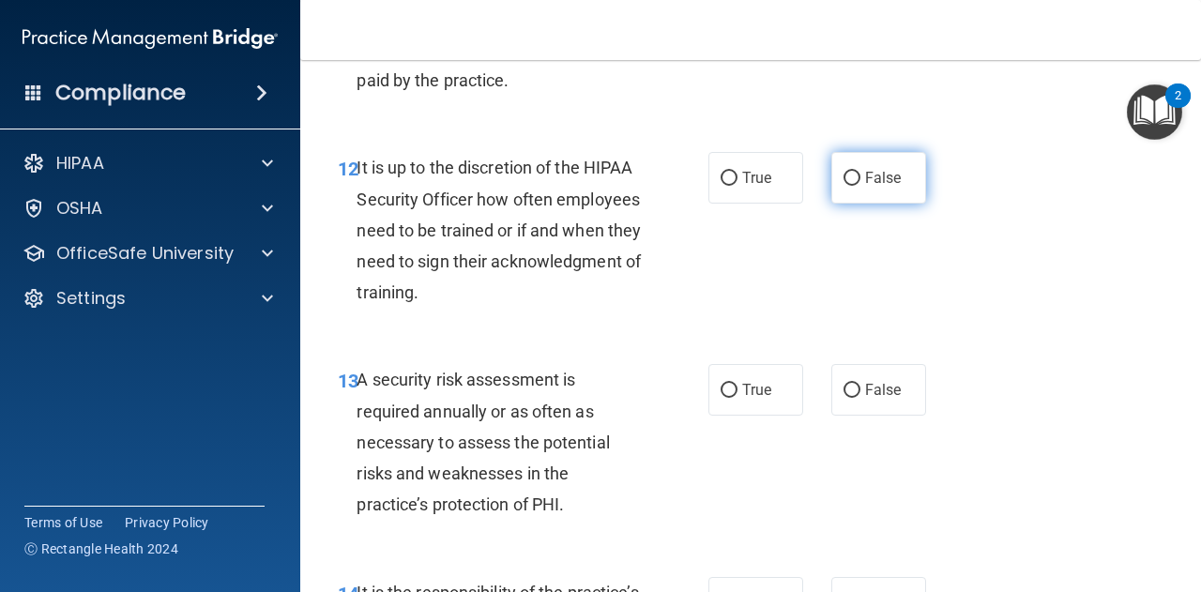
click at [903, 204] on label "False" at bounding box center [878, 178] width 95 height 52
click at [860, 186] on input "False" at bounding box center [851, 179] width 17 height 14
radio input "true"
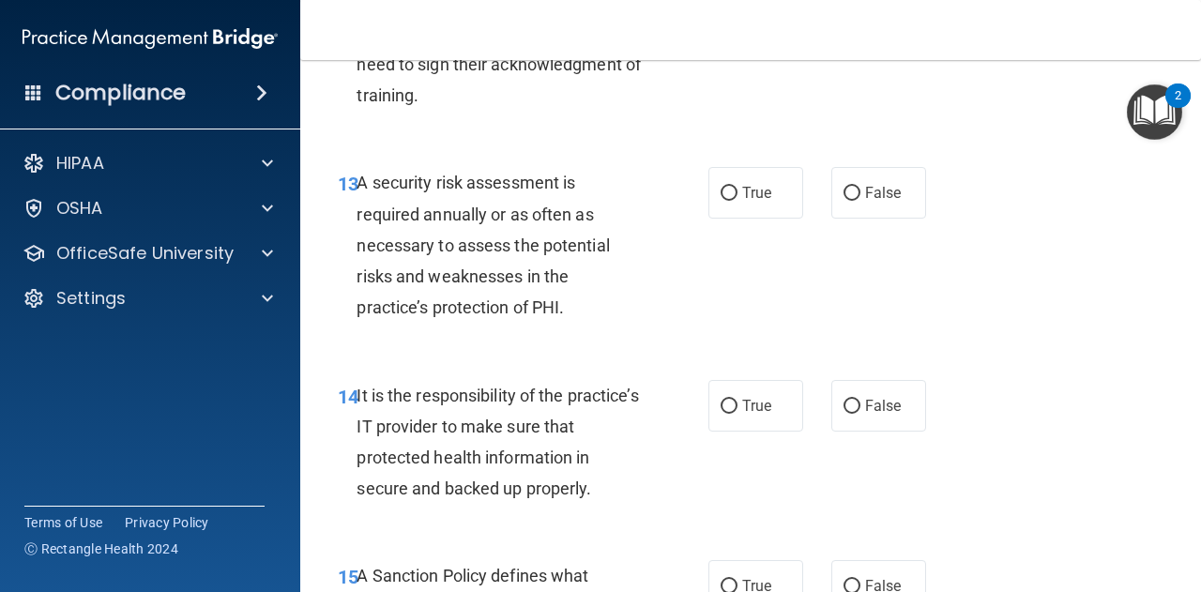
scroll to position [2808, 0]
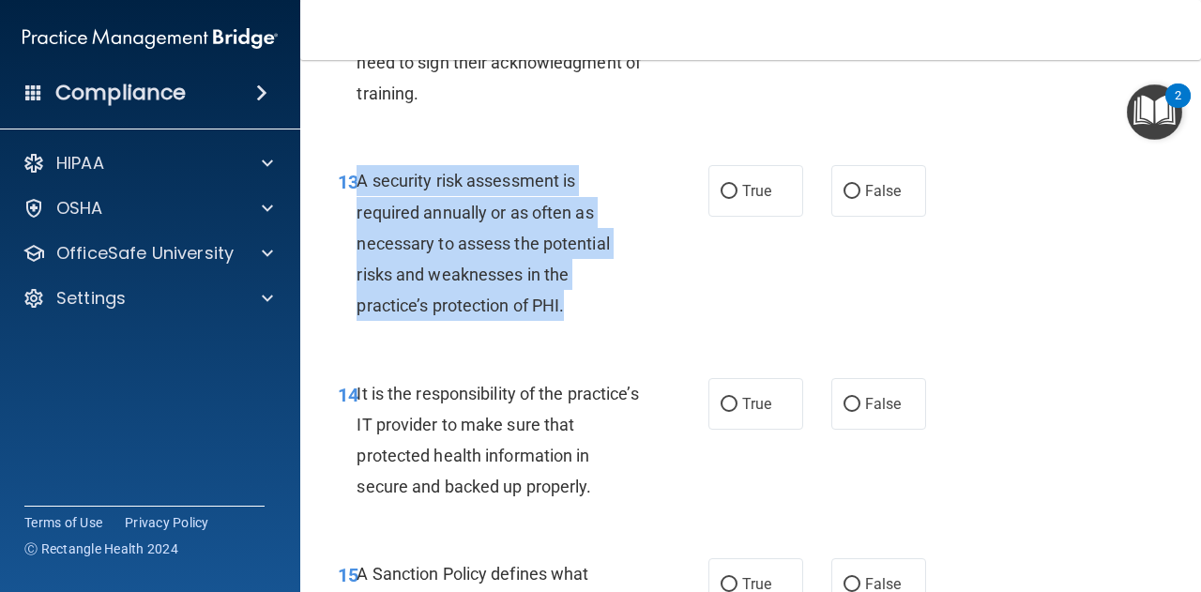
drag, startPoint x: 355, startPoint y: 239, endPoint x: 584, endPoint y: 363, distance: 261.0
click at [584, 330] on div "13 A security risk assessment is required annually or as often as necessary to …" at bounding box center [523, 247] width 427 height 165
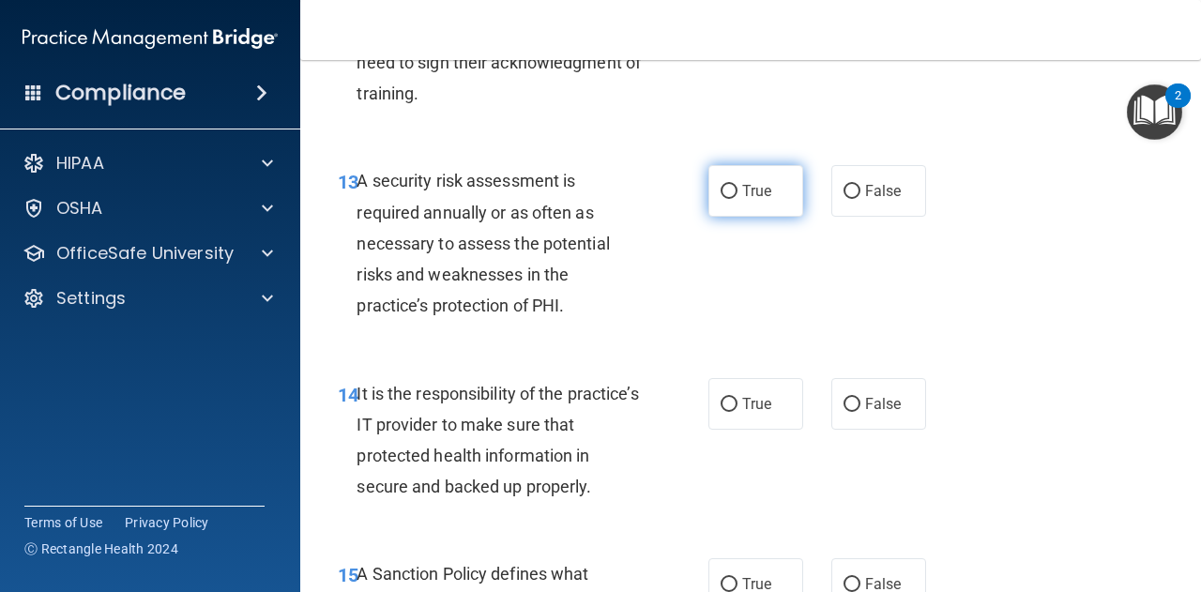
click at [742, 200] on span "True" at bounding box center [756, 191] width 29 height 18
click at [737, 199] on input "True" at bounding box center [728, 192] width 17 height 14
radio input "true"
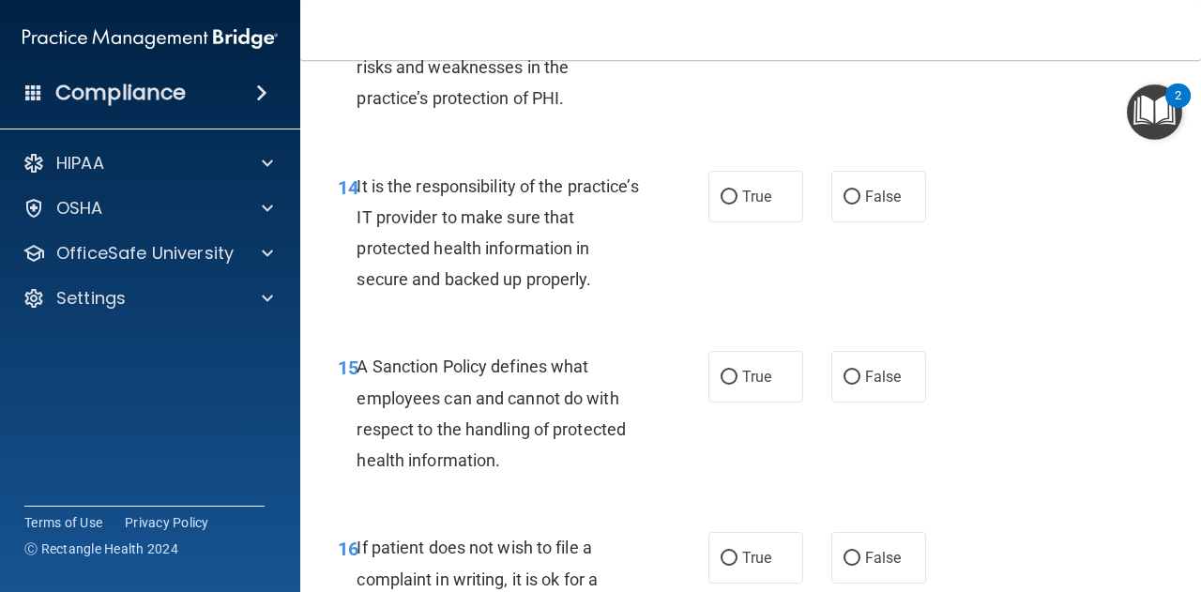
scroll to position [3016, 0]
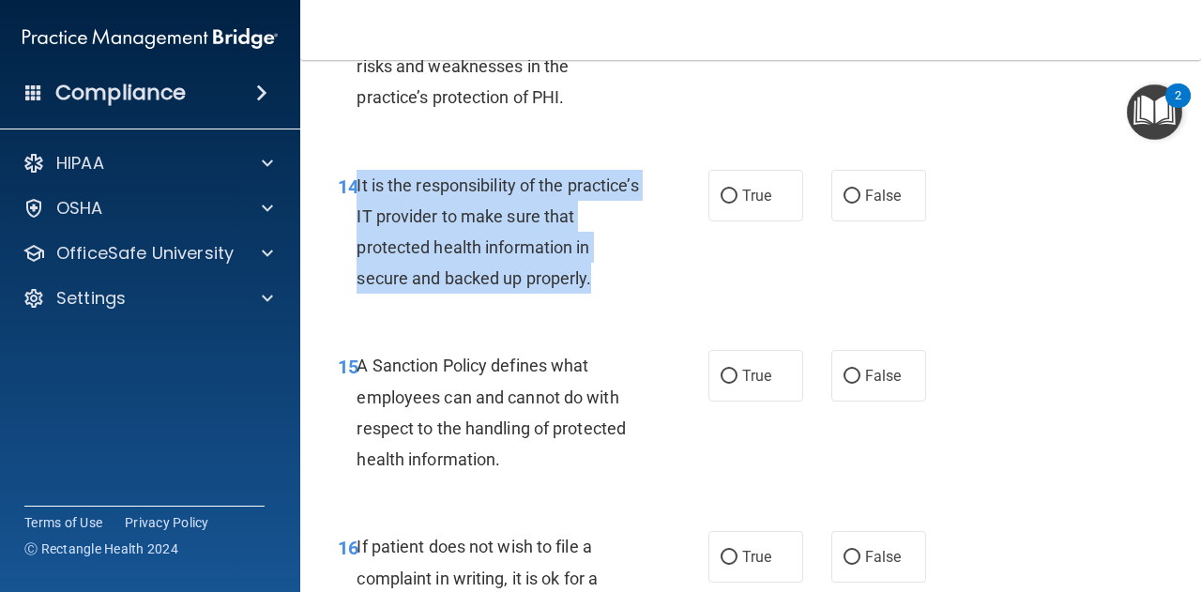
drag, startPoint x: 355, startPoint y: 246, endPoint x: 634, endPoint y: 337, distance: 293.1
click at [634, 295] on div "It is the responsibility of the practice’s IT provider to make sure that protec…" at bounding box center [505, 232] width 299 height 125
click at [724, 204] on input "True" at bounding box center [728, 196] width 17 height 14
radio input "true"
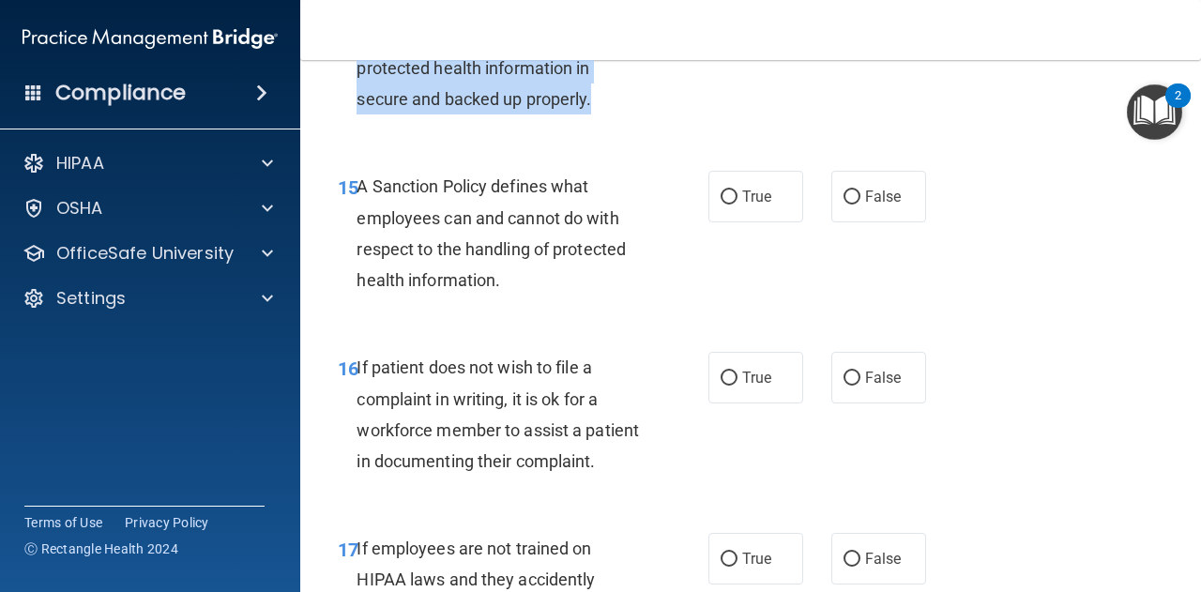
scroll to position [3197, 0]
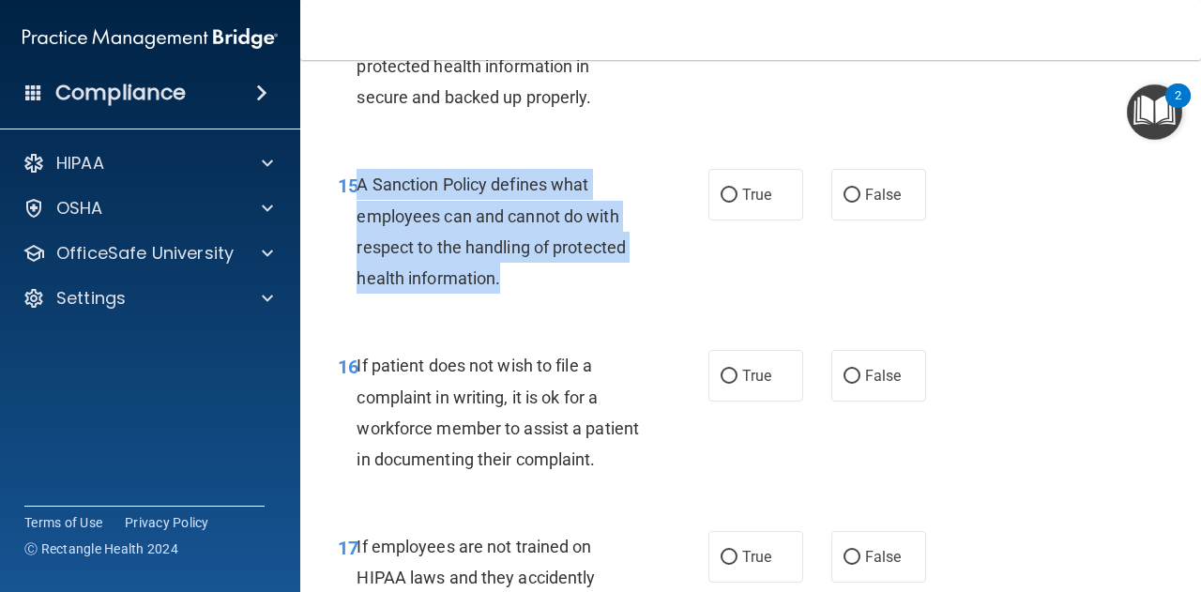
drag, startPoint x: 356, startPoint y: 241, endPoint x: 552, endPoint y: 357, distance: 227.9
click at [552, 303] on div "15 A Sanction Policy defines what employees can and cannot do with respect to t…" at bounding box center [523, 236] width 427 height 134
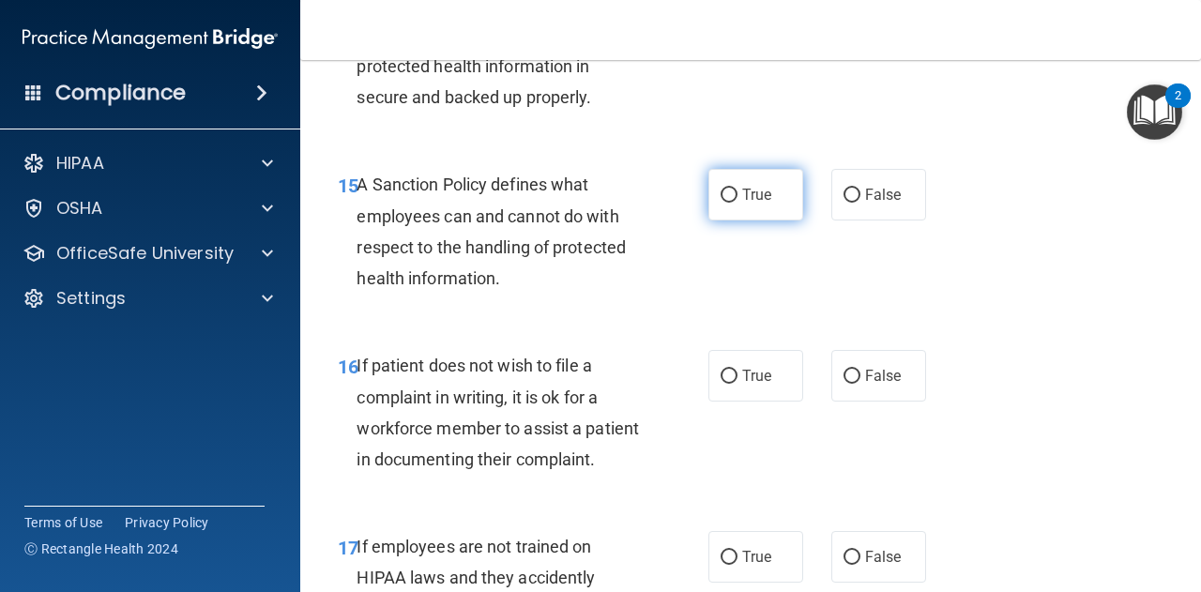
click at [737, 220] on label "True" at bounding box center [755, 195] width 95 height 52
click at [737, 203] on input "True" at bounding box center [728, 196] width 17 height 14
radio input "true"
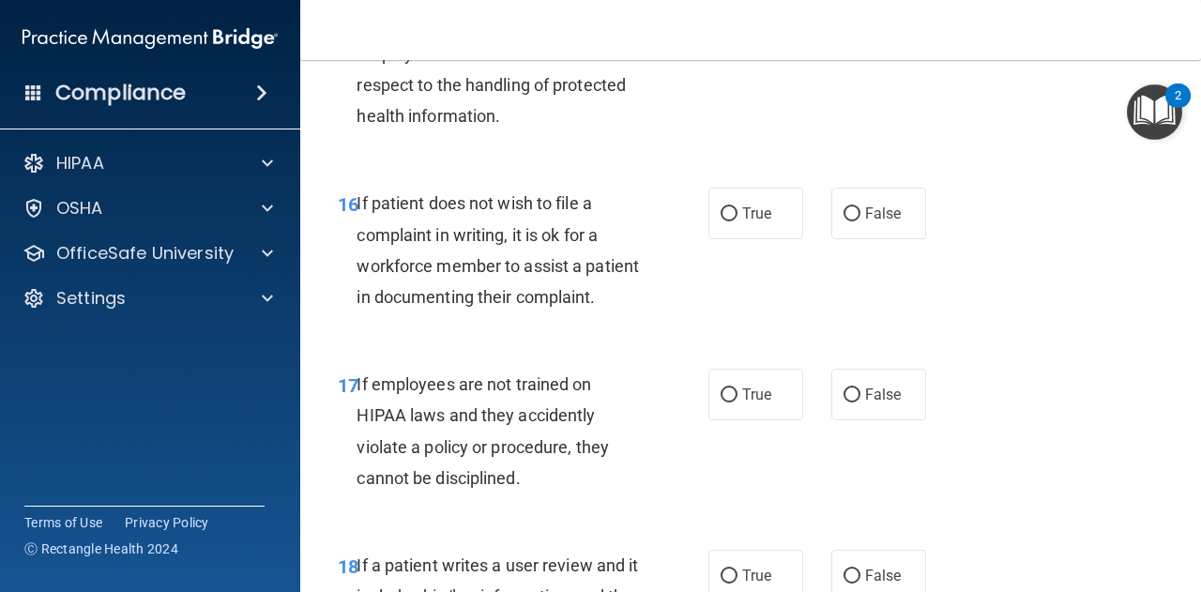
scroll to position [3375, 0]
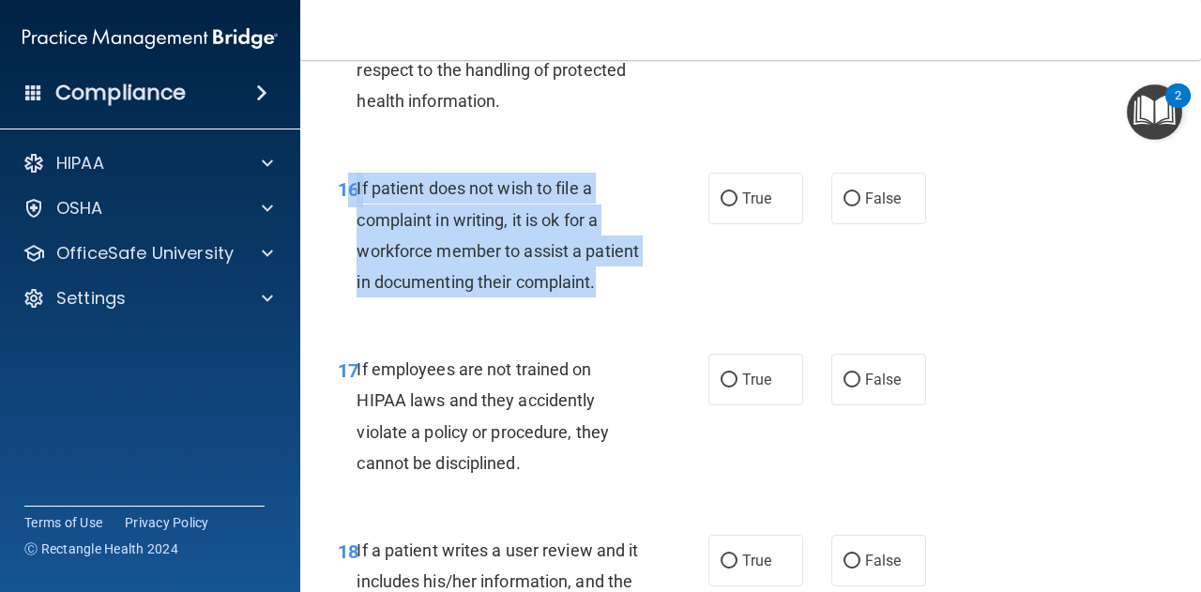
drag, startPoint x: 352, startPoint y: 245, endPoint x: 523, endPoint y: 384, distance: 220.8
click at [523, 307] on div "16 If patient does not wish to file a complaint in writing, it is ok for a work…" at bounding box center [523, 240] width 427 height 134
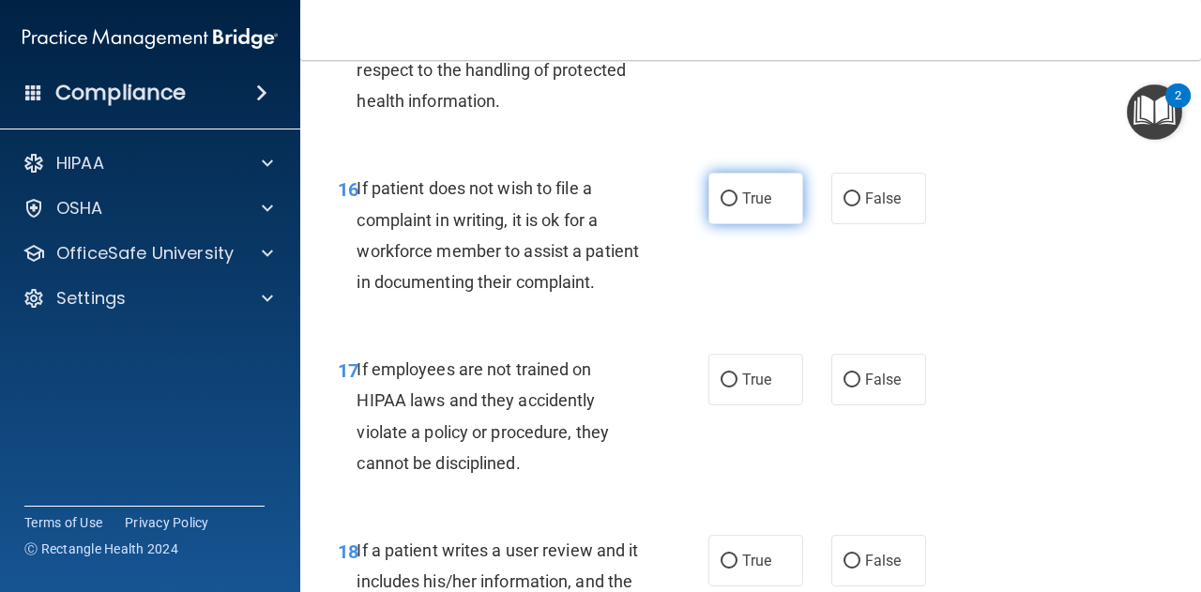
click at [746, 224] on label "True" at bounding box center [755, 199] width 95 height 52
click at [737, 206] on input "True" at bounding box center [728, 199] width 17 height 14
radio input "true"
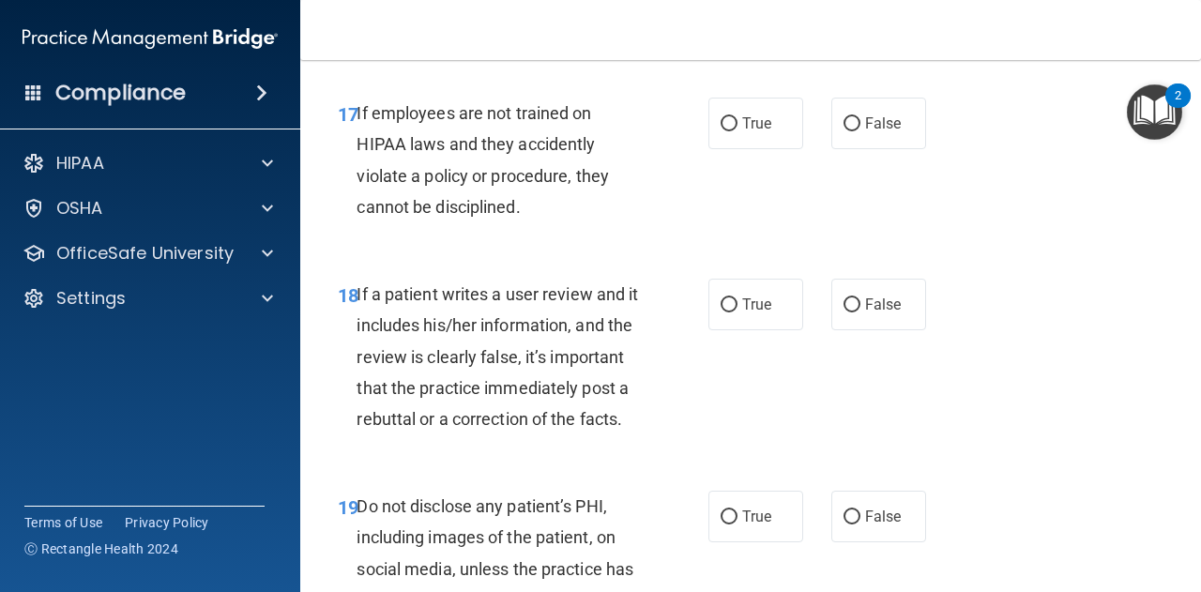
scroll to position [3632, 0]
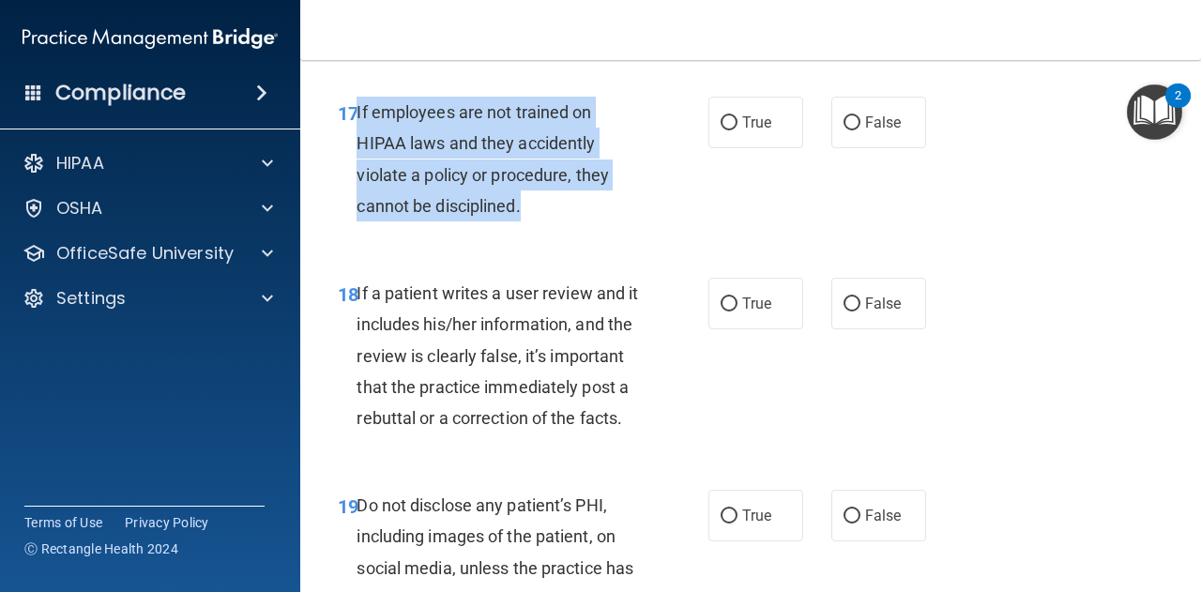
drag, startPoint x: 358, startPoint y: 204, endPoint x: 563, endPoint y: 310, distance: 230.3
click at [563, 221] on div "If employees are not trained on HIPAA laws and they accidently violate a policy…" at bounding box center [505, 159] width 299 height 125
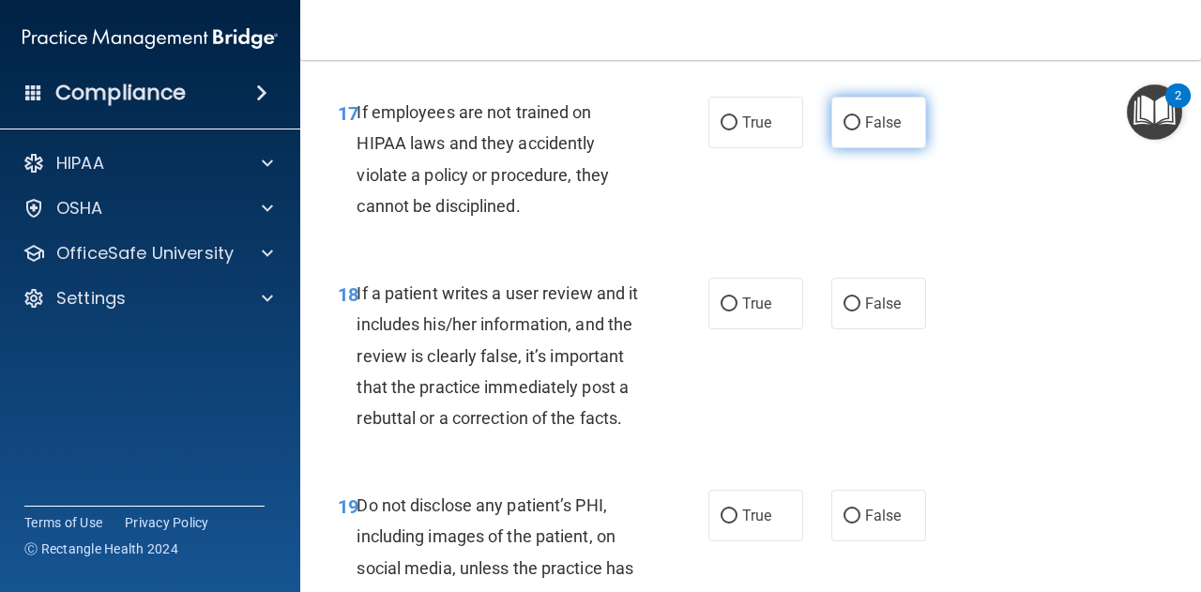
click at [854, 148] on label "False" at bounding box center [878, 123] width 95 height 52
click at [854, 130] on input "False" at bounding box center [851, 123] width 17 height 14
radio input "true"
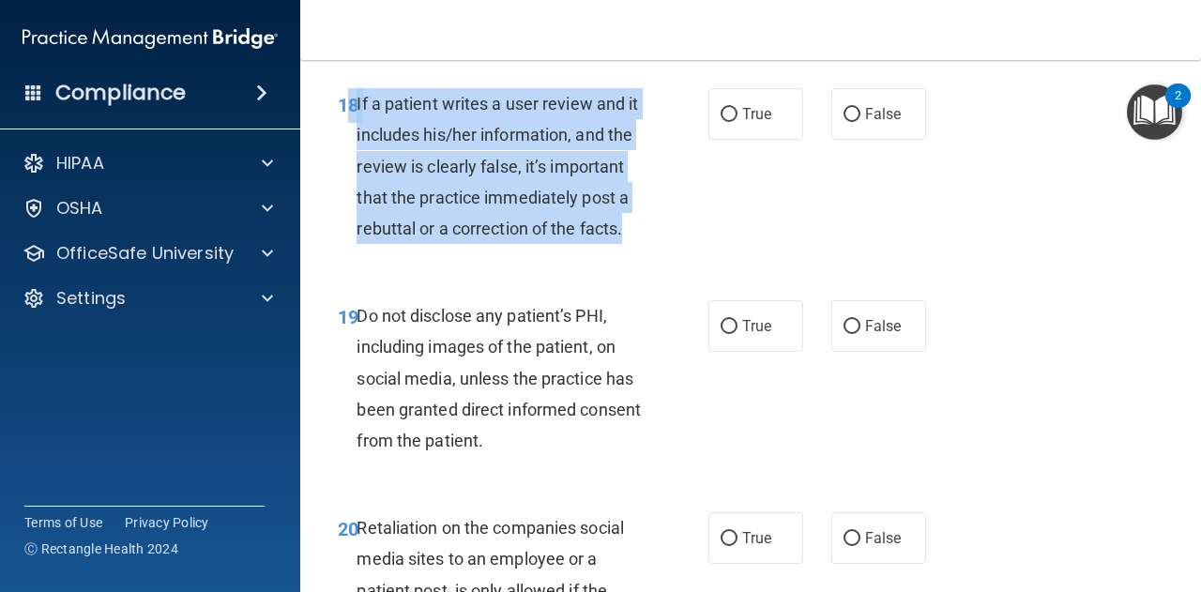
drag, startPoint x: 353, startPoint y: 196, endPoint x: 588, endPoint y: 349, distance: 280.7
click at [588, 253] on div "18 If a patient writes a user review and it includes his/her information, and t…" at bounding box center [523, 170] width 427 height 165
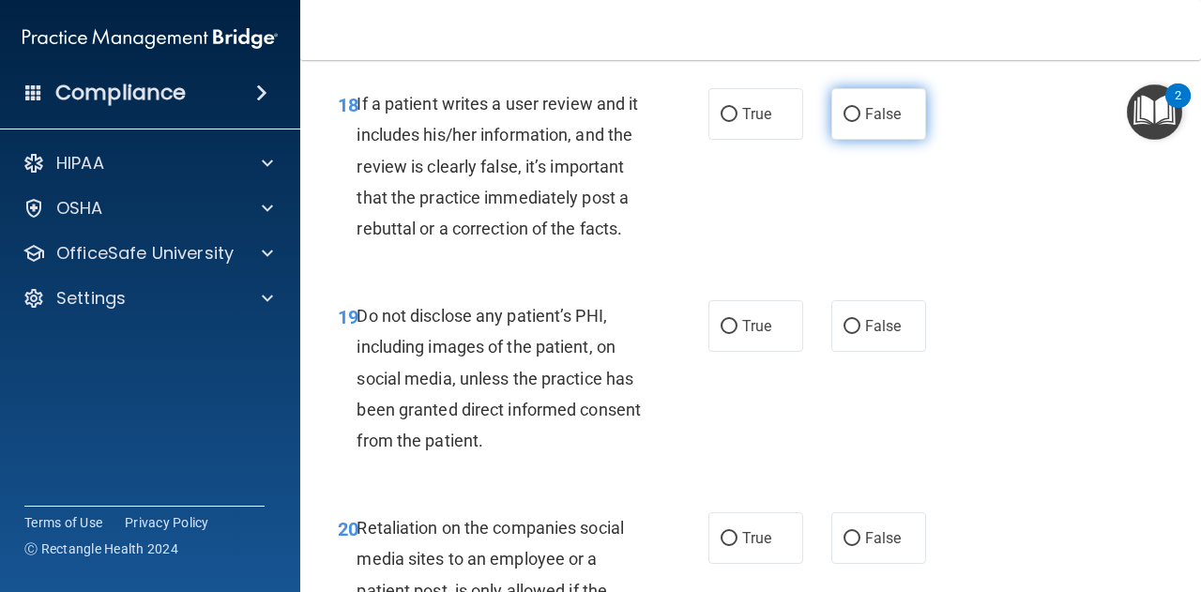
click at [869, 140] on label "False" at bounding box center [878, 114] width 95 height 52
click at [860, 122] on input "False" at bounding box center [851, 115] width 17 height 14
radio input "true"
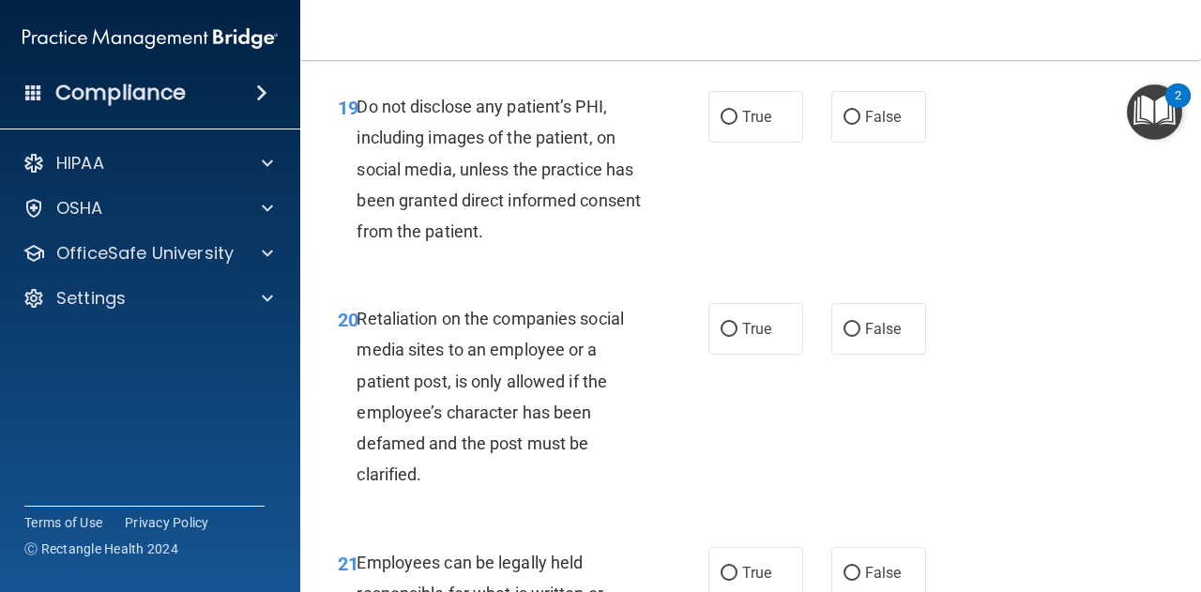
scroll to position [4031, 0]
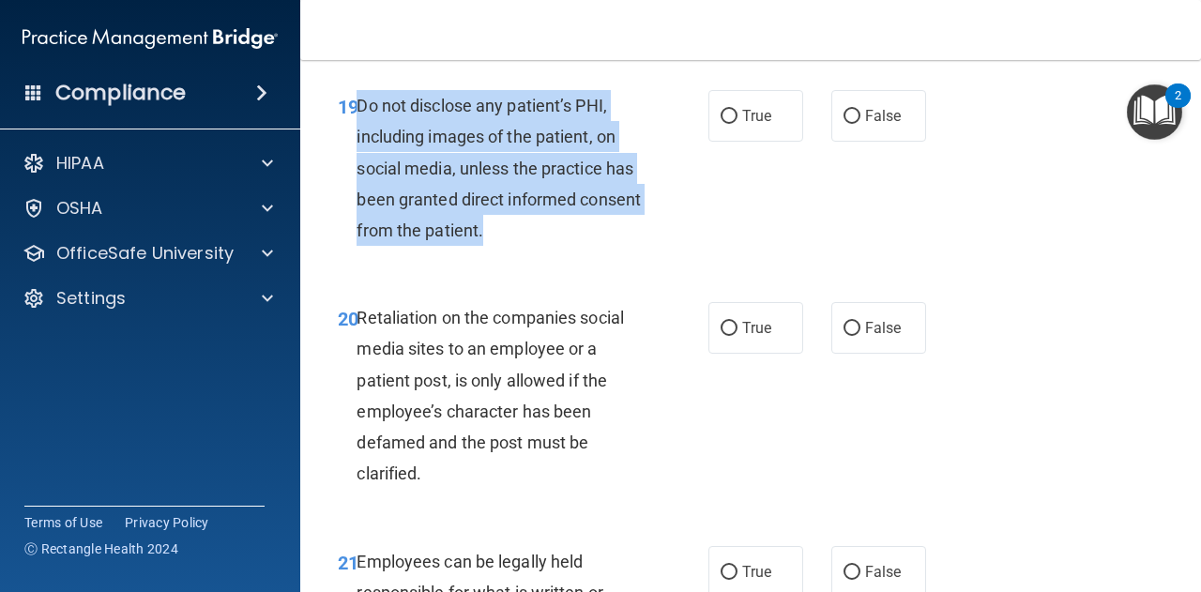
drag, startPoint x: 355, startPoint y: 228, endPoint x: 628, endPoint y: 361, distance: 303.7
click at [628, 246] on div "Do not disclose any patient’s PHI, including images of the patient, on social m…" at bounding box center [505, 168] width 299 height 156
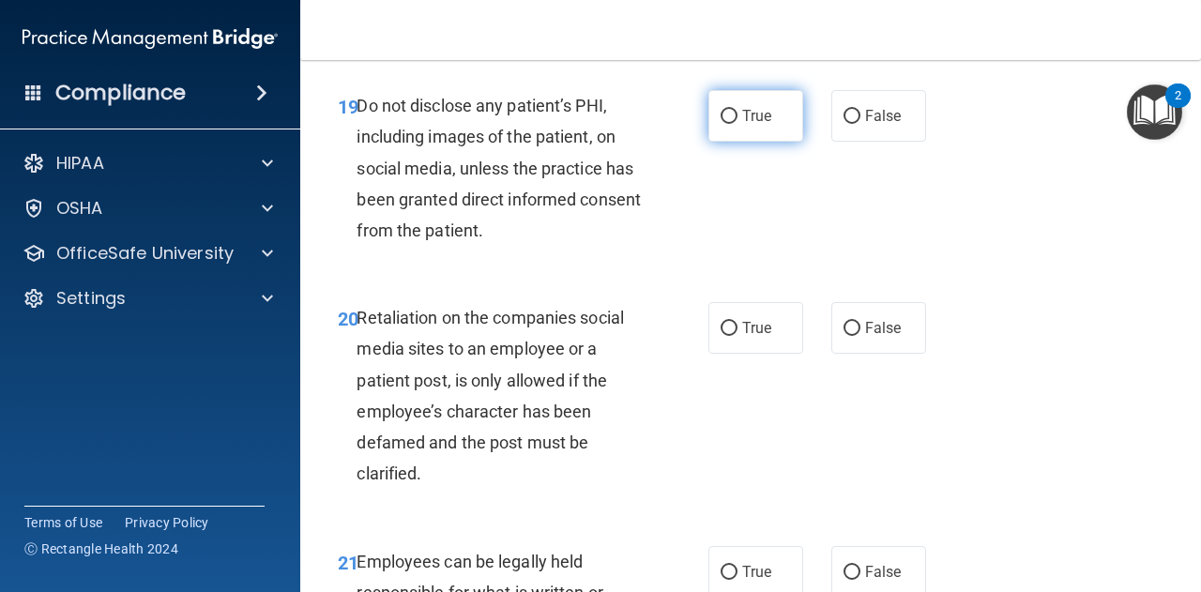
click at [733, 142] on label "True" at bounding box center [755, 116] width 95 height 52
click at [733, 124] on input "True" at bounding box center [728, 117] width 17 height 14
radio input "true"
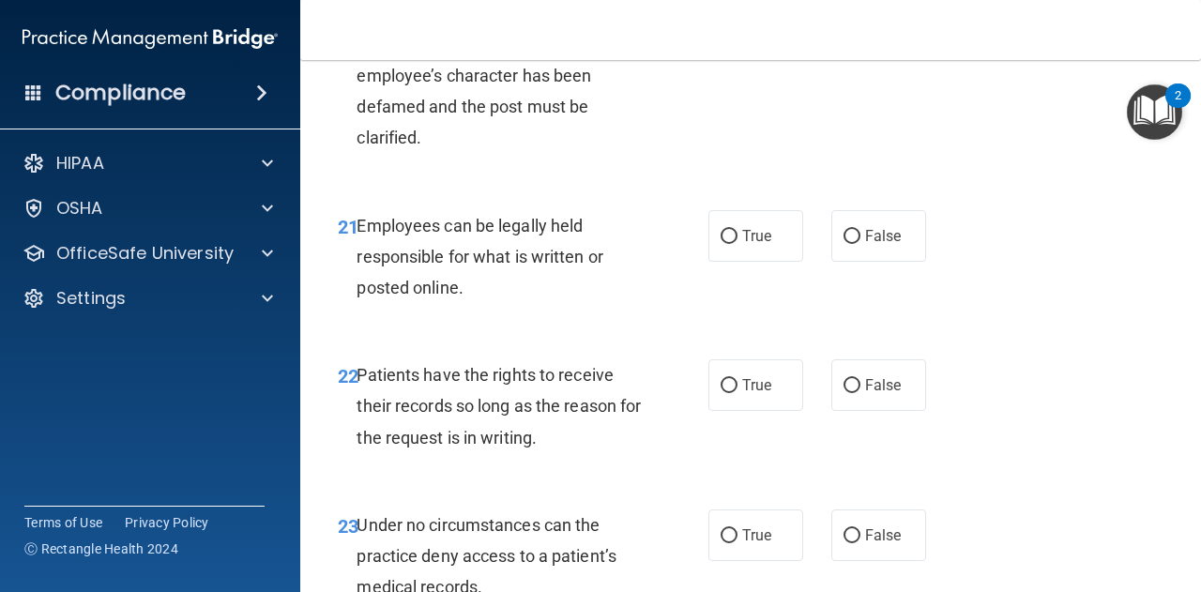
scroll to position [4369, 0]
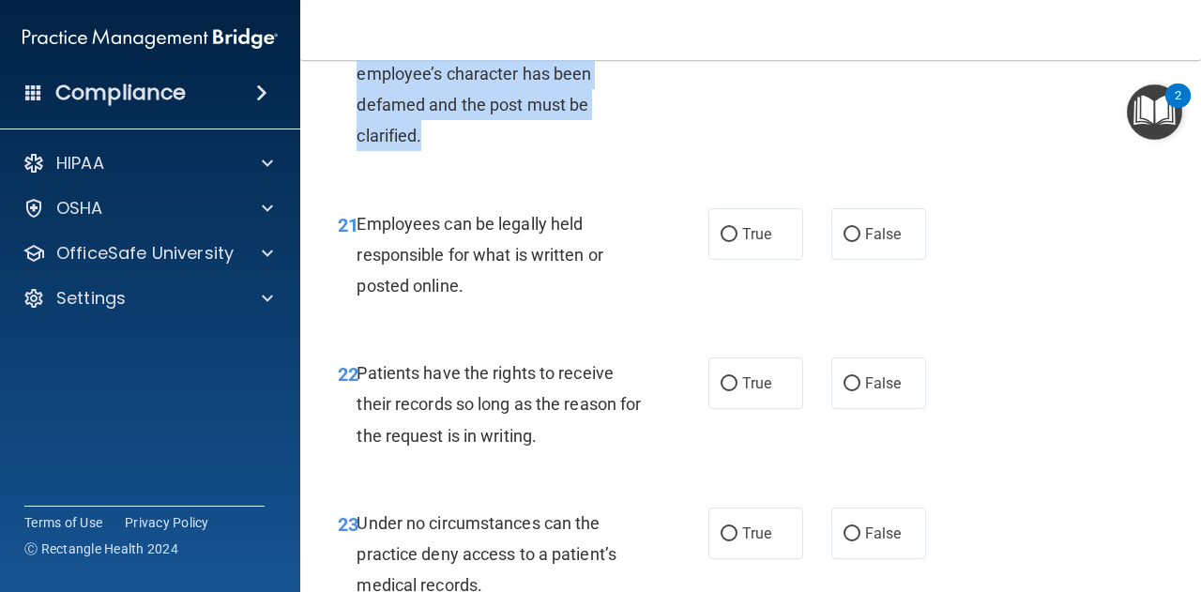
drag, startPoint x: 356, startPoint y: 101, endPoint x: 486, endPoint y: 265, distance: 209.0
click at [486, 151] on div "Retaliation on the companies social media sites to an employee or a patient pos…" at bounding box center [505, 57] width 299 height 187
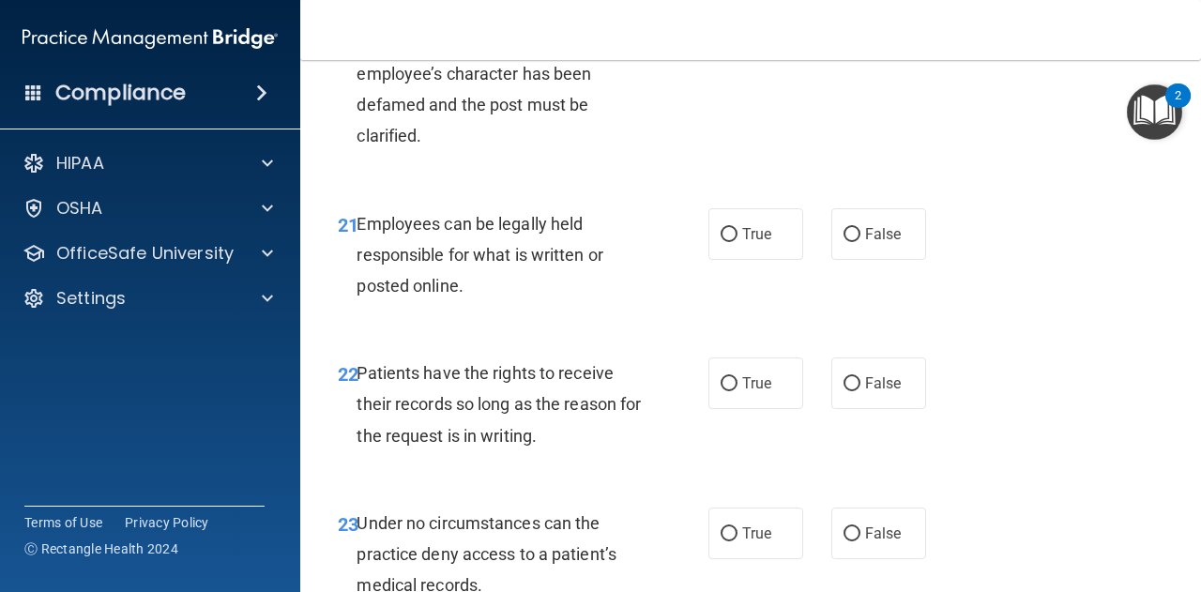
radio input "true"
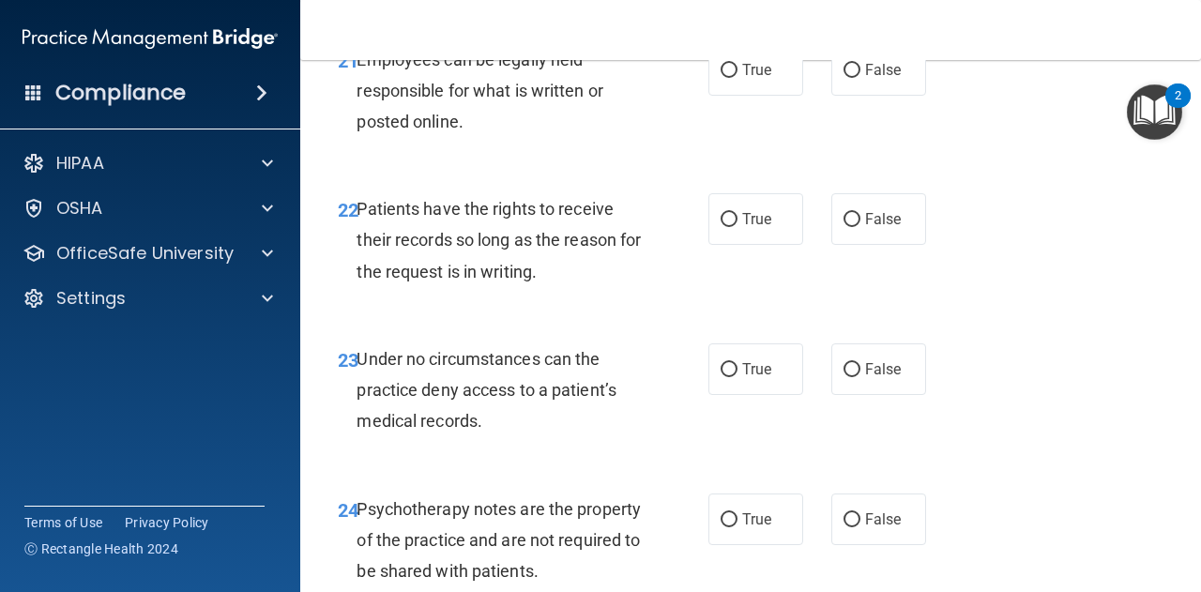
scroll to position [4562, 0]
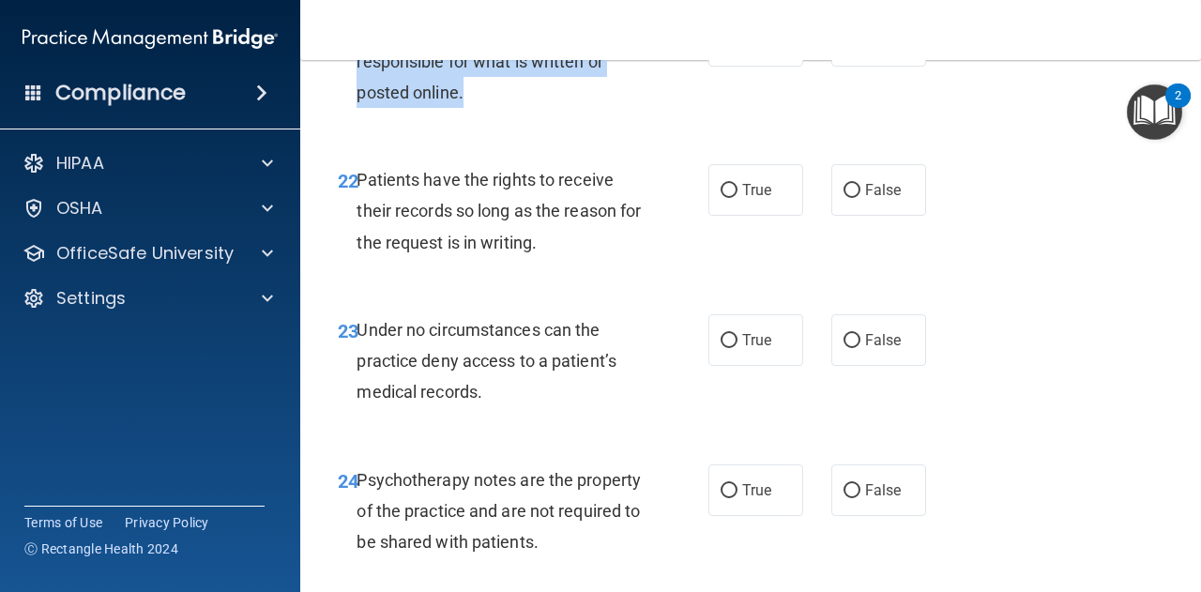
drag, startPoint x: 356, startPoint y: 151, endPoint x: 555, endPoint y: 231, distance: 214.2
click at [555, 109] on div "Employees can be legally held responsible for what is written or posted online." at bounding box center [505, 62] width 299 height 94
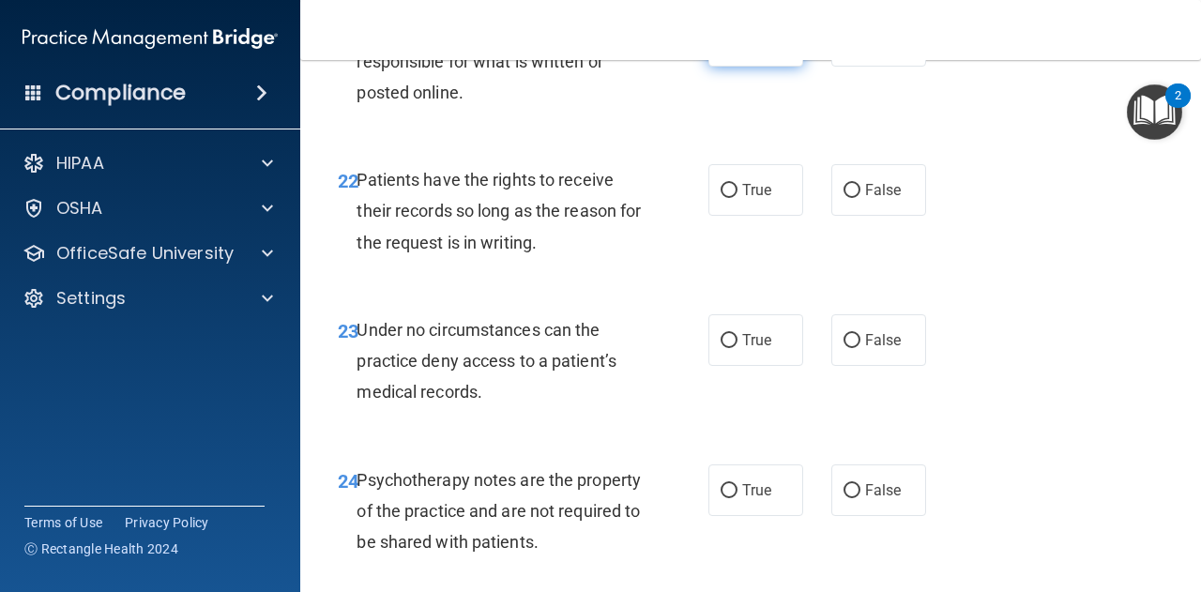
click at [765, 67] on label "True" at bounding box center [755, 41] width 95 height 52
click at [737, 49] on input "True" at bounding box center [728, 42] width 17 height 14
radio input "true"
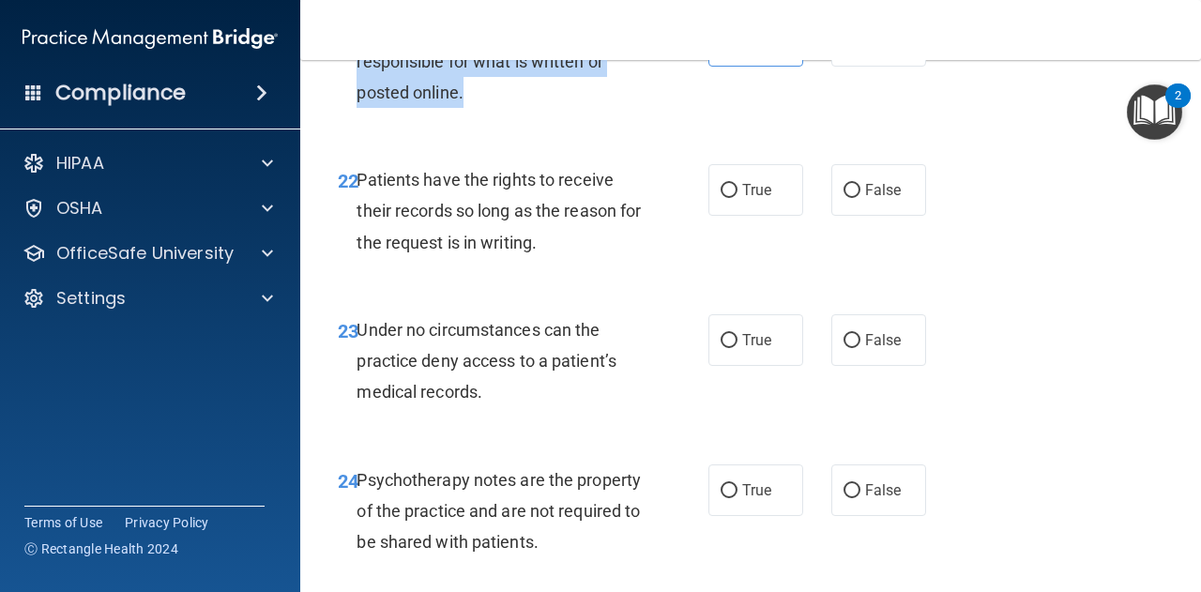
drag, startPoint x: 493, startPoint y: 211, endPoint x: 355, endPoint y: 149, distance: 152.0
click at [355, 118] on div "21 Employees can be legally held responsible for what is written or posted onli…" at bounding box center [523, 66] width 427 height 103
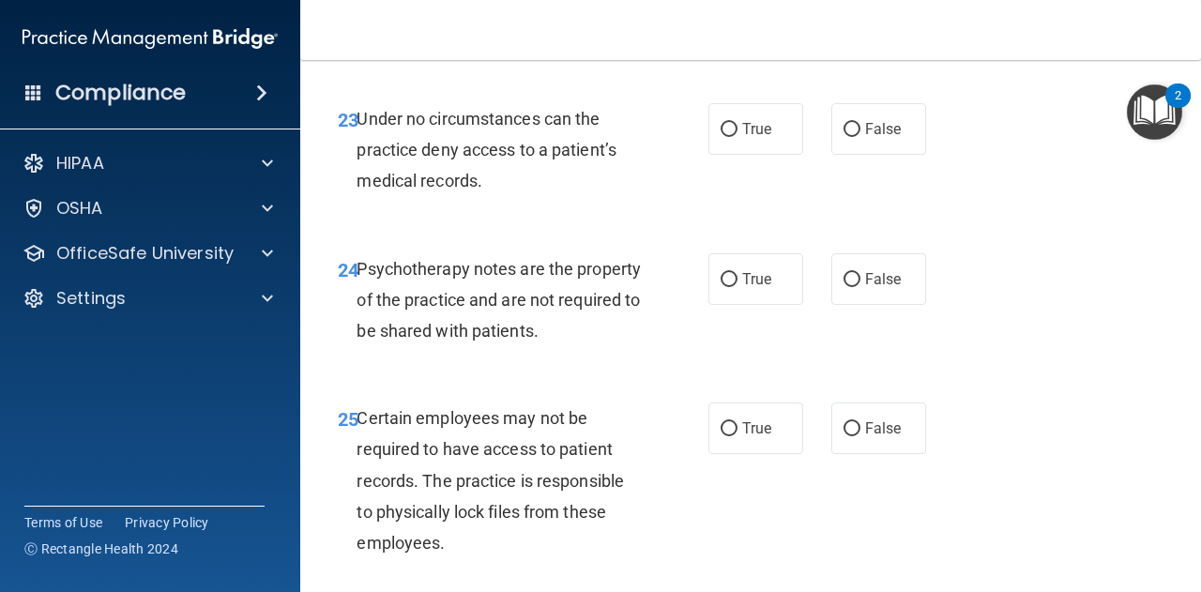
radio input "true"
drag, startPoint x: 356, startPoint y: 91, endPoint x: 642, endPoint y: 156, distance: 292.4
click at [642, 47] on div "Patients have the rights to receive their records so long as the reason for the…" at bounding box center [505, 0] width 299 height 94
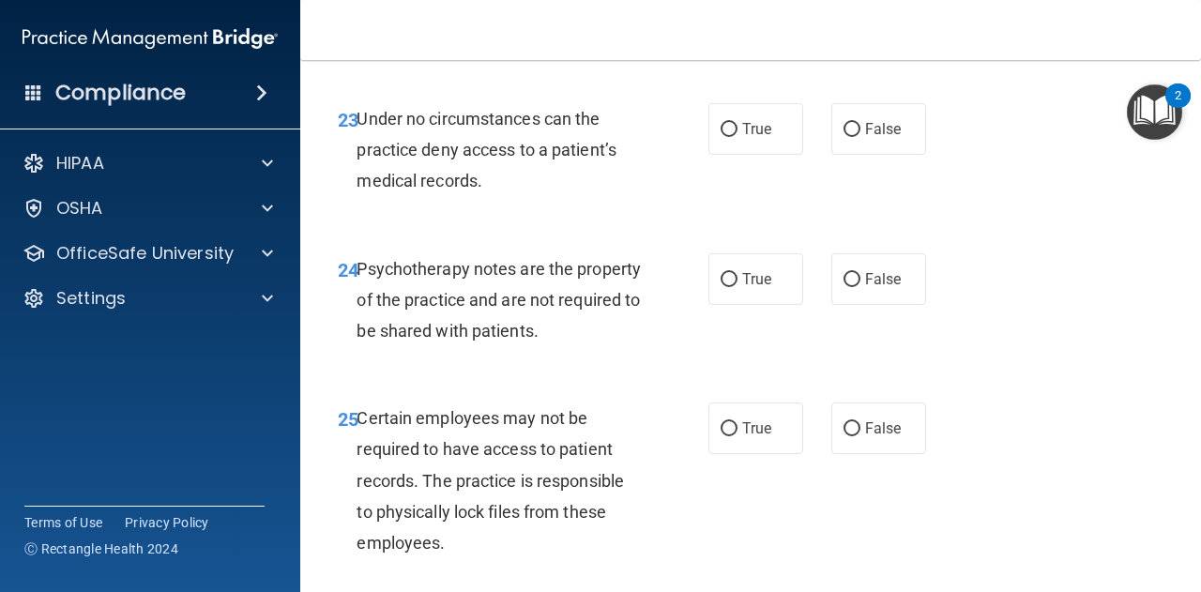
radio input "true"
radio input "false"
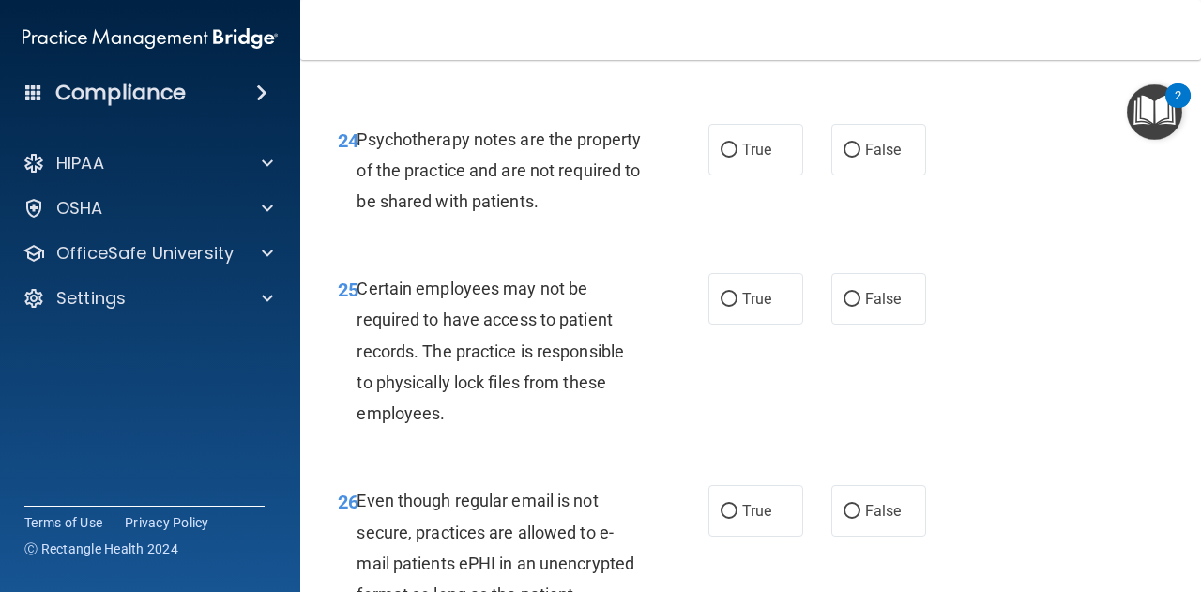
scroll to position [4904, 0]
click at [720, 7] on input "True" at bounding box center [728, -1] width 17 height 14
radio input "true"
drag, startPoint x: 357, startPoint y: 110, endPoint x: 565, endPoint y: 199, distance: 225.6
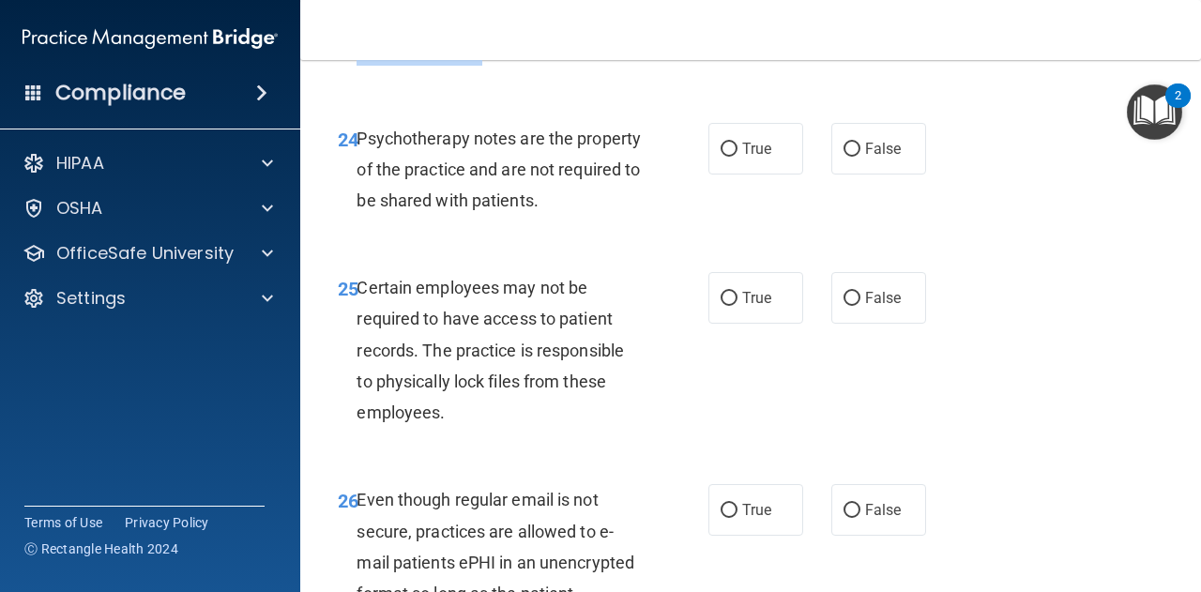
click at [565, 76] on div "23 Under no circumstances can the practice deny access to a patient’s medical r…" at bounding box center [523, 24] width 427 height 103
click at [843, 7] on input "False" at bounding box center [851, -1] width 17 height 14
radio input "true"
radio input "false"
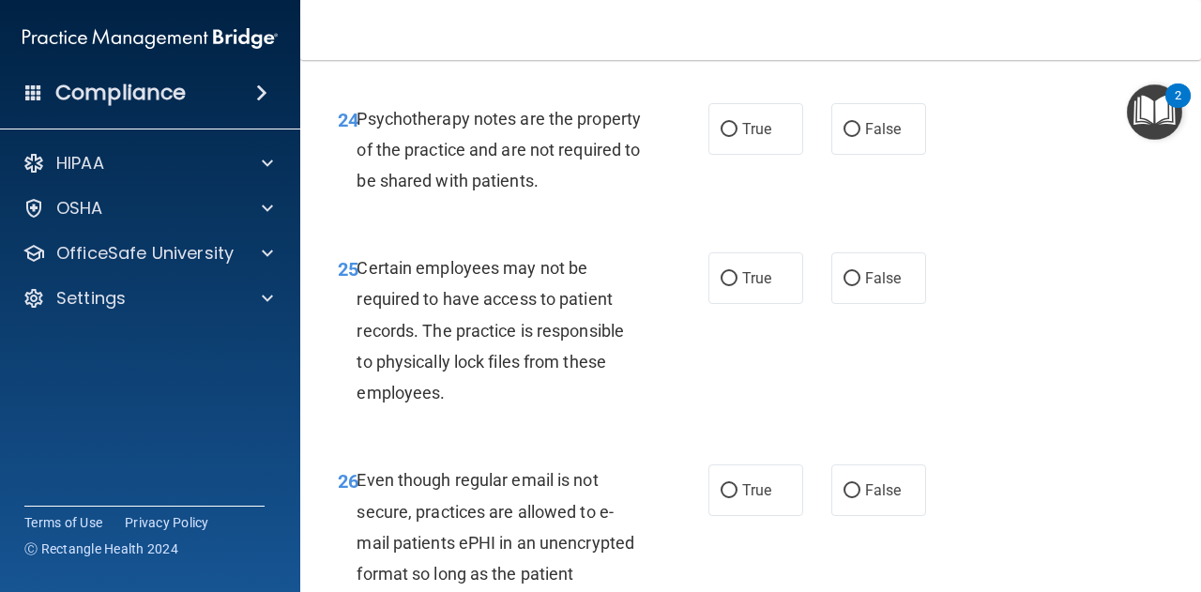
scroll to position [4916, 0]
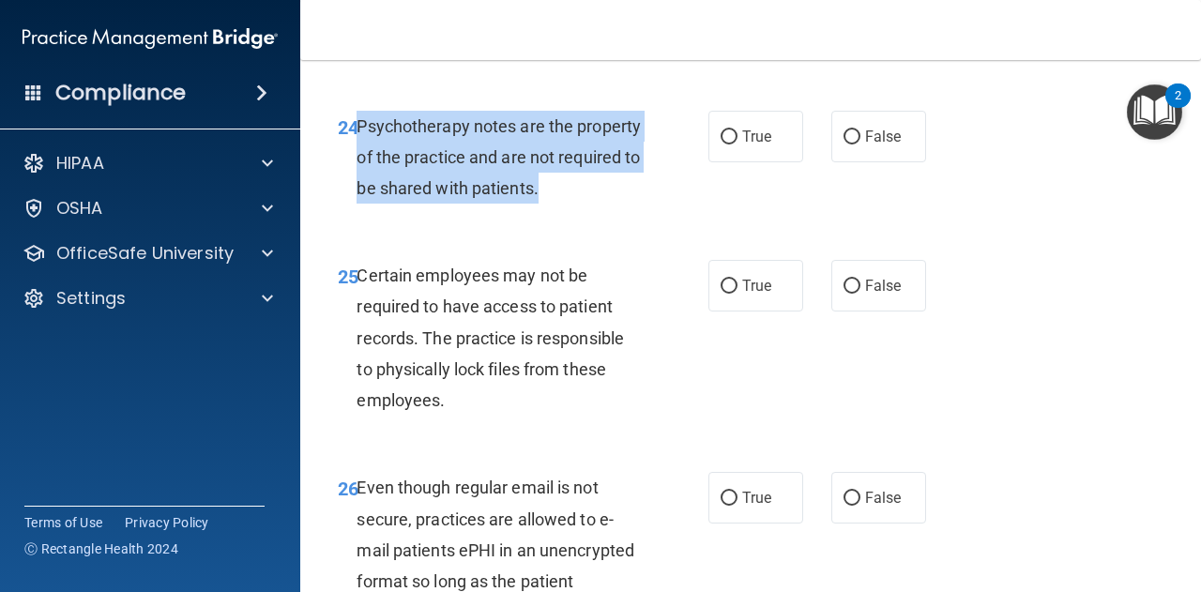
drag, startPoint x: 358, startPoint y: 252, endPoint x: 685, endPoint y: 324, distance: 334.1
click at [685, 214] on div "24 Psychotherapy notes are the property of the practice and are not required to…" at bounding box center [523, 162] width 427 height 103
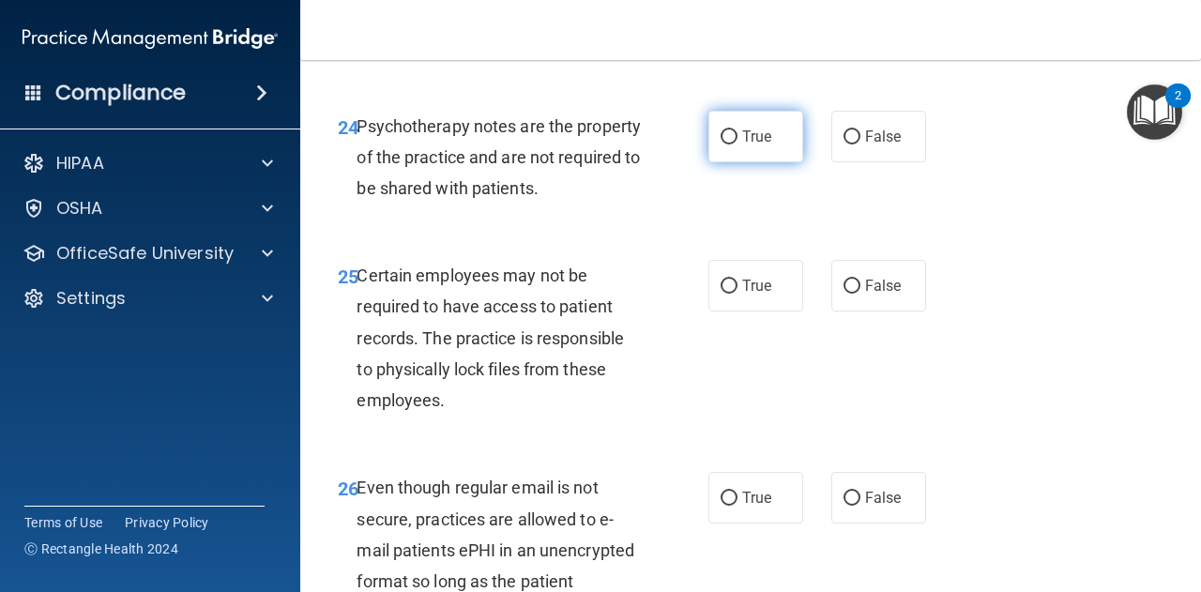
click at [733, 162] on label "True" at bounding box center [755, 137] width 95 height 52
click at [733, 144] on input "True" at bounding box center [728, 137] width 17 height 14
radio input "true"
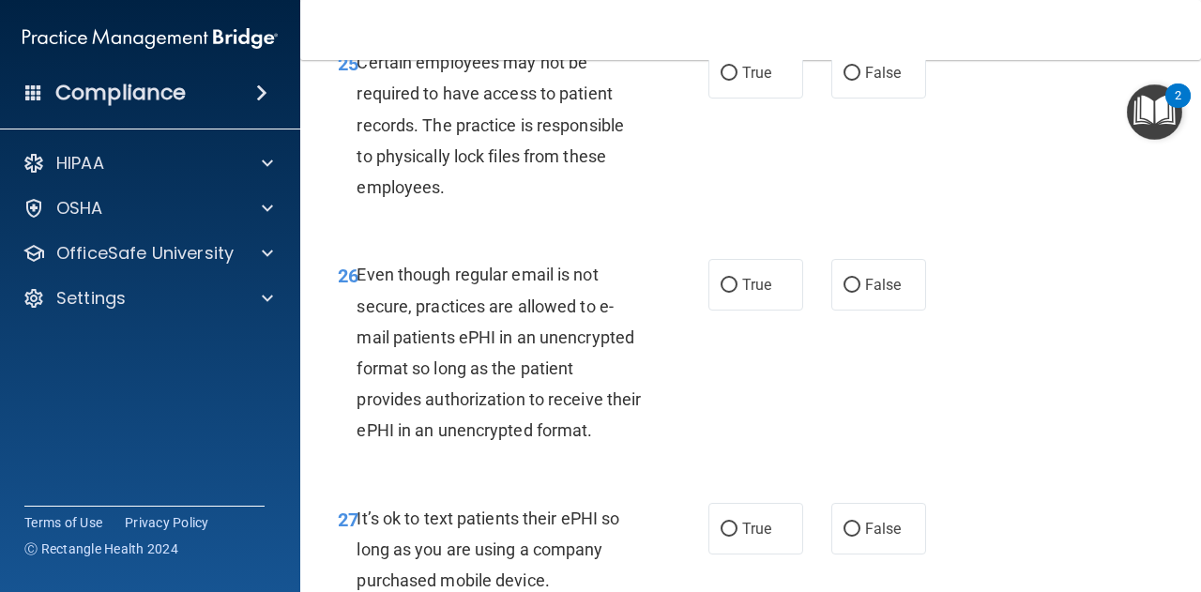
scroll to position [5131, 0]
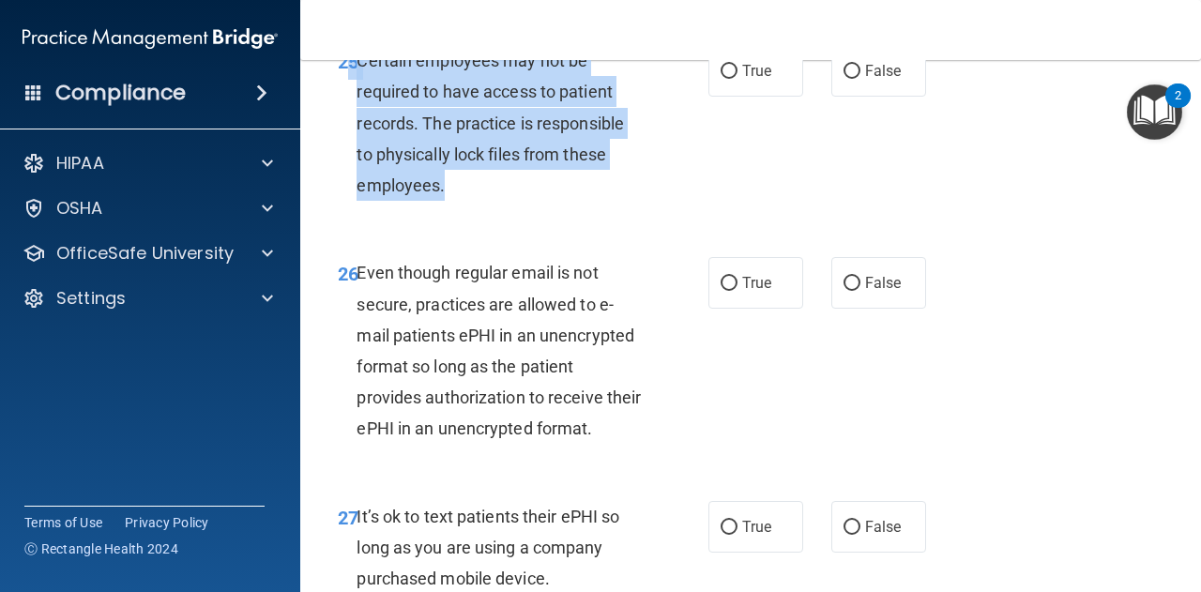
drag, startPoint x: 354, startPoint y: 184, endPoint x: 538, endPoint y: 320, distance: 229.4
click at [538, 210] on div "25 Certain employees may not be required to have access to patient records. The…" at bounding box center [523, 127] width 427 height 165
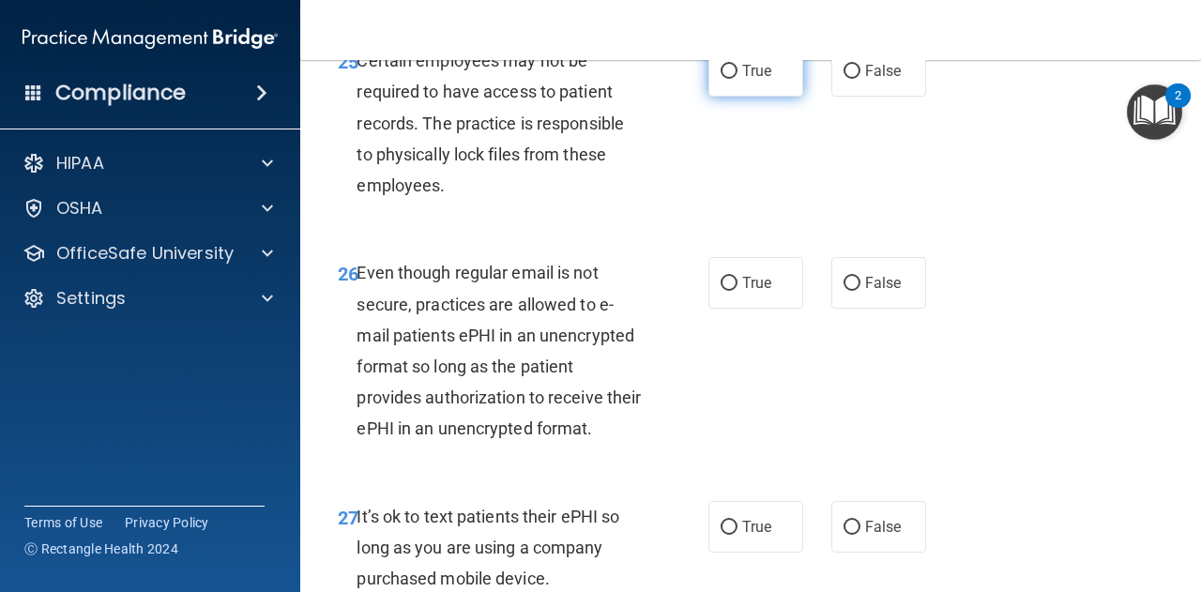
click at [743, 80] on span "True" at bounding box center [756, 71] width 29 height 18
click at [737, 79] on input "True" at bounding box center [728, 72] width 17 height 14
radio input "true"
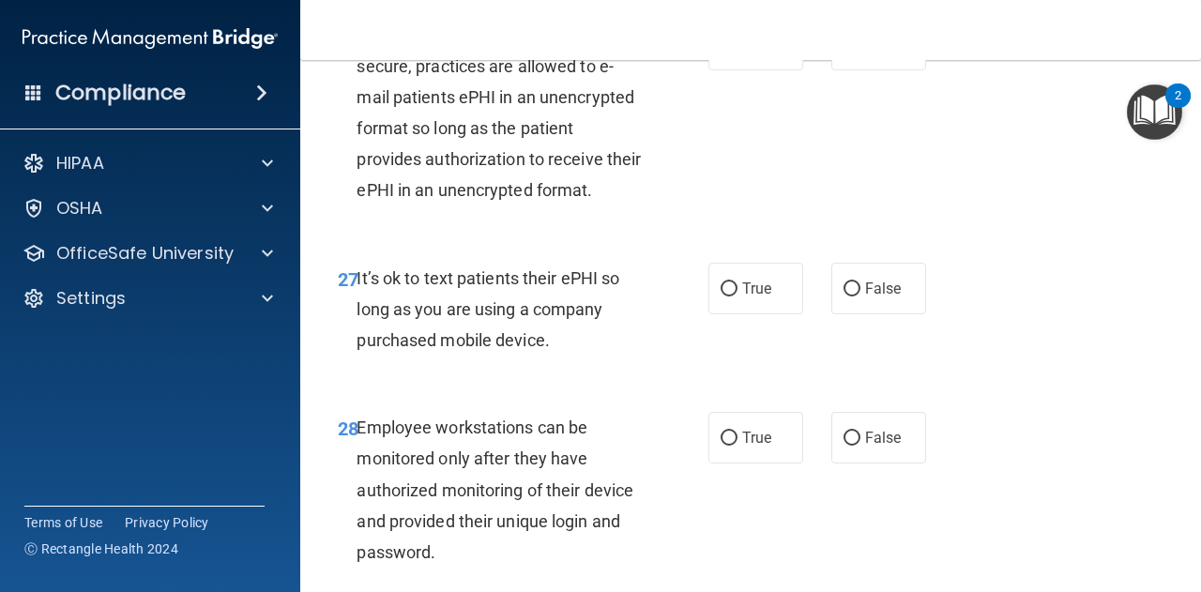
scroll to position [5371, 0]
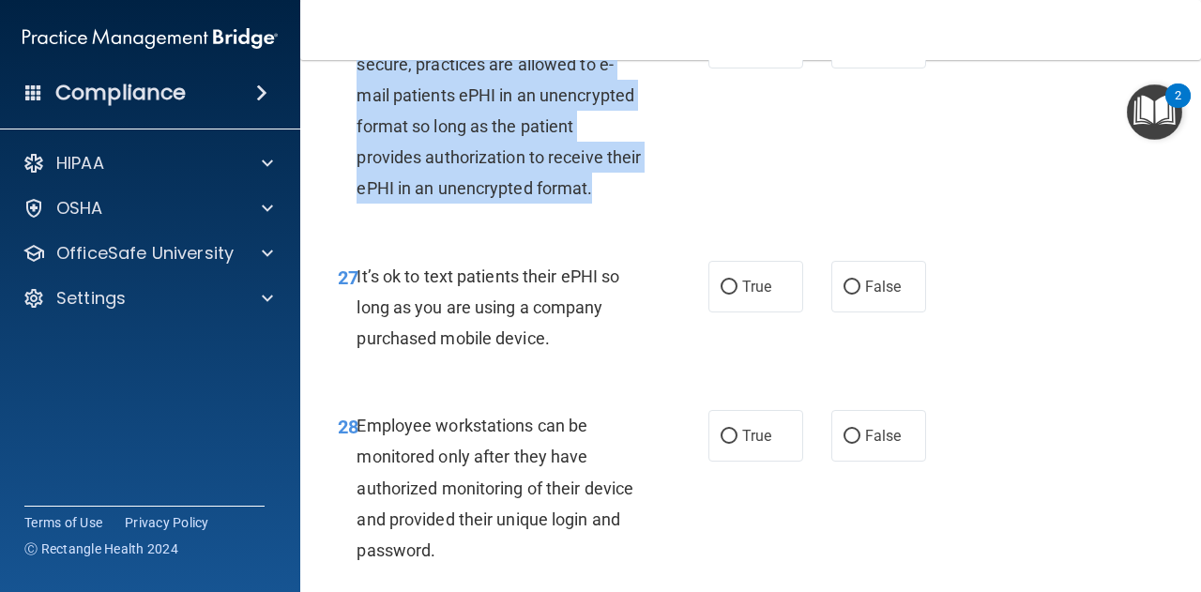
drag, startPoint x: 356, startPoint y: 155, endPoint x: 696, endPoint y: 315, distance: 375.5
click at [696, 213] on div "26 Even though regular email is not secure, practices are allowed to e-mail pat…" at bounding box center [523, 115] width 427 height 196
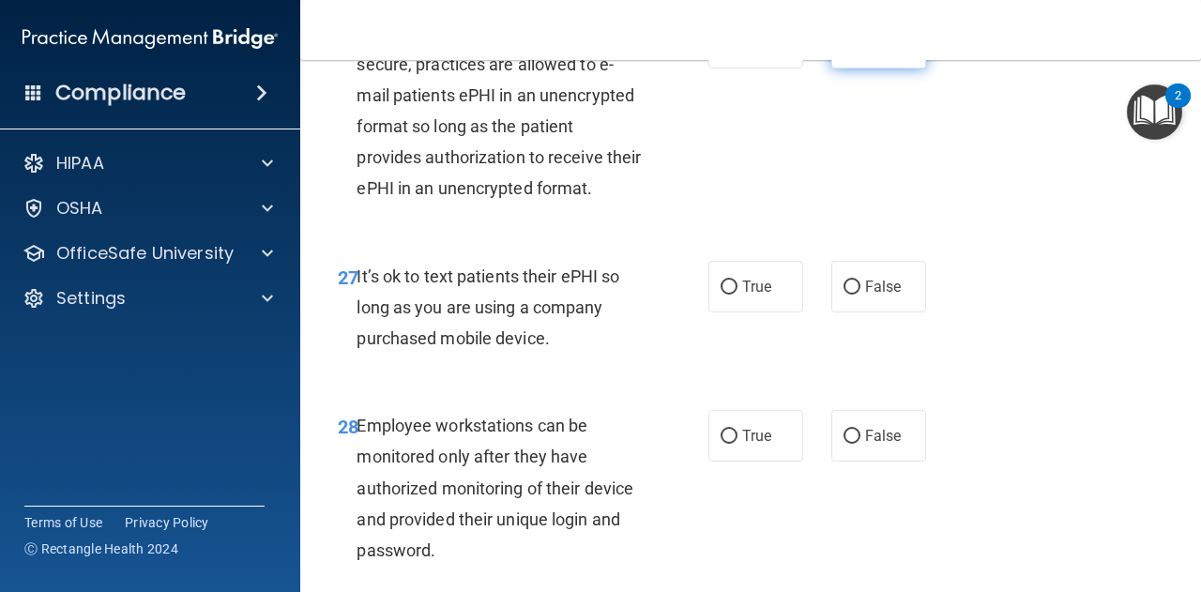
click at [836, 68] on label "False" at bounding box center [878, 43] width 95 height 52
click at [843, 51] on input "False" at bounding box center [851, 44] width 17 height 14
radio input "true"
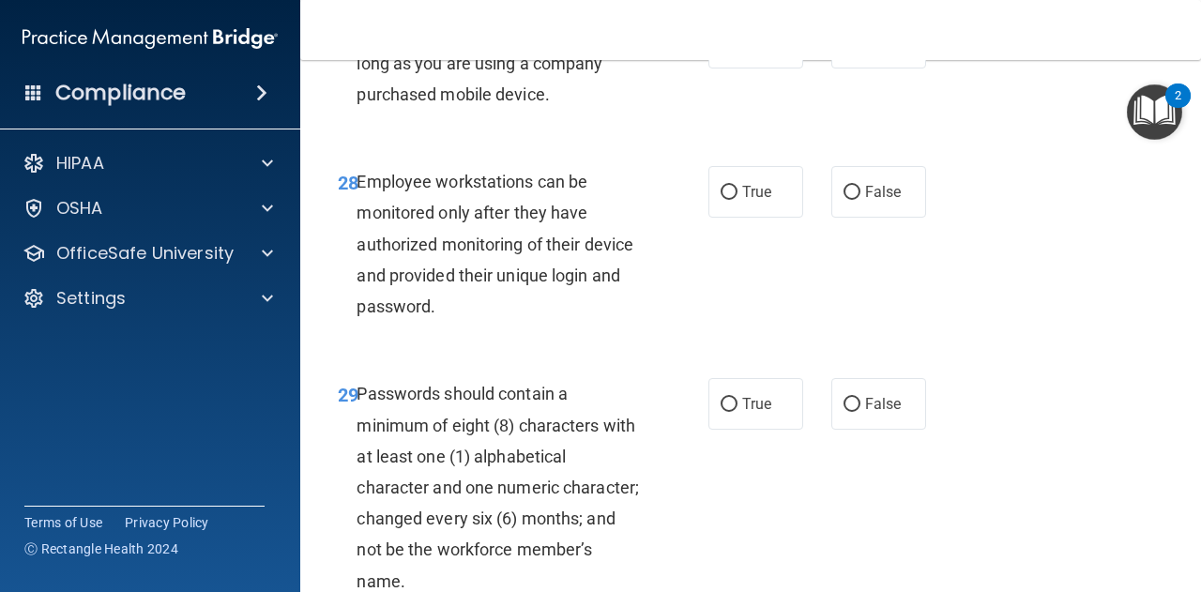
scroll to position [5630, 0]
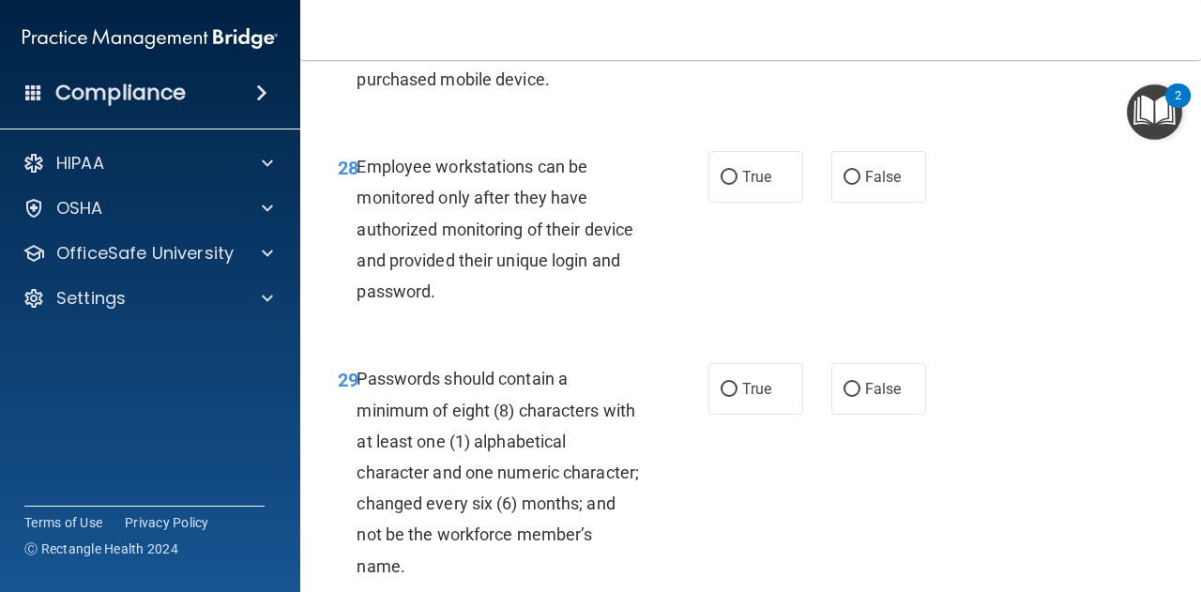
drag, startPoint x: 355, startPoint y: 141, endPoint x: 643, endPoint y: 217, distance: 297.8
click at [643, 96] on div "It’s ok to text patients their ePHI so long as you are using a company purchase…" at bounding box center [505, 49] width 299 height 94
click at [878, 37] on span "False" at bounding box center [883, 28] width 37 height 18
click at [860, 36] on input "False" at bounding box center [851, 29] width 17 height 14
radio input "true"
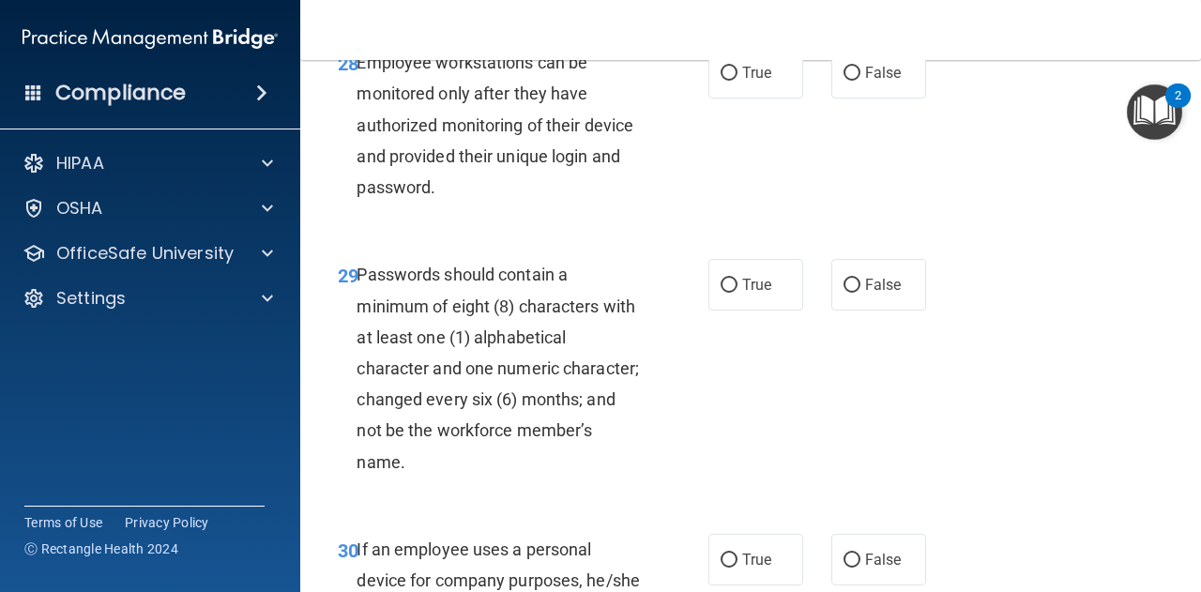
scroll to position [5737, 0]
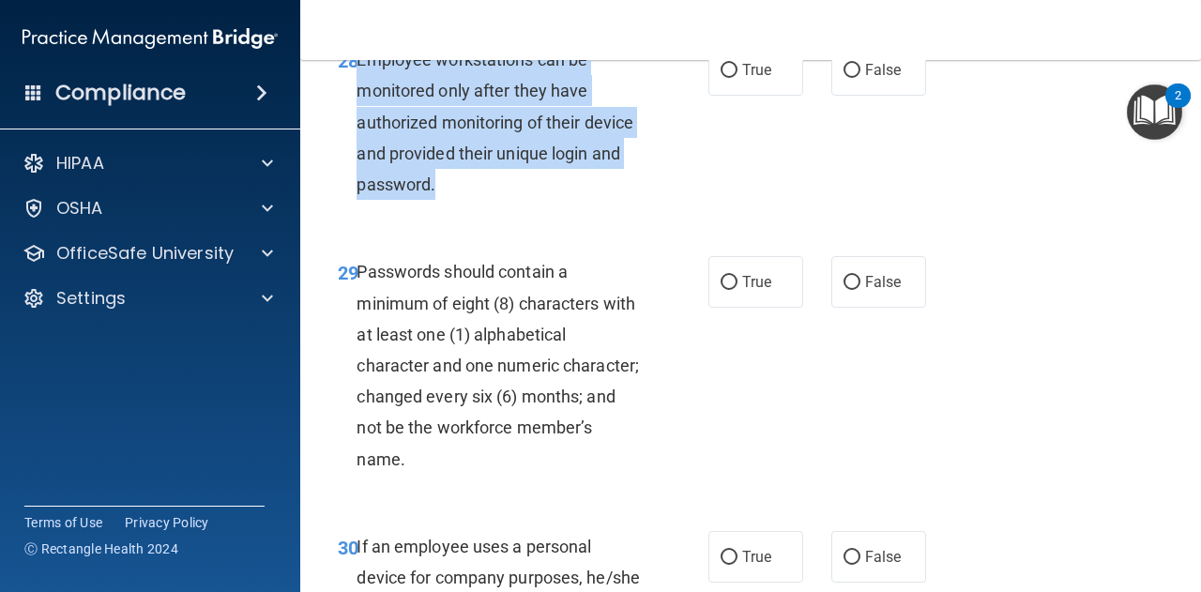
drag, startPoint x: 358, startPoint y: 180, endPoint x: 494, endPoint y: 325, distance: 198.4
click at [494, 209] on div "28 Employee workstations can be monitored only after they have authorized monit…" at bounding box center [523, 126] width 427 height 165
click at [843, 78] on input "False" at bounding box center [851, 71] width 17 height 14
radio input "true"
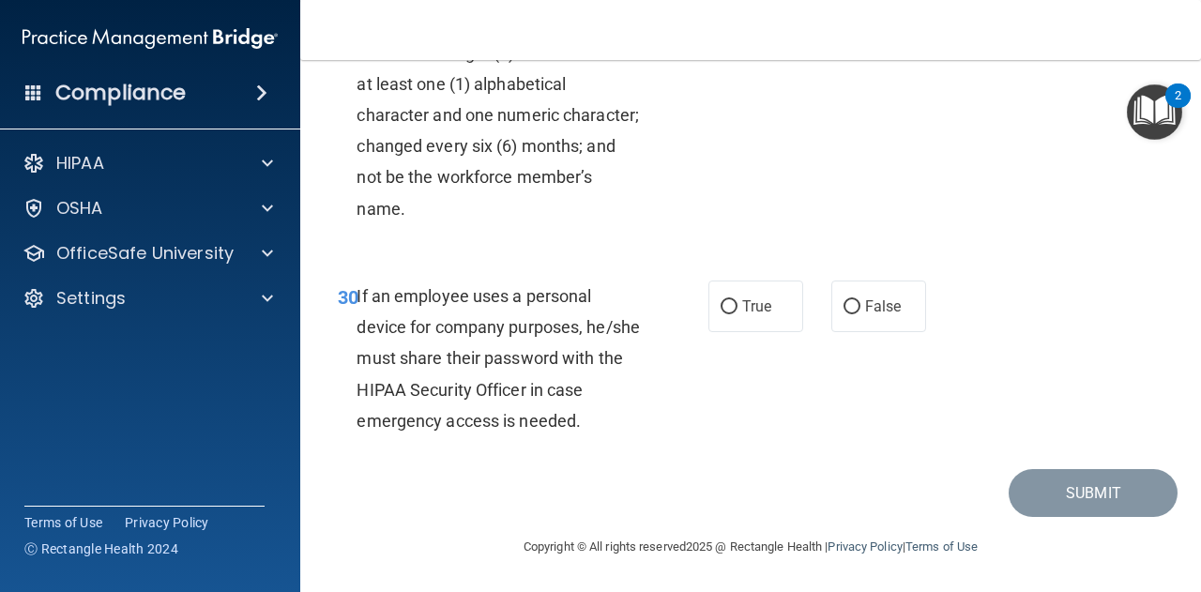
scroll to position [6065, 0]
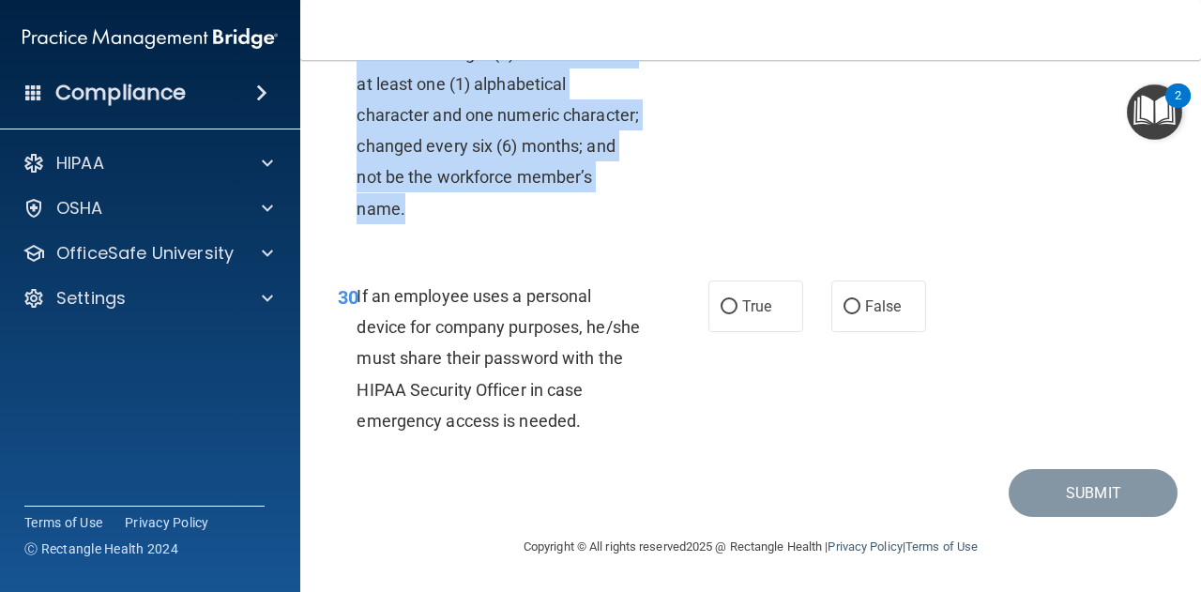
drag, startPoint x: 360, startPoint y: 68, endPoint x: 575, endPoint y: 256, distance: 285.8
click at [575, 224] on div "Passwords should contain a minimum of eight (8) characters with at least one (1…" at bounding box center [505, 115] width 299 height 219
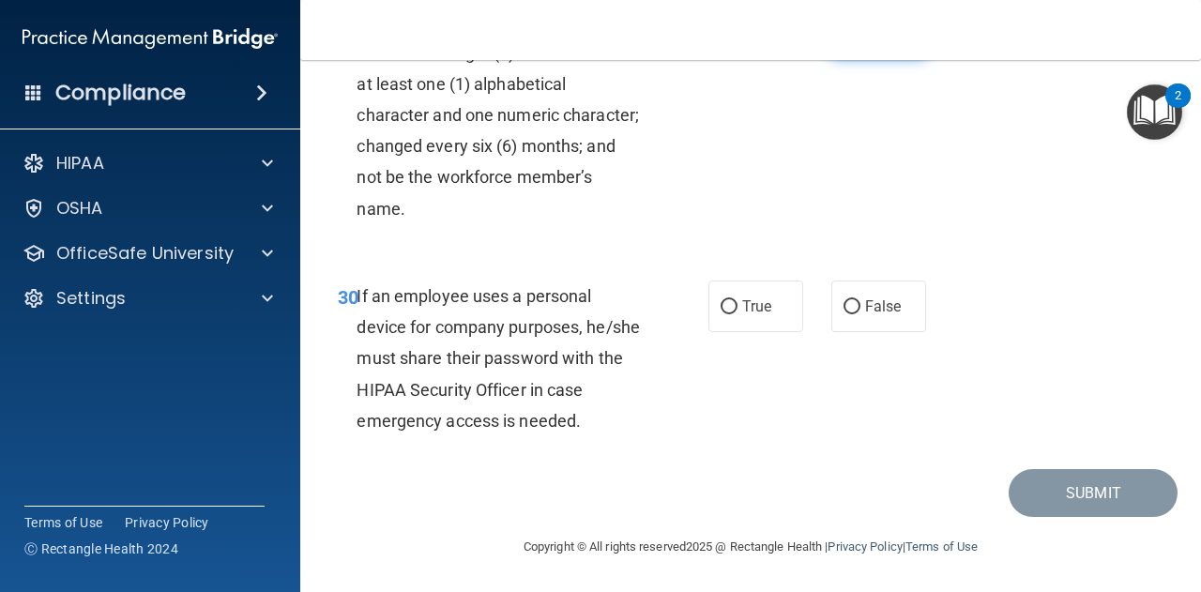
click at [882, 40] on span "False" at bounding box center [883, 32] width 37 height 18
click at [860, 39] on input "False" at bounding box center [851, 32] width 17 height 14
radio input "true"
drag, startPoint x: 355, startPoint y: 337, endPoint x: 644, endPoint y: 499, distance: 331.3
click at [644, 469] on div "30 If an employee uses a personal device for company purposes, he/she must shar…" at bounding box center [751, 363] width 854 height 212
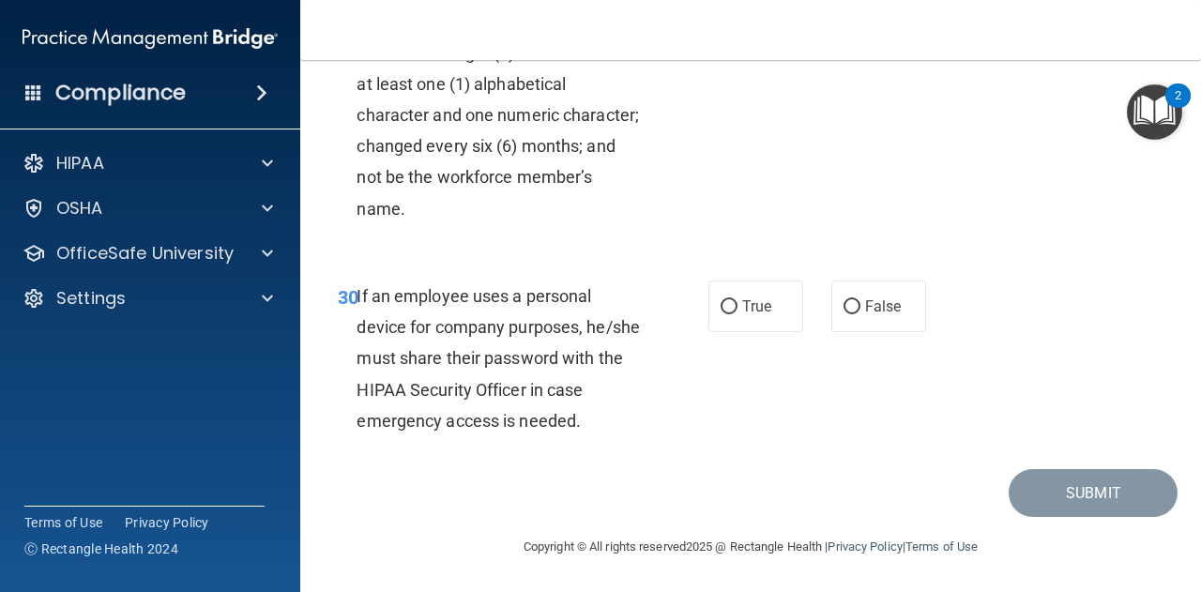
click at [630, 436] on div "If an employee uses a personal device for company purposes, he/she must share t…" at bounding box center [505, 358] width 299 height 156
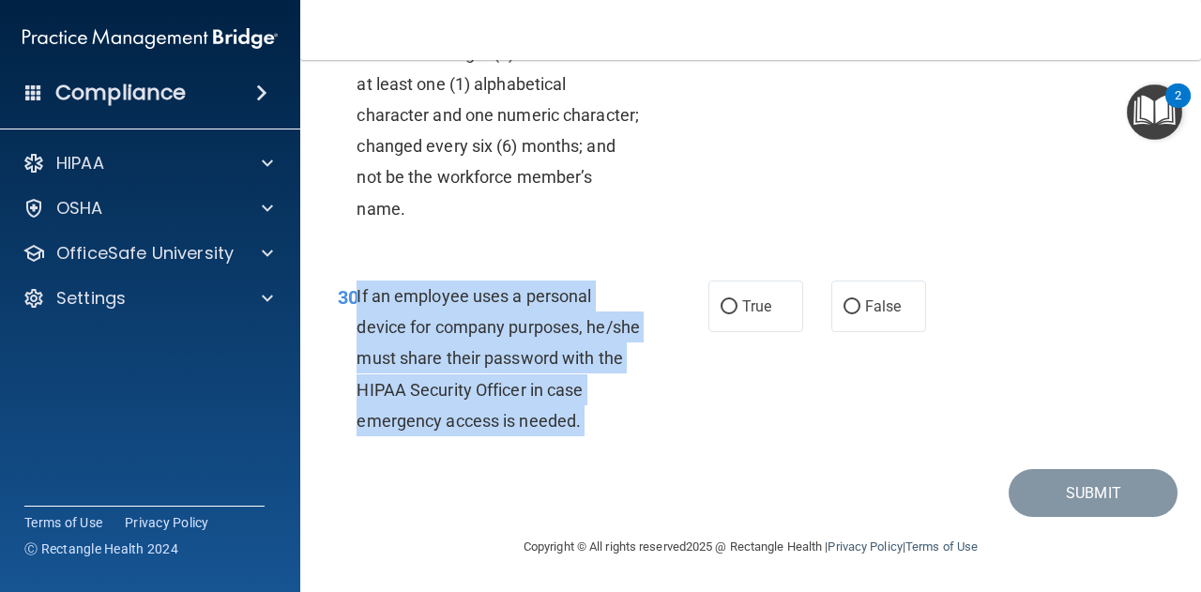
drag, startPoint x: 630, startPoint y: 466, endPoint x: 355, endPoint y: 340, distance: 302.2
click at [356, 340] on div "If an employee uses a personal device for company purposes, he/she must share t…" at bounding box center [505, 358] width 299 height 156
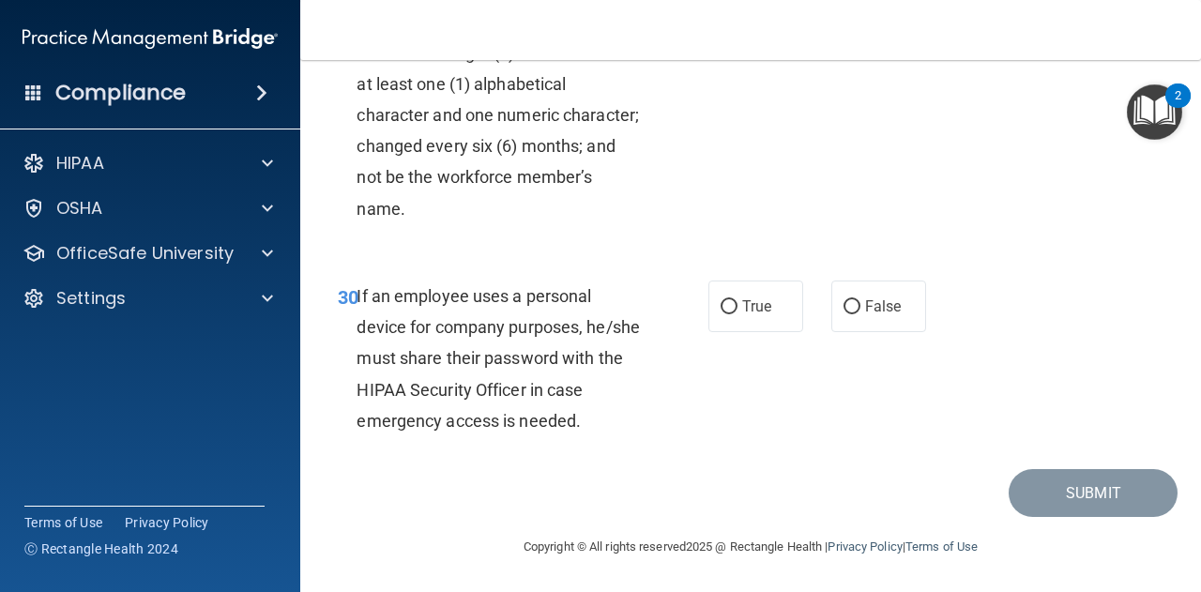
click at [842, 380] on div "30 If an employee uses a personal device for company purposes, he/she must shar…" at bounding box center [751, 363] width 854 height 212
click at [844, 332] on label "False" at bounding box center [878, 306] width 95 height 52
click at [844, 314] on input "False" at bounding box center [851, 307] width 17 height 14
radio input "true"
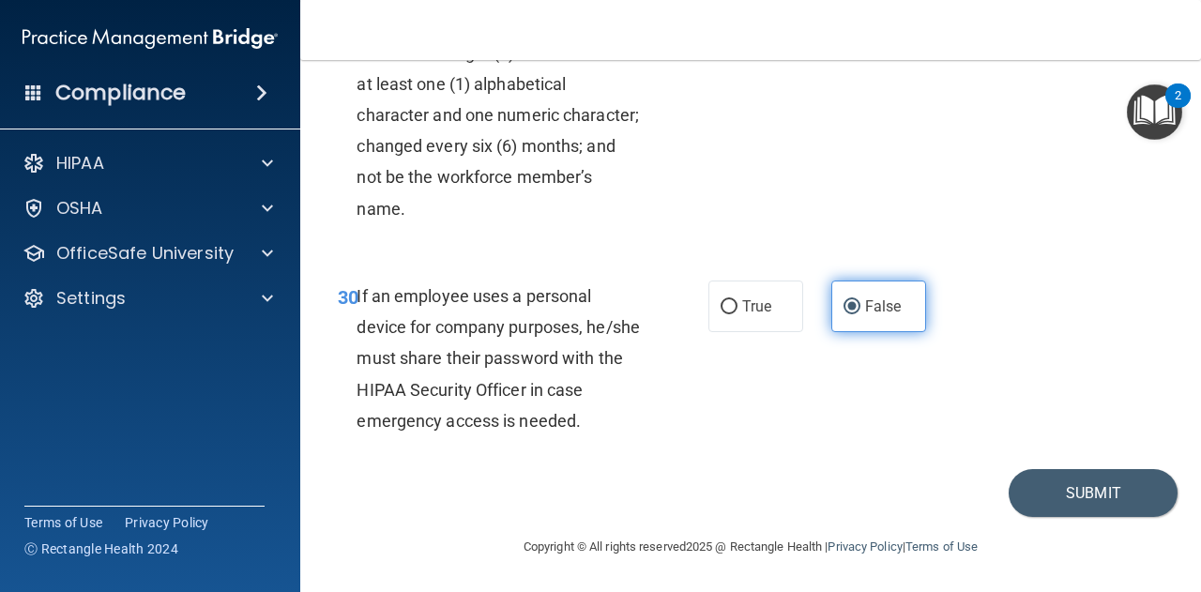
scroll to position [6110, 0]
click at [1062, 506] on button "Submit" at bounding box center [1092, 493] width 169 height 48
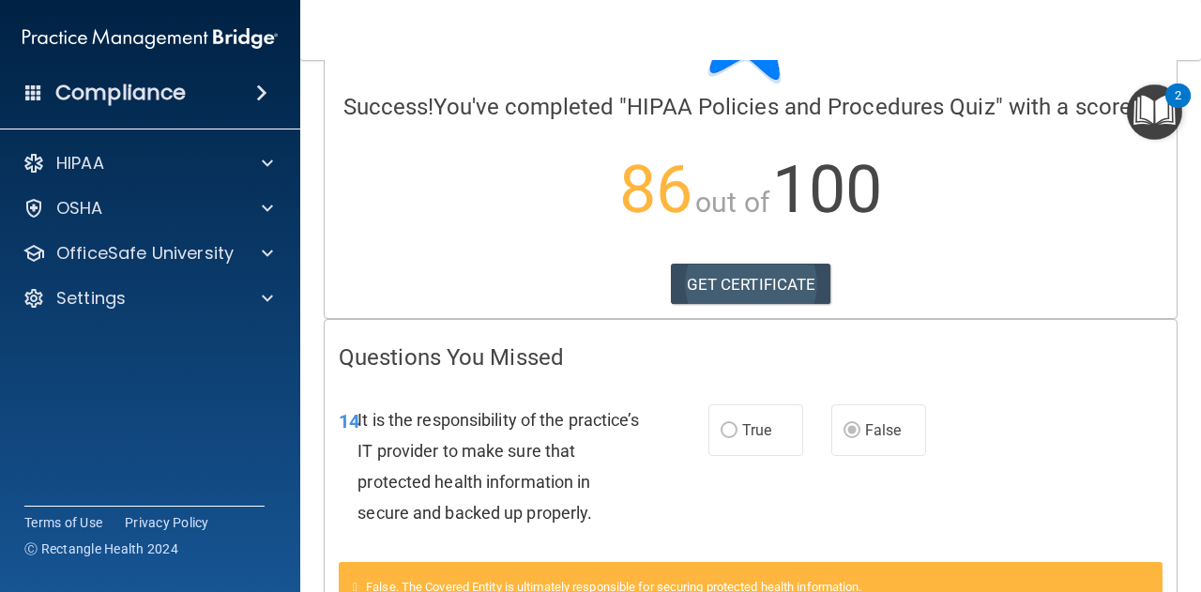
scroll to position [124, 0]
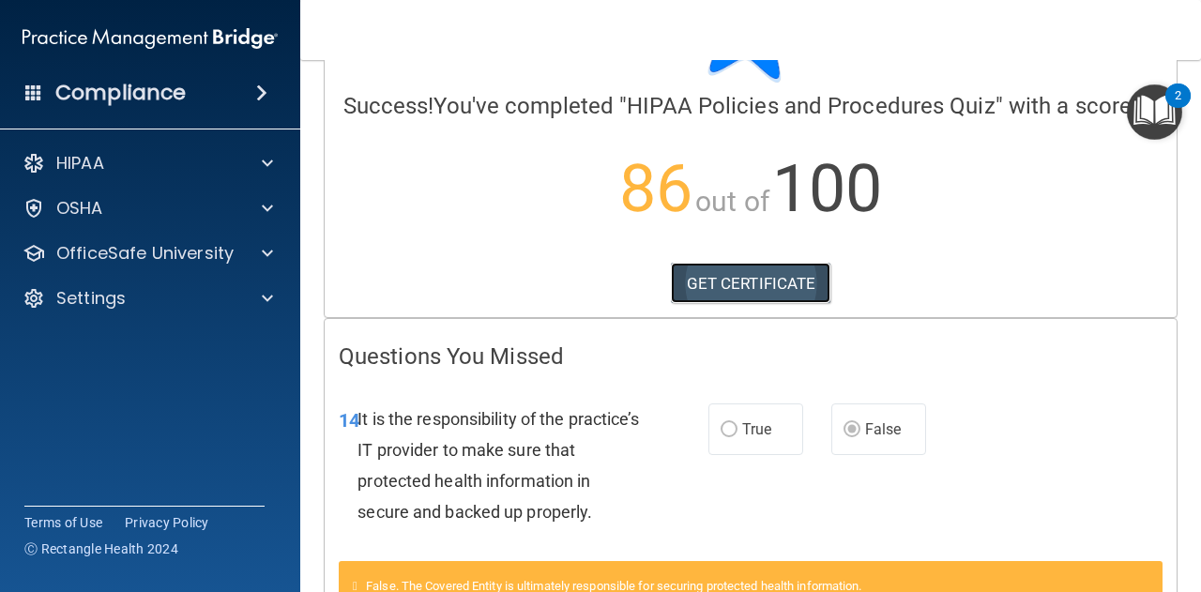
click at [752, 304] on link "GET CERTIFICATE" at bounding box center [751, 283] width 160 height 41
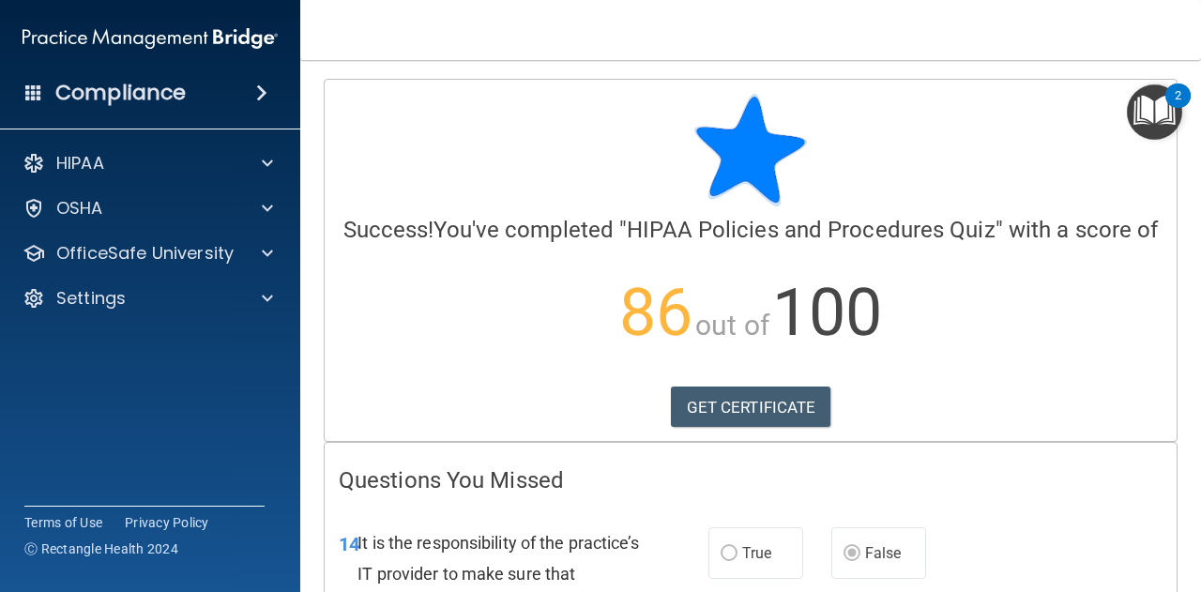
click at [126, 96] on h4 "Compliance" at bounding box center [120, 93] width 130 height 26
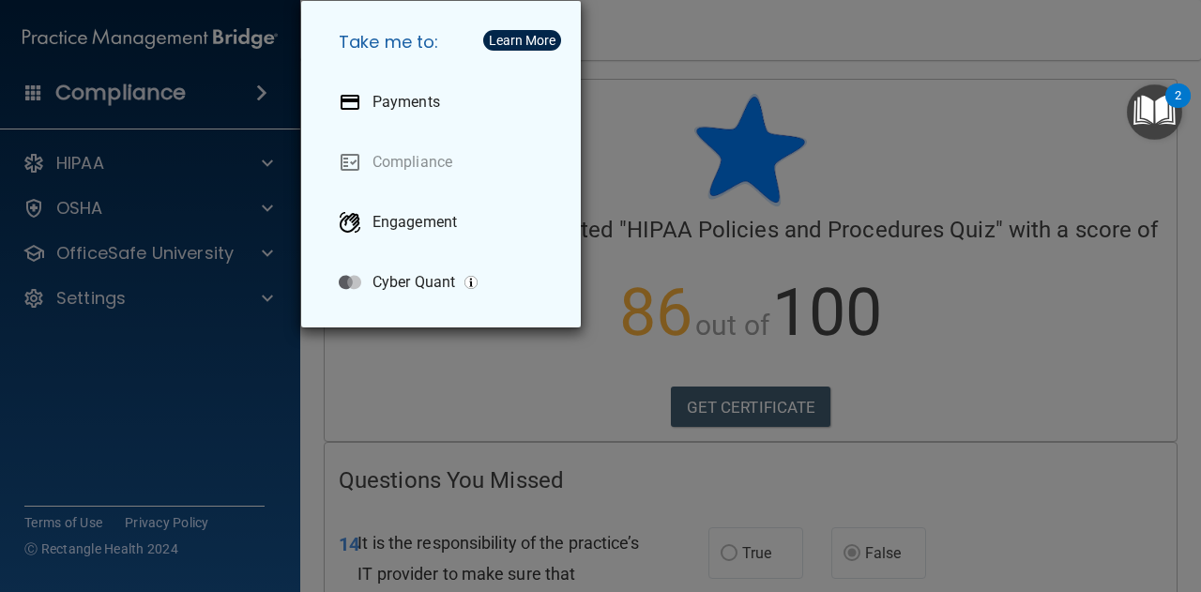
click at [161, 95] on div "Take me to: Payments Compliance Engagement Cyber Quant" at bounding box center [600, 296] width 1201 height 592
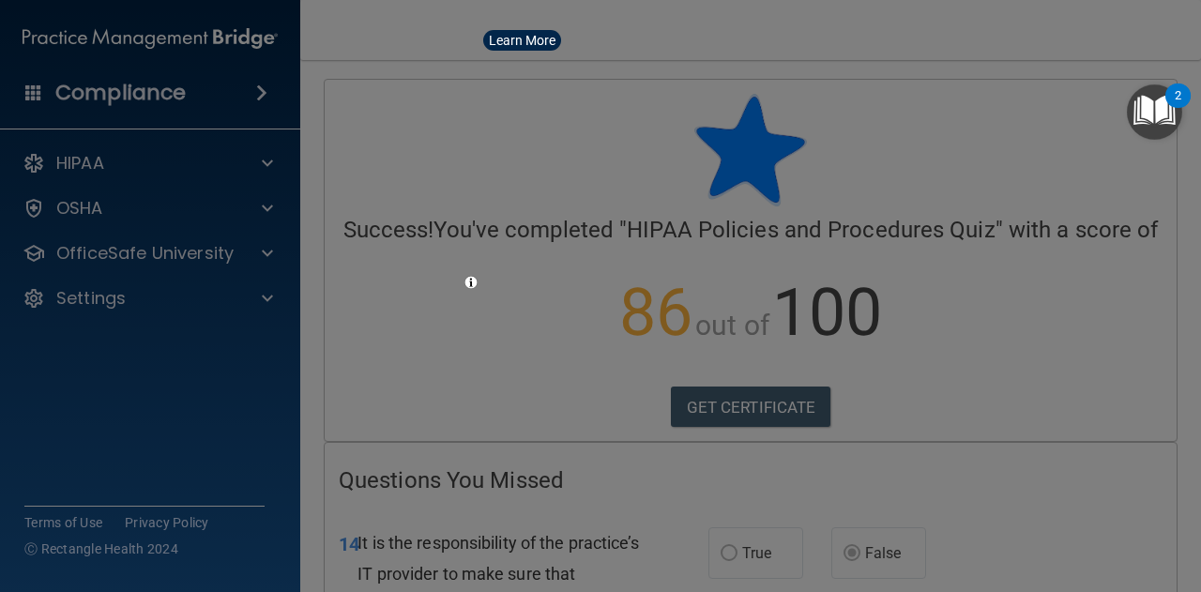
click at [161, 95] on div "Take me to: Payments Compliance Engagement Cyber Quant" at bounding box center [600, 296] width 1201 height 592
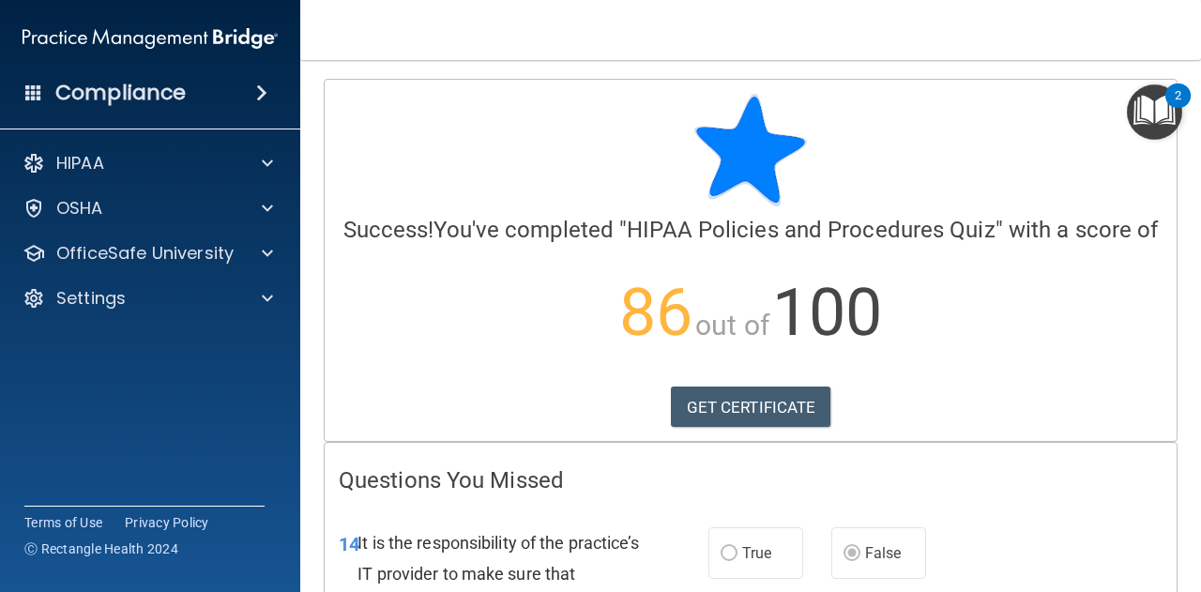
click at [150, 38] on img at bounding box center [150, 39] width 255 height 38
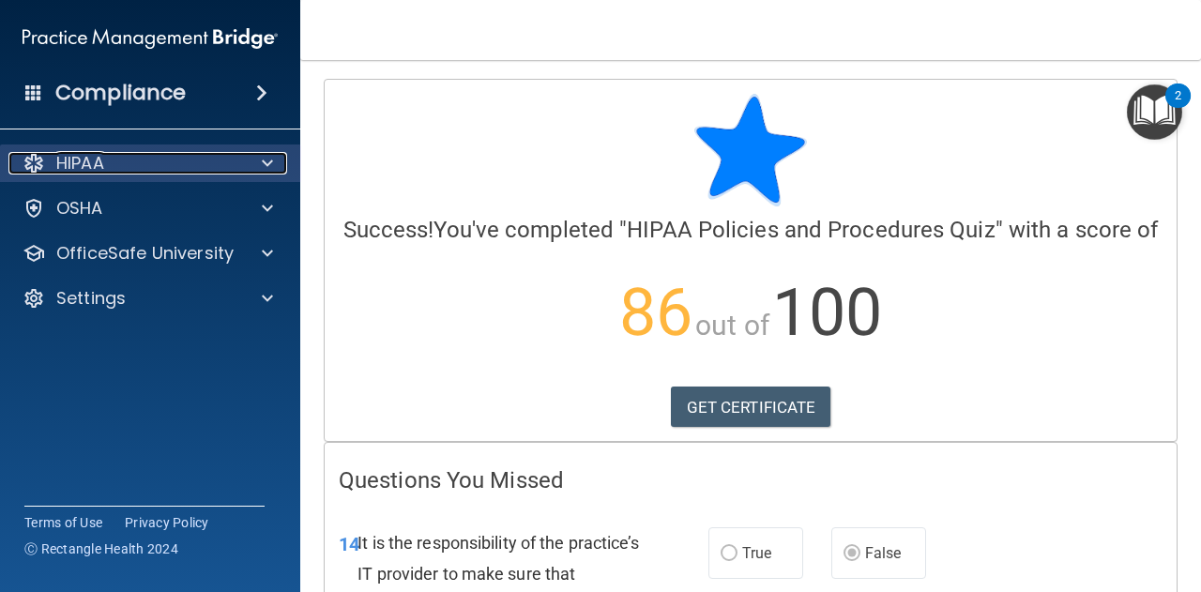
click at [157, 156] on div "HIPAA" at bounding box center [124, 163] width 233 height 23
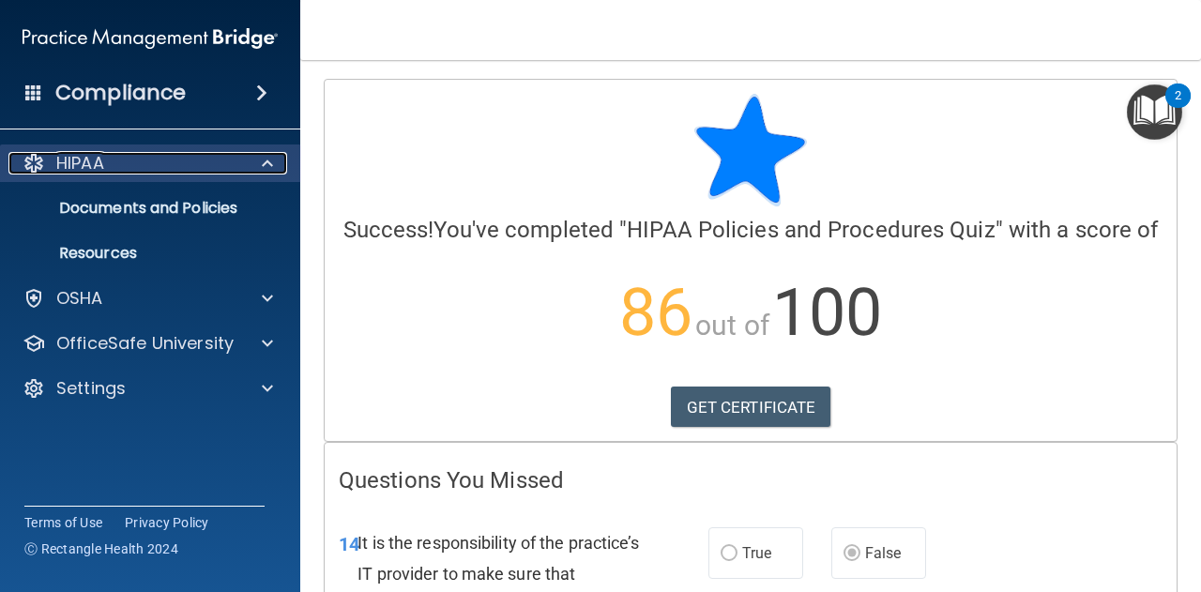
click at [96, 165] on p "HIPAA" at bounding box center [80, 163] width 48 height 23
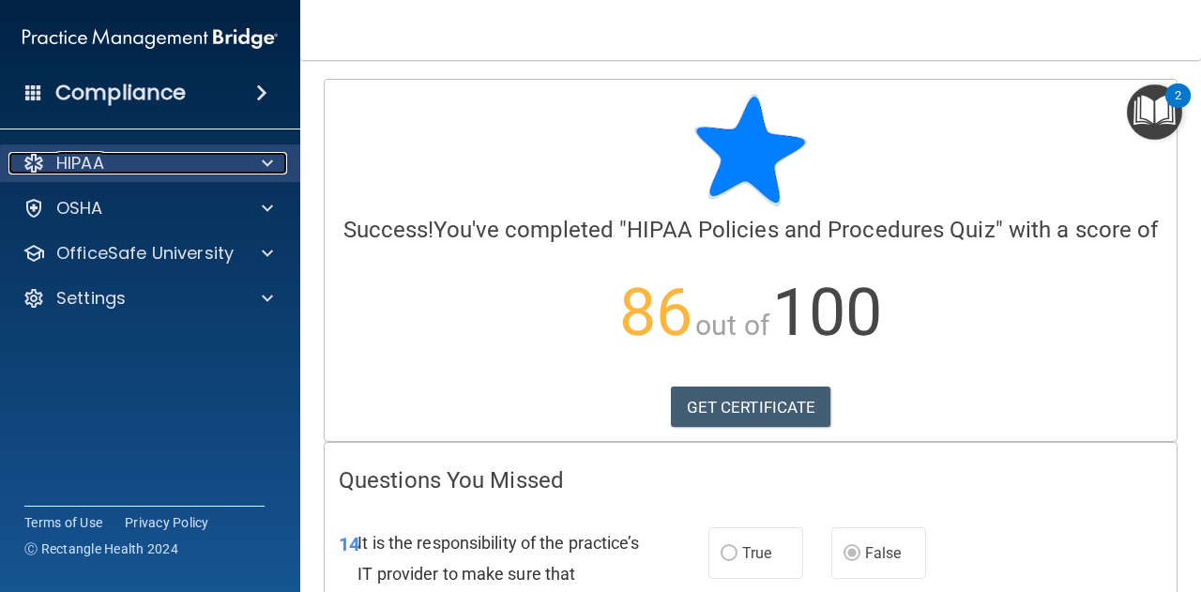
click at [96, 165] on p "HIPAA" at bounding box center [80, 163] width 48 height 23
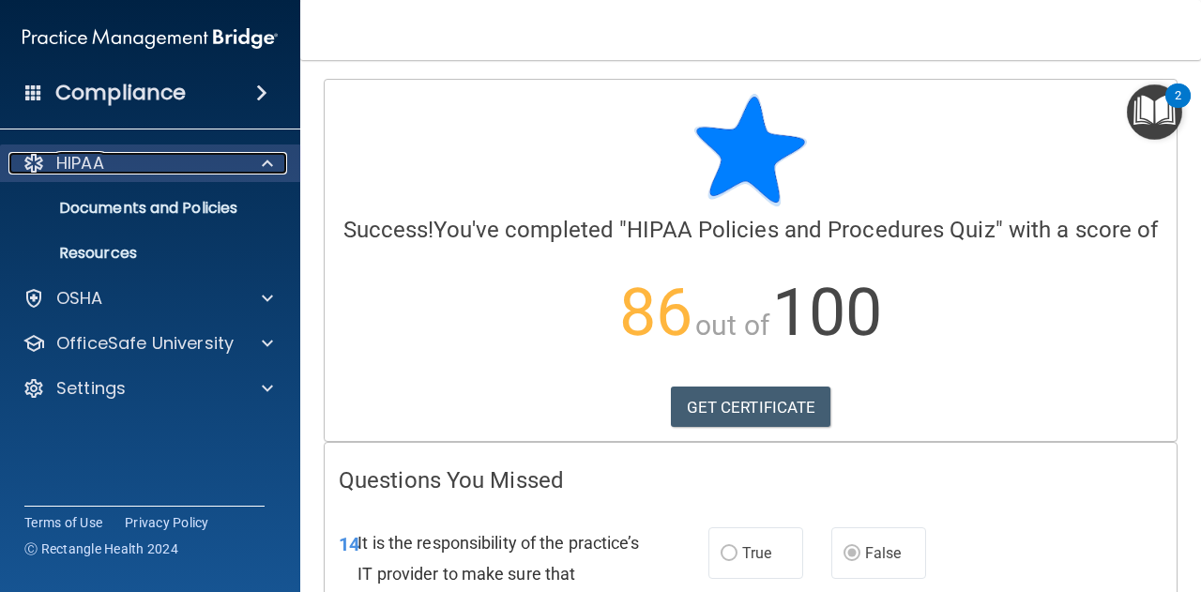
click at [99, 155] on p "HIPAA" at bounding box center [80, 163] width 48 height 23
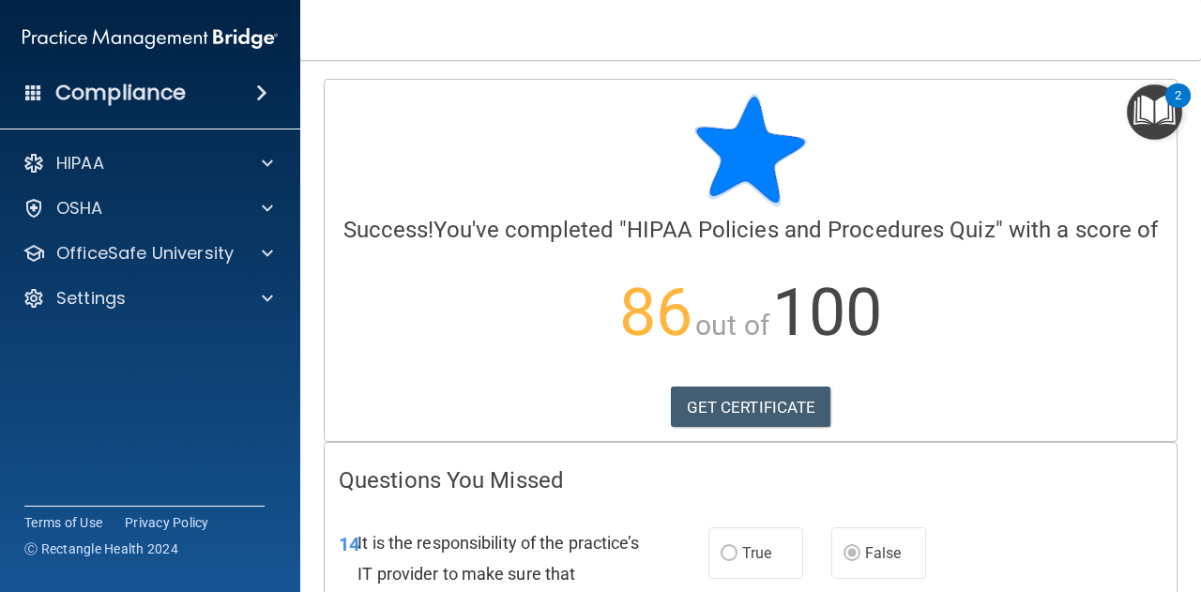
click at [266, 82] on span at bounding box center [261, 93] width 11 height 23
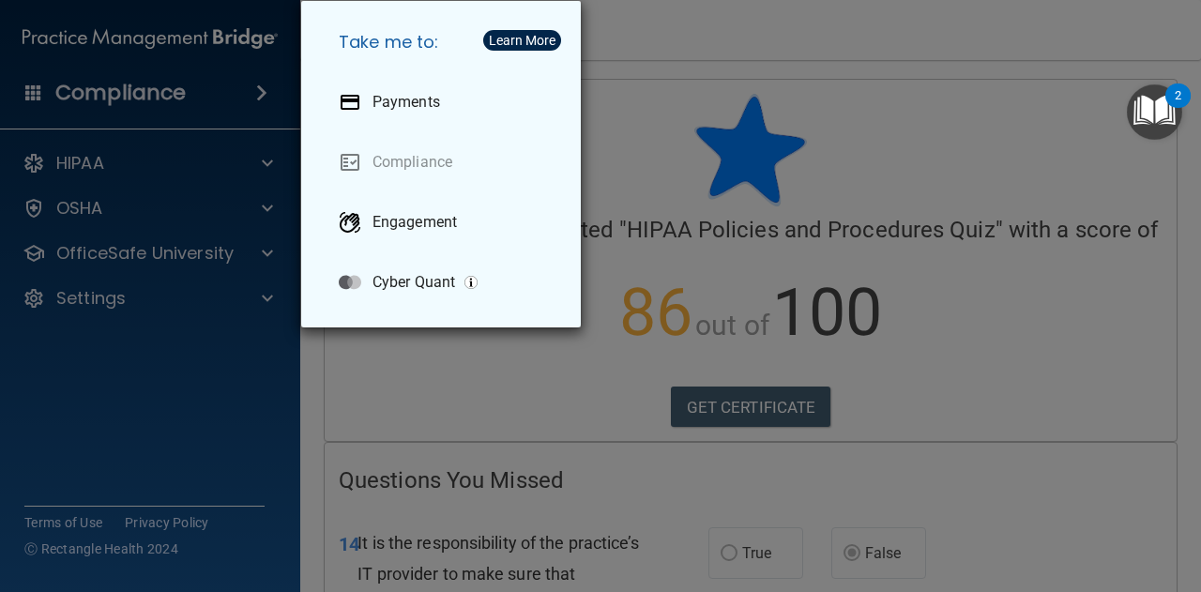
click at [185, 168] on div "Take me to: Payments Compliance Engagement Cyber Quant" at bounding box center [600, 296] width 1201 height 592
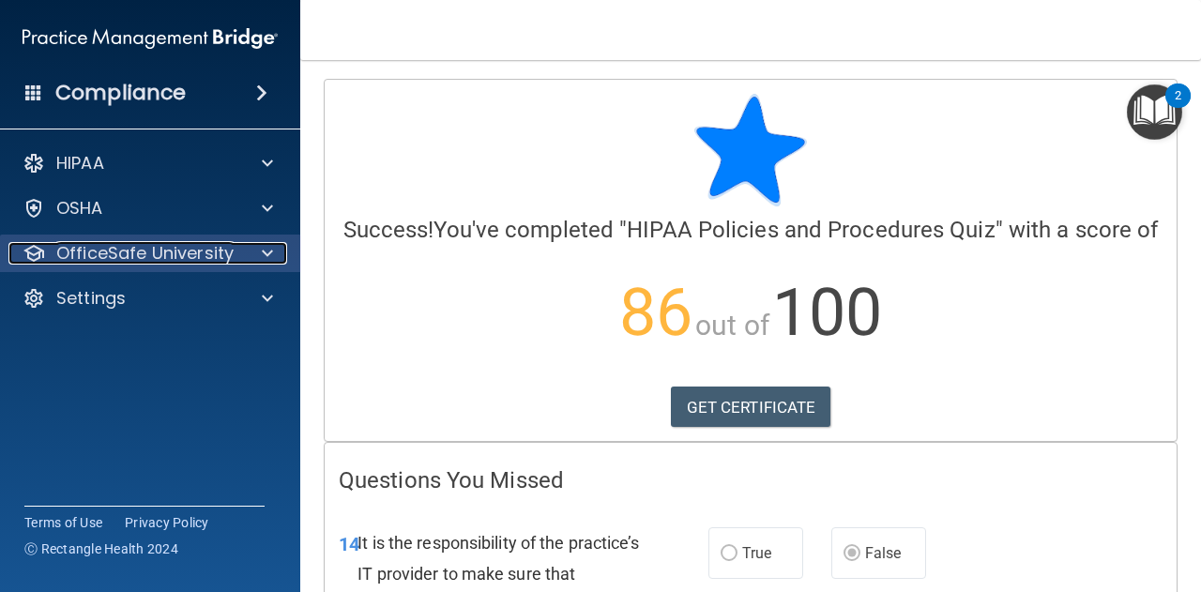
click at [252, 245] on div at bounding box center [264, 253] width 47 height 23
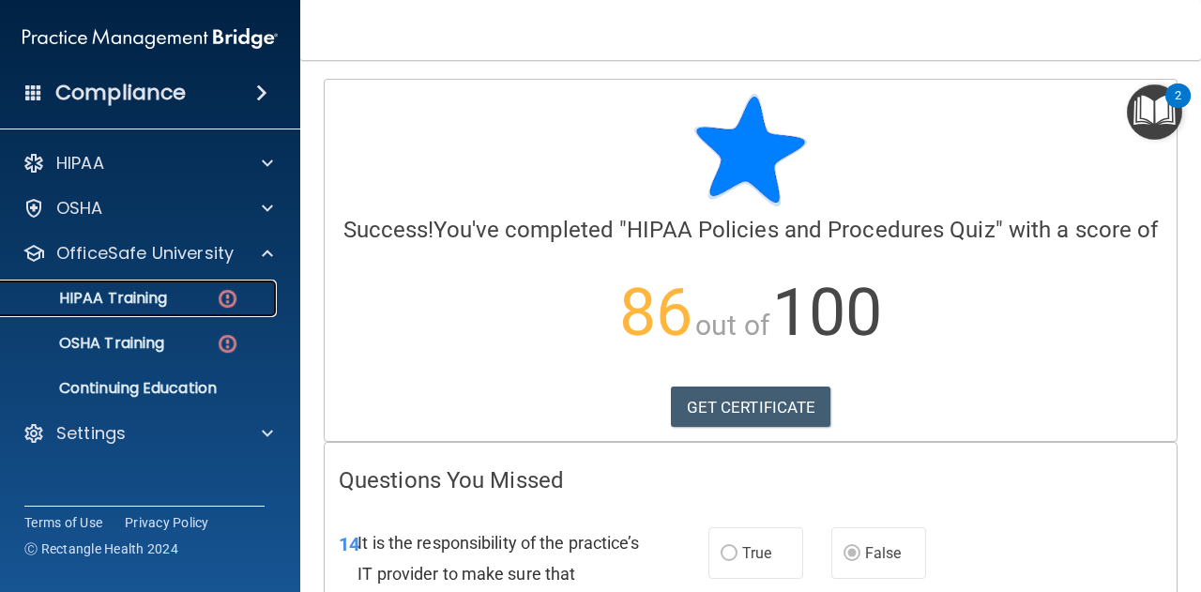
click at [204, 300] on div "HIPAA Training" at bounding box center [140, 298] width 256 height 19
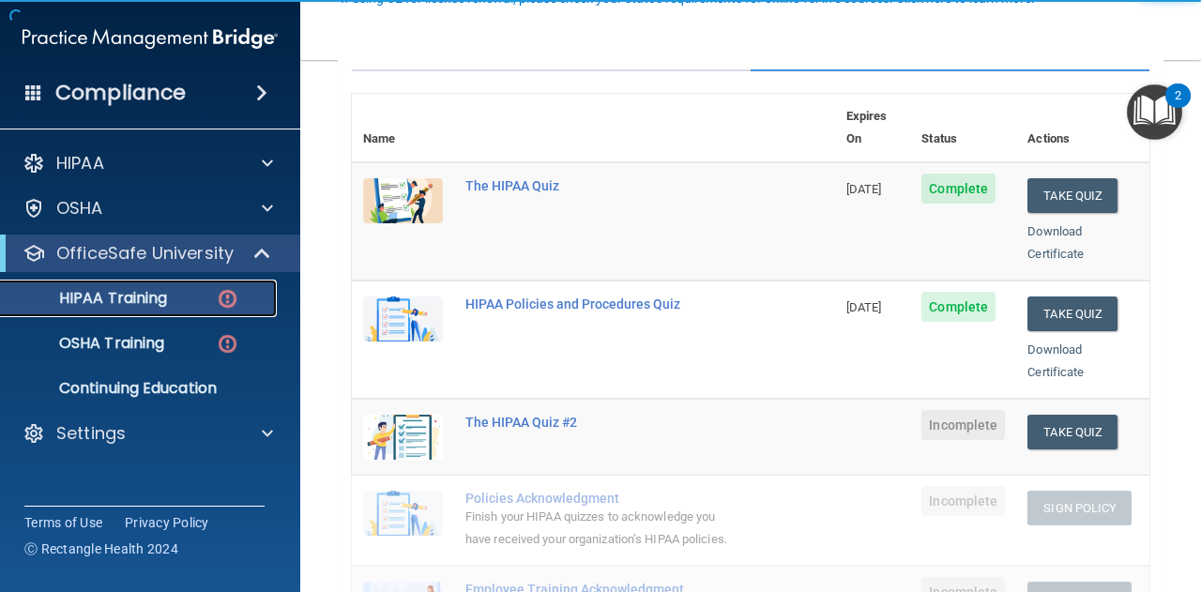
scroll to position [233, 0]
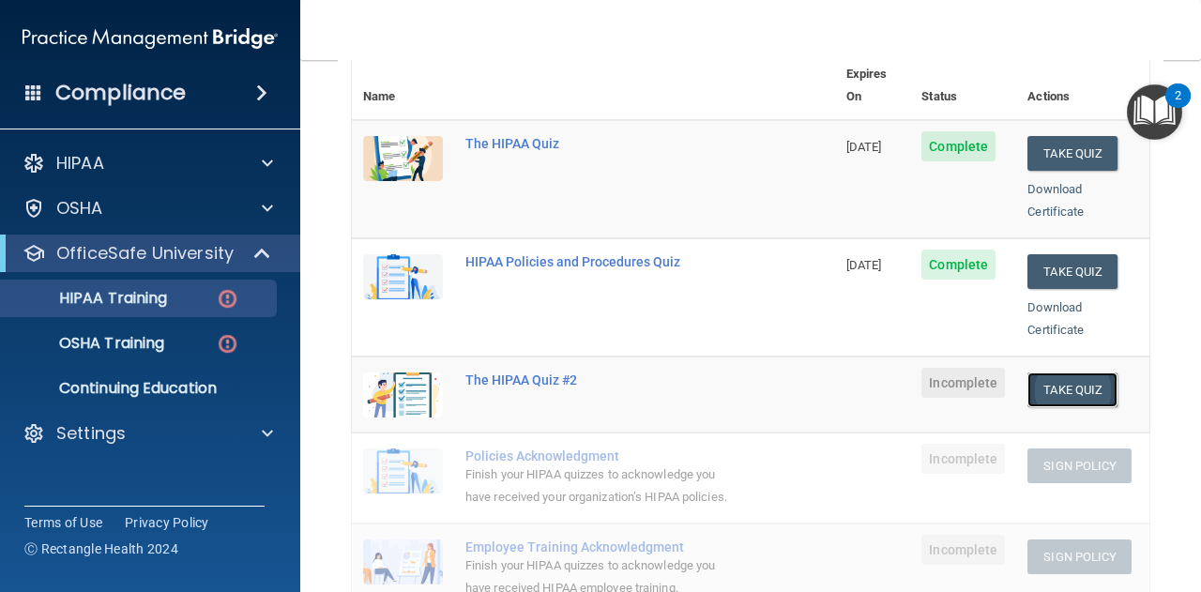
click at [1054, 372] on button "Take Quiz" at bounding box center [1072, 389] width 90 height 35
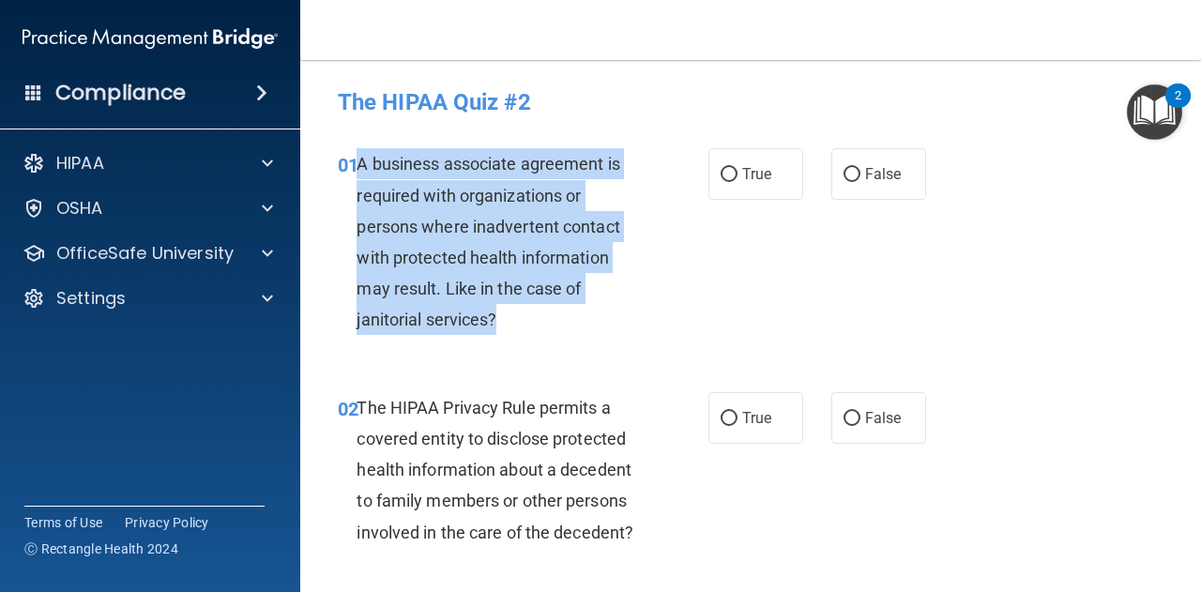
drag, startPoint x: 512, startPoint y: 321, endPoint x: 358, endPoint y: 168, distance: 216.9
click at [358, 168] on div "A business associate agreement is required with organizations or persons where …" at bounding box center [505, 241] width 299 height 187
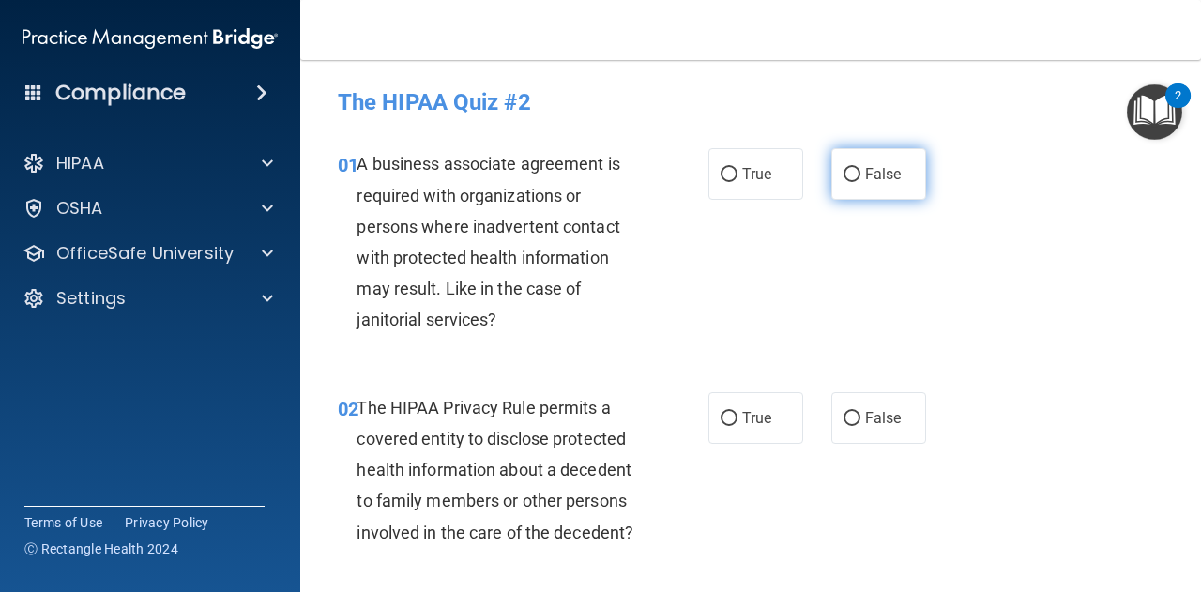
click at [840, 150] on label "False" at bounding box center [878, 174] width 95 height 52
click at [843, 168] on input "False" at bounding box center [851, 175] width 17 height 14
radio input "true"
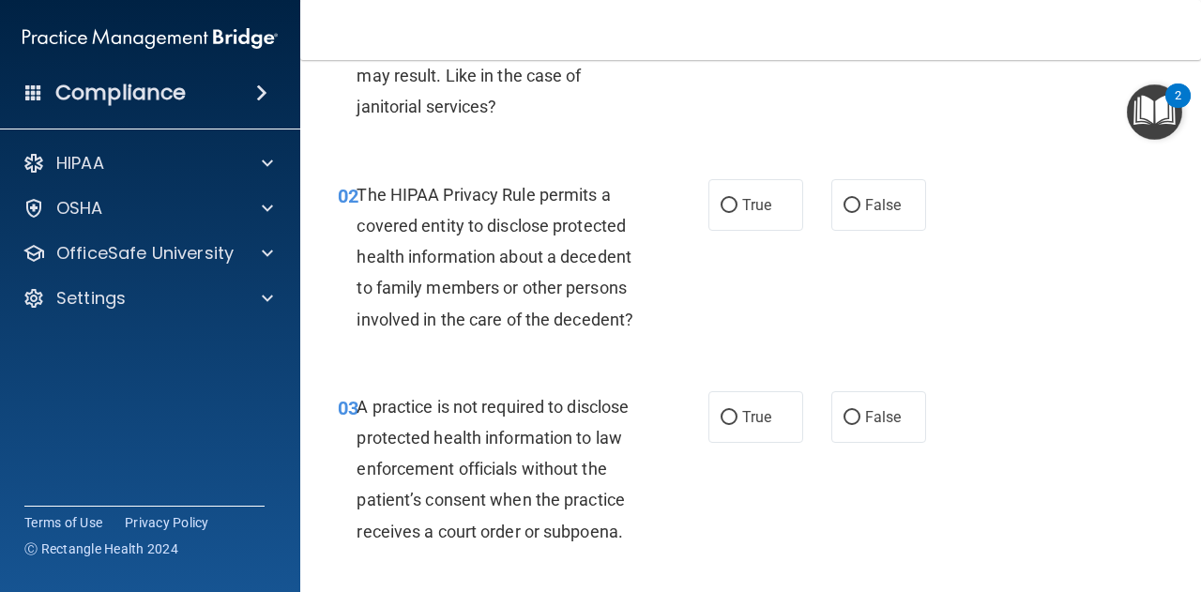
scroll to position [226, 0]
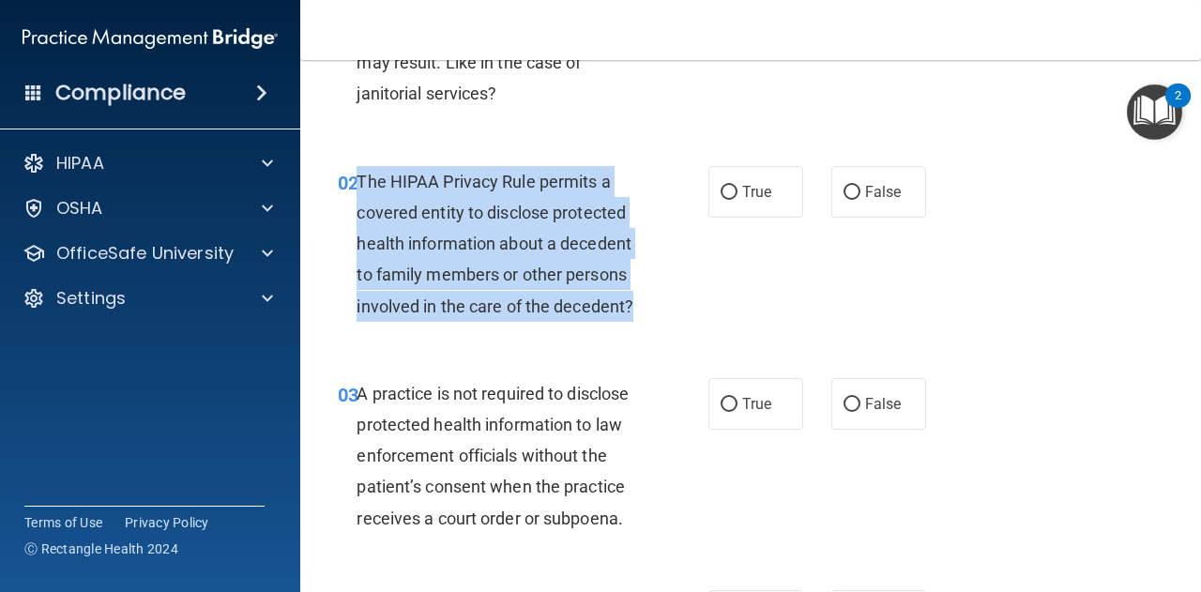
drag, startPoint x: 355, startPoint y: 177, endPoint x: 651, endPoint y: 307, distance: 323.4
click at [651, 307] on div "02 The HIPAA Privacy Rule permits a covered entity to disclose protected health…" at bounding box center [523, 248] width 427 height 165
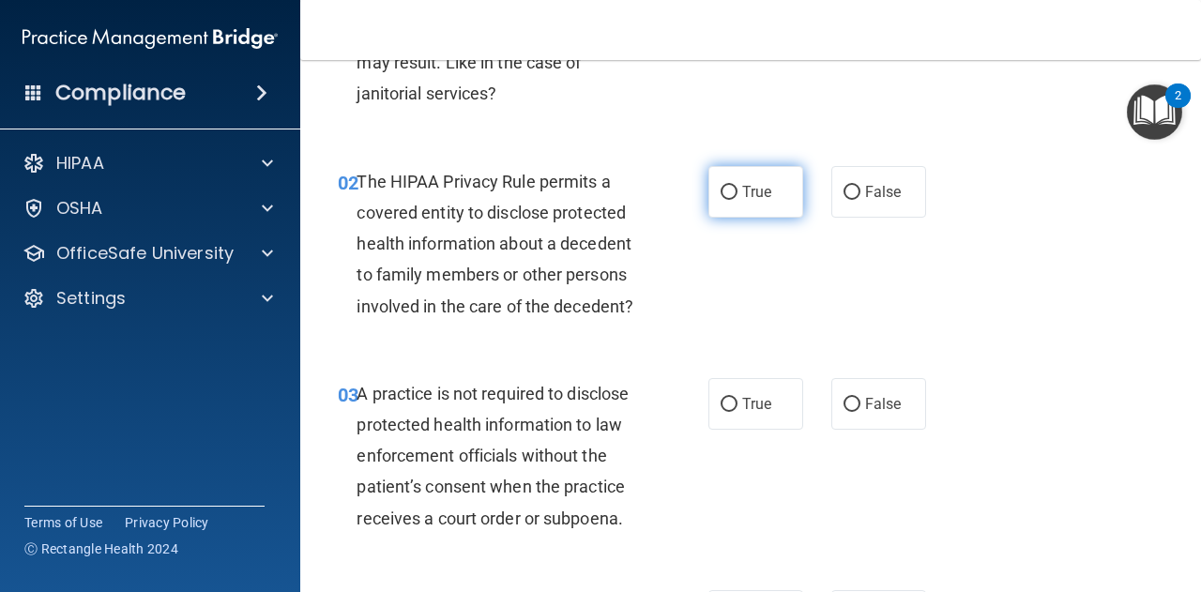
click at [749, 192] on span "True" at bounding box center [756, 192] width 29 height 18
click at [737, 192] on input "True" at bounding box center [728, 193] width 17 height 14
radio input "true"
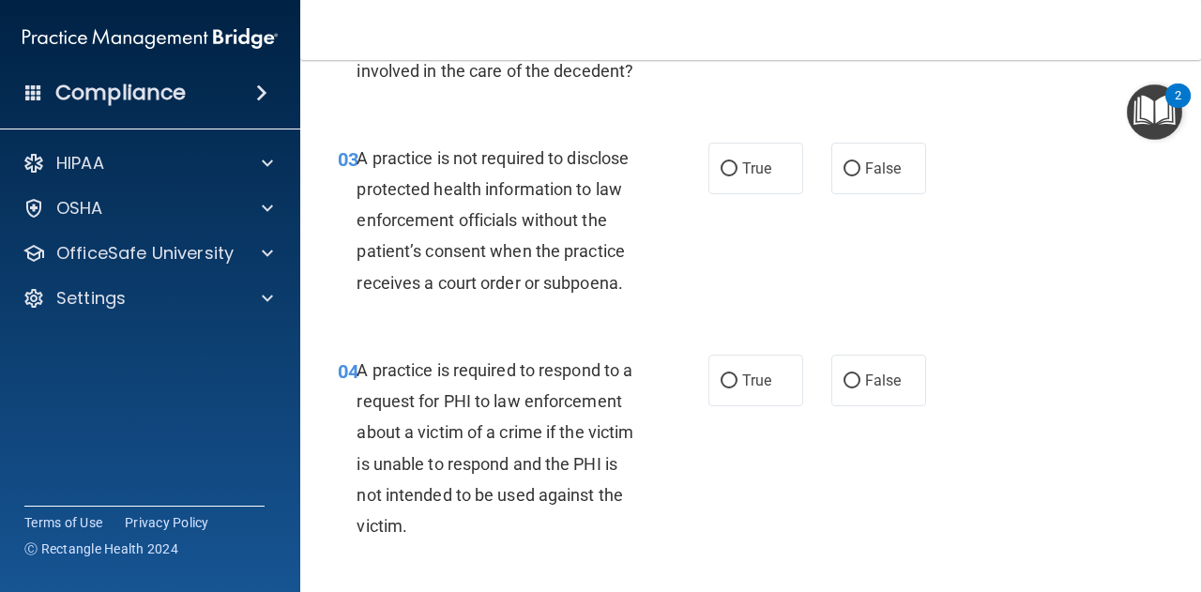
scroll to position [462, 0]
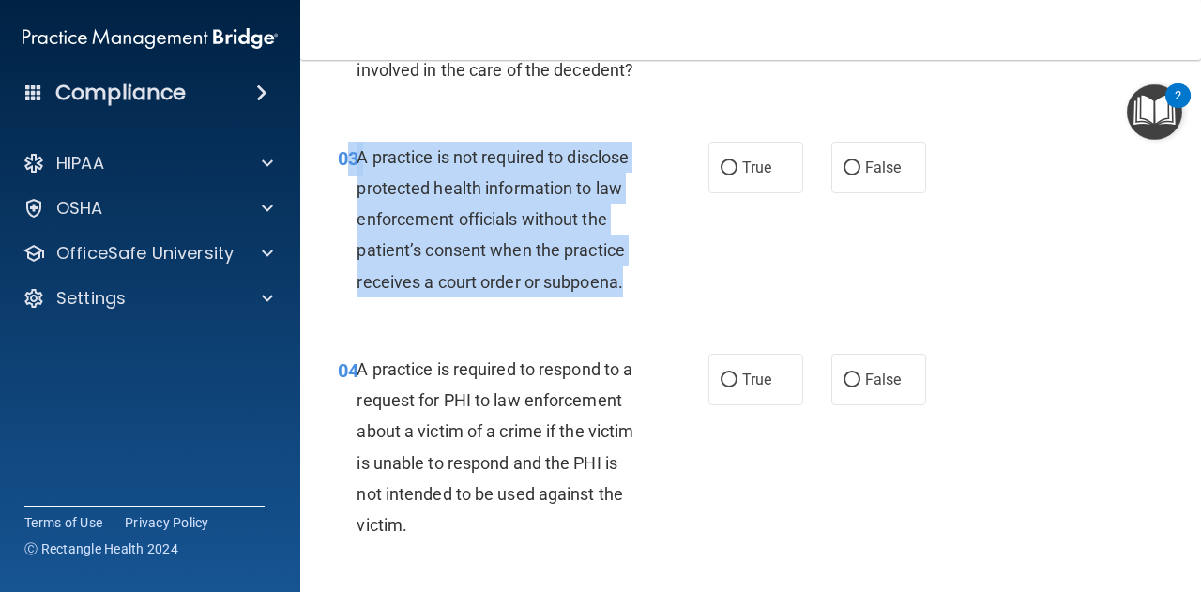
drag, startPoint x: 354, startPoint y: 151, endPoint x: 642, endPoint y: 295, distance: 322.2
click at [642, 295] on div "03 A practice is not required to disclose protected health information to law e…" at bounding box center [523, 224] width 427 height 165
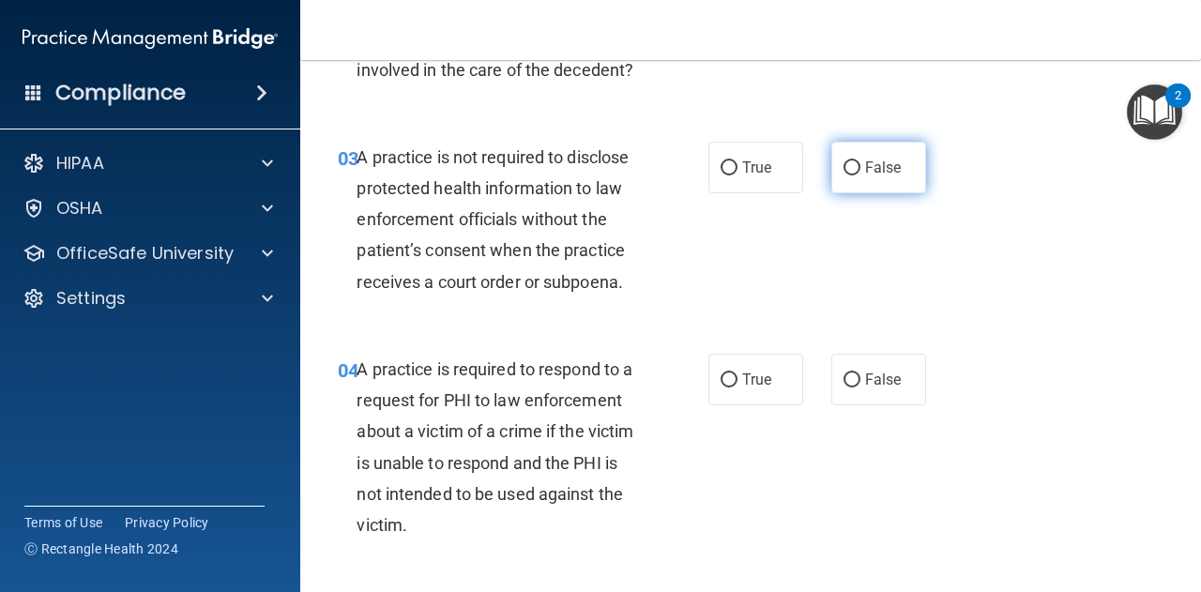
click at [840, 179] on label "False" at bounding box center [878, 168] width 95 height 52
click at [843, 175] on input "False" at bounding box center [851, 168] width 17 height 14
radio input "true"
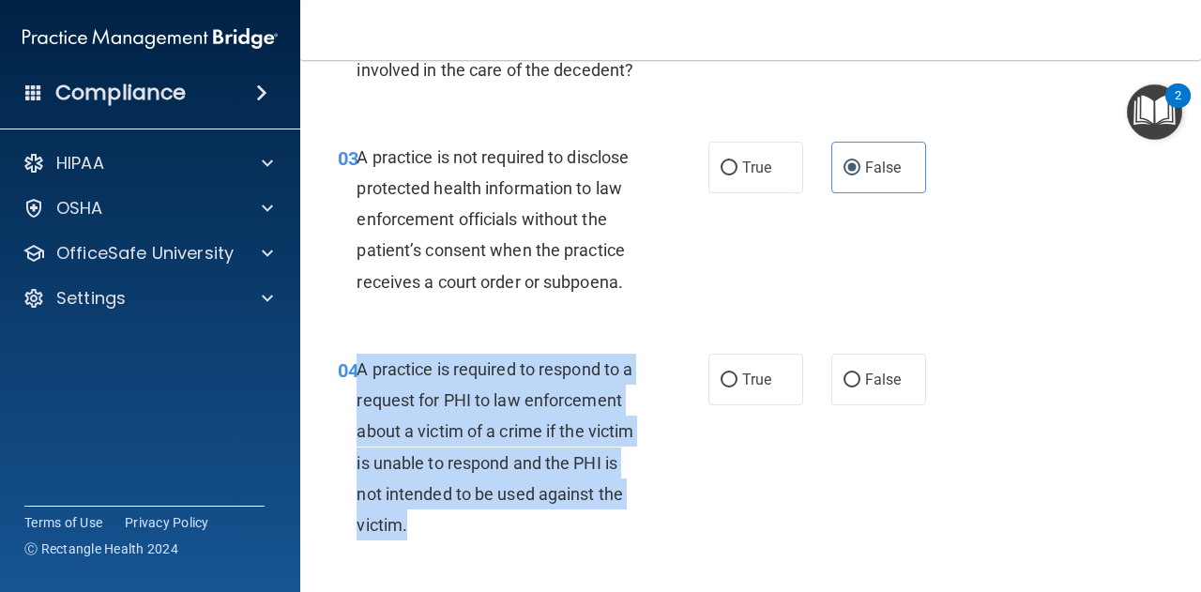
drag, startPoint x: 355, startPoint y: 367, endPoint x: 548, endPoint y: 514, distance: 242.9
click at [548, 514] on div "04 A practice is required to respond to a request for PHI to law enforcement ab…" at bounding box center [523, 452] width 427 height 196
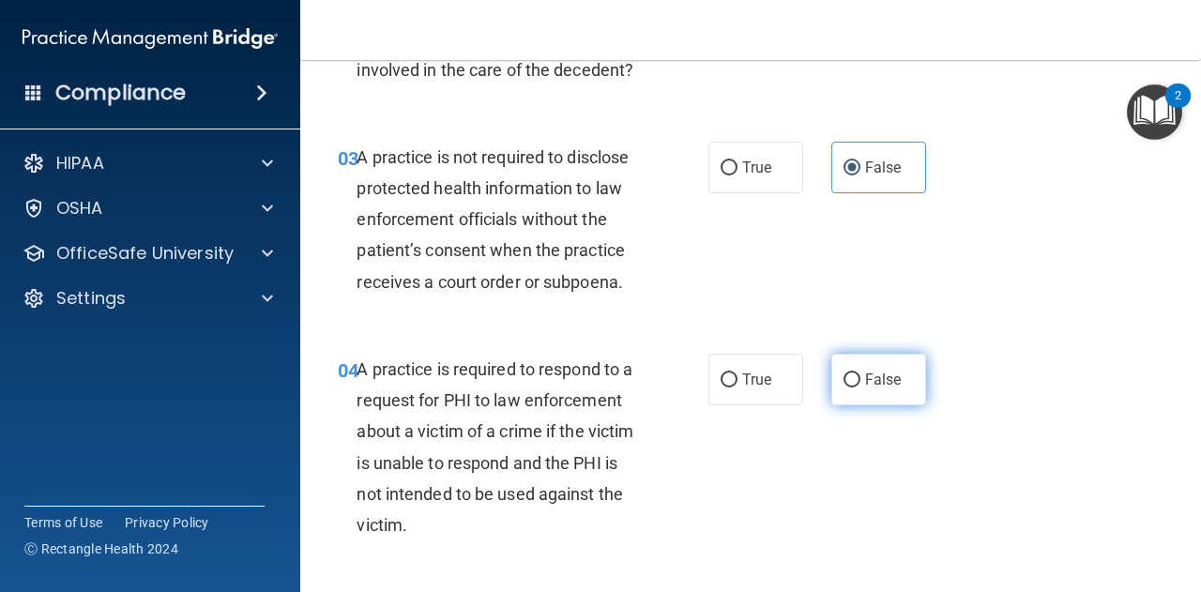
click at [851, 369] on label "False" at bounding box center [878, 380] width 95 height 52
click at [851, 373] on input "False" at bounding box center [851, 380] width 17 height 14
radio input "true"
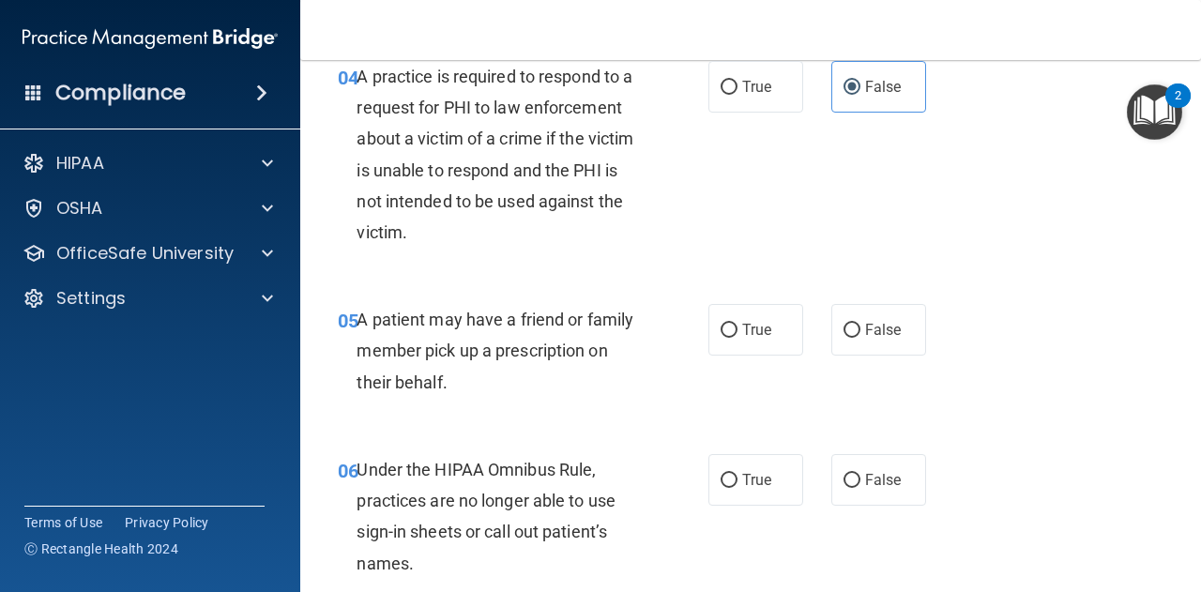
scroll to position [909, 0]
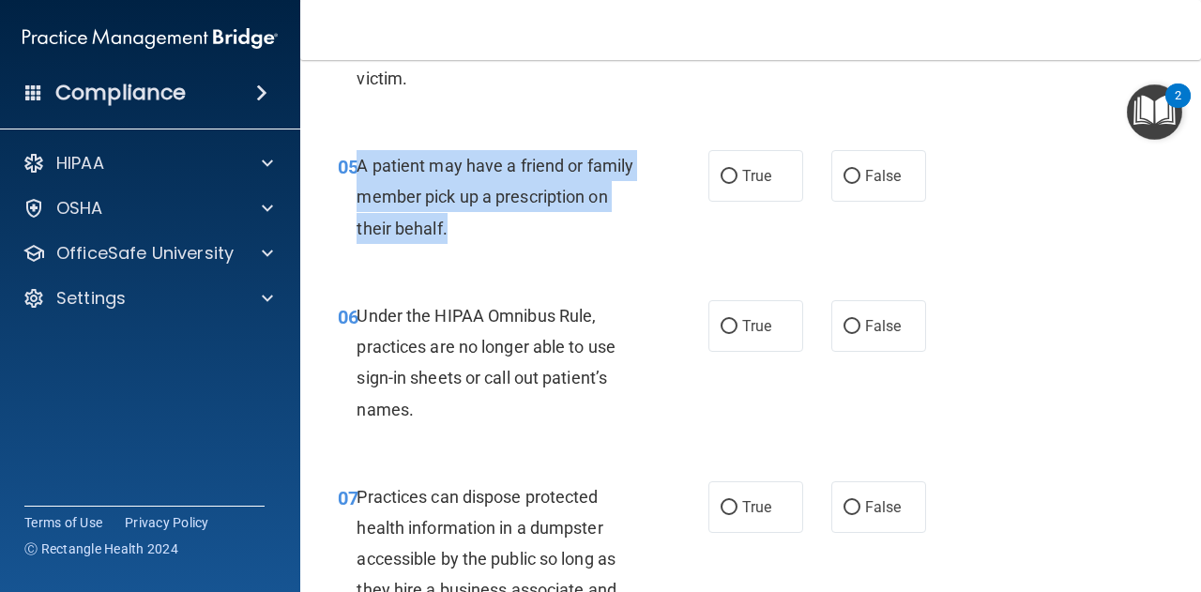
drag, startPoint x: 359, startPoint y: 162, endPoint x: 507, endPoint y: 236, distance: 165.7
click at [507, 236] on div "A patient may have a friend or family member pick up a prescription on their be…" at bounding box center [505, 197] width 299 height 94
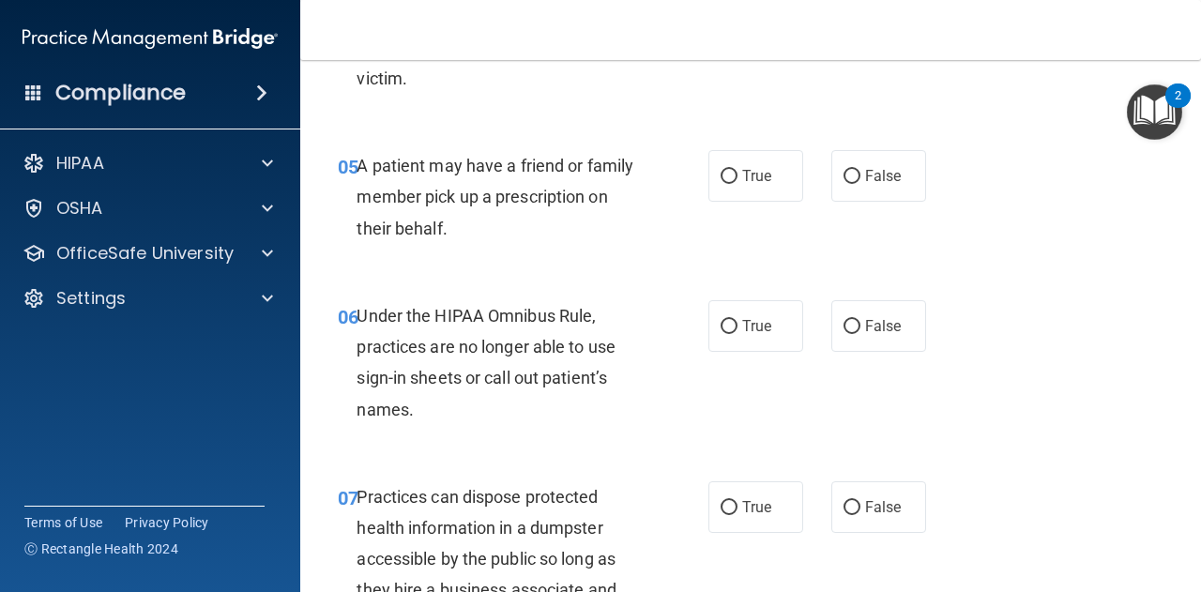
click at [751, 213] on div "05 A patient may have a friend or family member pick up a prescription on their…" at bounding box center [751, 202] width 854 height 150
click at [745, 205] on div "05 A patient may have a friend or family member pick up a prescription on their…" at bounding box center [751, 202] width 854 height 150
click at [735, 198] on label "True" at bounding box center [755, 176] width 95 height 52
click at [735, 184] on input "True" at bounding box center [728, 177] width 17 height 14
radio input "true"
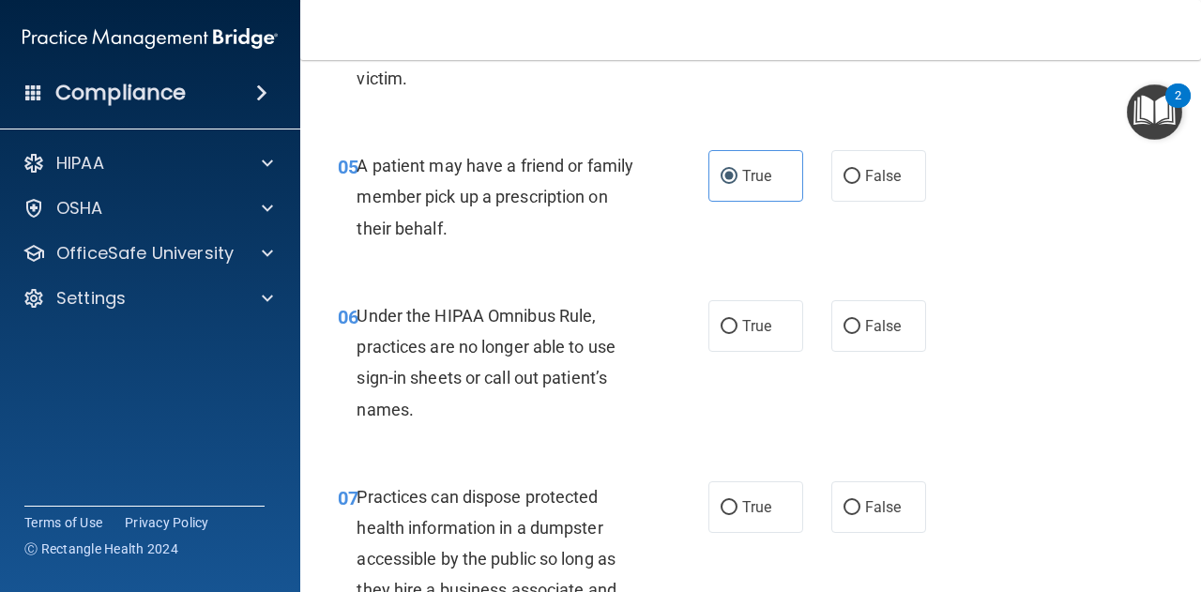
scroll to position [1028, 0]
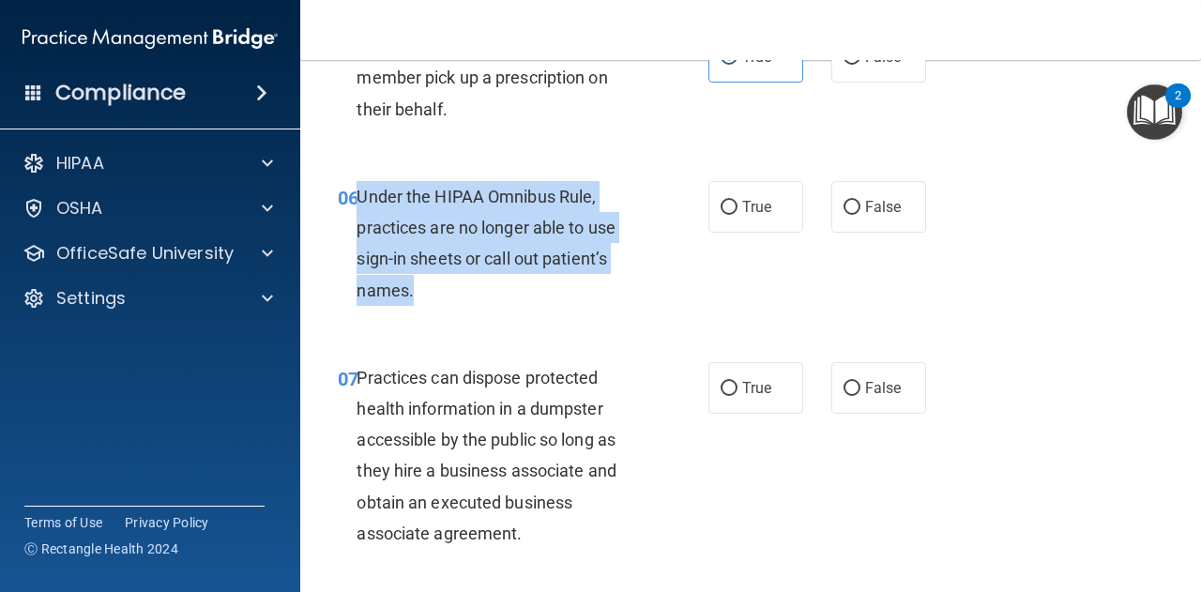
drag, startPoint x: 358, startPoint y: 190, endPoint x: 473, endPoint y: 300, distance: 158.5
click at [473, 300] on div "Under the HIPAA Omnibus Rule, practices are no longer able to use sign-in sheet…" at bounding box center [505, 243] width 299 height 125
click at [843, 201] on input "False" at bounding box center [851, 208] width 17 height 14
radio input "true"
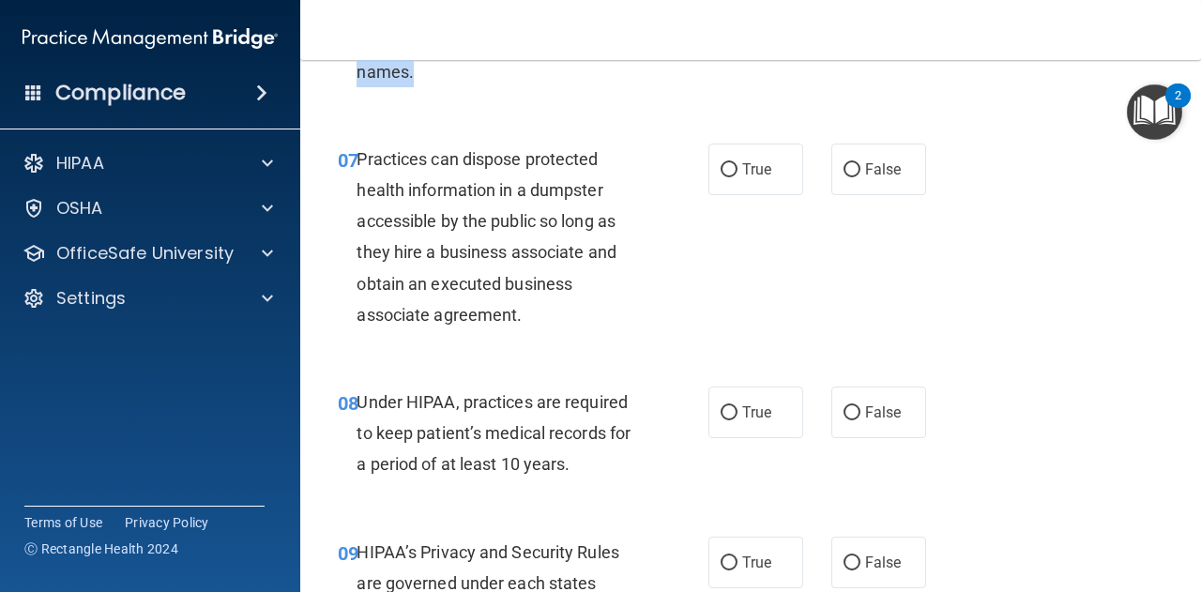
scroll to position [1249, 0]
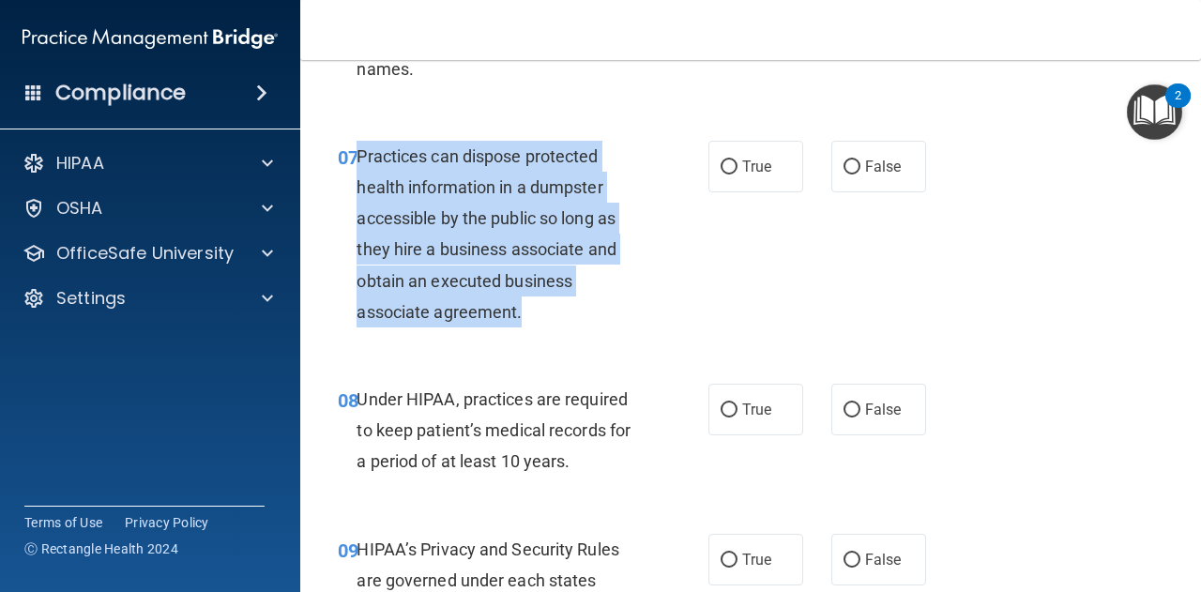
drag, startPoint x: 356, startPoint y: 156, endPoint x: 566, endPoint y: 305, distance: 256.9
click at [566, 305] on div "Practices can dispose protected health information in a dumpster accessible by …" at bounding box center [505, 234] width 299 height 187
click at [843, 164] on input "False" at bounding box center [851, 167] width 17 height 14
radio input "true"
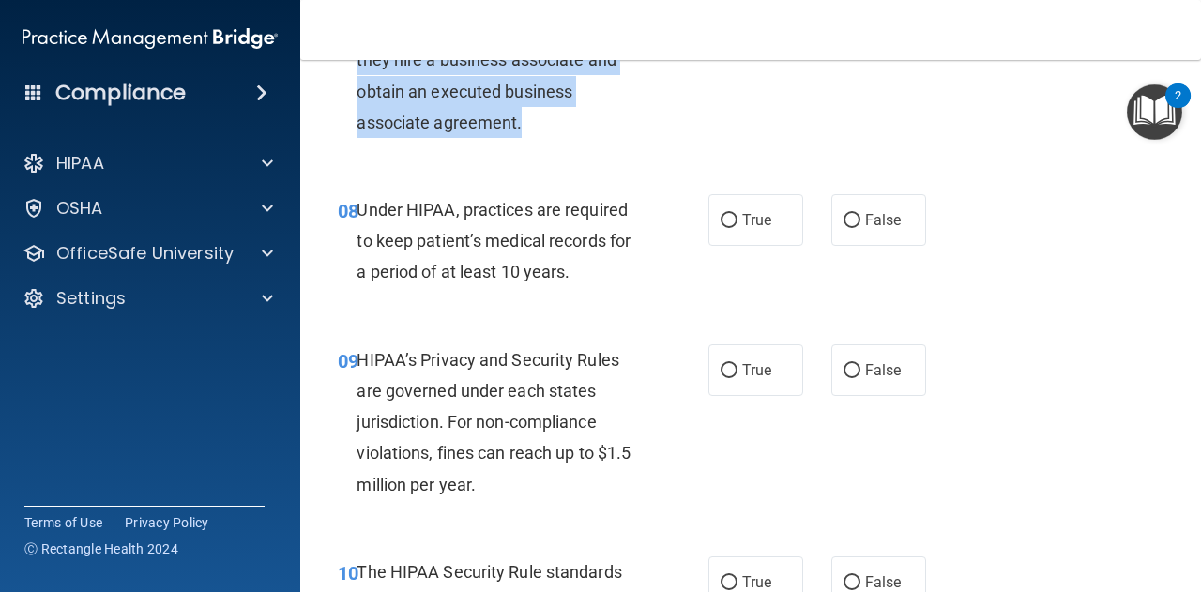
scroll to position [1444, 0]
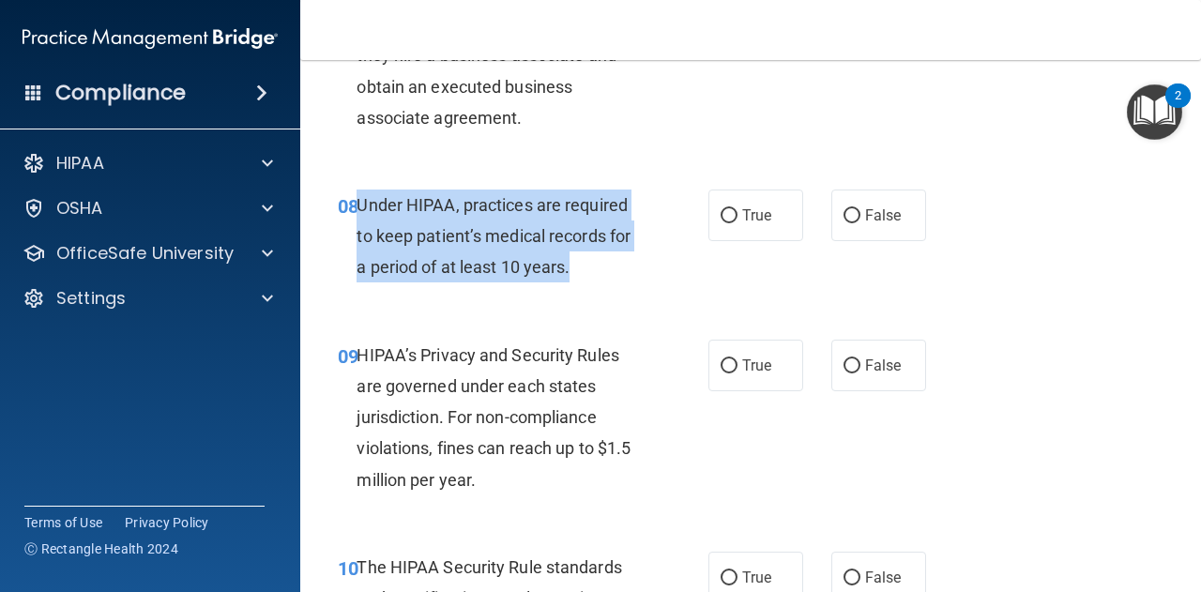
drag, startPoint x: 359, startPoint y: 197, endPoint x: 610, endPoint y: 280, distance: 264.0
click at [610, 280] on div "Under HIPAA, practices are required to keep patient’s medical records for a per…" at bounding box center [505, 236] width 299 height 94
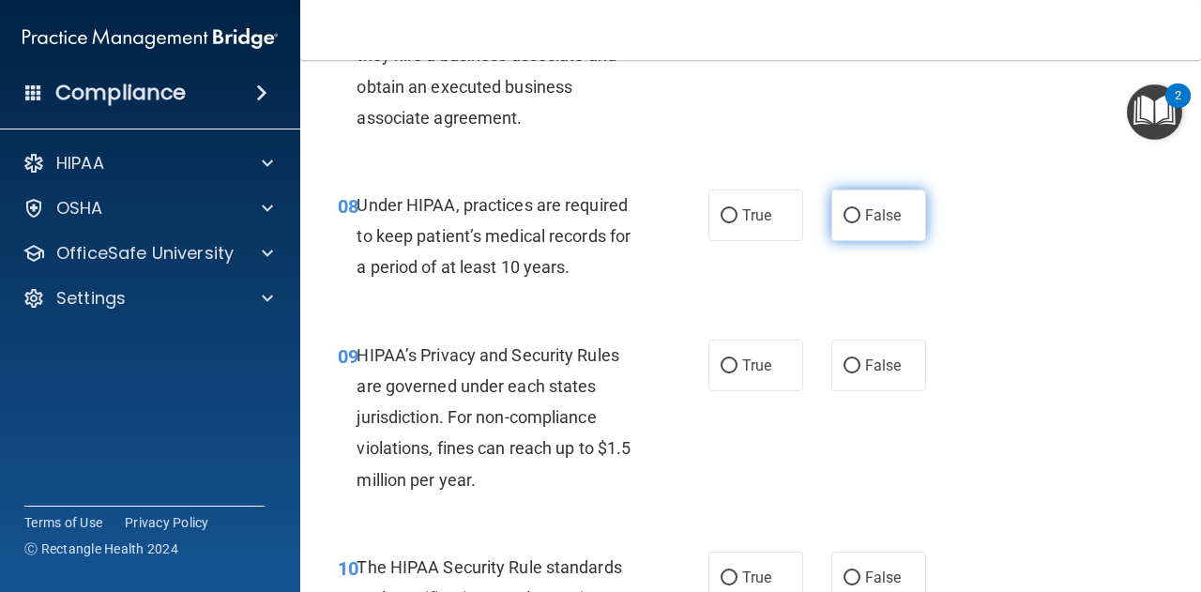
click at [848, 224] on label "False" at bounding box center [878, 215] width 95 height 52
click at [848, 223] on input "False" at bounding box center [851, 216] width 17 height 14
radio input "true"
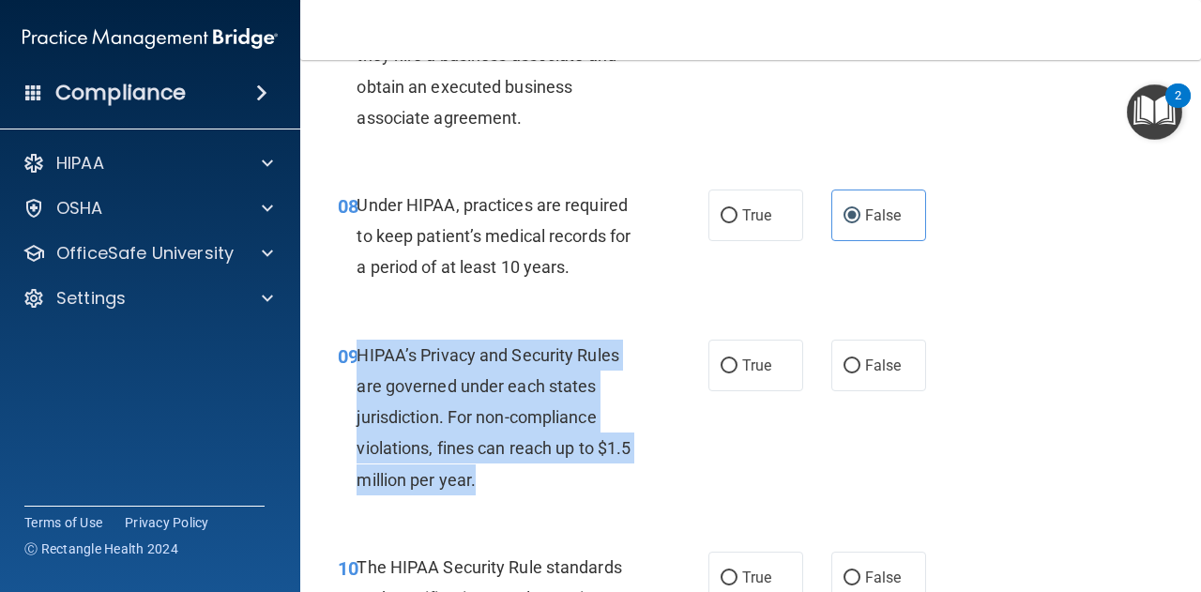
drag, startPoint x: 357, startPoint y: 346, endPoint x: 570, endPoint y: 479, distance: 251.1
click at [570, 479] on div "HIPAA’s Privacy and Security Rules are governed under each states jurisdiction.…" at bounding box center [505, 418] width 299 height 156
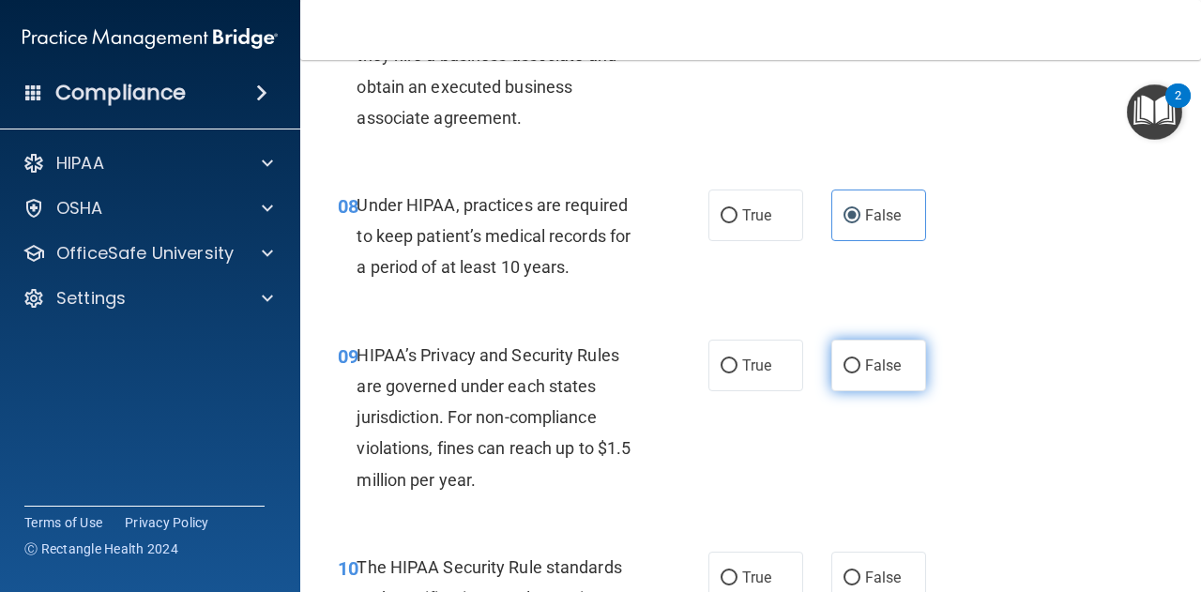
click at [850, 377] on label "False" at bounding box center [878, 366] width 95 height 52
click at [850, 373] on input "False" at bounding box center [851, 366] width 17 height 14
radio input "true"
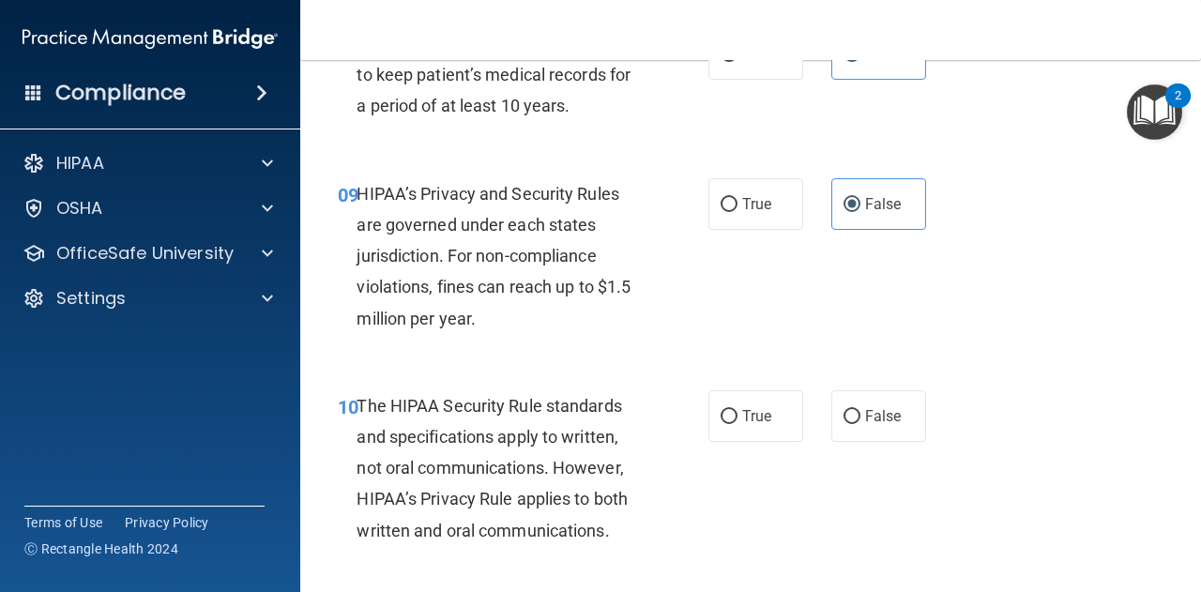
scroll to position [1677, 0]
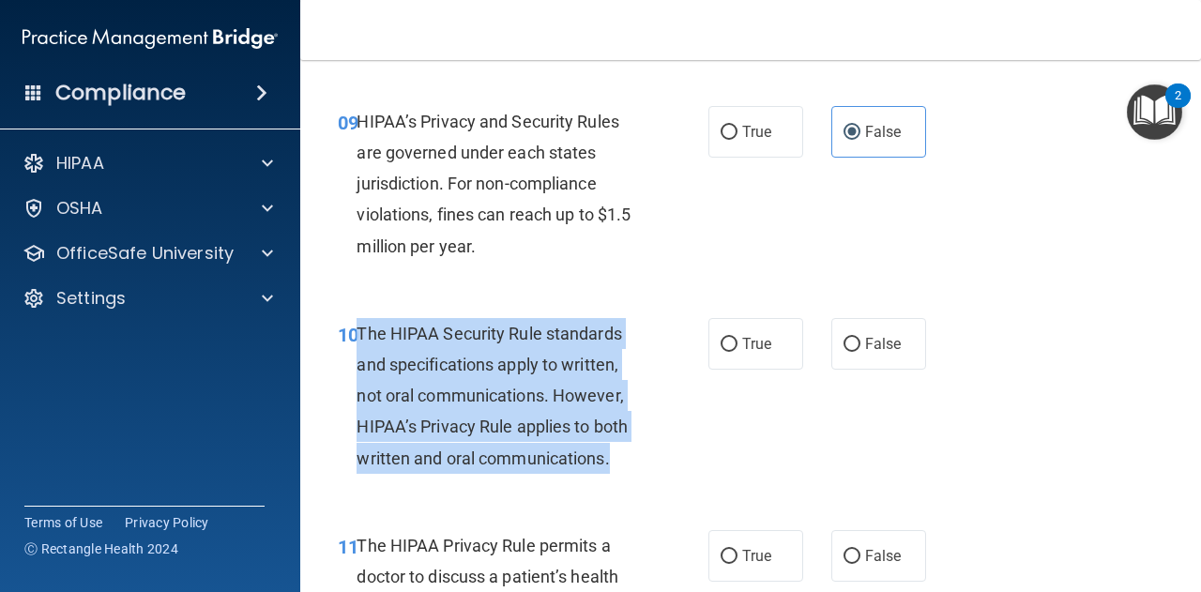
drag, startPoint x: 355, startPoint y: 327, endPoint x: 624, endPoint y: 461, distance: 300.8
click at [624, 461] on div "10 The HIPAA Security Rule standards and specifications apply to written, not o…" at bounding box center [523, 400] width 427 height 165
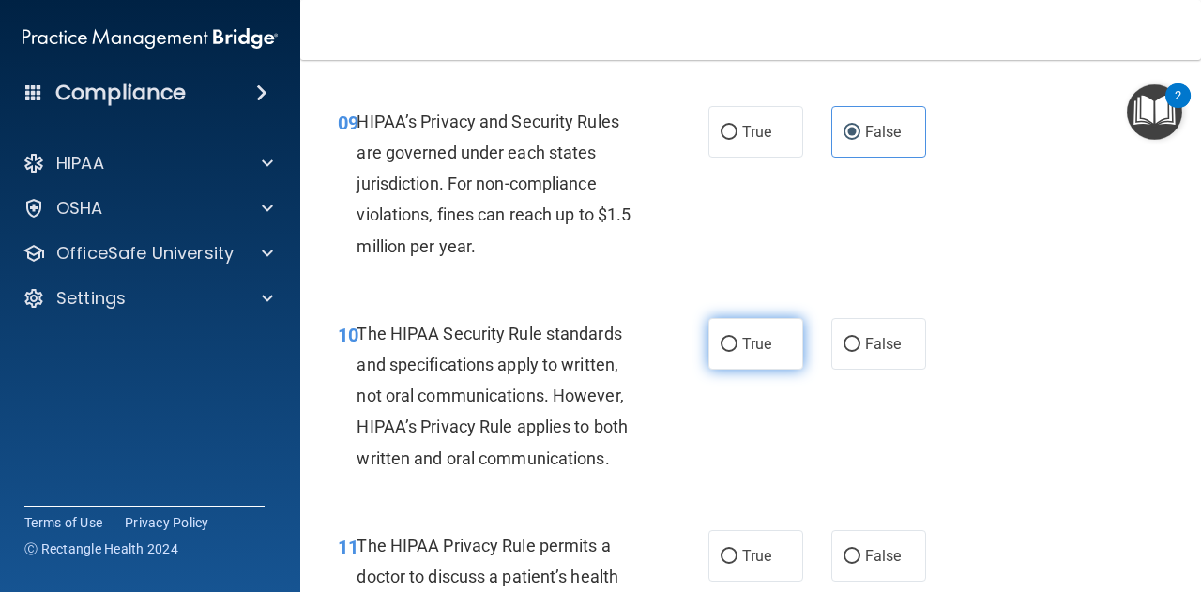
click at [775, 342] on label "True" at bounding box center [755, 344] width 95 height 52
click at [737, 342] on input "True" at bounding box center [728, 345] width 17 height 14
radio input "true"
click at [0, 463] on div "Compliance HIPAA Documents and Policies Report an Incident Business Associates …" at bounding box center [150, 296] width 300 height 592
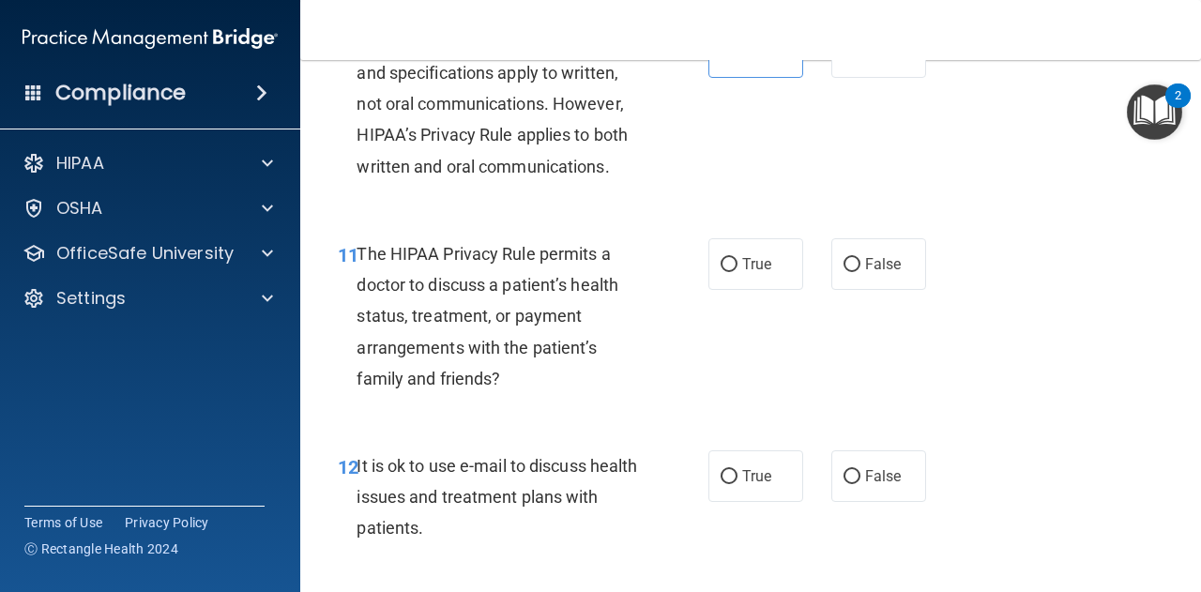
scroll to position [1969, 0]
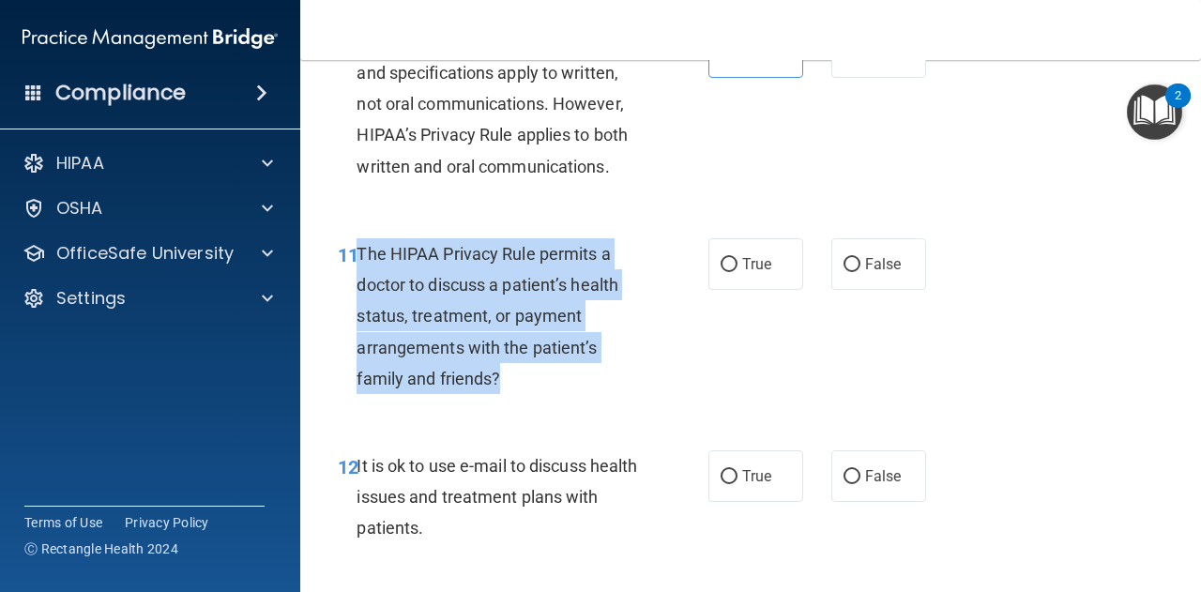
drag, startPoint x: 356, startPoint y: 250, endPoint x: 513, endPoint y: 379, distance: 202.6
click at [513, 379] on div "The HIPAA Privacy Rule permits a doctor to discuss a patient’s health status, t…" at bounding box center [505, 316] width 299 height 156
click at [727, 258] on input "True" at bounding box center [728, 265] width 17 height 14
radio input "true"
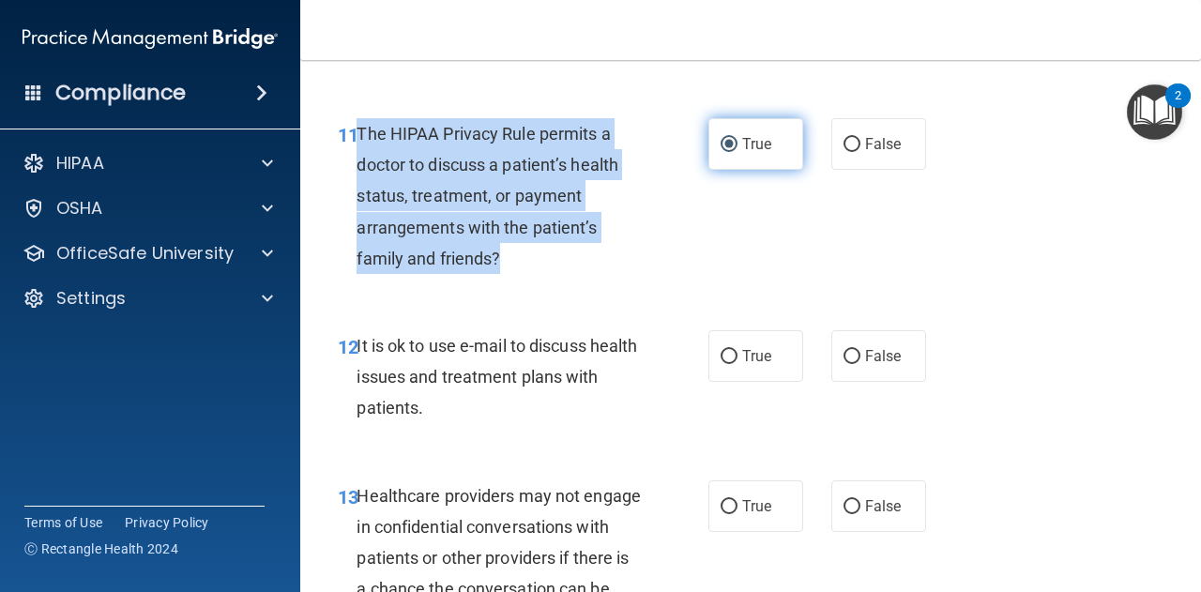
scroll to position [2106, 0]
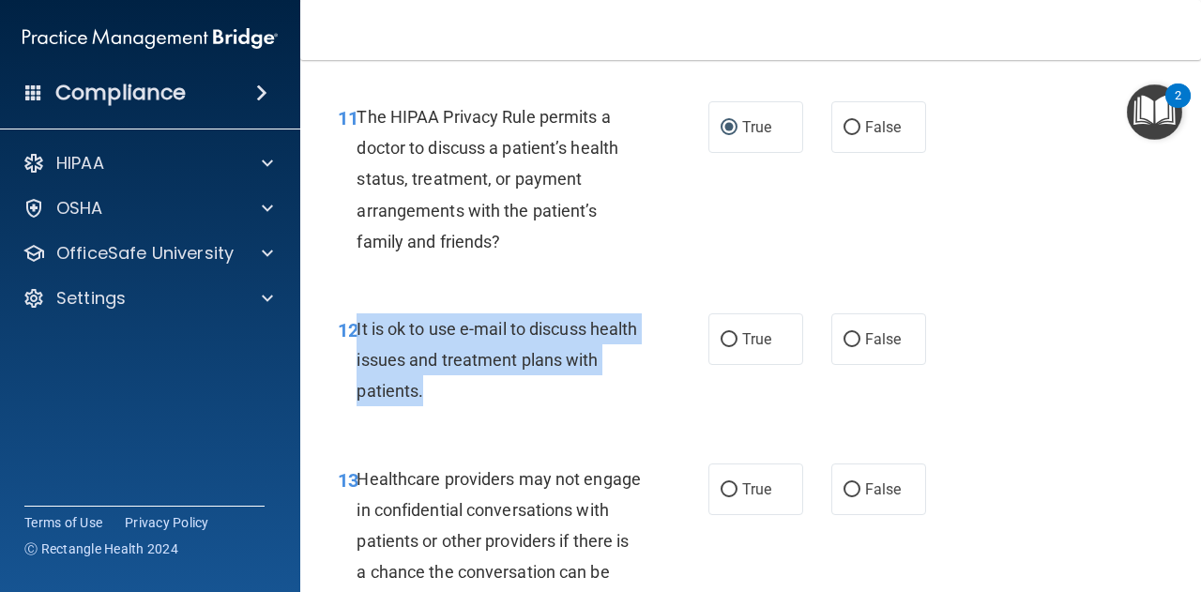
drag, startPoint x: 357, startPoint y: 327, endPoint x: 486, endPoint y: 387, distance: 141.8
click at [486, 387] on div "It is ok to use e-mail to discuss health issues and treatment plans with patien…" at bounding box center [505, 360] width 299 height 94
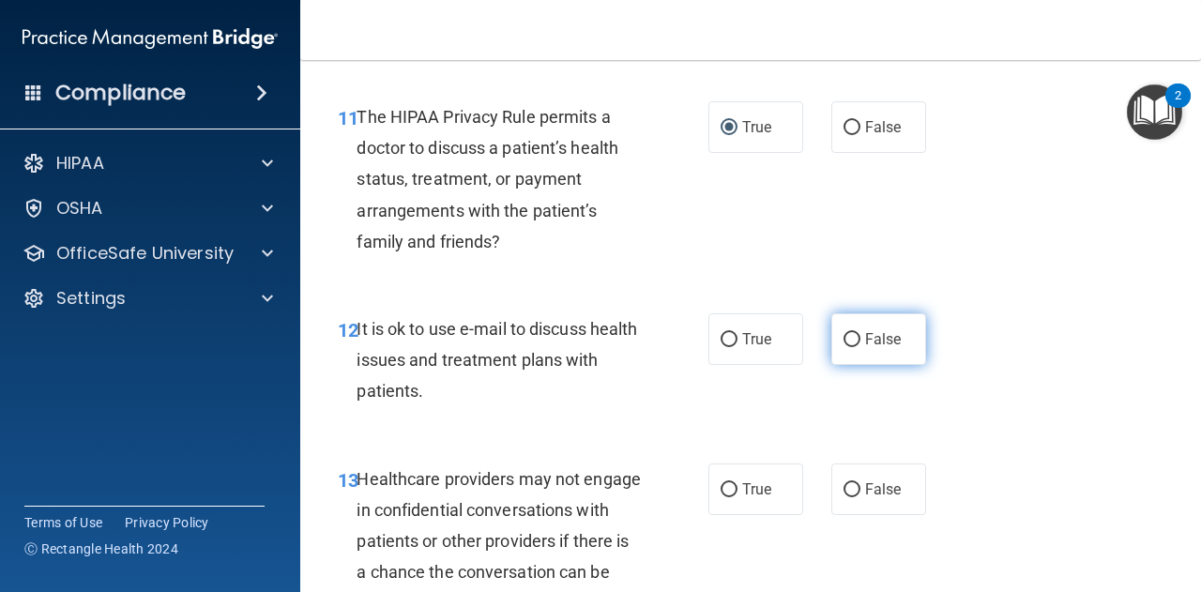
click at [842, 325] on label "False" at bounding box center [878, 339] width 95 height 52
click at [843, 333] on input "False" at bounding box center [851, 340] width 17 height 14
radio input "true"
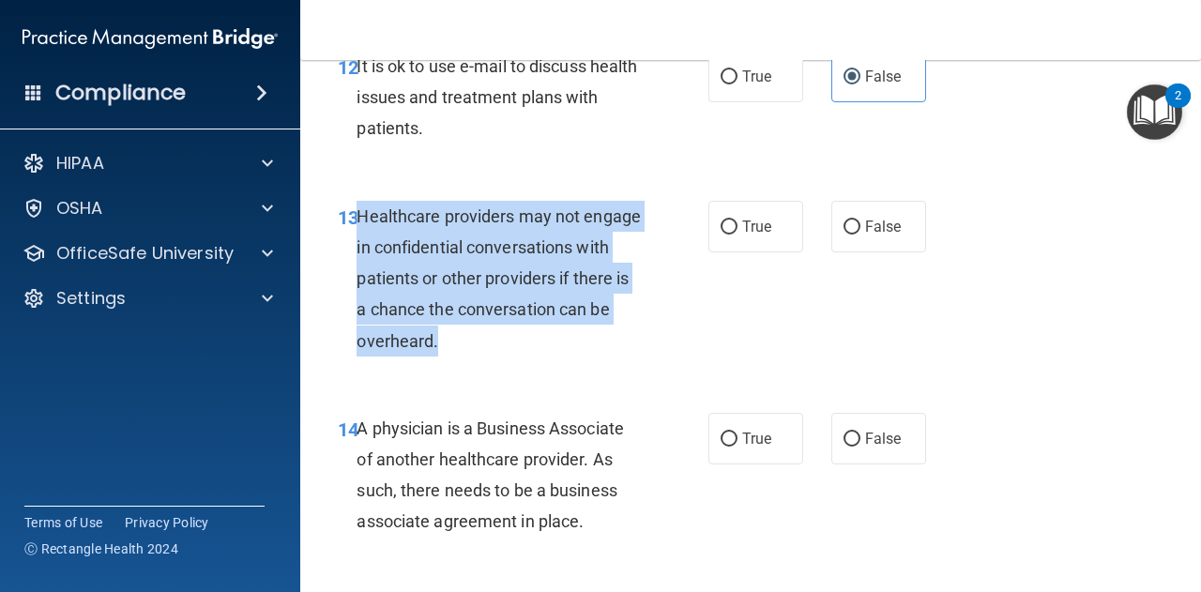
drag, startPoint x: 355, startPoint y: 212, endPoint x: 590, endPoint y: 344, distance: 269.2
click at [590, 344] on div "Healthcare providers may not engage in confidential conversations with patients…" at bounding box center [505, 279] width 299 height 156
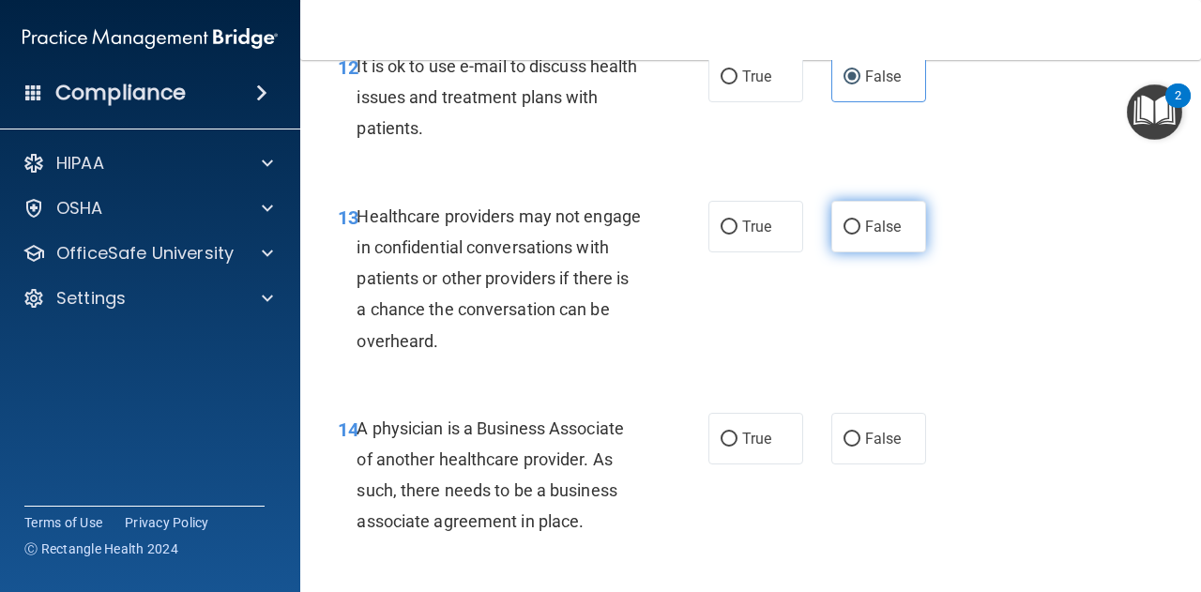
click at [831, 213] on label "False" at bounding box center [878, 227] width 95 height 52
click at [843, 220] on input "False" at bounding box center [851, 227] width 17 height 14
radio input "true"
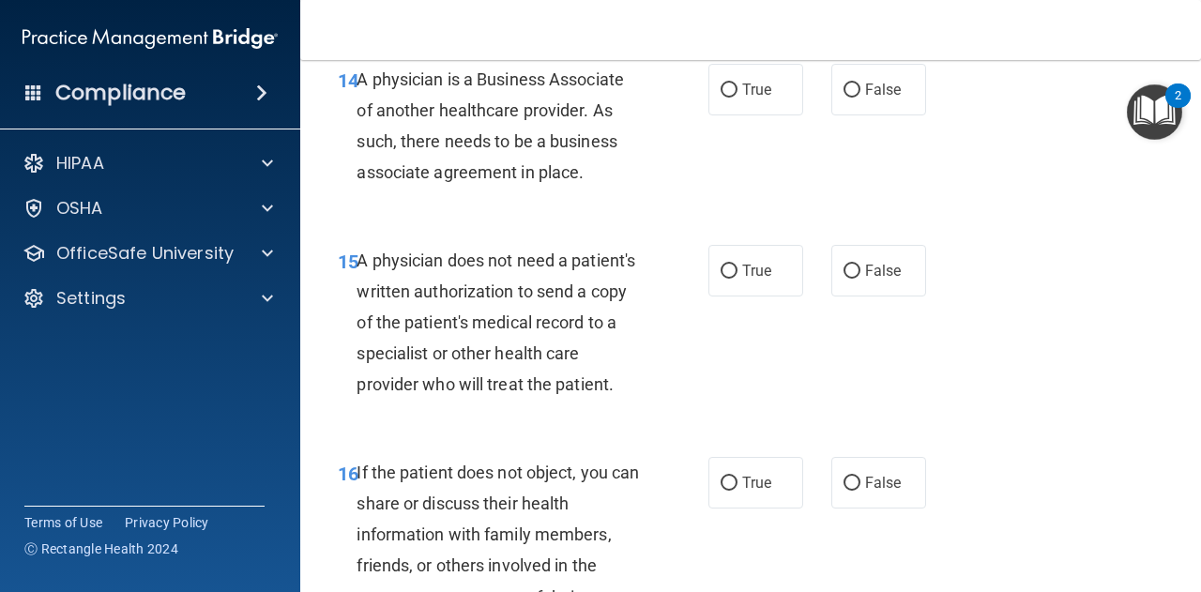
drag, startPoint x: 358, startPoint y: 76, endPoint x: 585, endPoint y: 174, distance: 247.1
click at [585, 174] on div "A physician is a Business Associate of another healthcare provider. As such, th…" at bounding box center [505, 126] width 299 height 125
click at [879, 85] on span "False" at bounding box center [883, 90] width 37 height 18
click at [860, 85] on input "False" at bounding box center [851, 90] width 17 height 14
radio input "true"
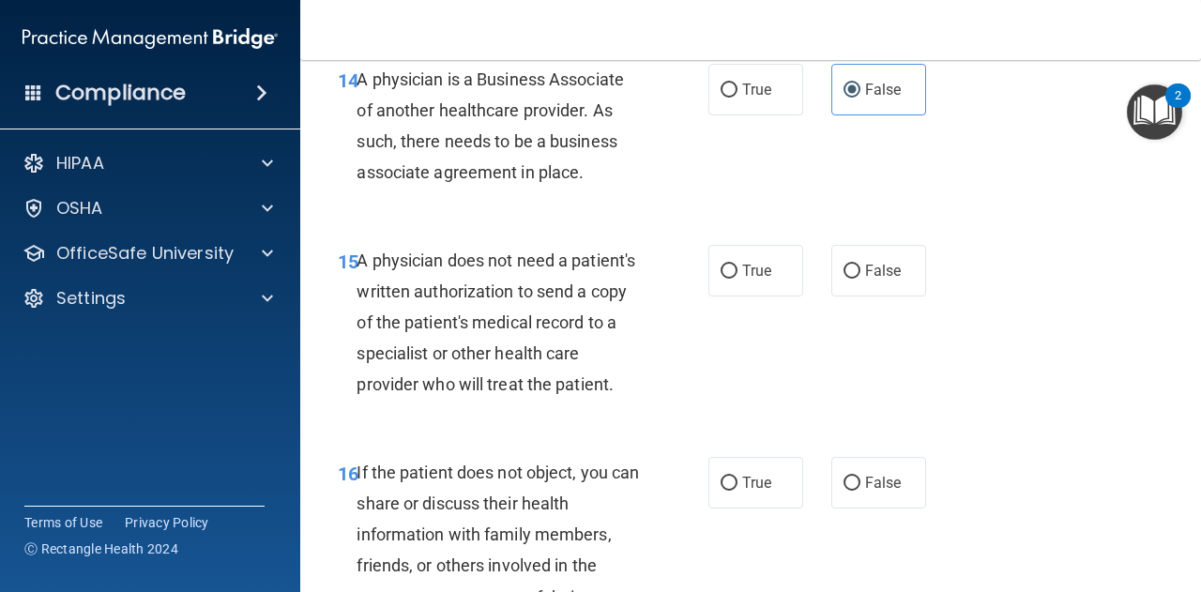
click at [355, 257] on span "15" at bounding box center [348, 261] width 21 height 23
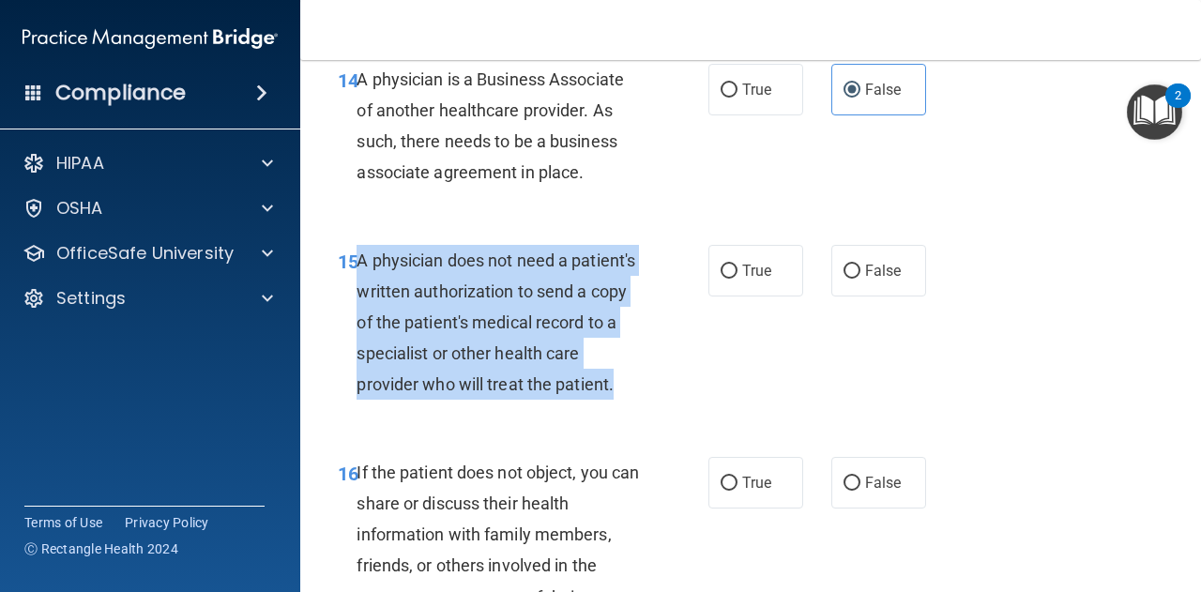
drag, startPoint x: 355, startPoint y: 257, endPoint x: 506, endPoint y: 416, distance: 219.6
click at [506, 410] on div "15 A physician does not need a patient's written authorization to send a copy o…" at bounding box center [523, 327] width 427 height 165
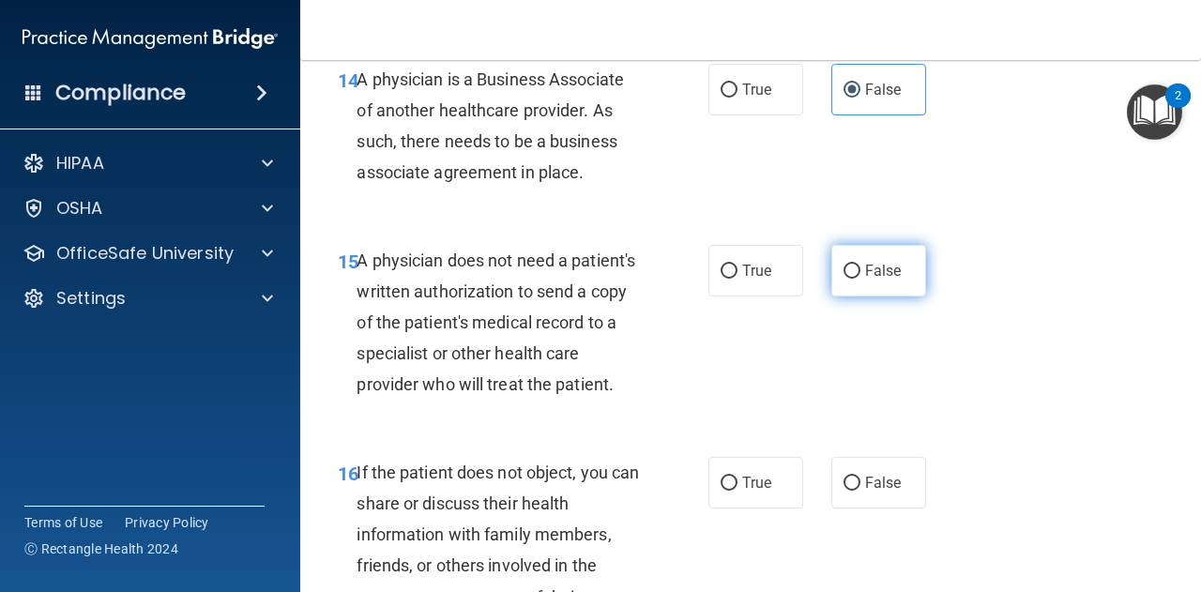
click at [876, 265] on span "False" at bounding box center [883, 271] width 37 height 18
click at [860, 265] on input "False" at bounding box center [851, 272] width 17 height 14
radio input "true"
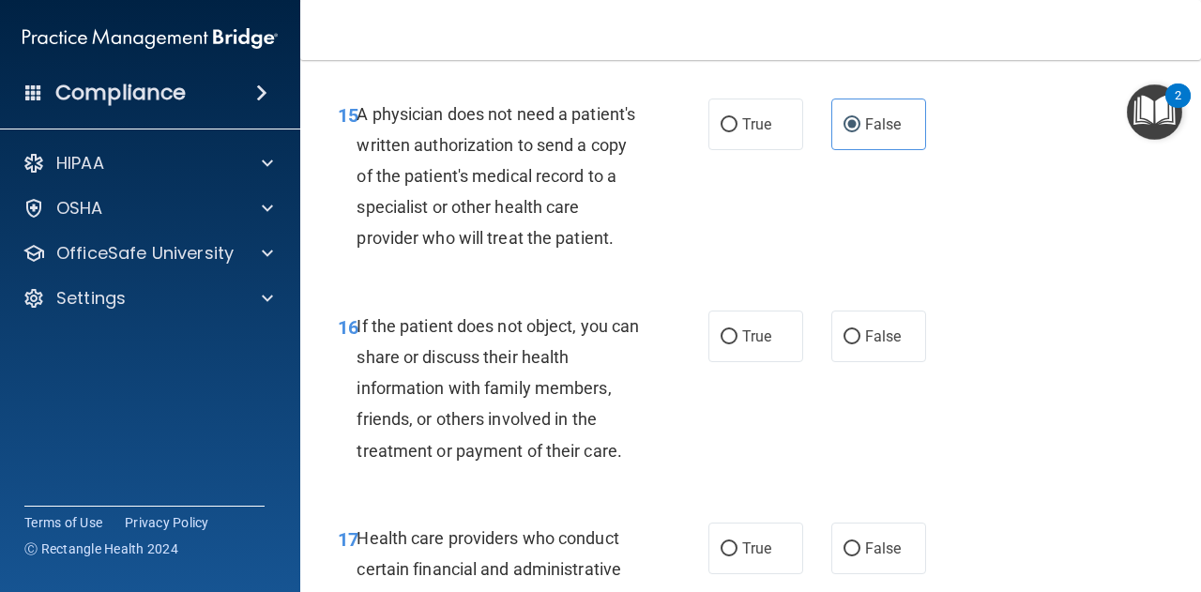
scroll to position [2904, 0]
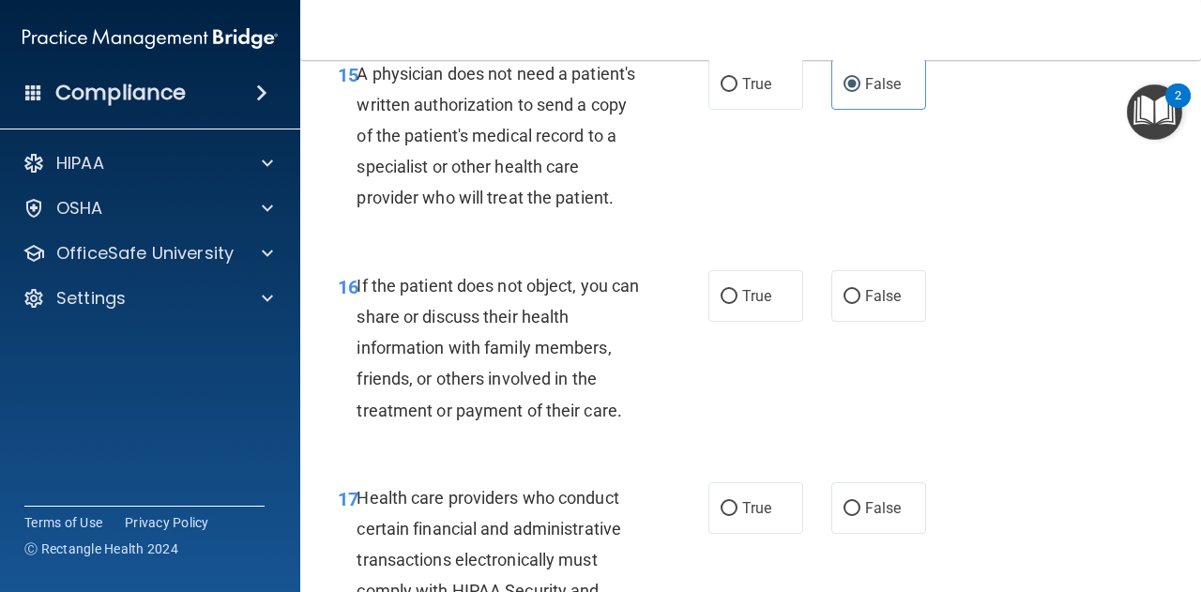
click at [356, 316] on span "If the patient does not object, you can share or discuss their health informati…" at bounding box center [497, 348] width 282 height 144
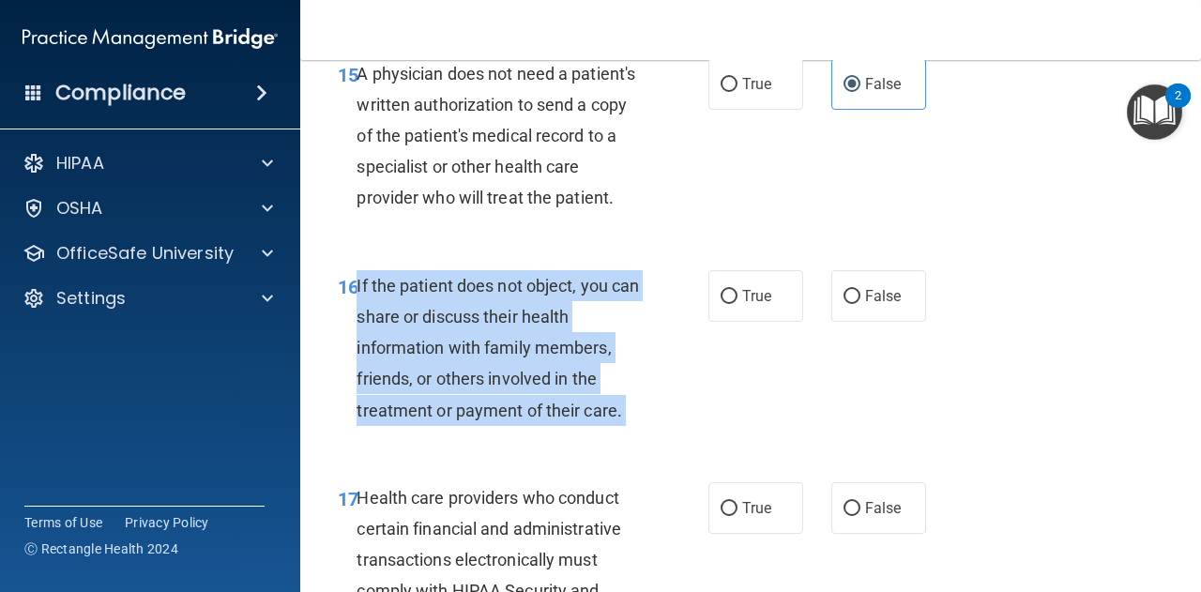
drag, startPoint x: 356, startPoint y: 316, endPoint x: 642, endPoint y: 445, distance: 312.8
click at [642, 426] on div "If the patient does not object, you can share or discuss their health informati…" at bounding box center [505, 348] width 299 height 156
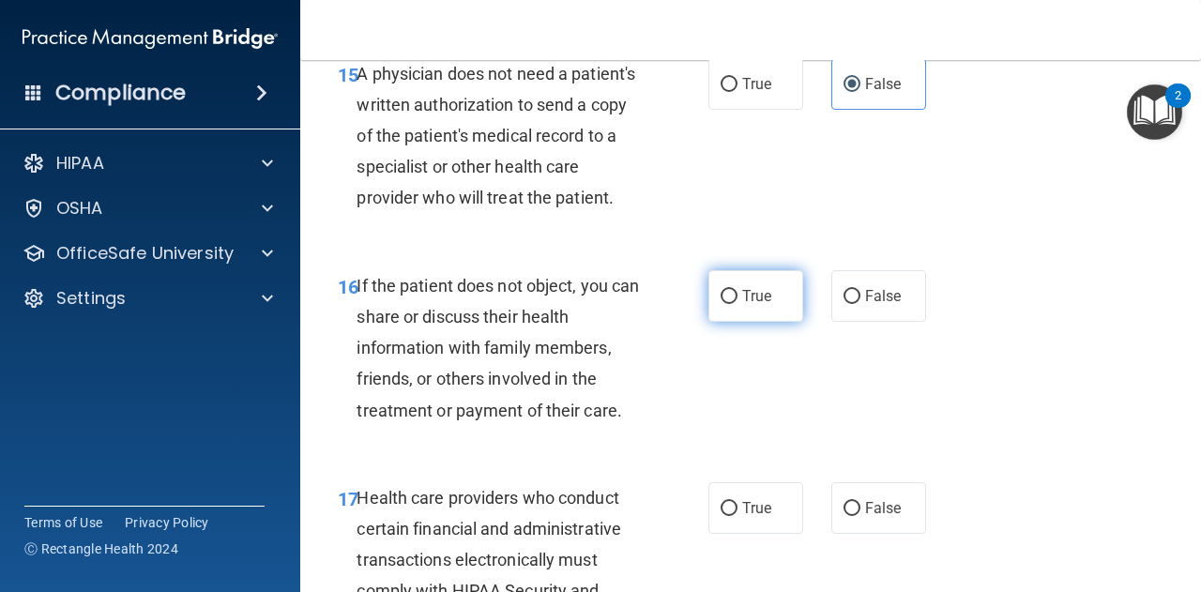
click at [742, 305] on span "True" at bounding box center [756, 296] width 29 height 18
click at [737, 304] on input "True" at bounding box center [728, 297] width 17 height 14
radio input "true"
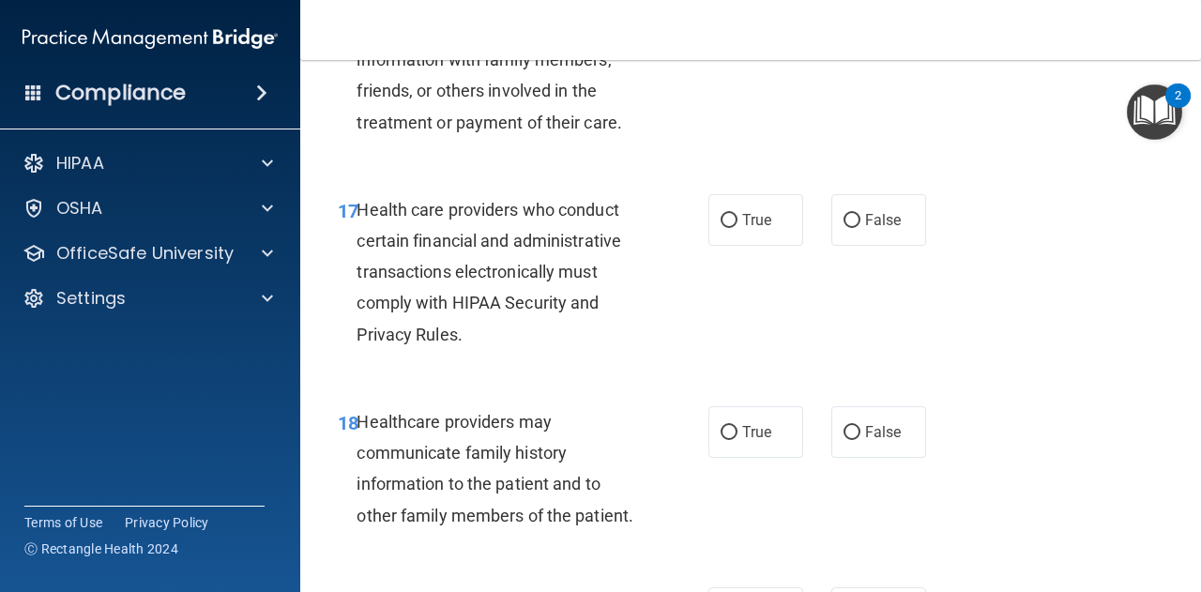
scroll to position [3194, 0]
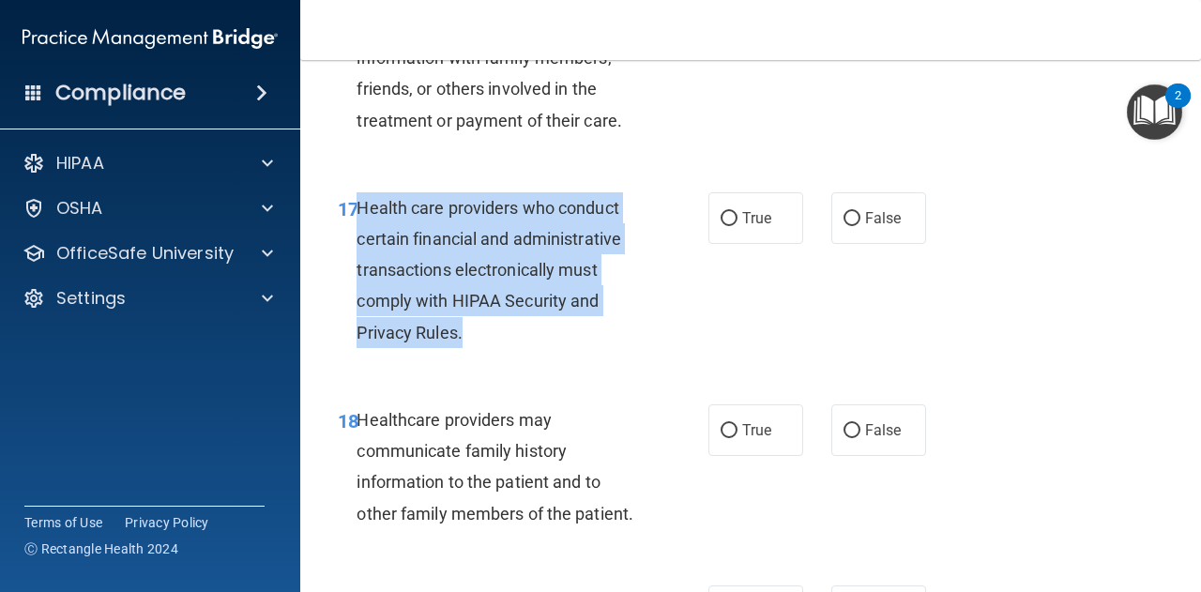
drag, startPoint x: 356, startPoint y: 237, endPoint x: 523, endPoint y: 363, distance: 209.0
click at [523, 348] on div "Health care providers who conduct certain financial and administrative transact…" at bounding box center [505, 270] width 299 height 156
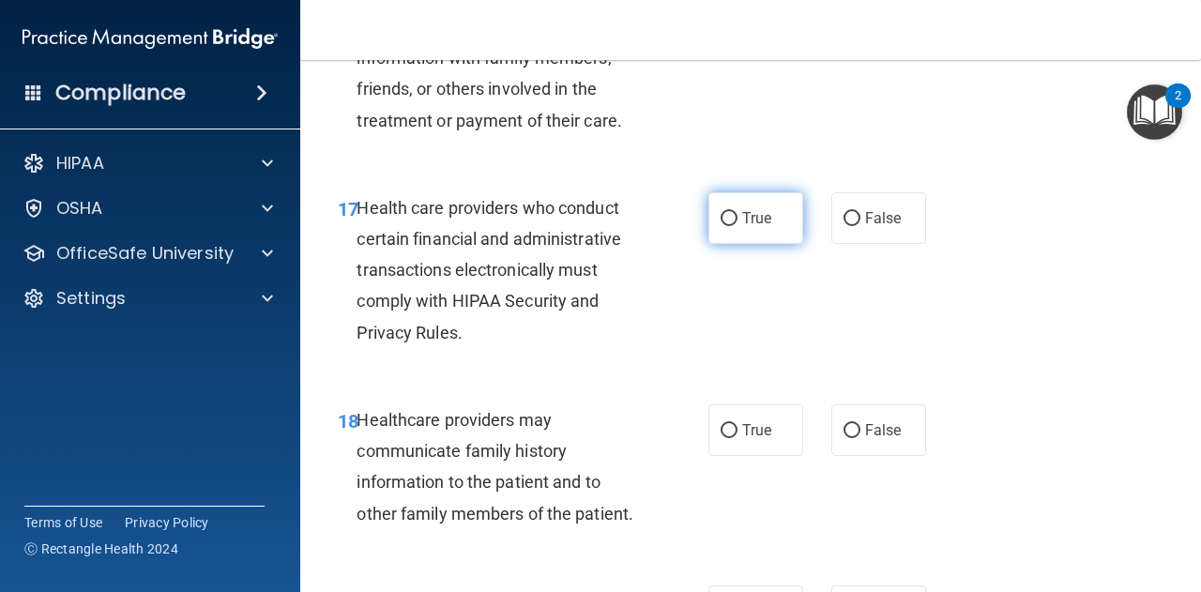
click at [725, 244] on label "True" at bounding box center [755, 218] width 95 height 52
click at [725, 226] on input "True" at bounding box center [728, 219] width 17 height 14
radio input "true"
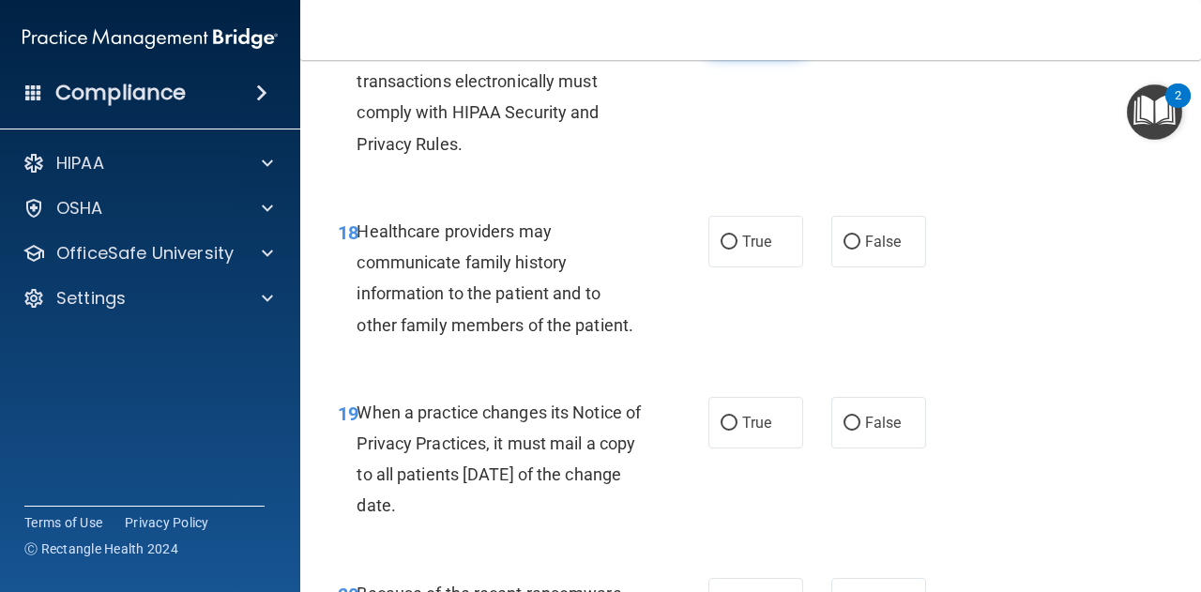
scroll to position [3383, 0]
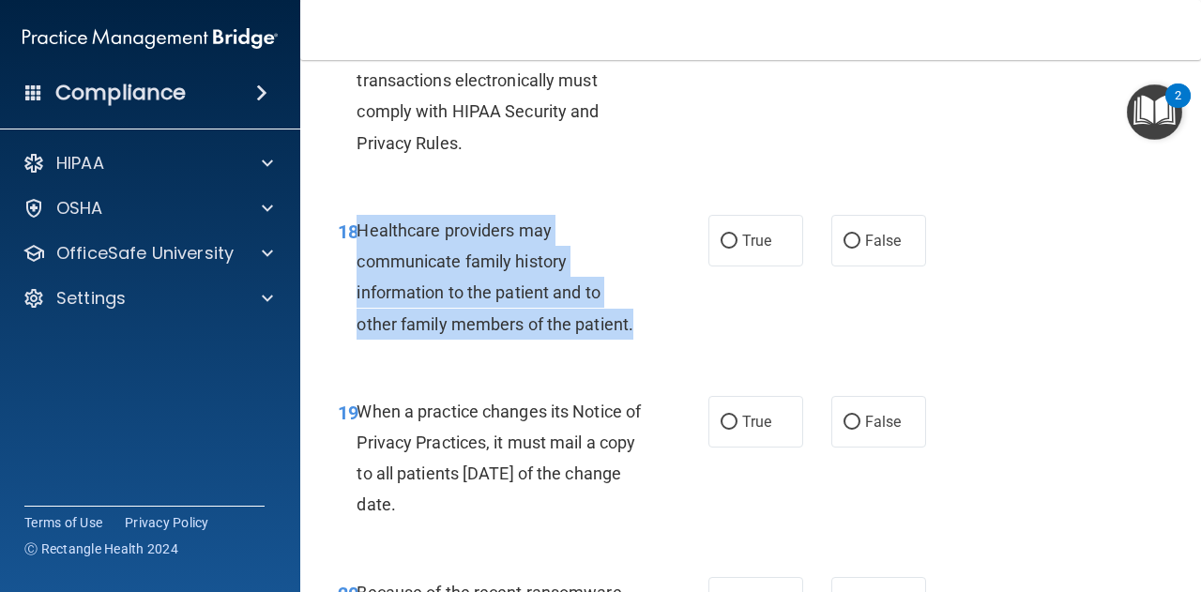
drag, startPoint x: 357, startPoint y: 260, endPoint x: 710, endPoint y: 354, distance: 364.9
click at [710, 349] on div "18 Healthcare providers may communicate family history information to the patie…" at bounding box center [523, 282] width 427 height 134
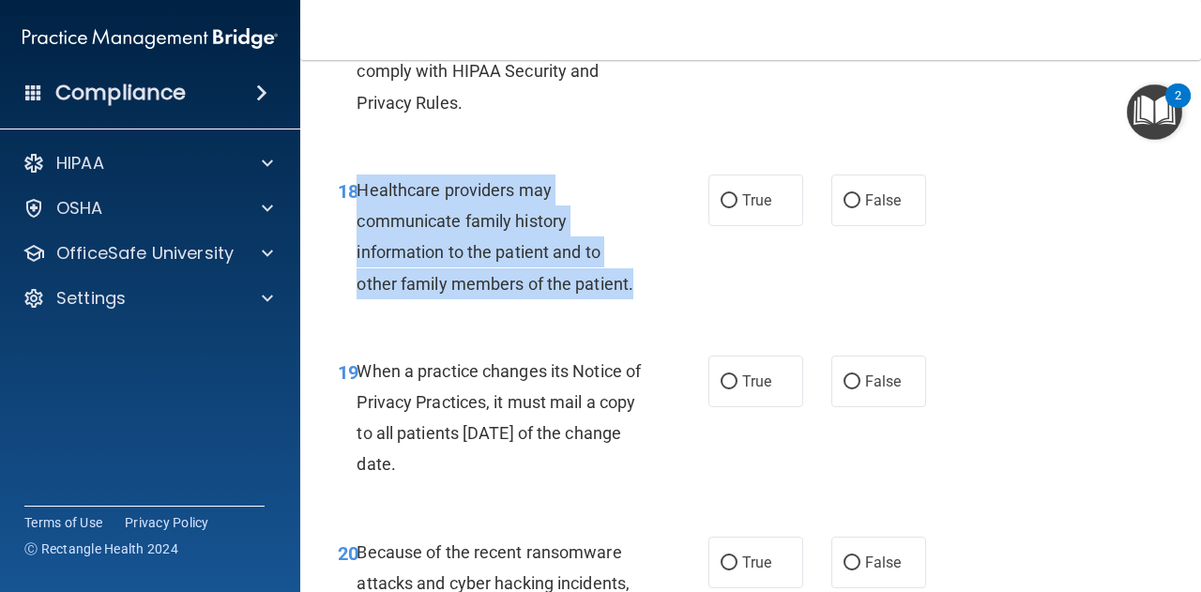
scroll to position [3433, 0]
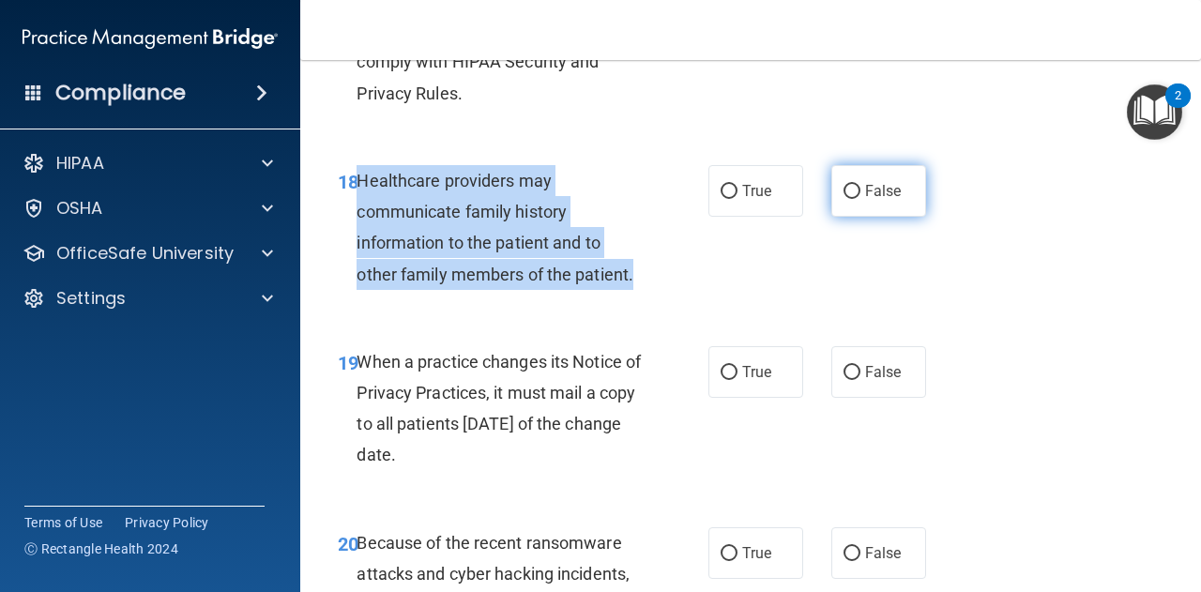
click at [850, 199] on input "False" at bounding box center [851, 192] width 17 height 14
radio input "true"
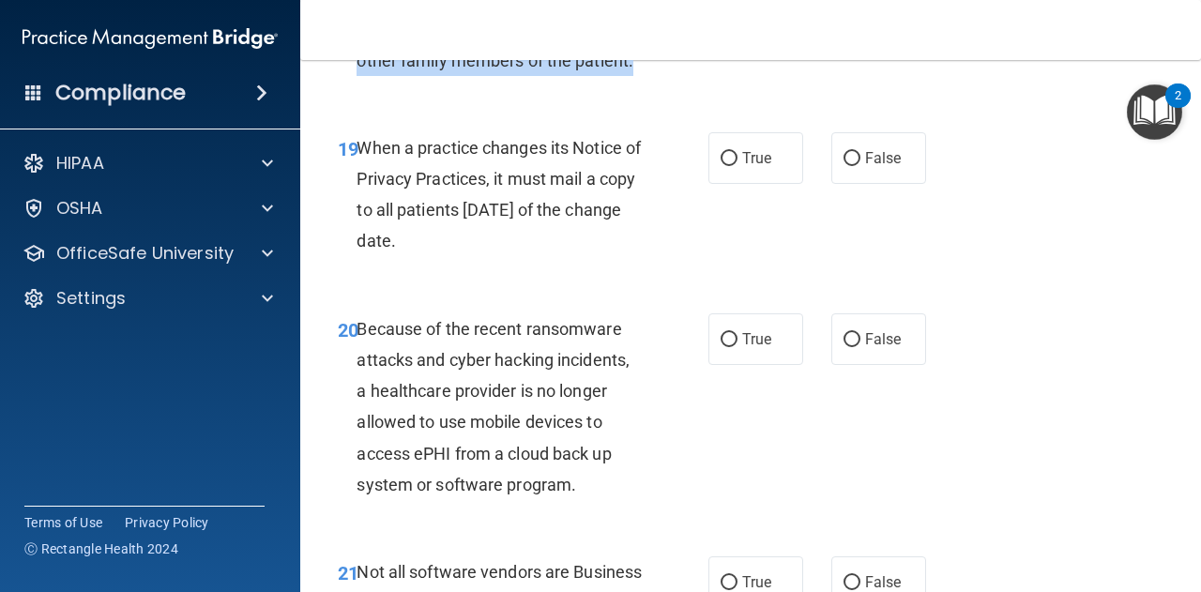
scroll to position [3649, 0]
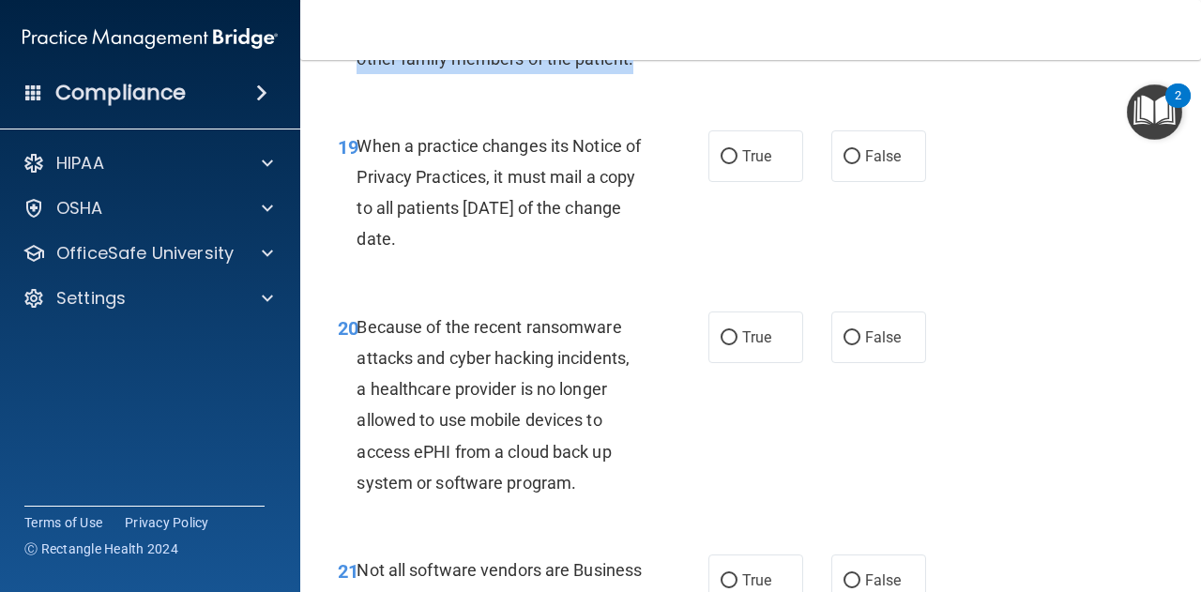
drag, startPoint x: 358, startPoint y: 174, endPoint x: 526, endPoint y: 271, distance: 194.2
click at [526, 255] on div "When a practice changes its Notice of Privacy Practices, it must mail a copy to…" at bounding box center [505, 192] width 299 height 125
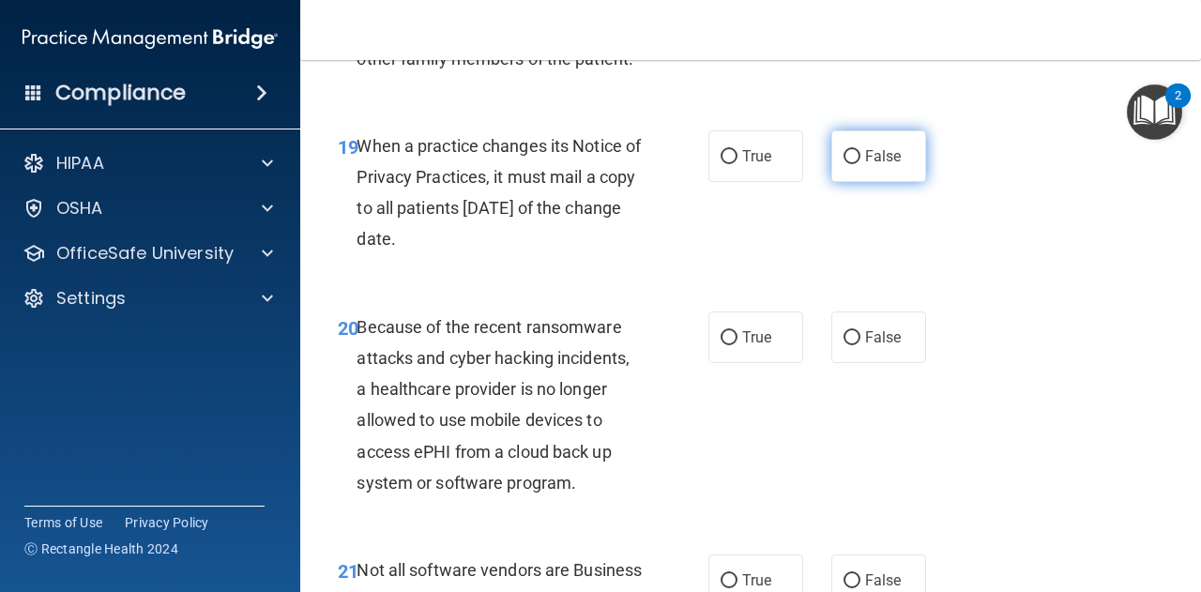
click at [897, 172] on label "False" at bounding box center [878, 156] width 95 height 52
click at [860, 164] on input "False" at bounding box center [851, 157] width 17 height 14
radio input "true"
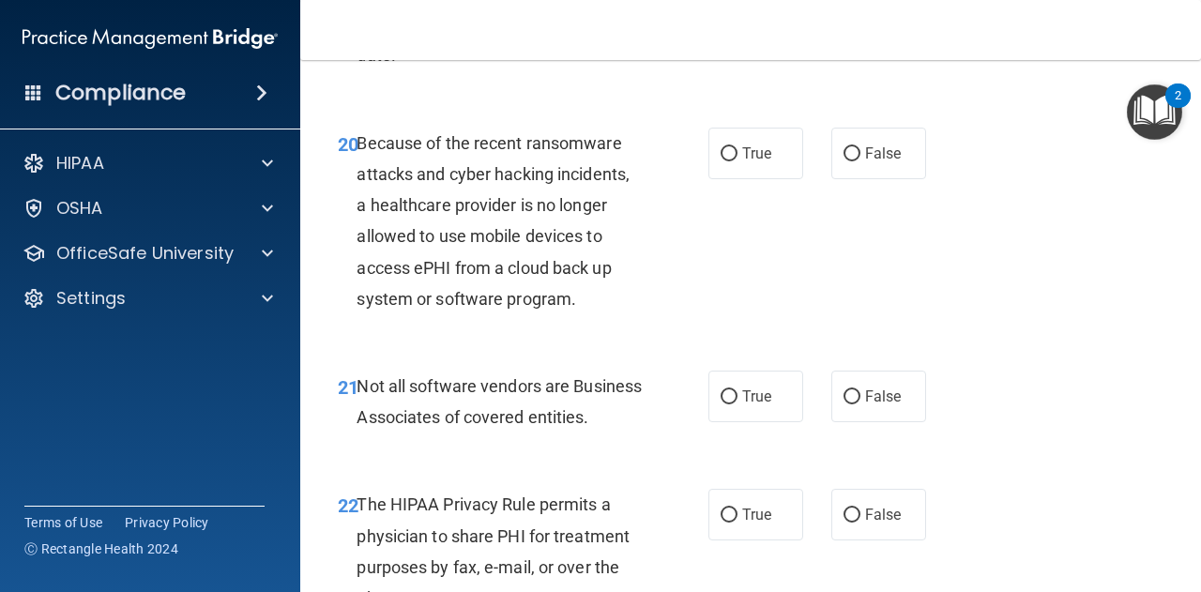
scroll to position [3834, 0]
click at [364, 170] on span "Because of the recent ransomware attacks and cyber hacking incidents, a healthc…" at bounding box center [492, 218] width 273 height 175
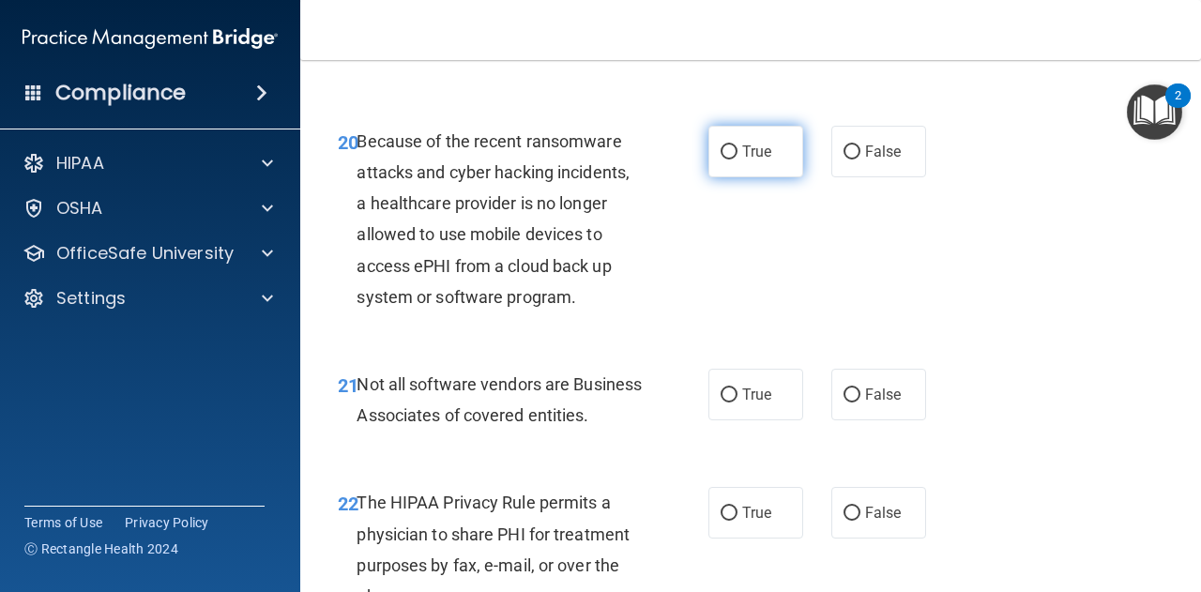
click at [753, 177] on label "True" at bounding box center [755, 152] width 95 height 52
click at [737, 159] on input "True" at bounding box center [728, 152] width 17 height 14
radio input "true"
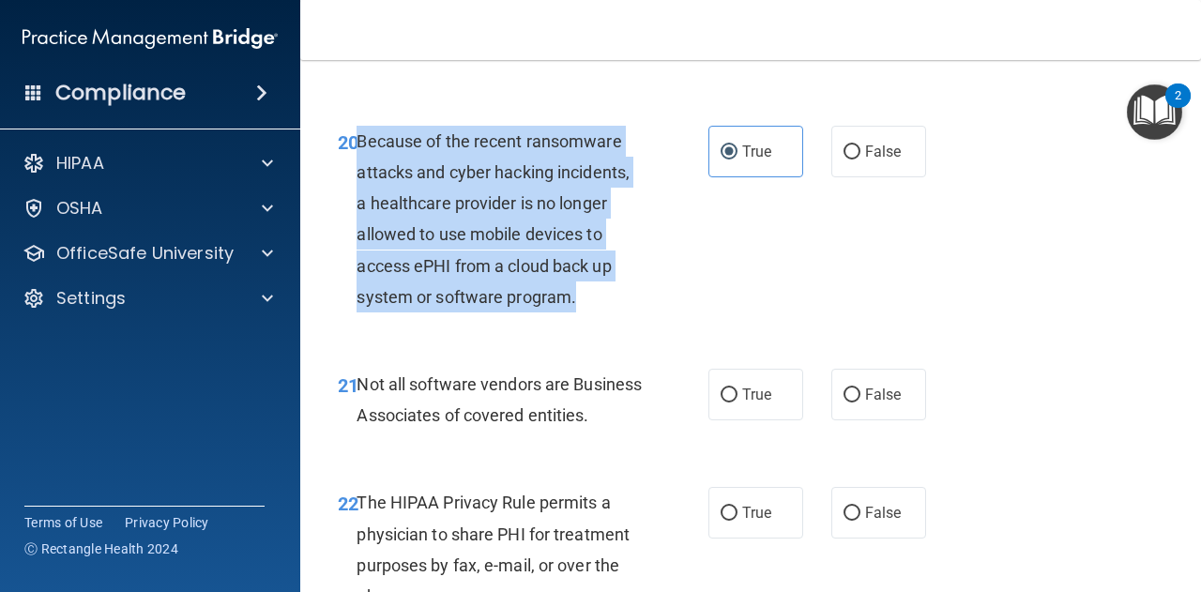
drag, startPoint x: 360, startPoint y: 176, endPoint x: 635, endPoint y: 340, distance: 319.6
click at [635, 312] on div "Because of the recent ransomware attacks and cyber hacking incidents, a healthc…" at bounding box center [505, 219] width 299 height 187
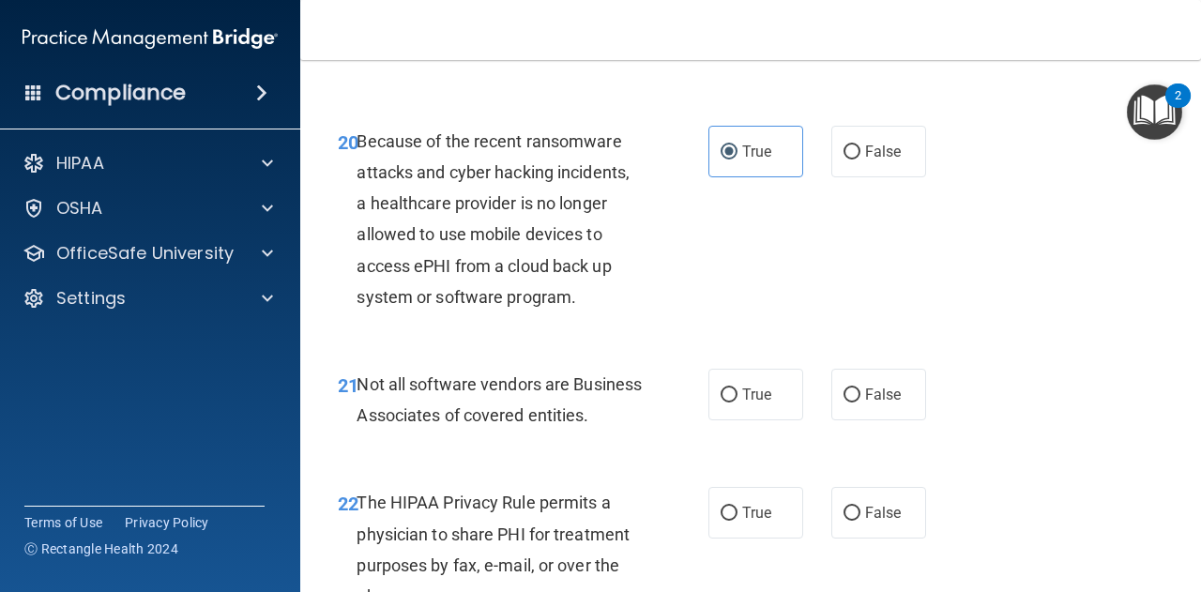
click at [803, 211] on div "20 Because of the recent ransomware attacks and cyber hacking incidents, a heal…" at bounding box center [751, 223] width 854 height 243
click at [838, 177] on label "False" at bounding box center [878, 152] width 95 height 52
click at [843, 159] on input "False" at bounding box center [851, 152] width 17 height 14
radio input "true"
radio input "false"
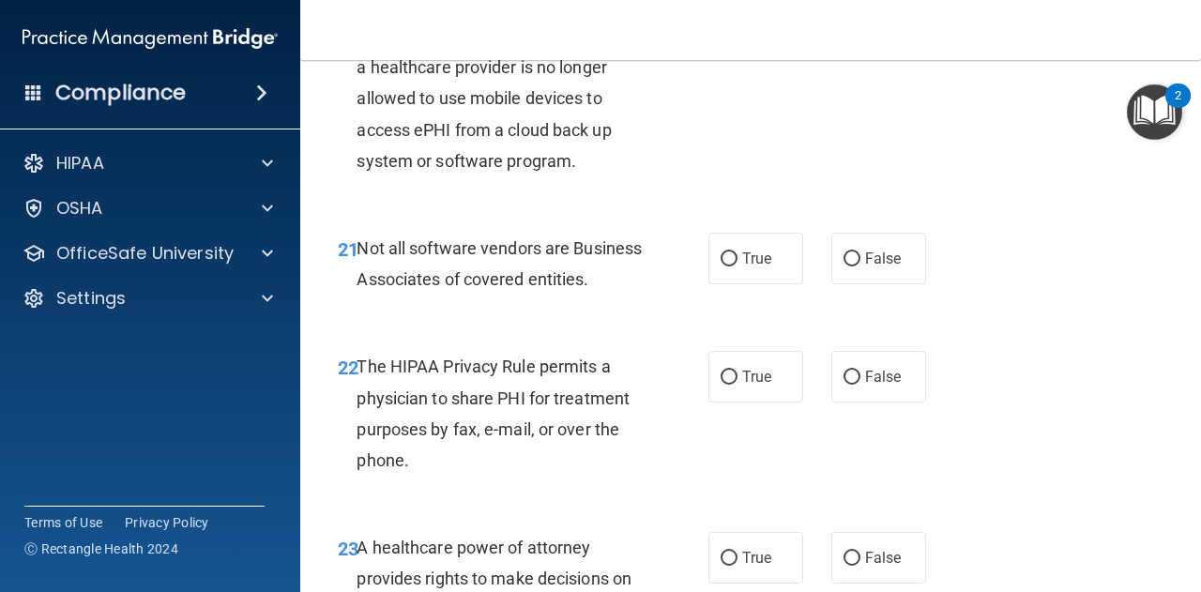
scroll to position [3971, 0]
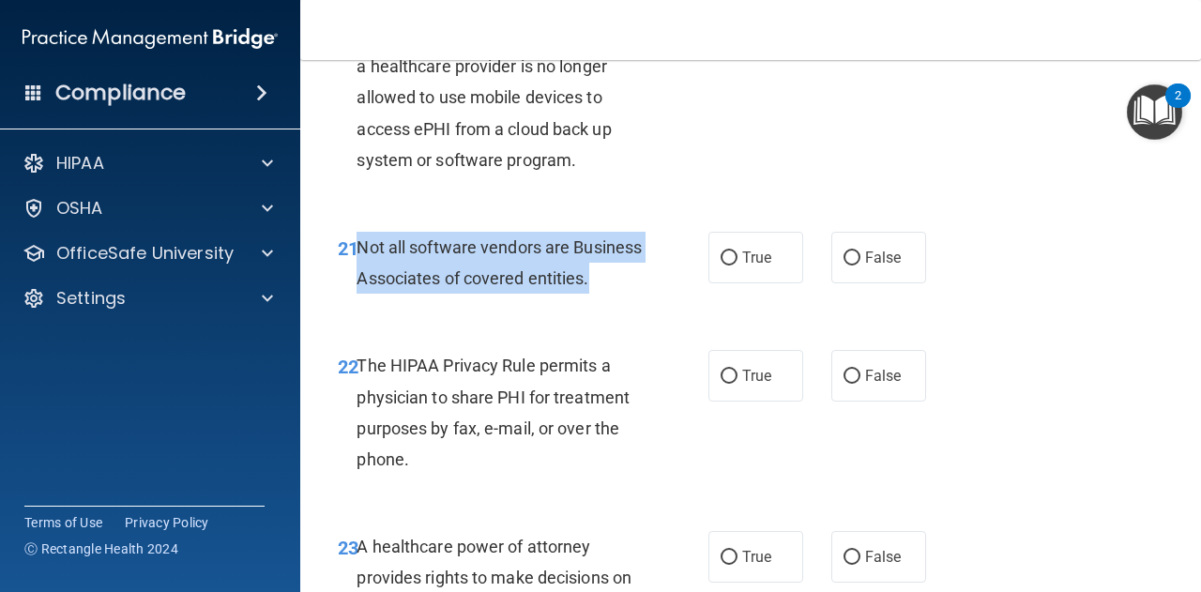
drag, startPoint x: 358, startPoint y: 275, endPoint x: 499, endPoint y: 348, distance: 158.6
click at [499, 294] on div "Not all software vendors are Business Associates of covered entities." at bounding box center [505, 263] width 299 height 62
click at [726, 265] on input "True" at bounding box center [728, 258] width 17 height 14
radio input "true"
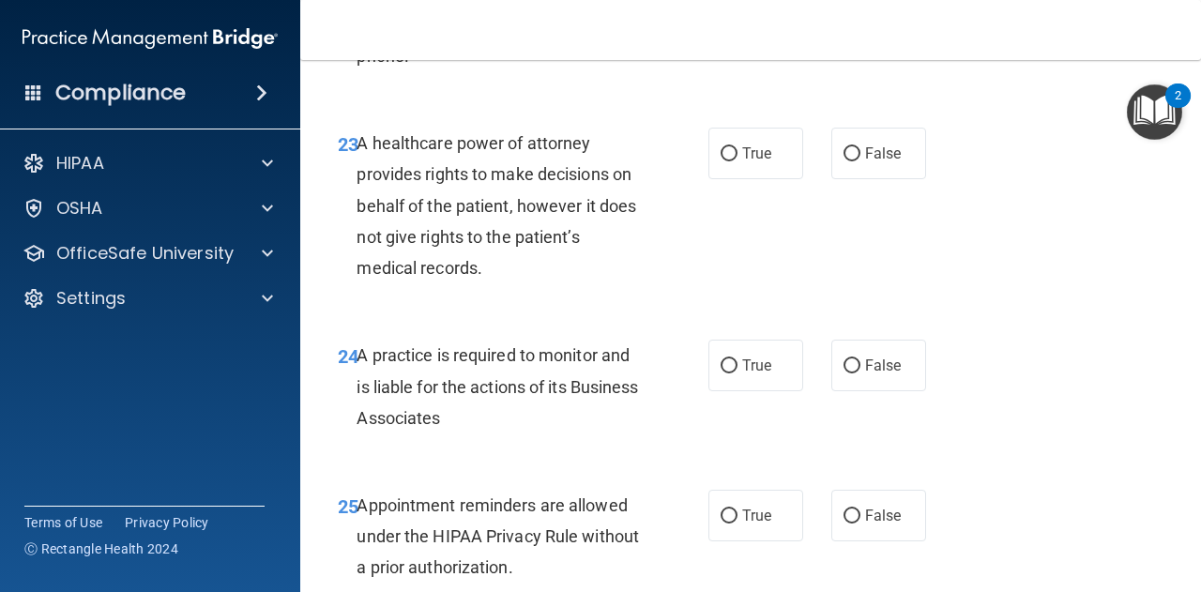
scroll to position [4271, 0]
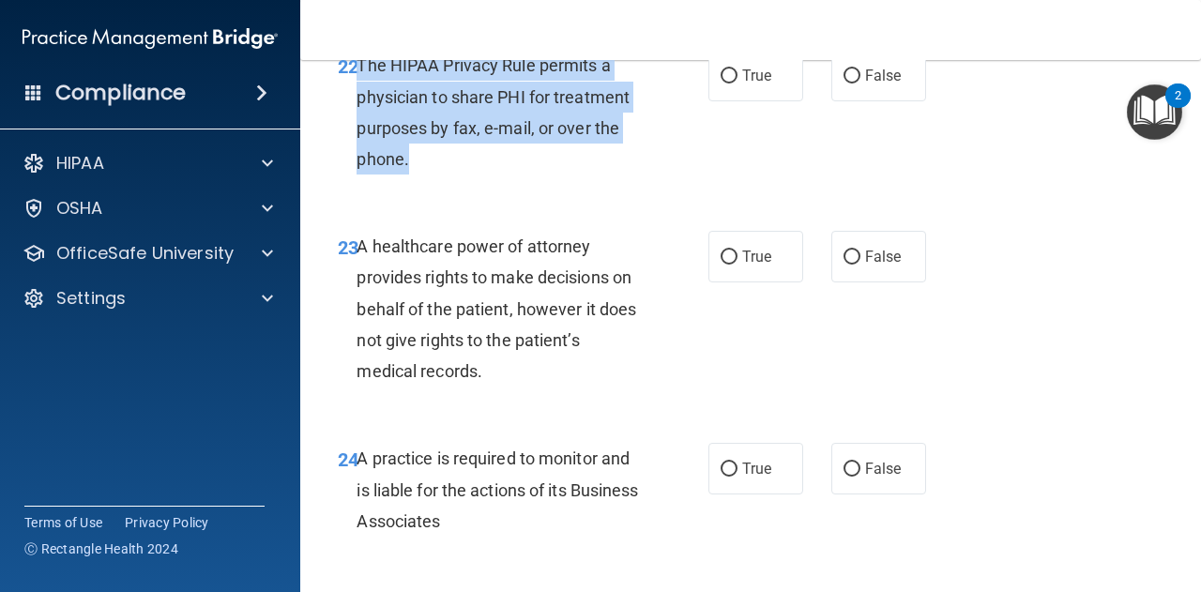
drag, startPoint x: 360, startPoint y: 128, endPoint x: 469, endPoint y: 240, distance: 155.9
click at [469, 184] on div "22 The HIPAA Privacy Rule permits a physician to share PHI for treatment purpos…" at bounding box center [523, 117] width 427 height 134
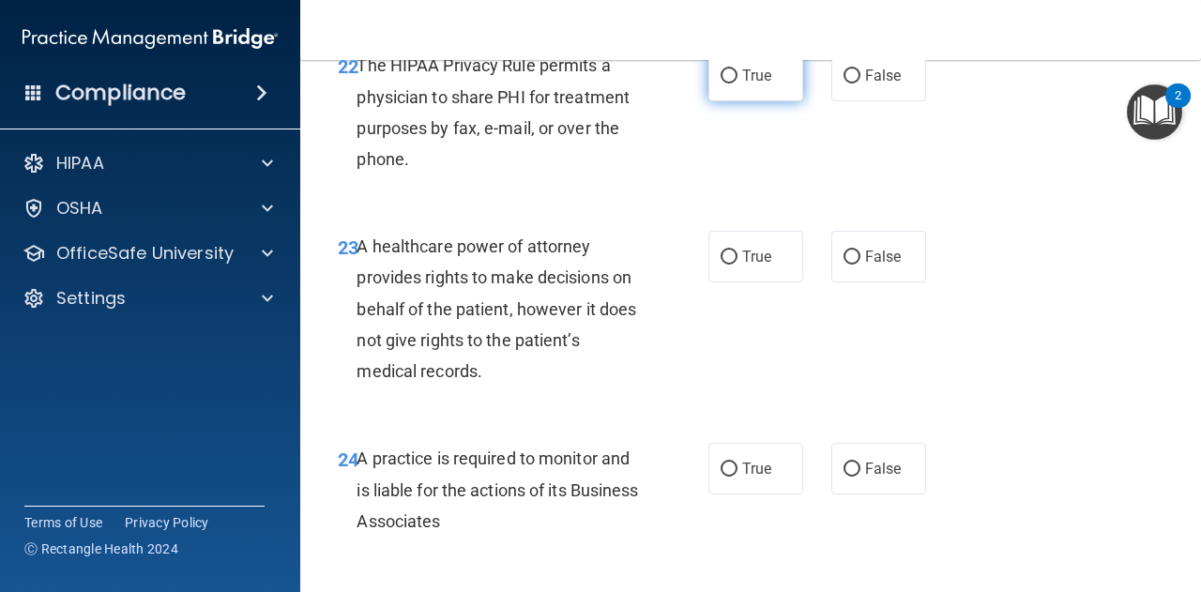
click at [756, 84] on span "True" at bounding box center [756, 76] width 29 height 18
click at [737, 83] on input "True" at bounding box center [728, 76] width 17 height 14
radio input "true"
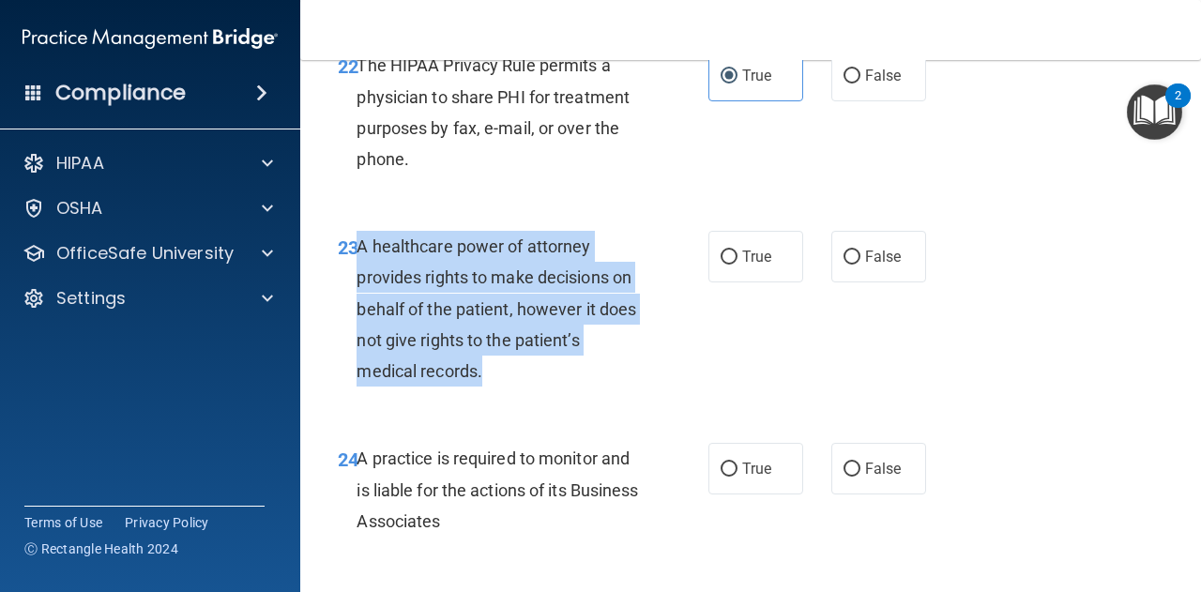
drag, startPoint x: 356, startPoint y: 308, endPoint x: 542, endPoint y: 433, distance: 224.2
click at [542, 386] on div "A healthcare power of attorney provides rights to make decisions on behalf of t…" at bounding box center [505, 309] width 299 height 156
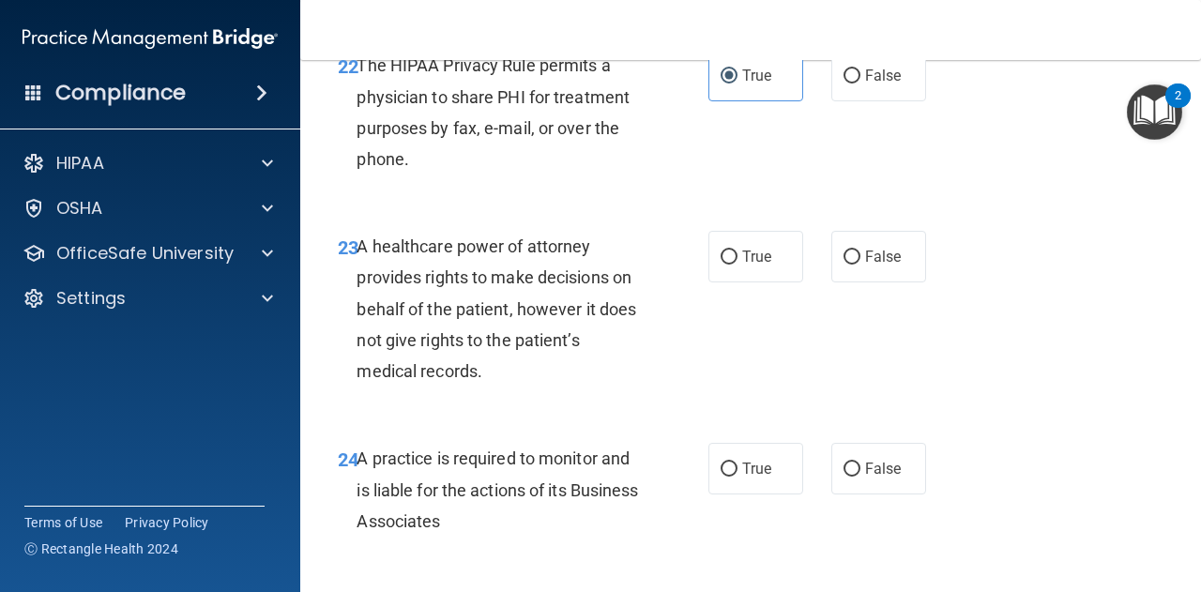
click at [822, 282] on div "True False" at bounding box center [822, 257] width 228 height 52
click at [831, 282] on label "False" at bounding box center [878, 257] width 95 height 52
click at [843, 265] on input "False" at bounding box center [851, 257] width 17 height 14
radio input "true"
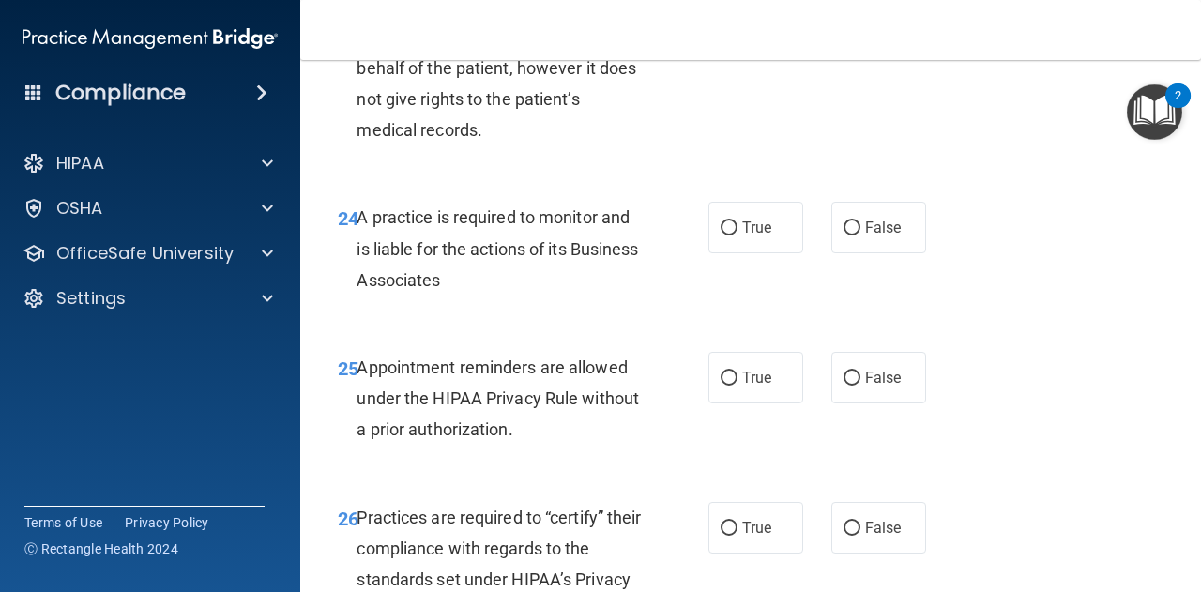
scroll to position [4512, 0]
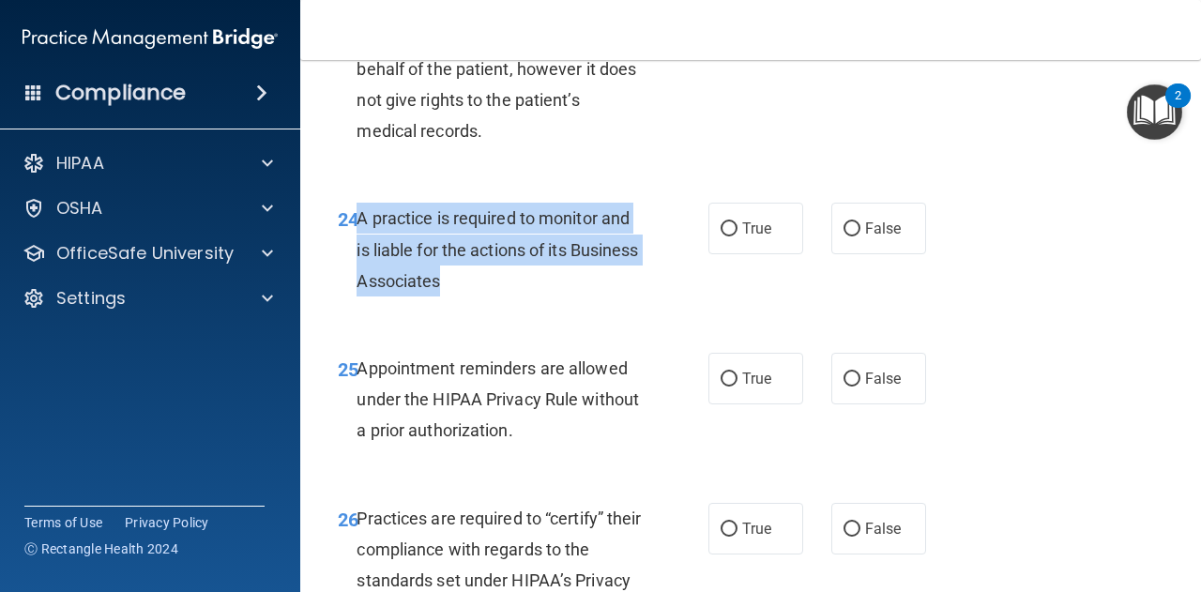
drag, startPoint x: 360, startPoint y: 280, endPoint x: 555, endPoint y: 359, distance: 210.4
click at [555, 306] on div "24 A practice is required to monitor and is liable for the actions of its Busin…" at bounding box center [523, 254] width 427 height 103
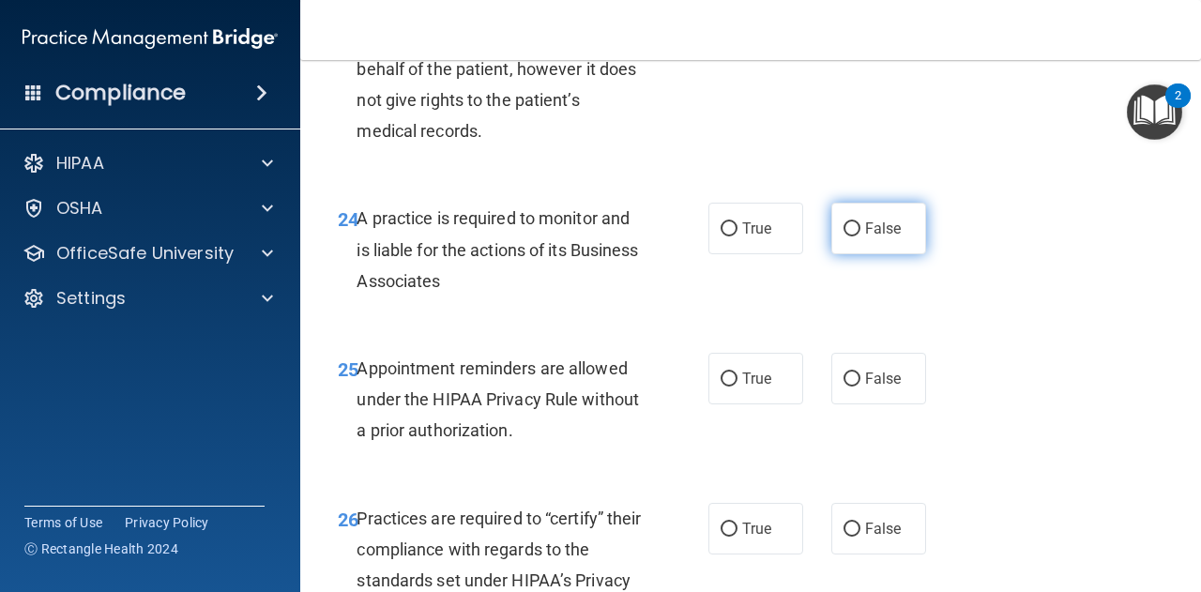
click at [831, 254] on label "False" at bounding box center [878, 229] width 95 height 52
click at [843, 236] on input "False" at bounding box center [851, 229] width 17 height 14
radio input "true"
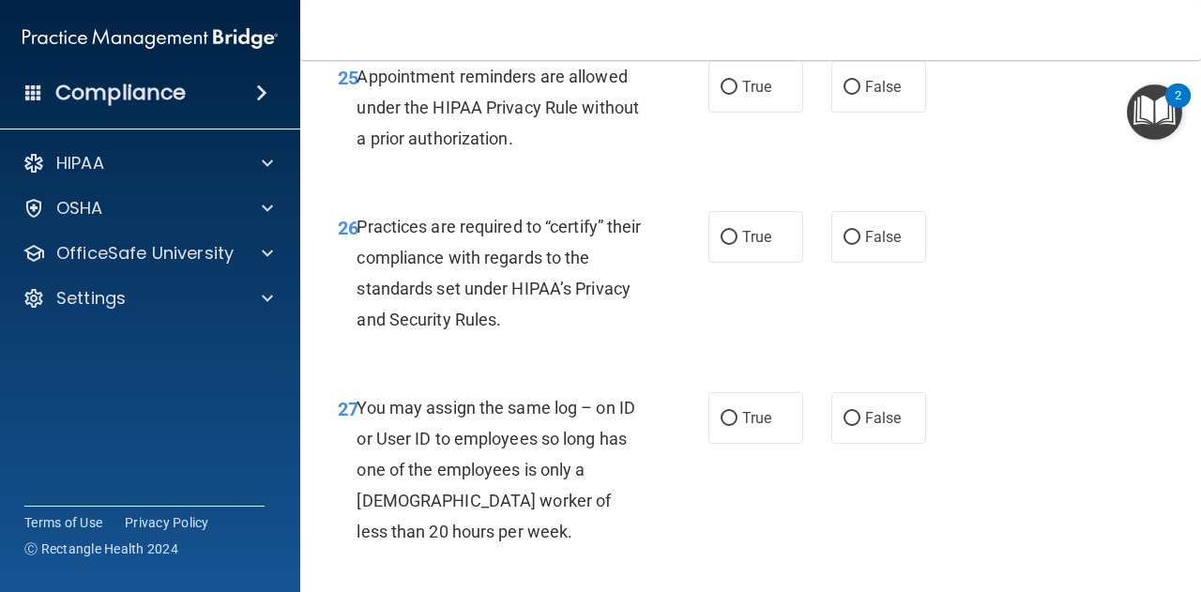
scroll to position [4804, 0]
click at [358, 132] on span "Appointment reminders are allowed under the HIPAA Privacy Rule without a prior …" at bounding box center [497, 107] width 282 height 82
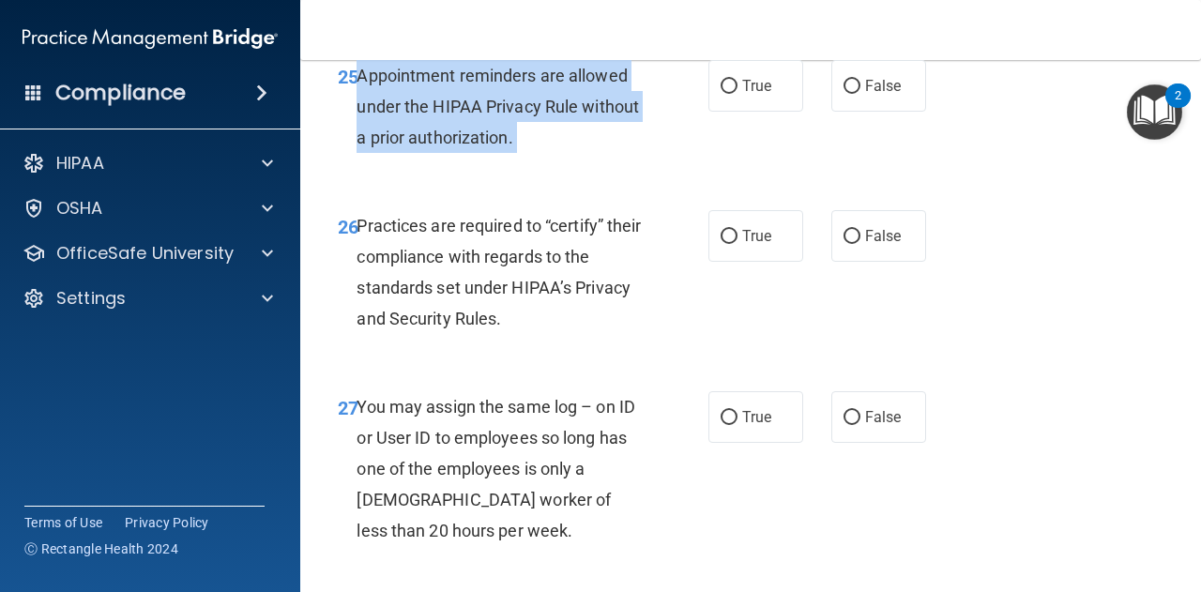
drag, startPoint x: 358, startPoint y: 132, endPoint x: 636, endPoint y: 209, distance: 288.1
click at [636, 154] on div "Appointment reminders are allowed under the HIPAA Privacy Rule without a prior …" at bounding box center [505, 107] width 299 height 94
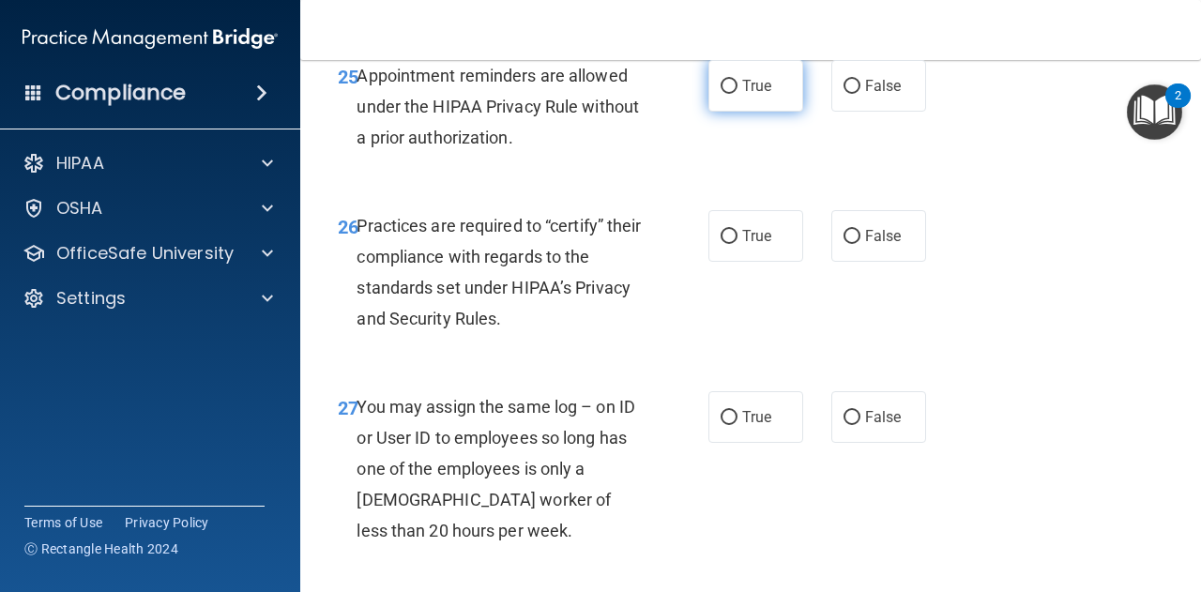
click at [745, 95] on span "True" at bounding box center [756, 86] width 29 height 18
click at [737, 94] on input "True" at bounding box center [728, 87] width 17 height 14
radio input "true"
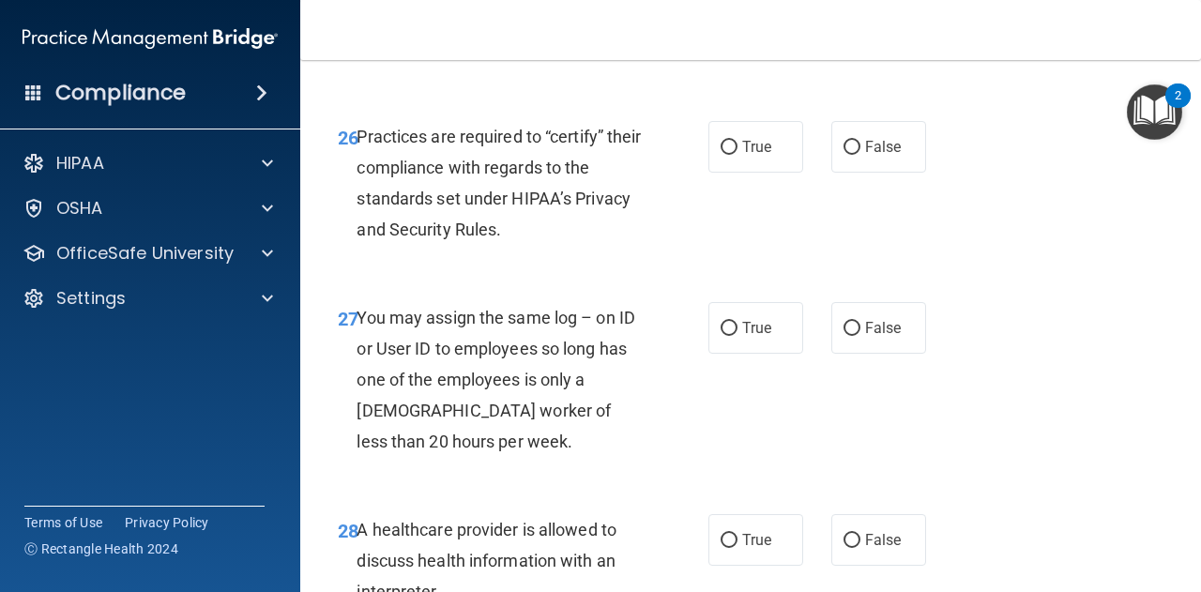
scroll to position [4894, 0]
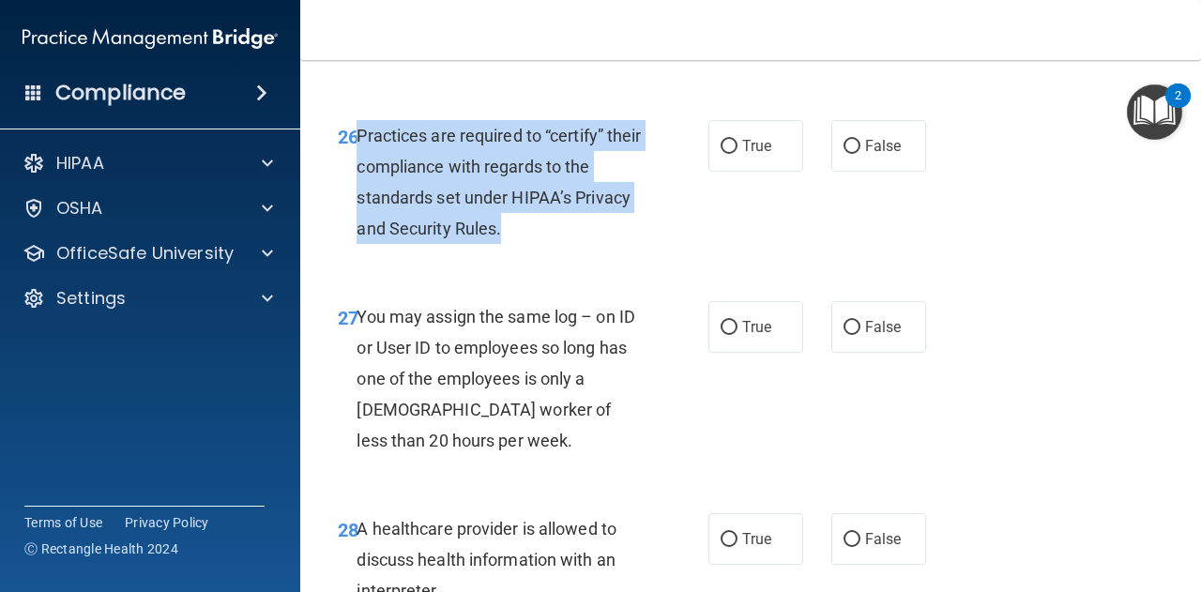
drag, startPoint x: 357, startPoint y: 195, endPoint x: 600, endPoint y: 313, distance: 270.2
click at [600, 254] on div "26 Practices are required to “certify” their compliance with regards to the sta…" at bounding box center [523, 187] width 427 height 134
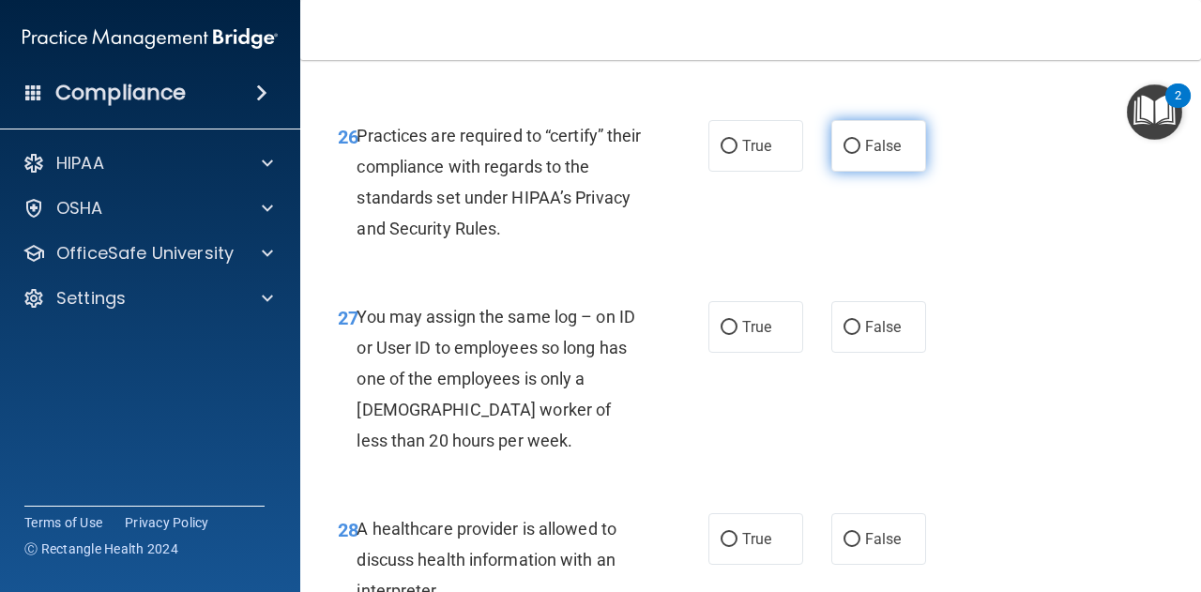
click at [865, 172] on label "False" at bounding box center [878, 146] width 95 height 52
click at [860, 154] on input "False" at bounding box center [851, 147] width 17 height 14
radio input "true"
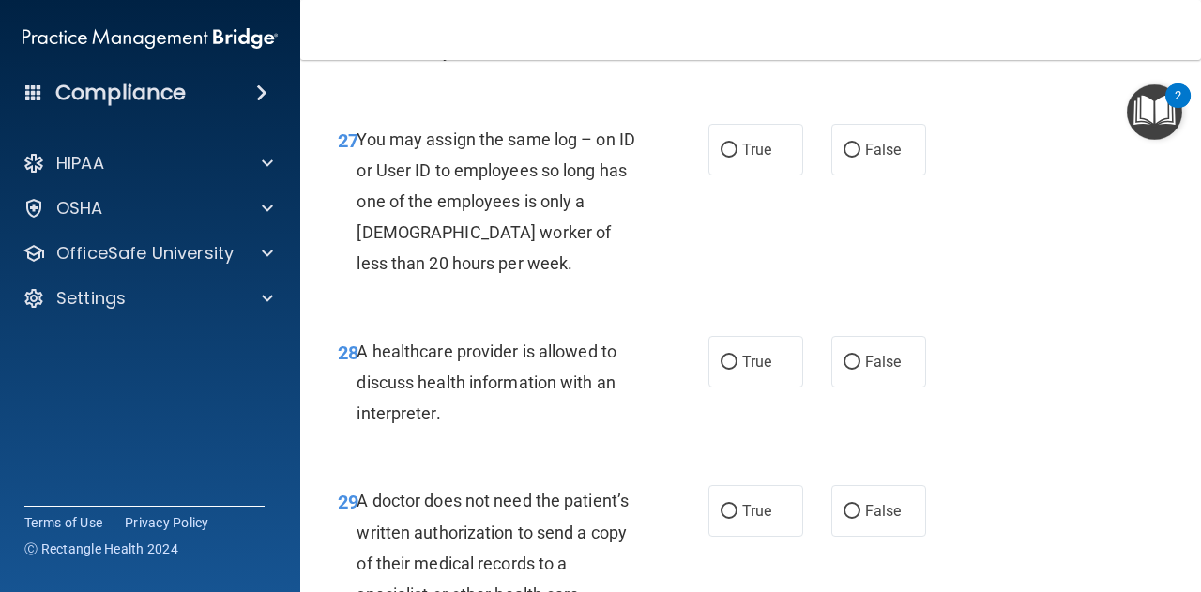
scroll to position [5073, 0]
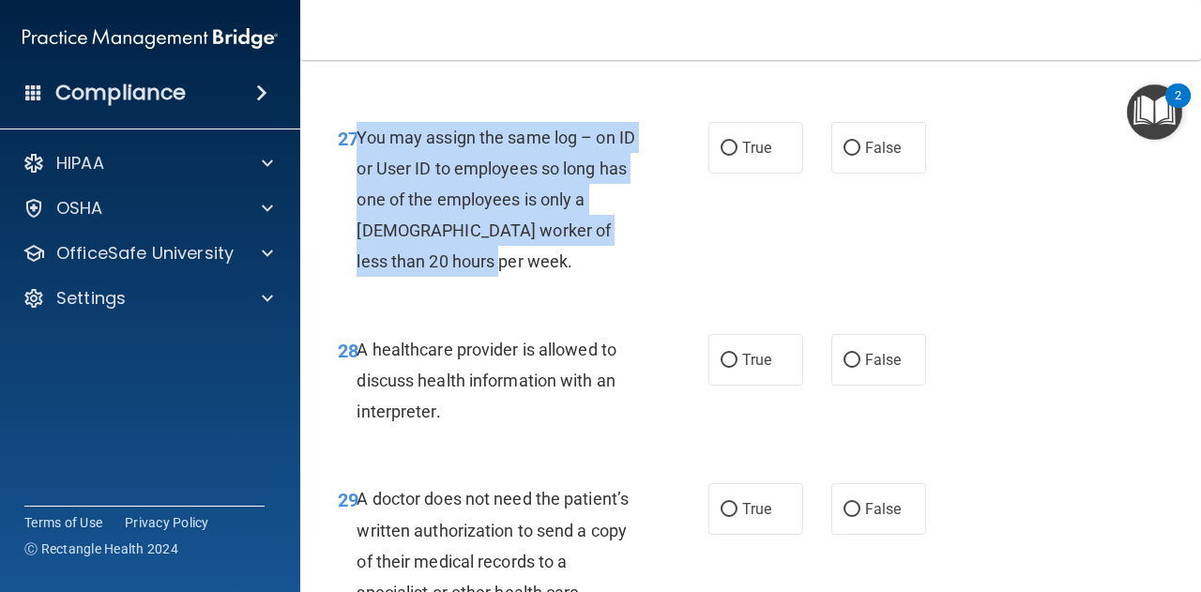
drag, startPoint x: 360, startPoint y: 196, endPoint x: 526, endPoint y: 316, distance: 204.9
click at [526, 278] on div "You may assign the same log – on ID or User ID to employees so long has one of …" at bounding box center [505, 200] width 299 height 156
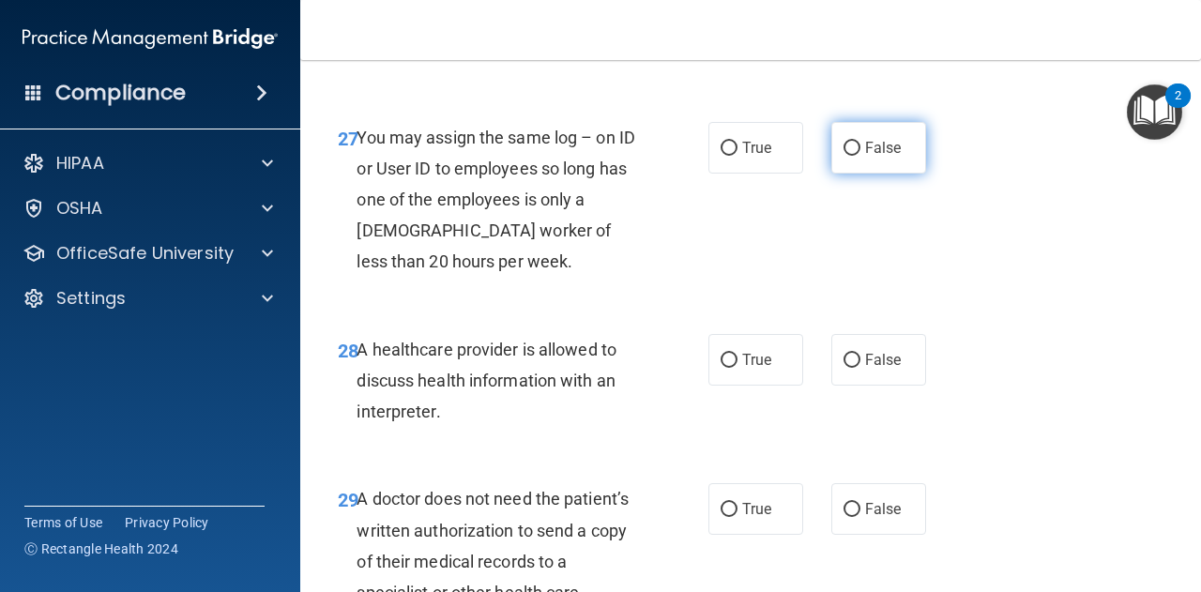
click at [859, 174] on label "False" at bounding box center [878, 148] width 95 height 52
click at [859, 156] on input "False" at bounding box center [851, 149] width 17 height 14
radio input "true"
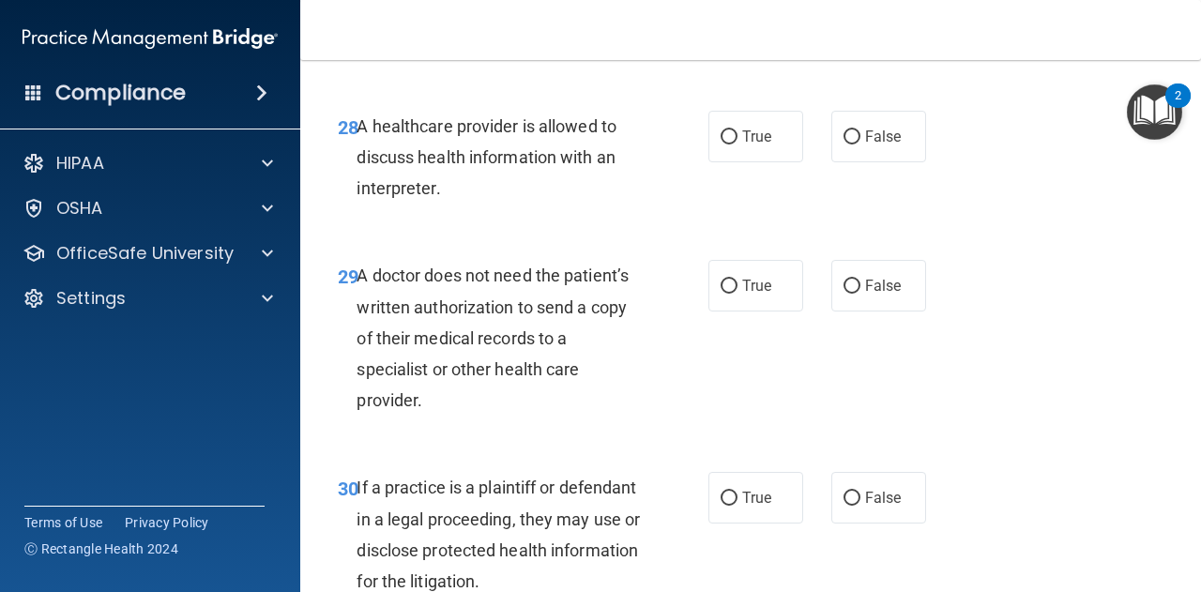
scroll to position [5299, 0]
click at [356, 180] on span "A healthcare provider is allowed to discuss health information with an interpre…" at bounding box center [486, 155] width 260 height 82
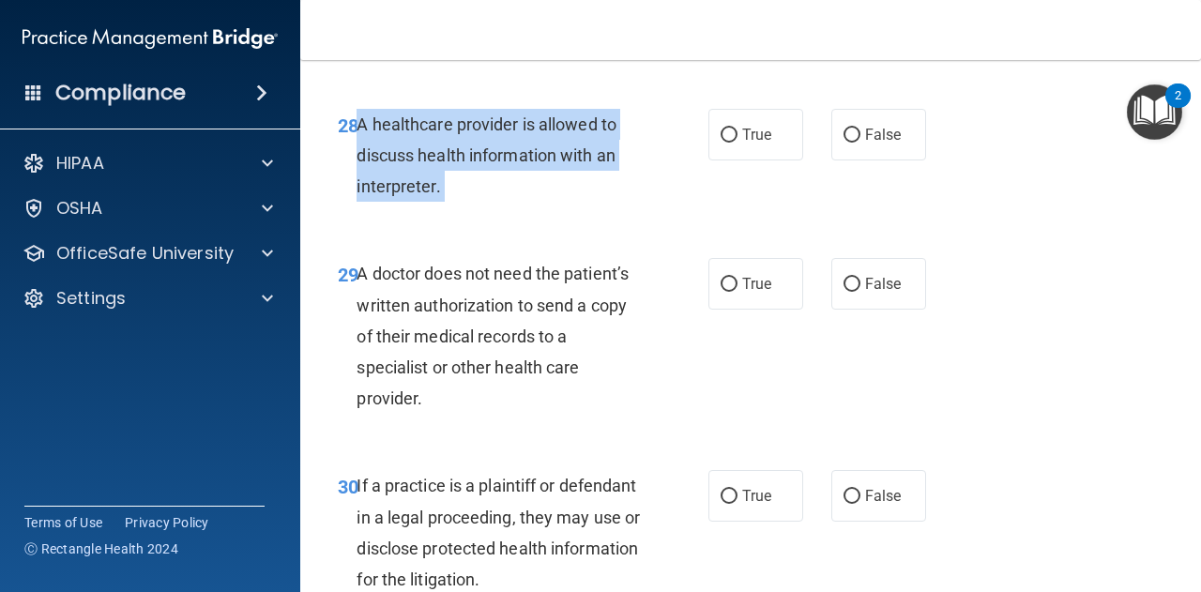
drag, startPoint x: 355, startPoint y: 180, endPoint x: 510, endPoint y: 257, distance: 172.8
click at [510, 203] on div "A healthcare provider is allowed to discuss health information with an interpre…" at bounding box center [505, 156] width 299 height 94
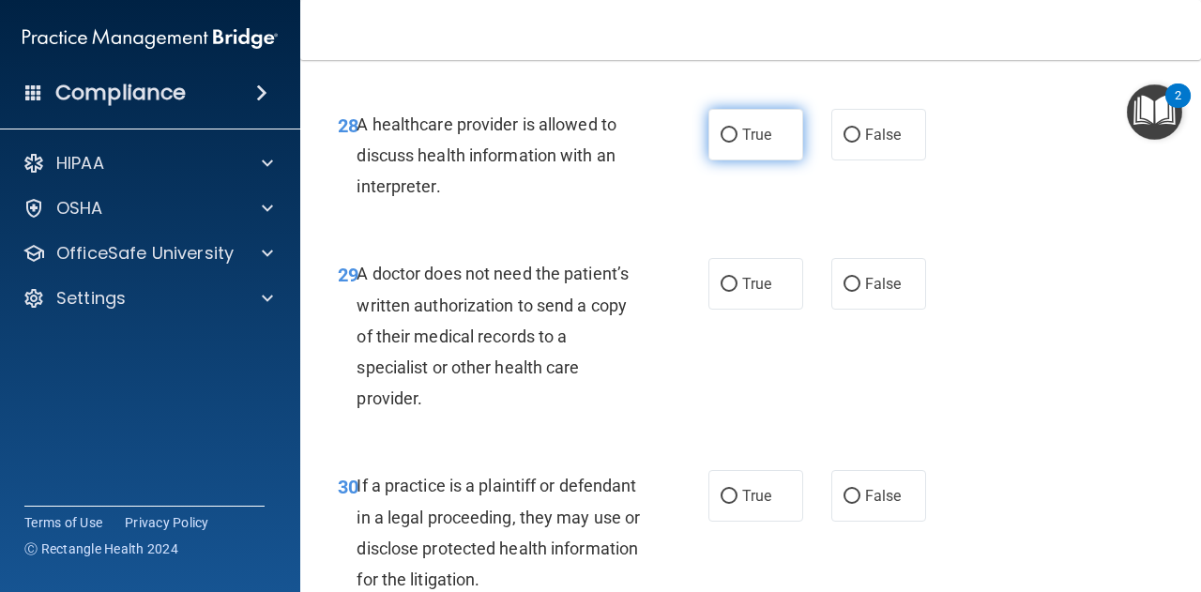
click at [733, 160] on label "True" at bounding box center [755, 135] width 95 height 52
click at [733, 143] on input "True" at bounding box center [728, 135] width 17 height 14
radio input "true"
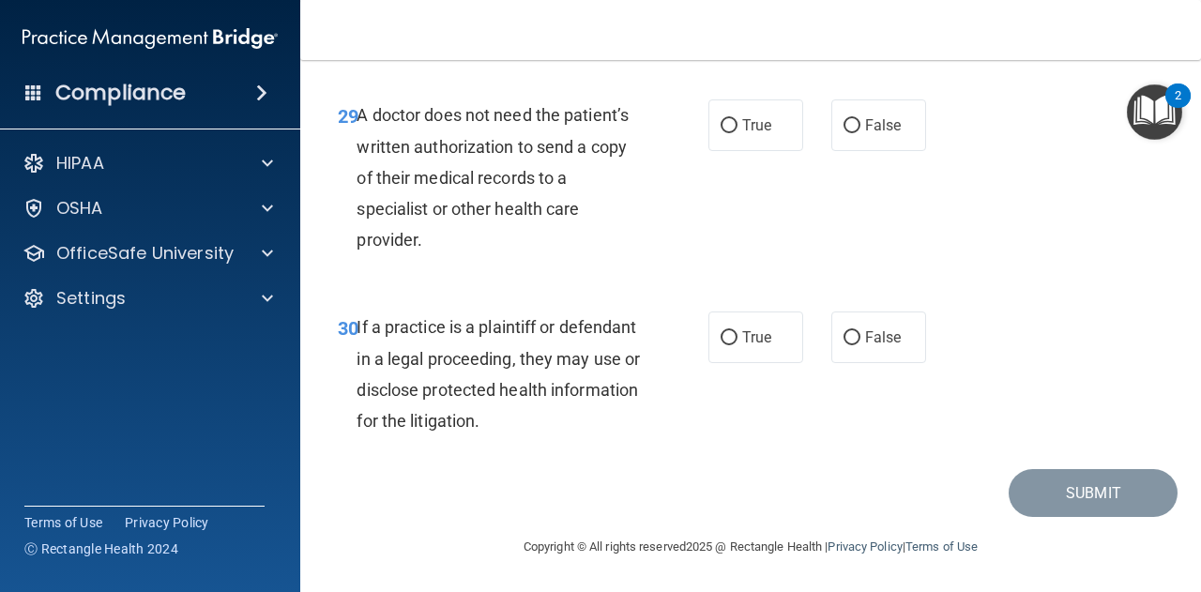
scroll to position [5518, 0]
drag, startPoint x: 354, startPoint y: 110, endPoint x: 476, endPoint y: 252, distance: 188.2
click at [476, 252] on div "29 A doctor does not need the patient’s written authorization to send a copy of…" at bounding box center [523, 181] width 427 height 165
click at [742, 123] on span "True" at bounding box center [756, 125] width 29 height 18
click at [734, 123] on input "True" at bounding box center [728, 126] width 17 height 14
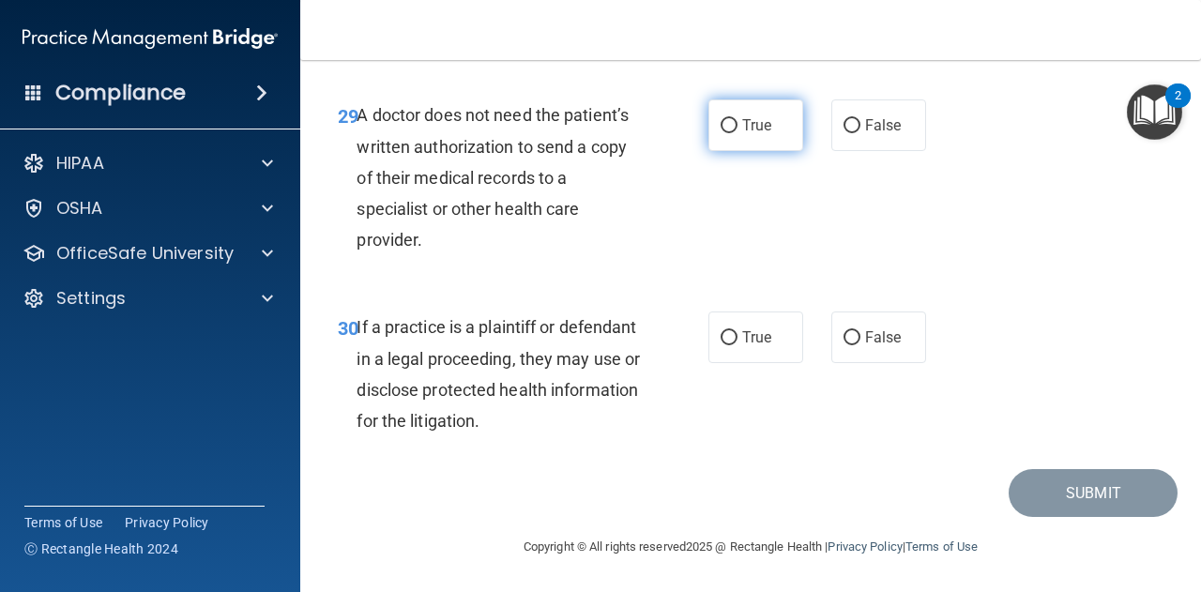
radio input "true"
click at [356, 327] on span "If a practice is a plaintiff or defendant in a legal proceeding, they may use o…" at bounding box center [497, 373] width 283 height 113
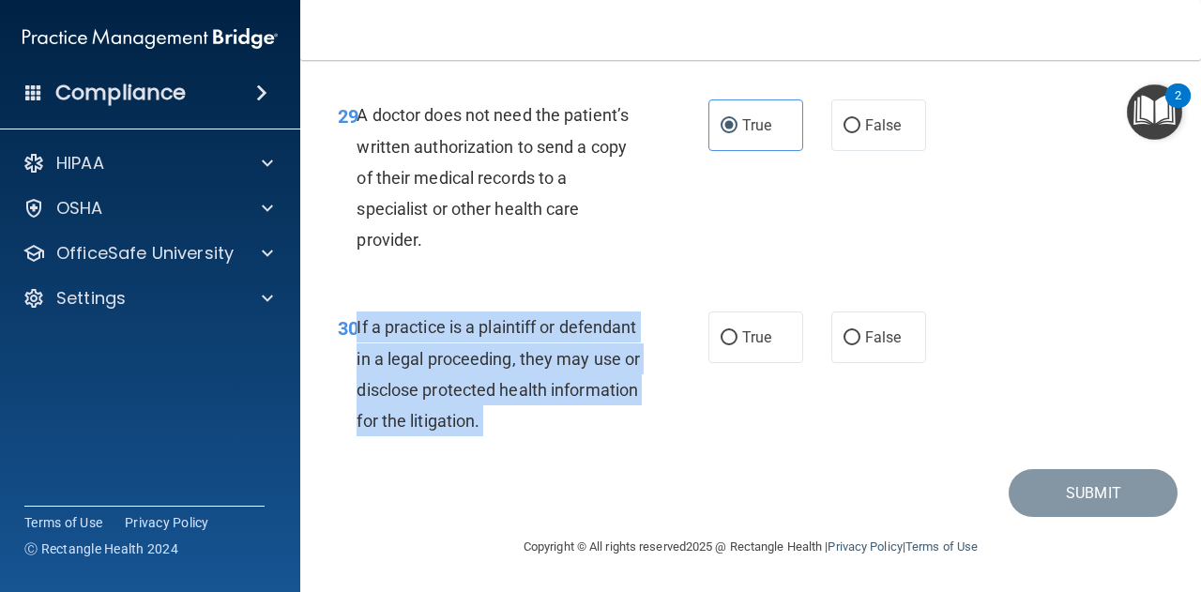
drag, startPoint x: 356, startPoint y: 327, endPoint x: 655, endPoint y: 426, distance: 314.1
click at [655, 426] on div "30 If a practice is a plaintiff or defendant in a legal proceeding, they may us…" at bounding box center [523, 378] width 427 height 134
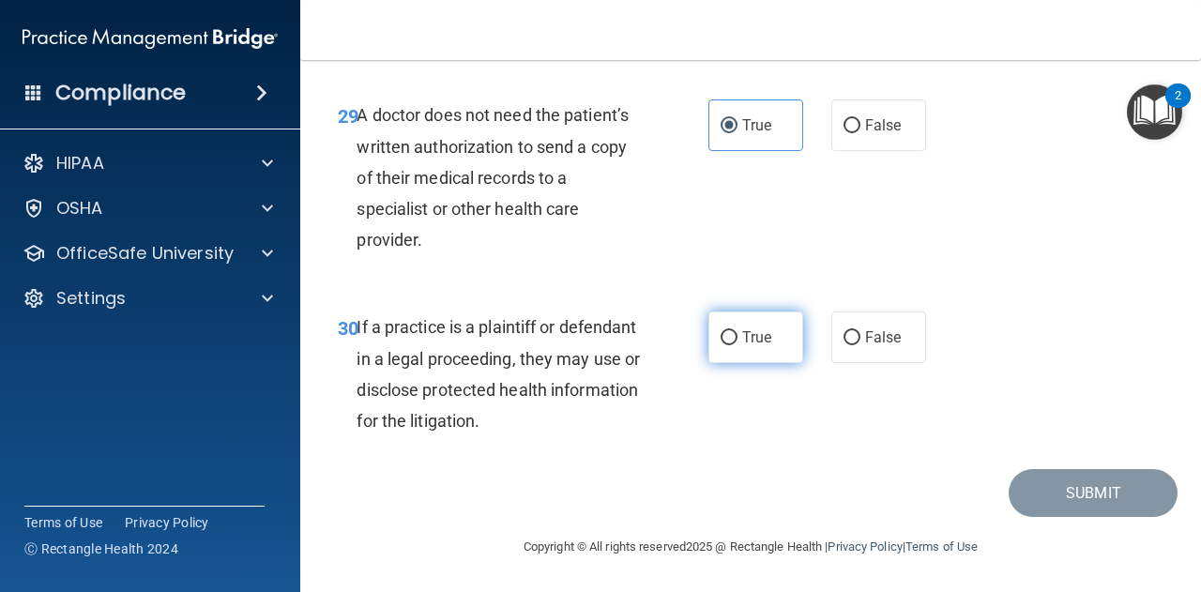
click at [763, 346] on span "True" at bounding box center [756, 337] width 29 height 18
click at [737, 345] on input "True" at bounding box center [728, 338] width 17 height 14
radio input "true"
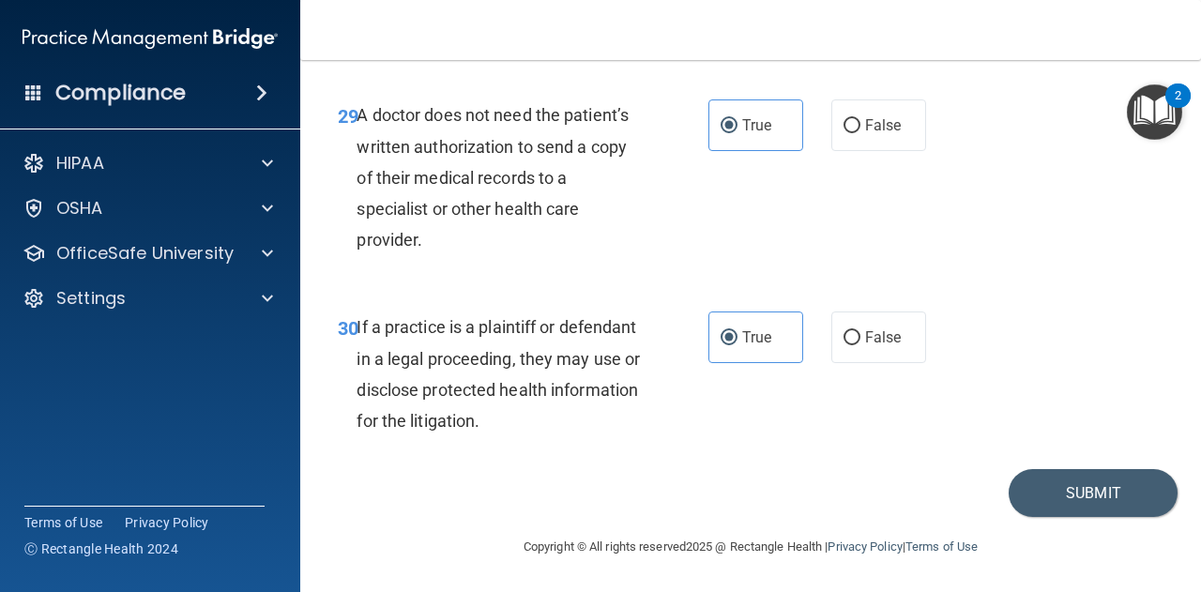
click at [1039, 469] on div "30 If a practice is a plaintiff or defendant in a legal proceeding, they may us…" at bounding box center [751, 378] width 854 height 181
click at [1023, 529] on div "Copyright © All rights reserved 2025 @ Rectangle Health | Privacy Policy | Term…" at bounding box center [750, 547] width 685 height 60
click at [1041, 496] on button "Submit" at bounding box center [1092, 493] width 169 height 48
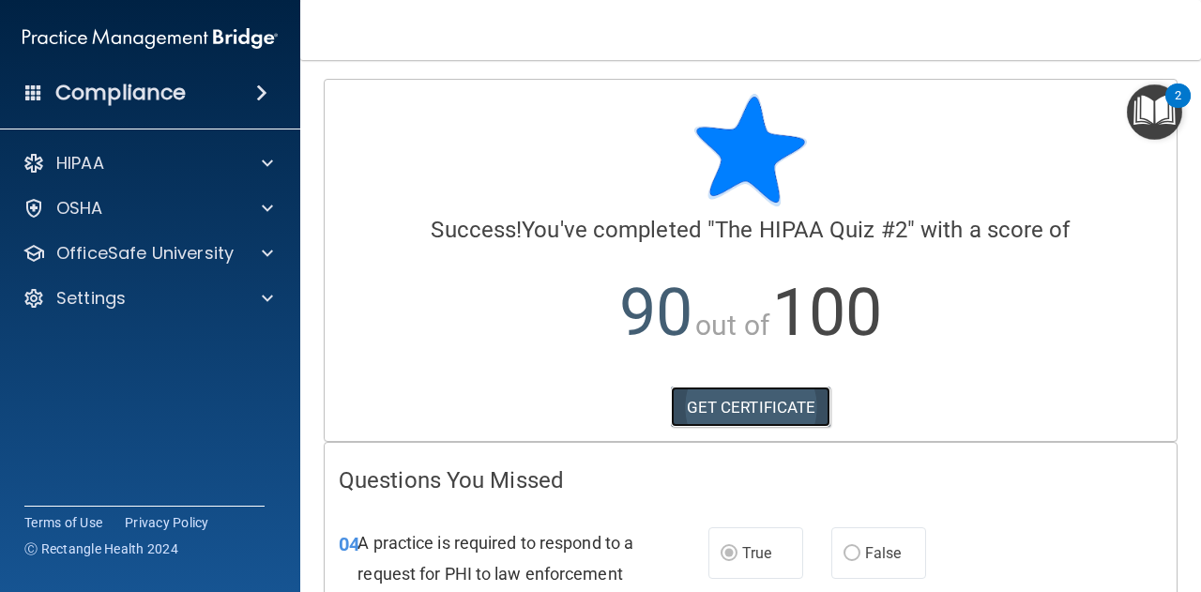
click at [794, 409] on link "GET CERTIFICATE" at bounding box center [751, 406] width 160 height 41
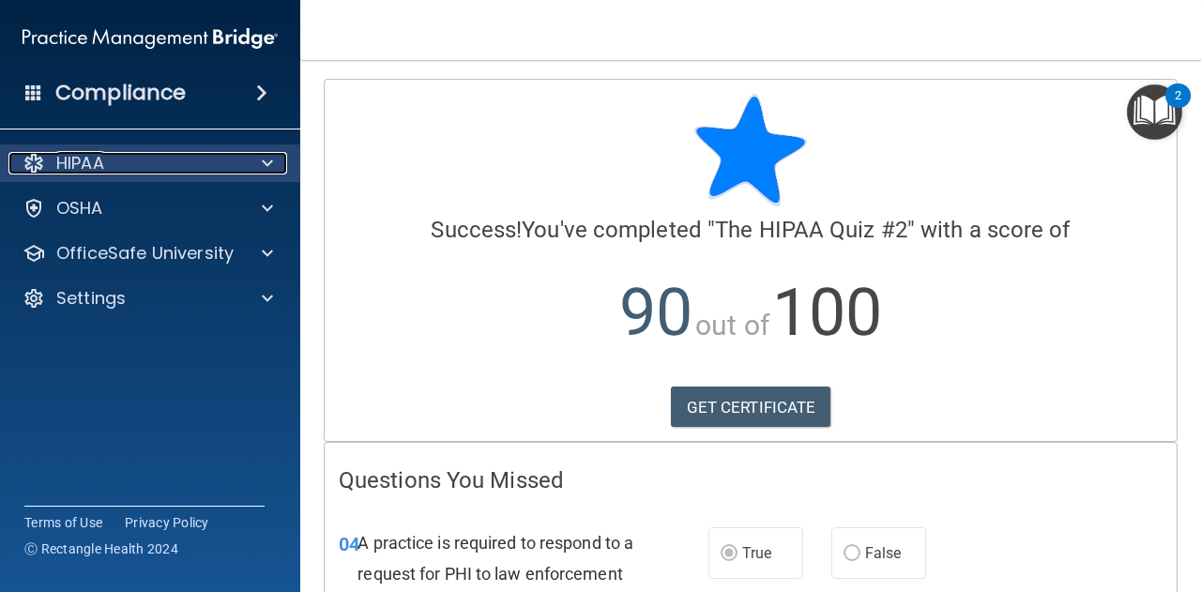
click at [249, 162] on div at bounding box center [264, 163] width 47 height 23
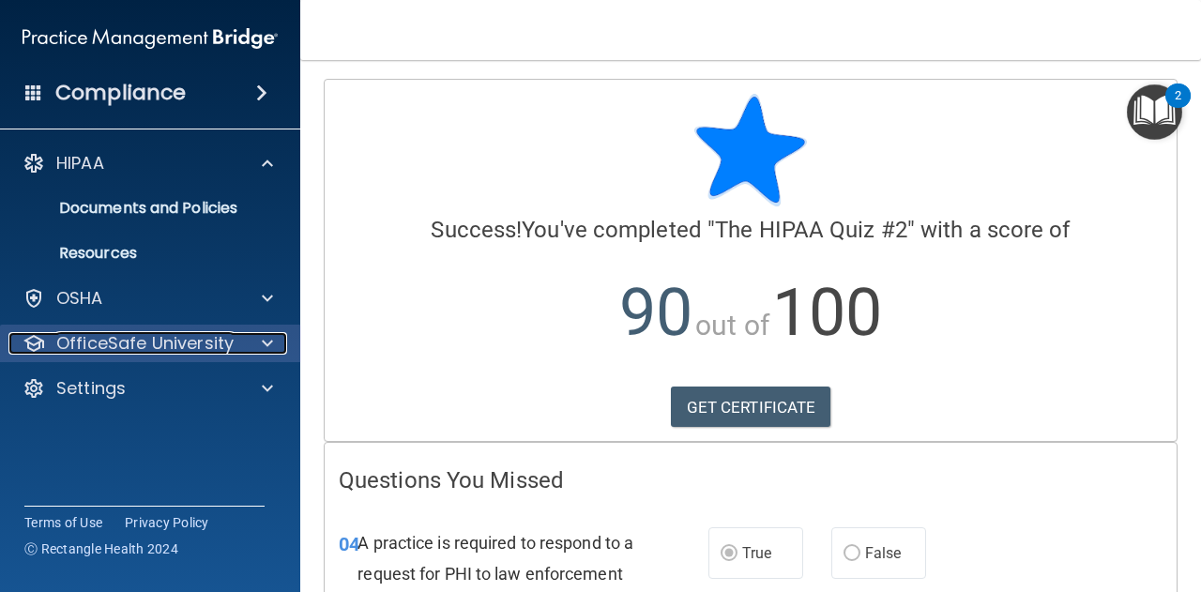
click at [221, 347] on p "OfficeSafe University" at bounding box center [144, 343] width 177 height 23
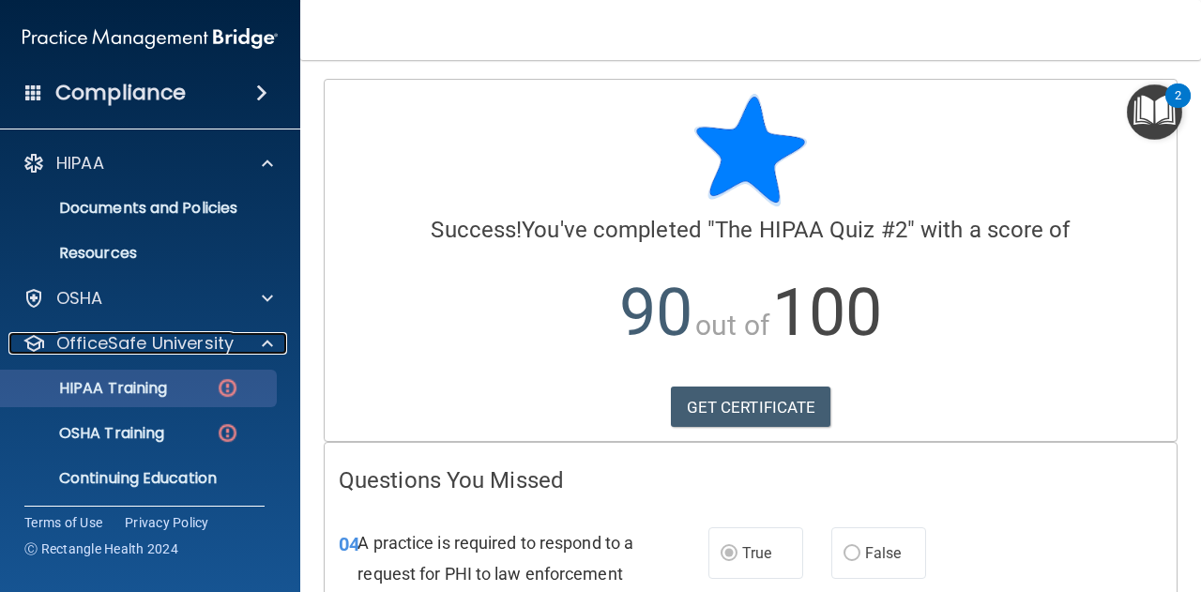
scroll to position [47, 0]
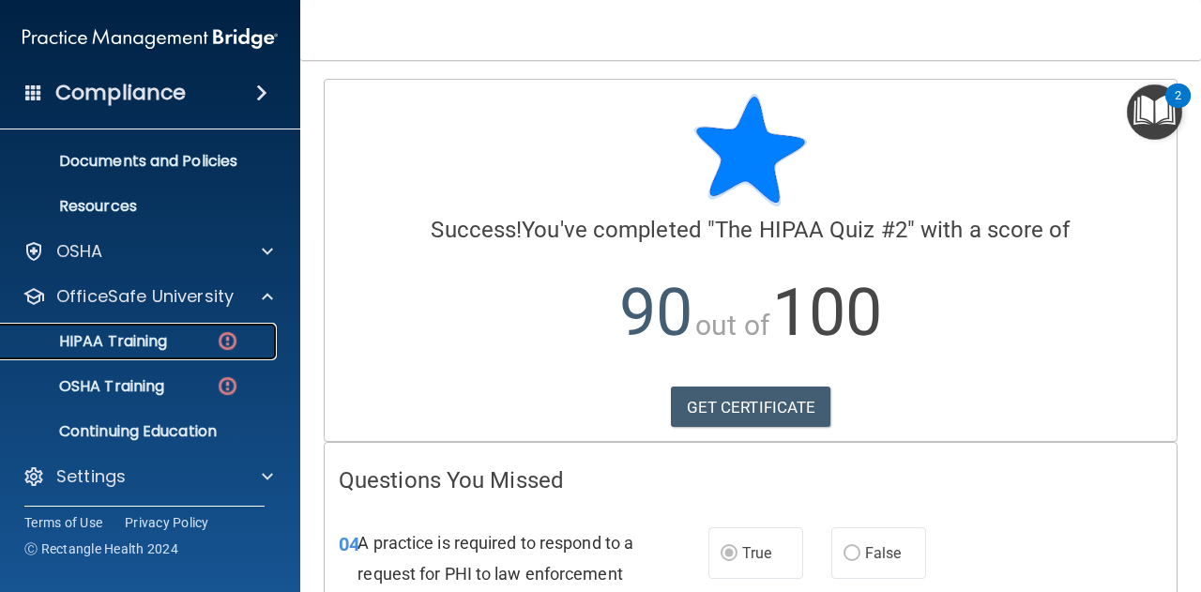
click at [213, 349] on div "HIPAA Training" at bounding box center [140, 341] width 256 height 19
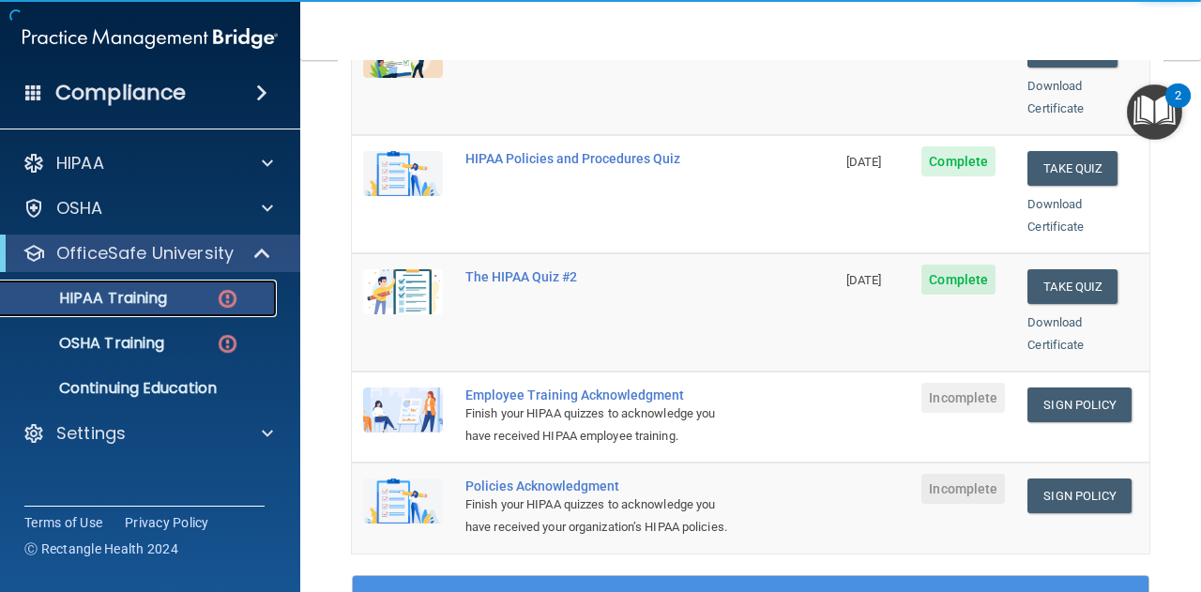
scroll to position [432, 0]
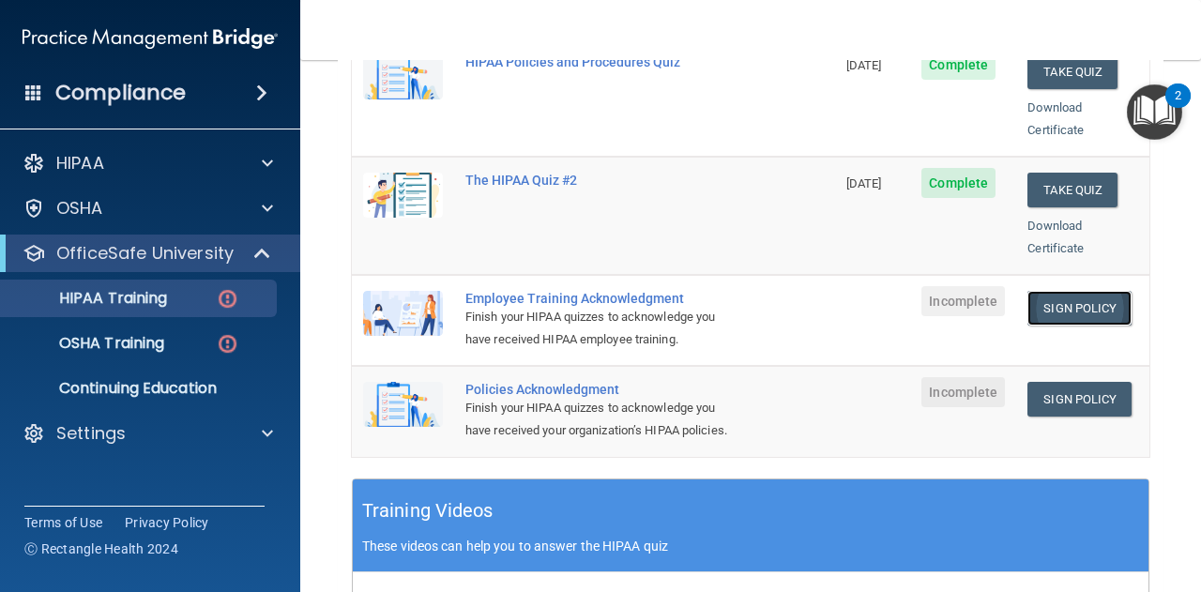
click at [1052, 291] on link "Sign Policy" at bounding box center [1079, 308] width 104 height 35
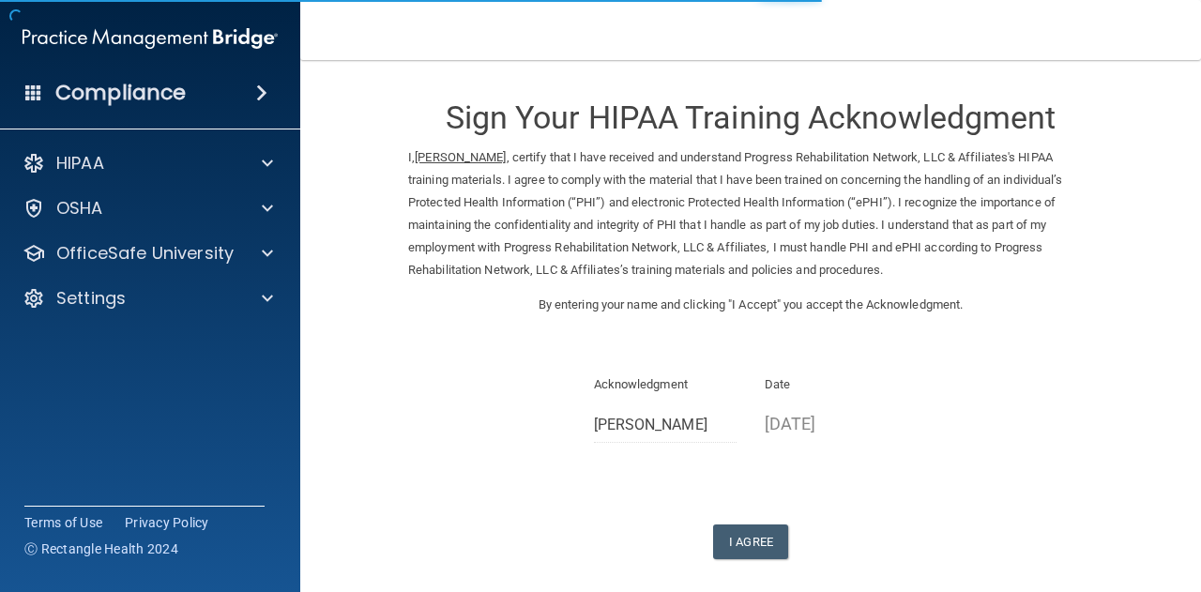
scroll to position [86, 0]
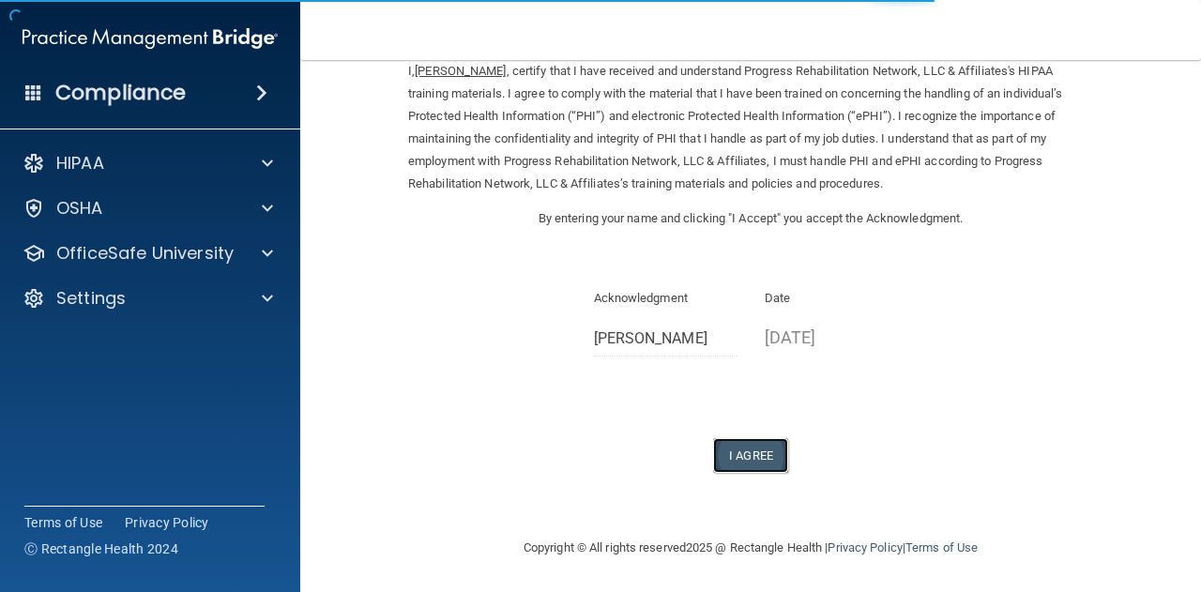
click at [739, 444] on button "I Agree" at bounding box center [750, 455] width 75 height 35
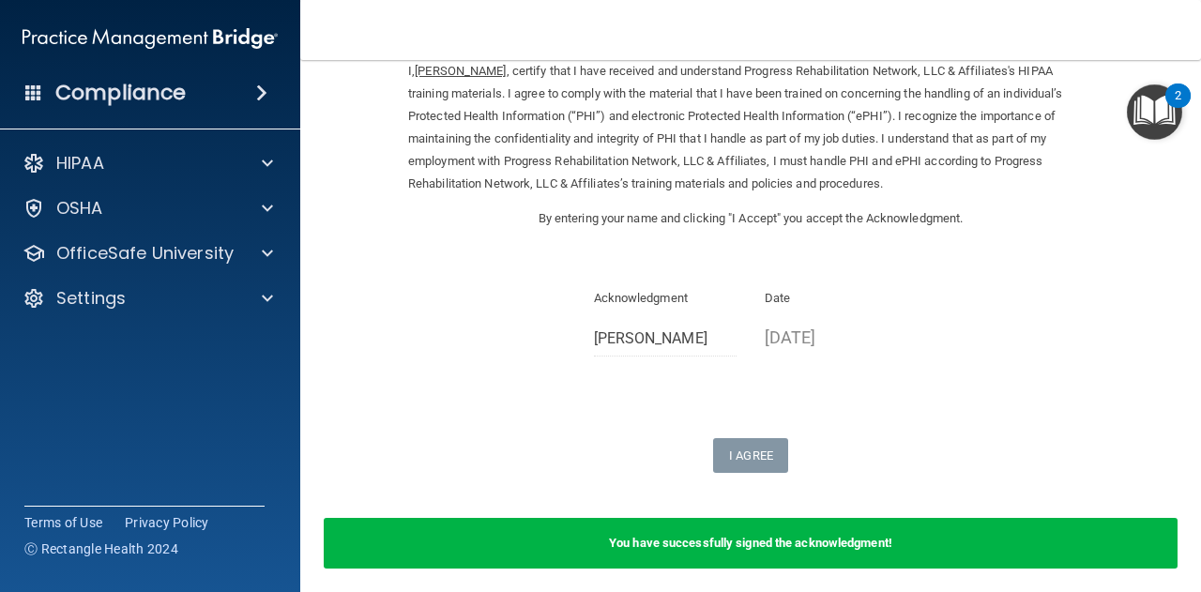
scroll to position [159, 0]
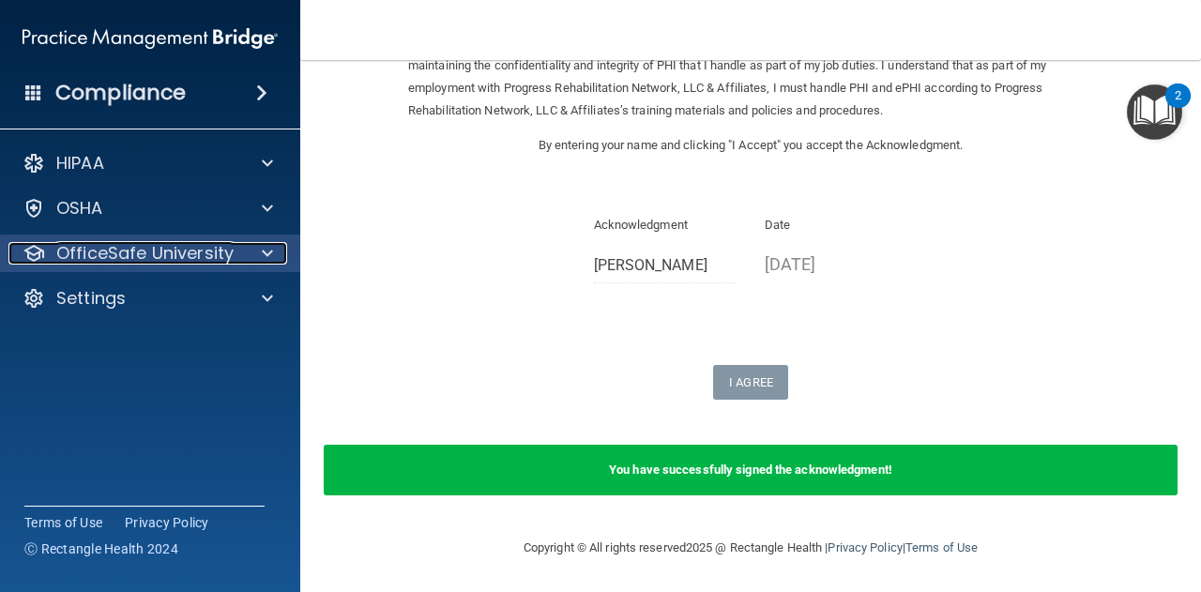
click at [259, 253] on div at bounding box center [264, 253] width 47 height 23
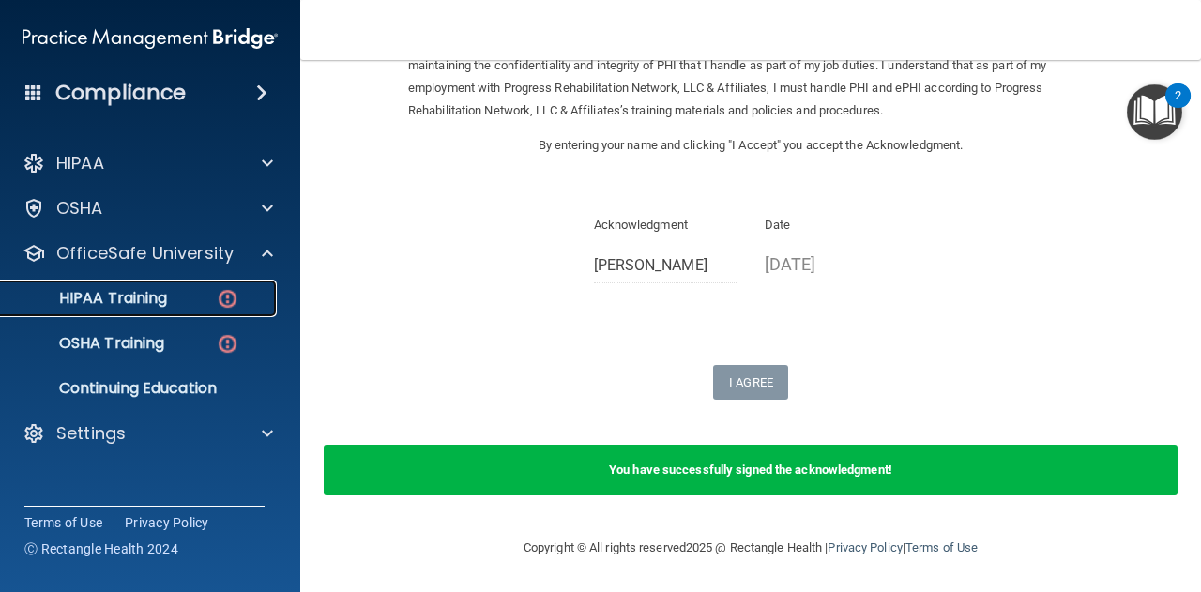
click at [212, 296] on div "HIPAA Training" at bounding box center [140, 298] width 256 height 19
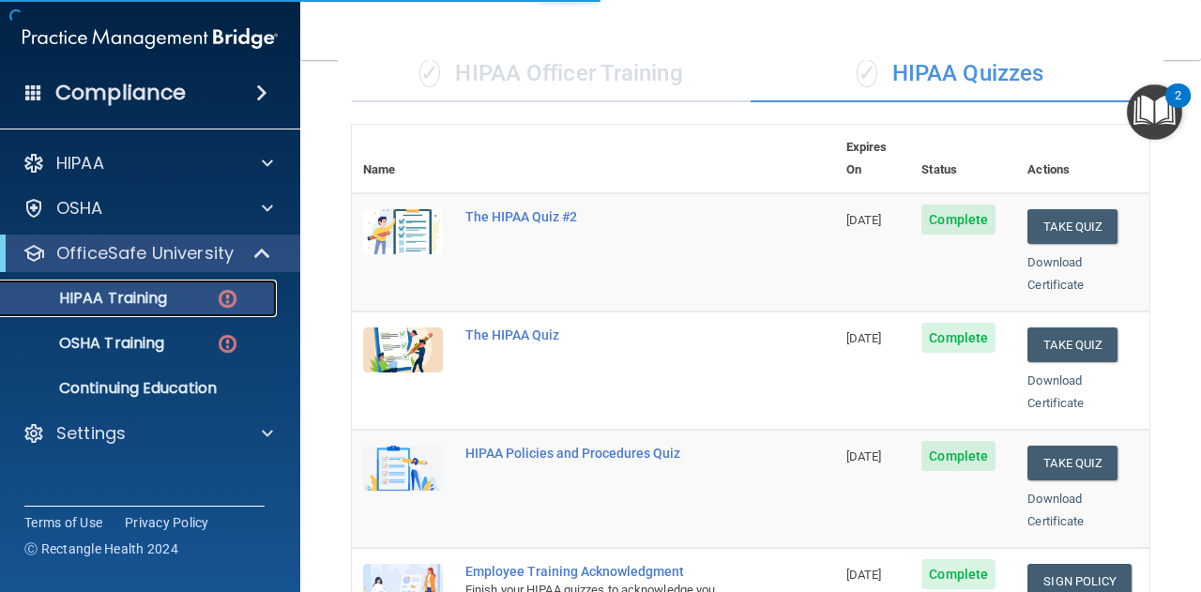
scroll to position [900, 0]
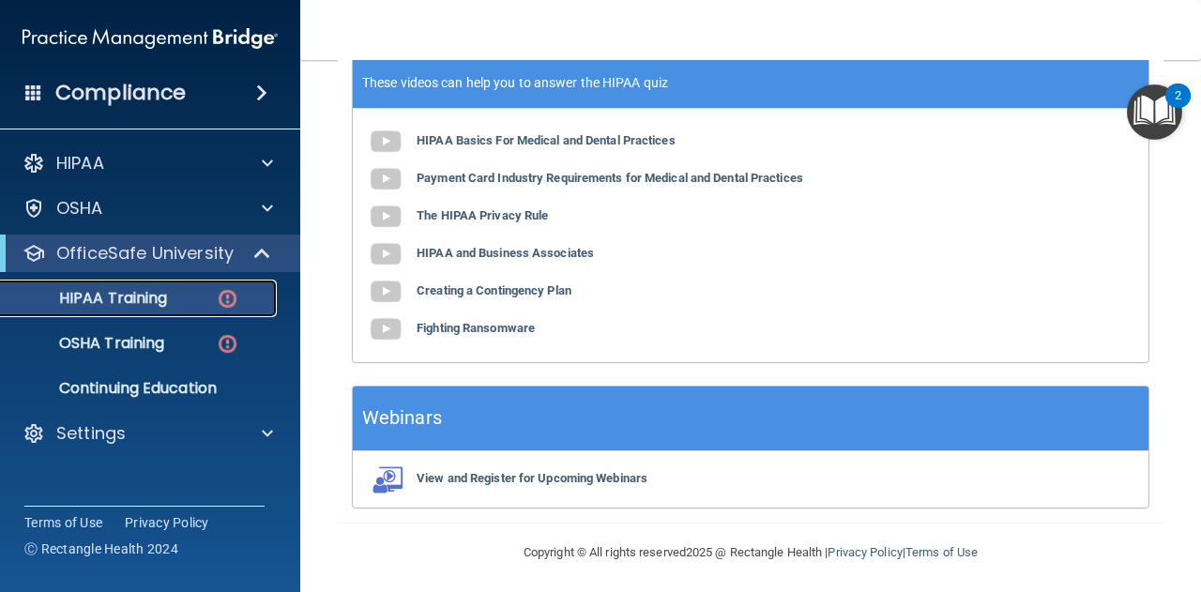
click at [218, 297] on img at bounding box center [227, 298] width 23 height 23
click at [221, 295] on img at bounding box center [227, 298] width 23 height 23
click at [227, 296] on img at bounding box center [227, 298] width 23 height 23
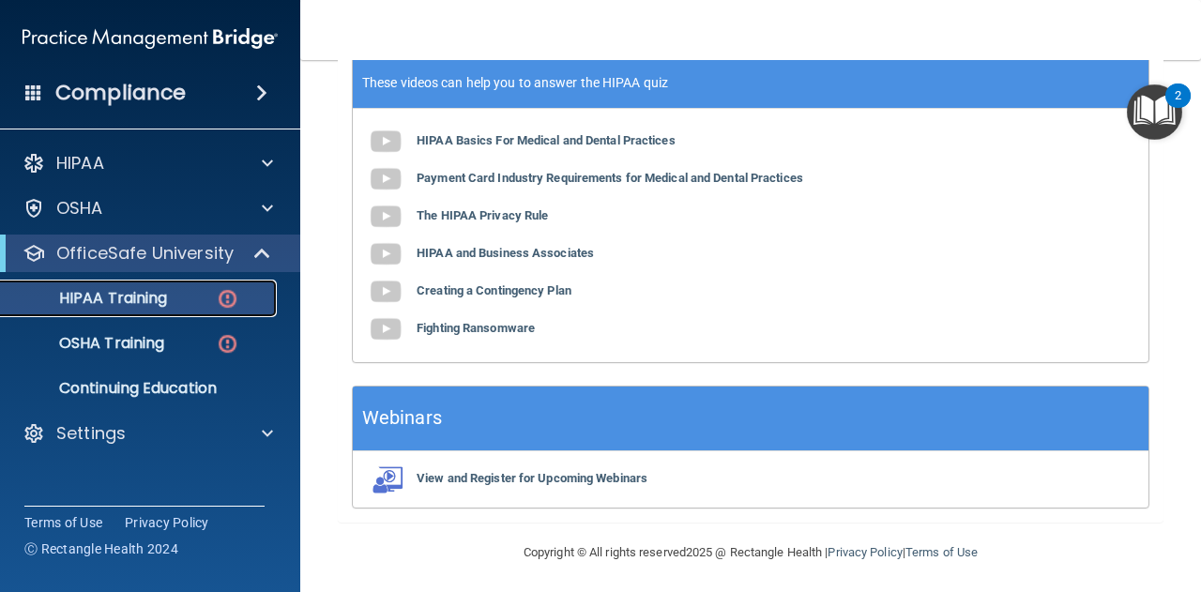
drag, startPoint x: 227, startPoint y: 296, endPoint x: 152, endPoint y: 297, distance: 75.0
click at [152, 297] on p "HIPAA Training" at bounding box center [89, 298] width 155 height 19
click at [229, 297] on img at bounding box center [227, 298] width 23 height 23
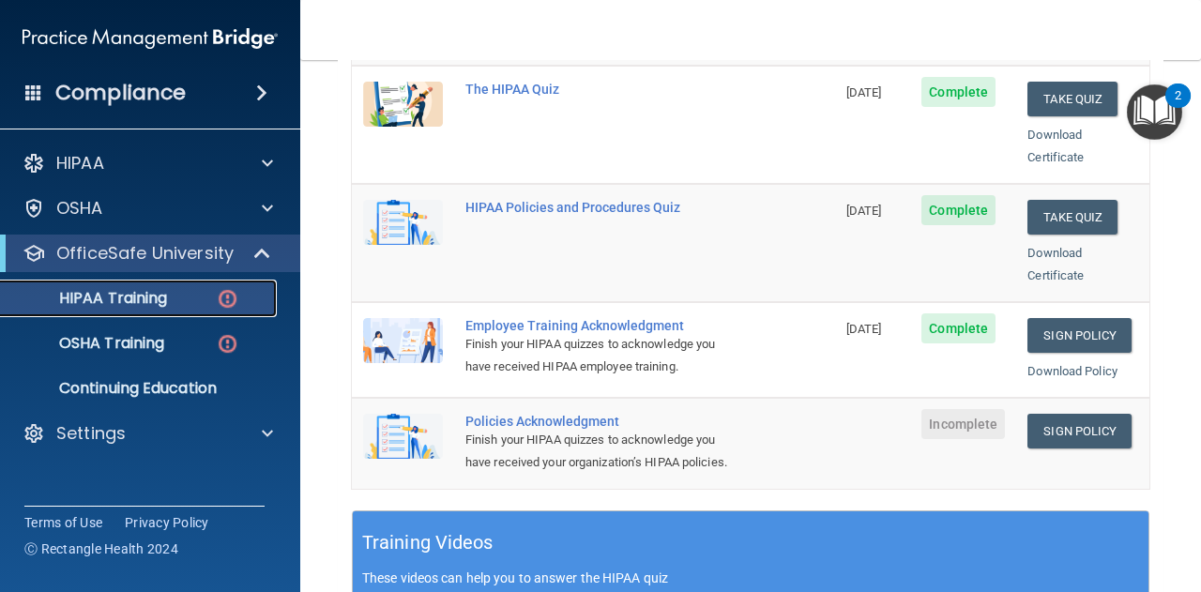
scroll to position [390, 0]
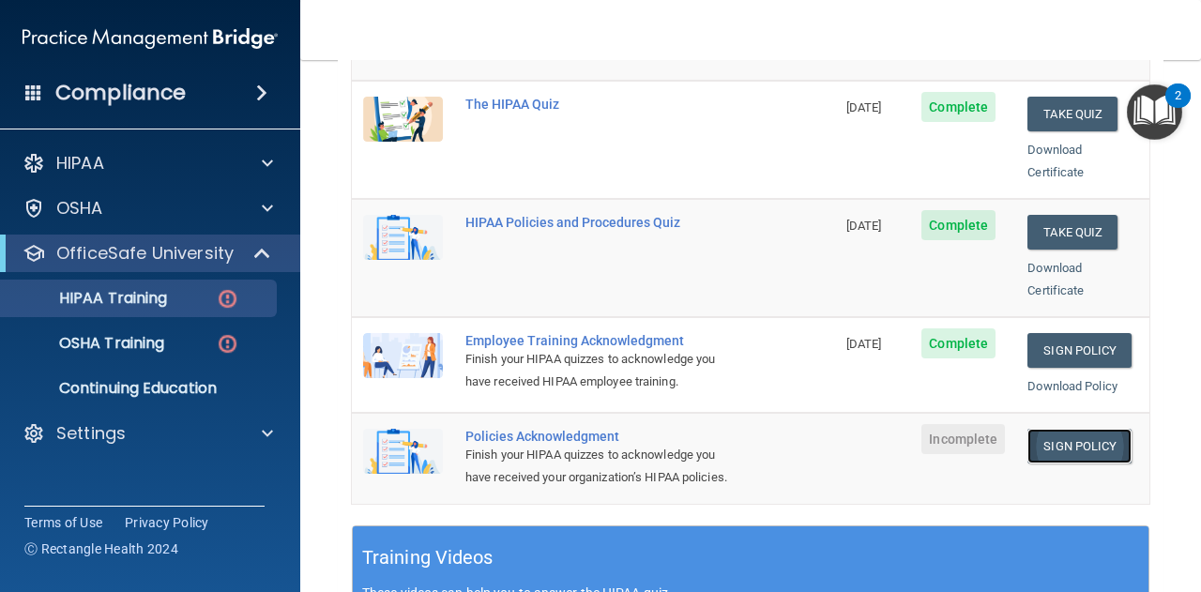
click at [1060, 429] on link "Sign Policy" at bounding box center [1079, 446] width 104 height 35
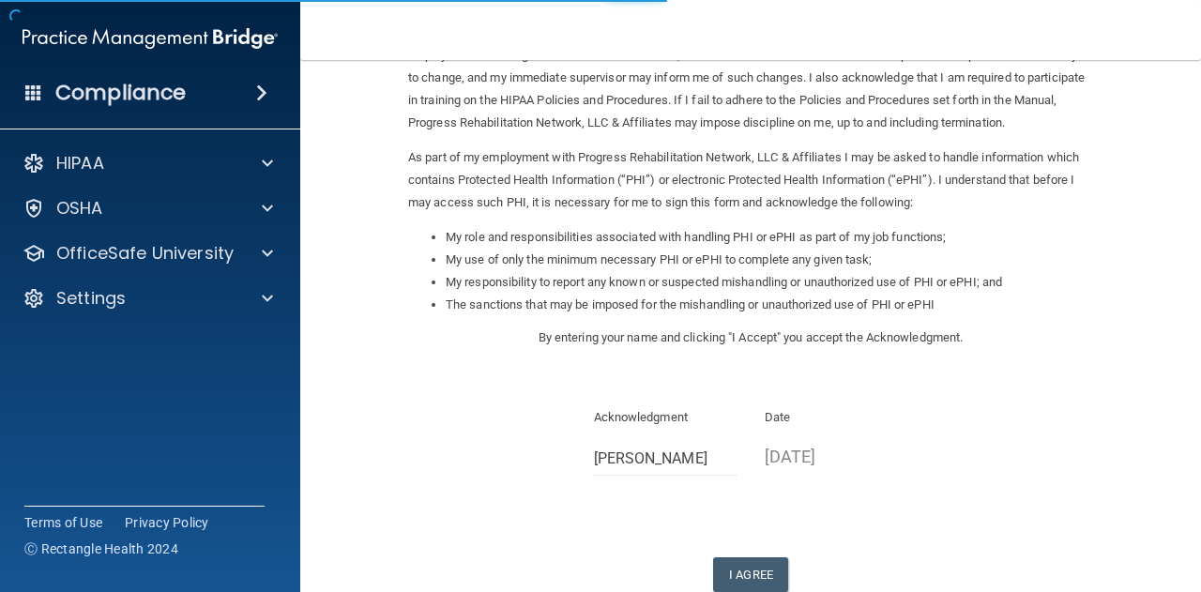
scroll to position [148, 0]
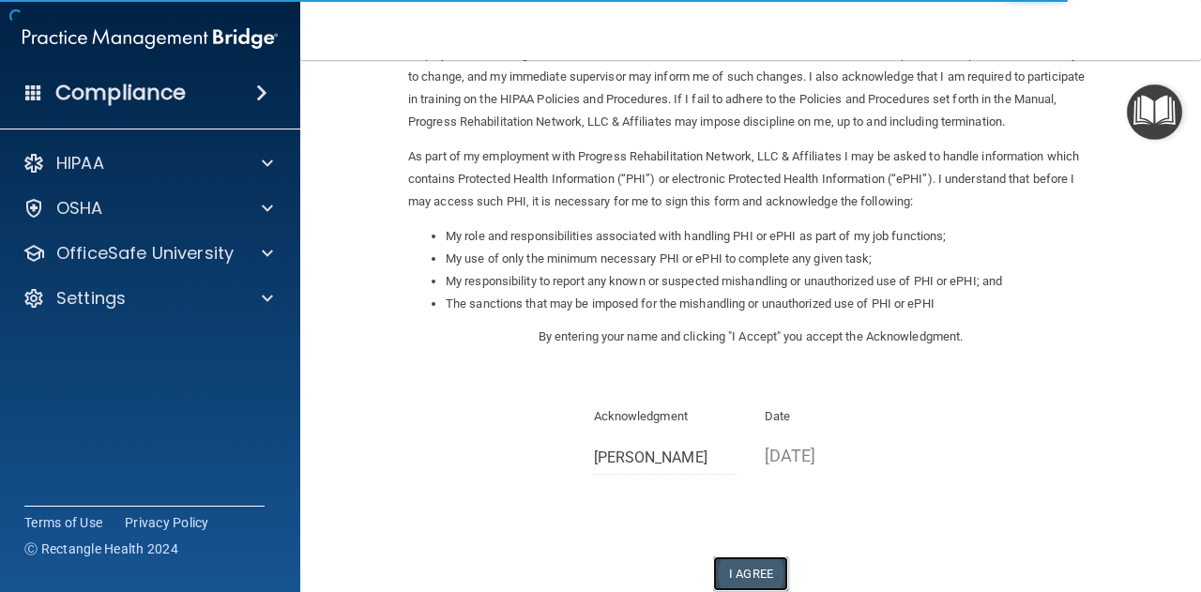
click at [741, 561] on button "I Agree" at bounding box center [750, 573] width 75 height 35
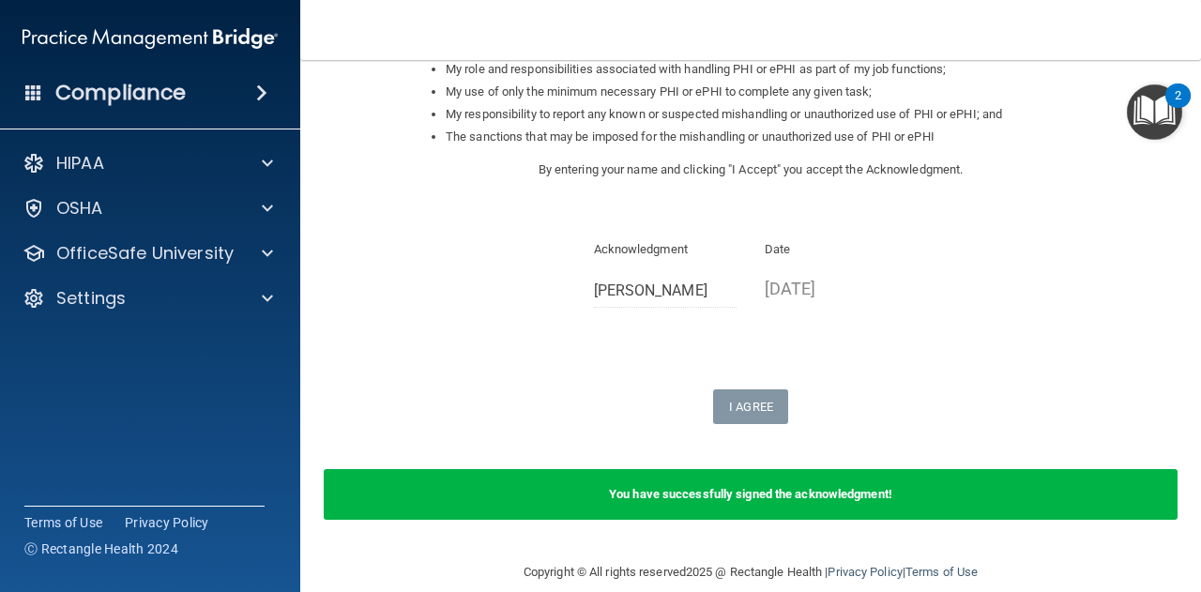
scroll to position [340, 0]
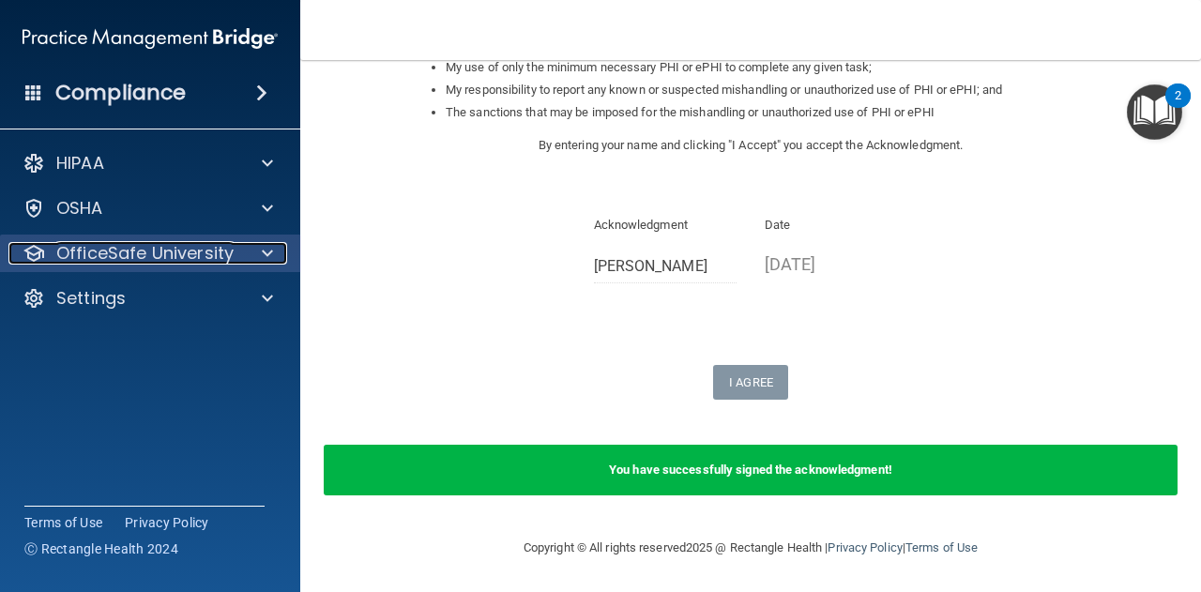
click at [258, 253] on div at bounding box center [264, 253] width 47 height 23
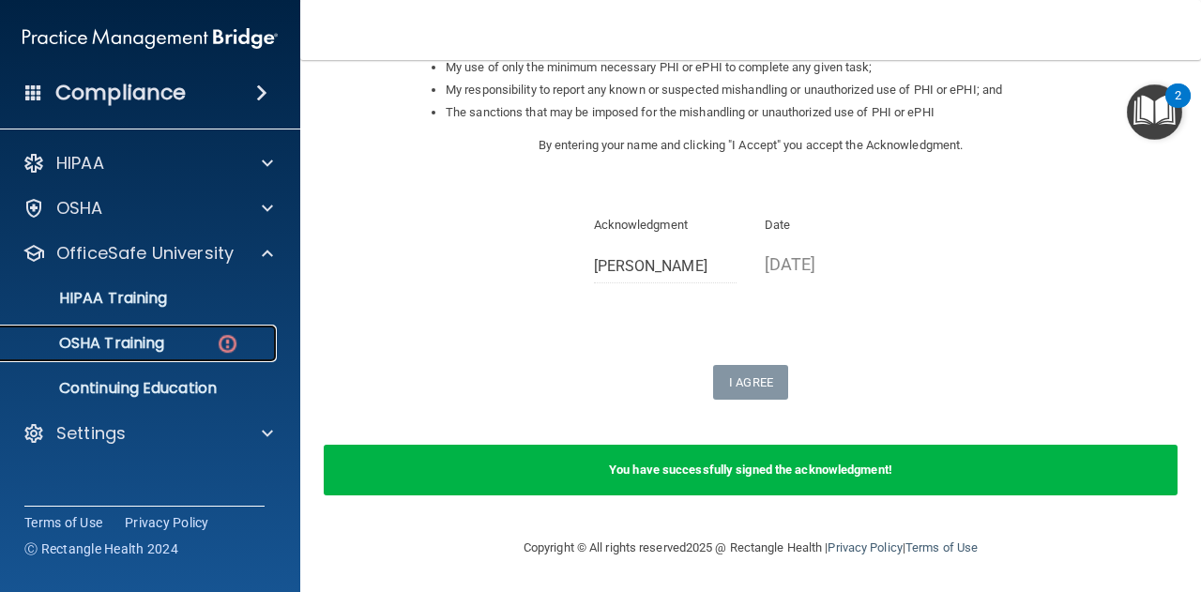
click at [234, 340] on img at bounding box center [227, 343] width 23 height 23
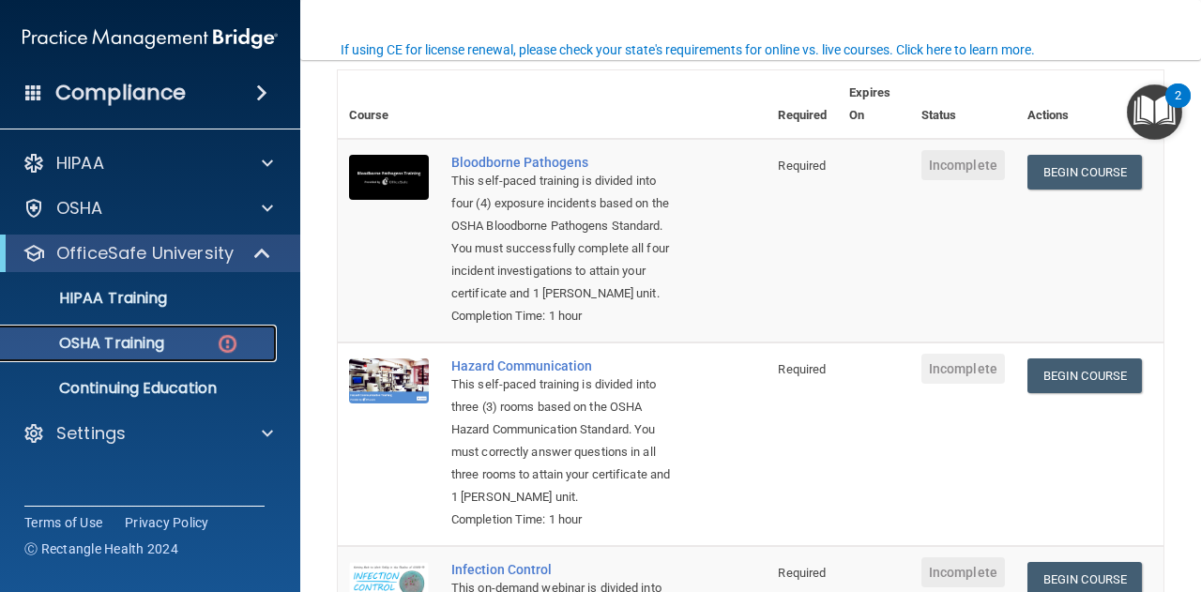
scroll to position [156, 0]
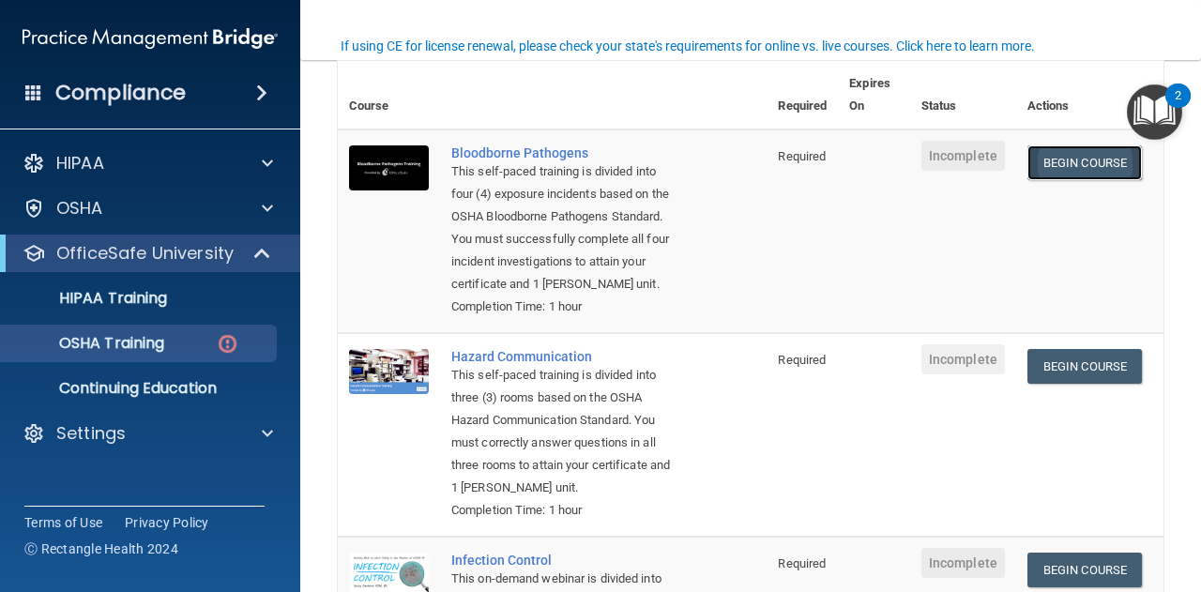
click at [1069, 155] on link "Begin Course" at bounding box center [1084, 162] width 114 height 35
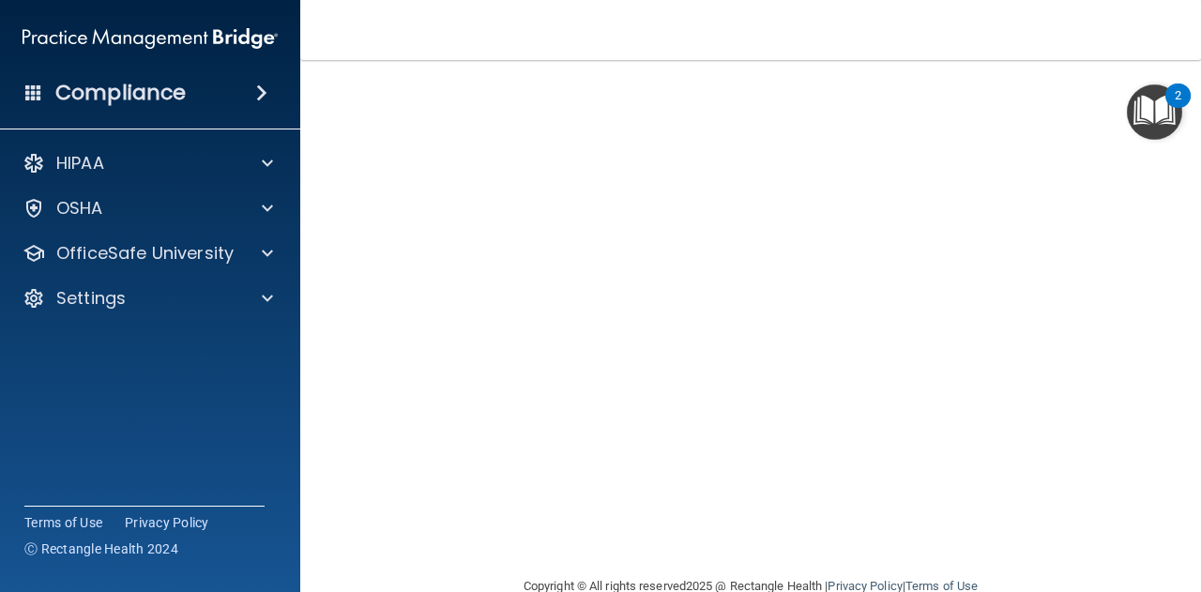
scroll to position [174, 0]
click at [1082, 58] on nav "Toggle navigation Lauren Cottet-moine laurennn1104@gmail.com Manage My Enterpri…" at bounding box center [750, 30] width 900 height 60
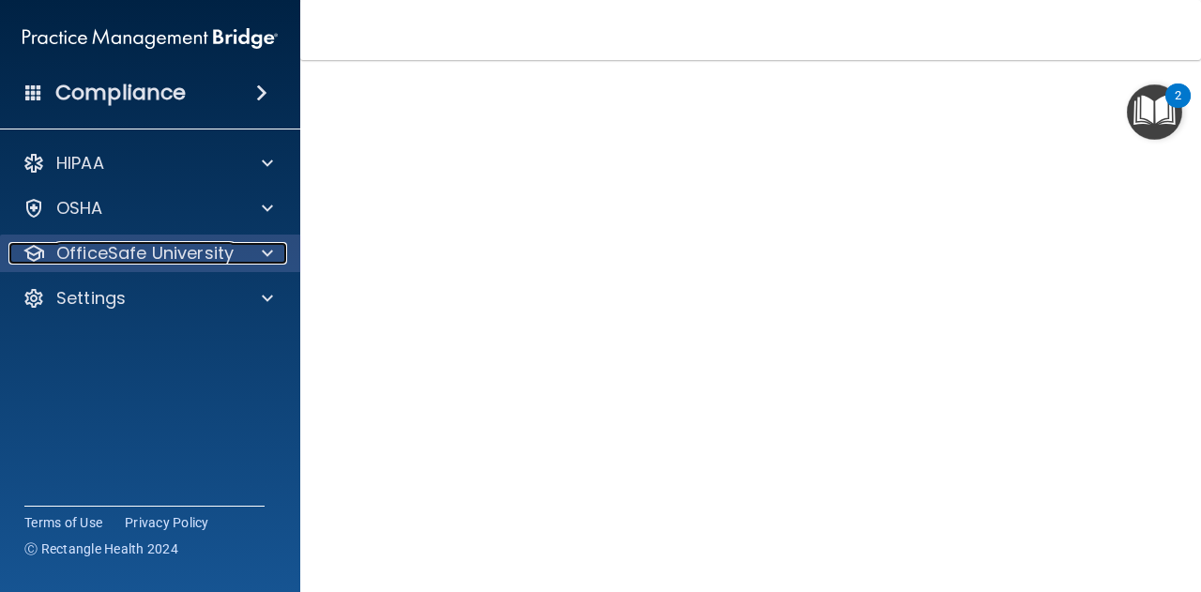
click at [246, 250] on div at bounding box center [264, 253] width 47 height 23
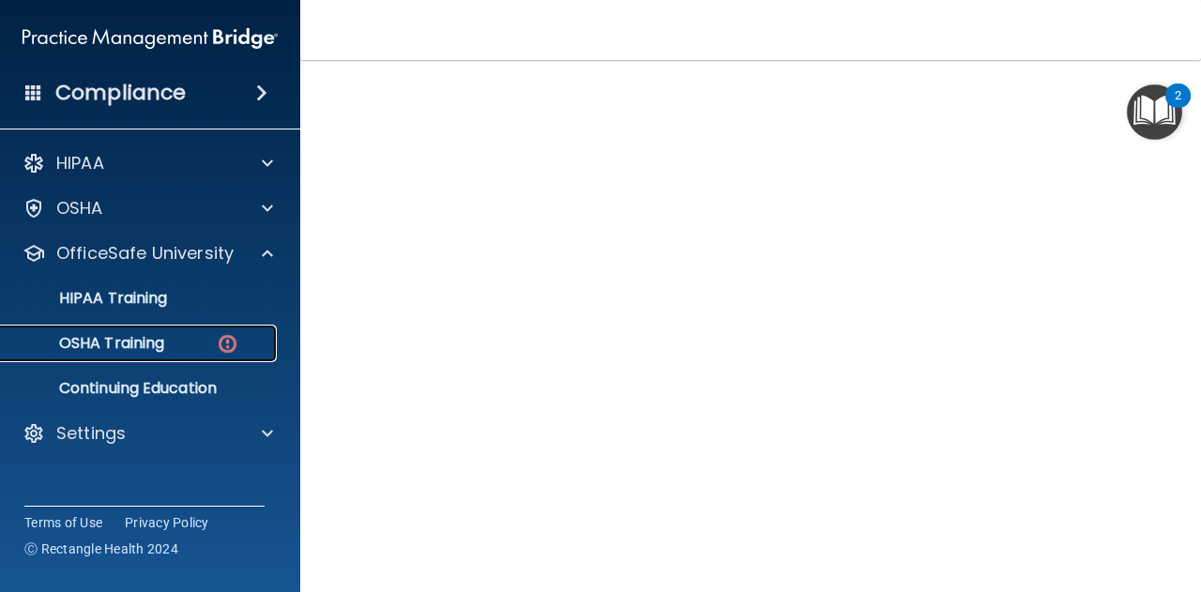
click at [203, 340] on div "OSHA Training" at bounding box center [140, 343] width 256 height 19
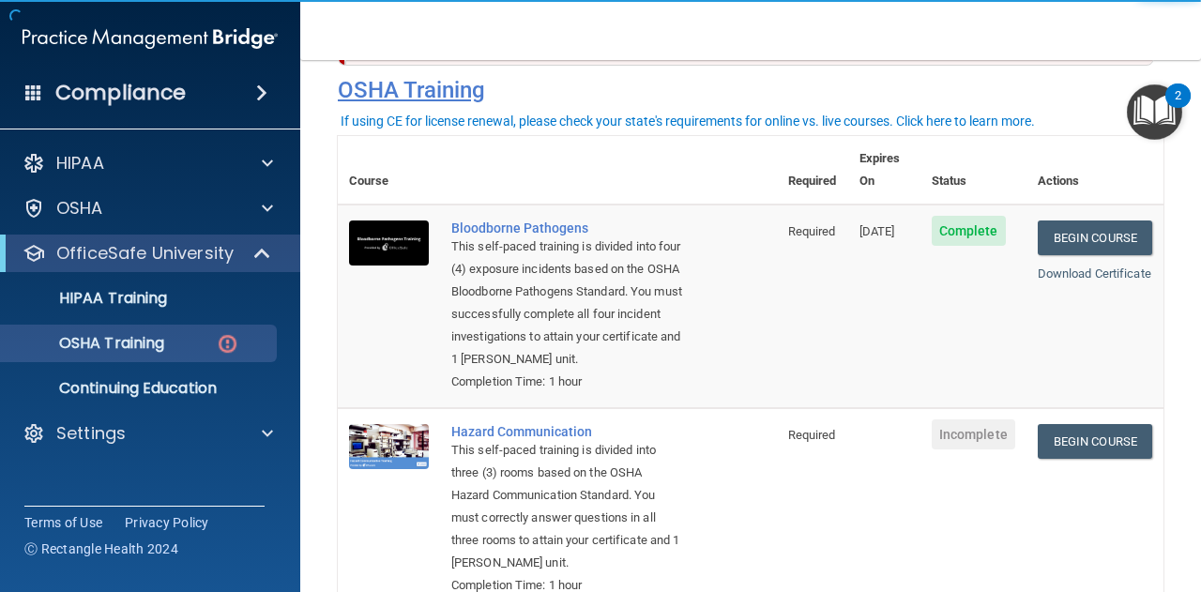
drag, startPoint x: 234, startPoint y: 337, endPoint x: 679, endPoint y: 82, distance: 513.4
click at [679, 82] on h4 "OSHA Training" at bounding box center [750, 90] width 825 height 26
